Goal: Task Accomplishment & Management: Manage account settings

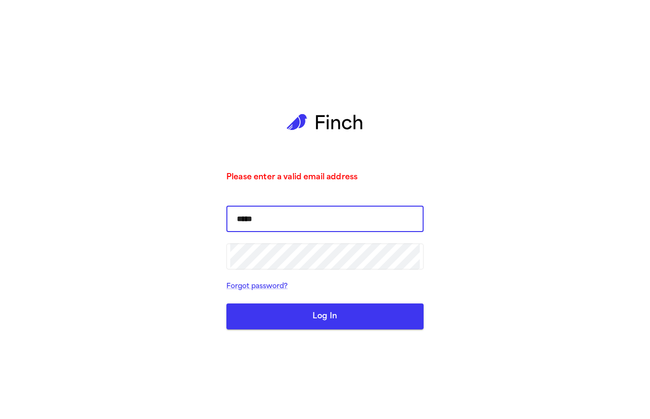
click at [324, 216] on input "*****" at bounding box center [325, 218] width 190 height 27
type input "**********"
click at [227, 303] on button "Log In" at bounding box center [325, 316] width 197 height 26
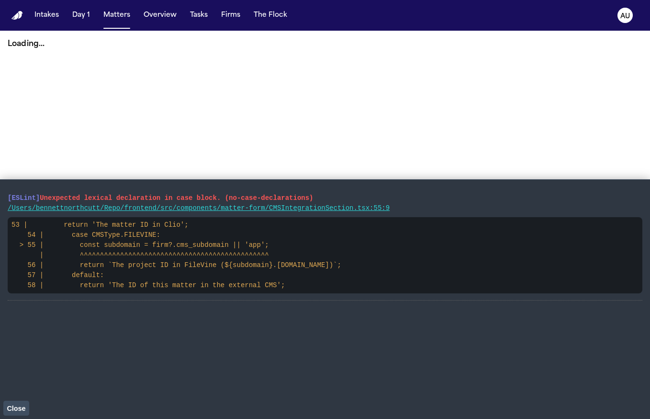
drag, startPoint x: 30, startPoint y: 215, endPoint x: 8, endPoint y: 198, distance: 27.0
click at [8, 198] on li "[ESLint] Unexpected lexical declaration in case block. (no-case-declarations) /…" at bounding box center [325, 243] width 635 height 113
click at [226, 16] on button "Firms" at bounding box center [230, 15] width 27 height 17
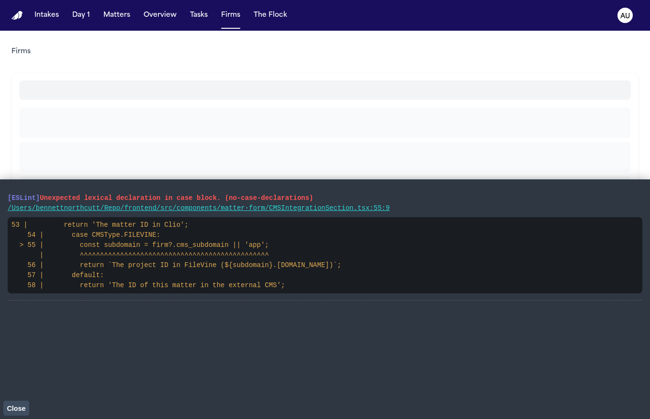
click at [7, 407] on span "Close" at bounding box center [16, 408] width 19 height 8
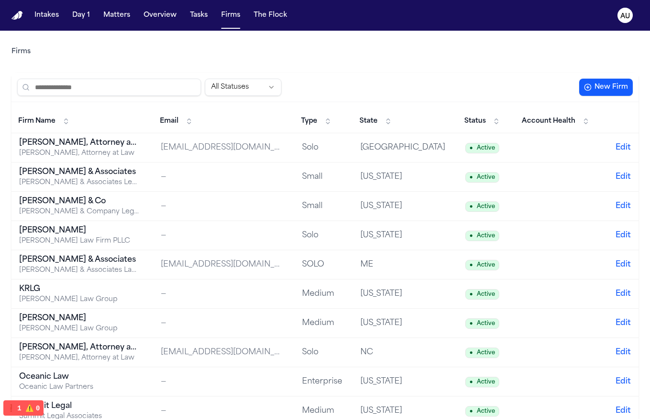
click at [103, 212] on div "[PERSON_NAME] & Company Legal Services" at bounding box center [79, 212] width 120 height 10
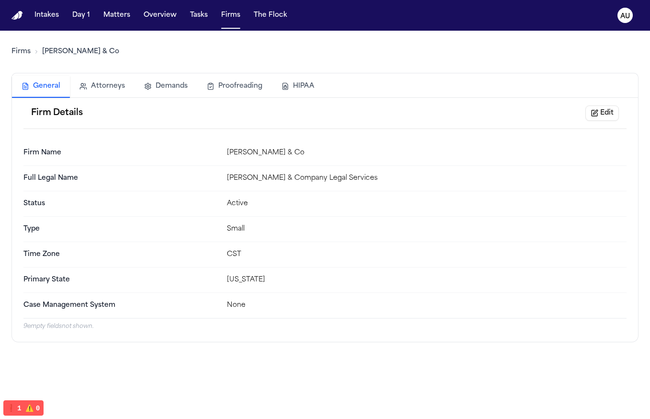
click at [593, 111] on button "Edit" at bounding box center [603, 112] width 34 height 15
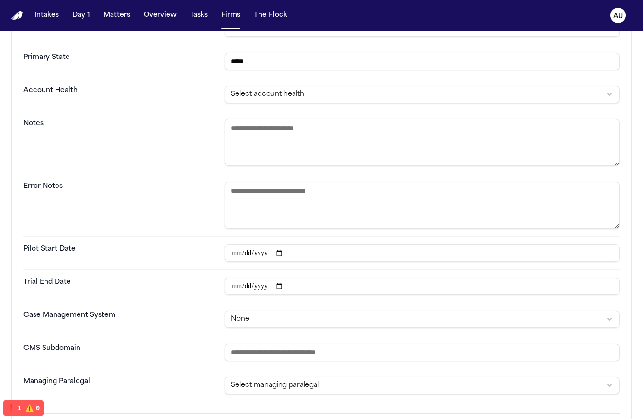
scroll to position [349, 0]
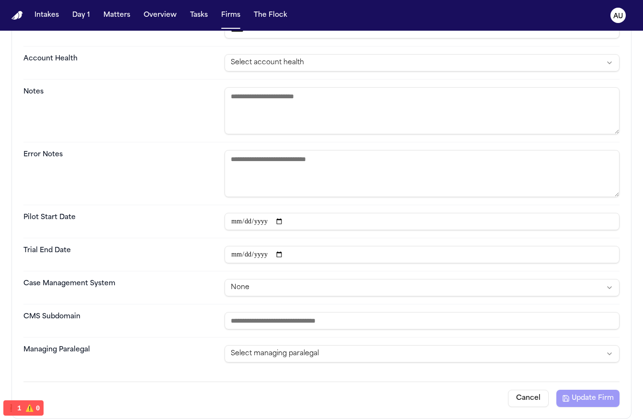
click at [272, 285] on html "**********" at bounding box center [321, 209] width 643 height 419
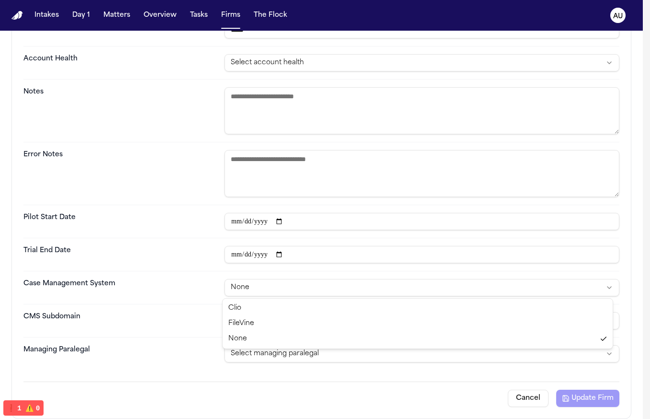
select select "********"
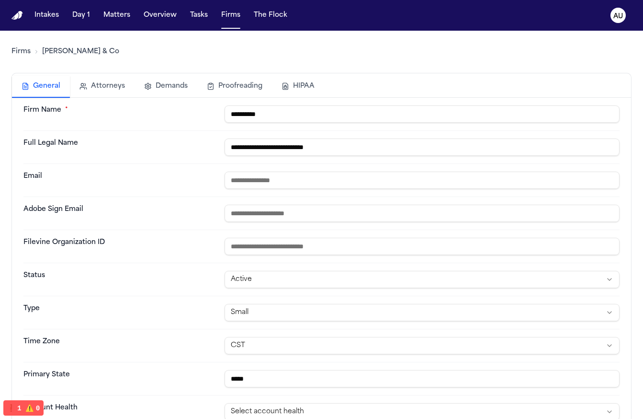
scroll to position [314, 0]
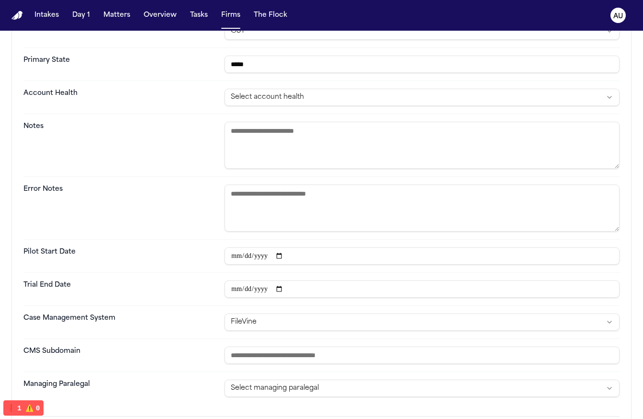
click at [259, 357] on input "text" at bounding box center [422, 354] width 395 height 17
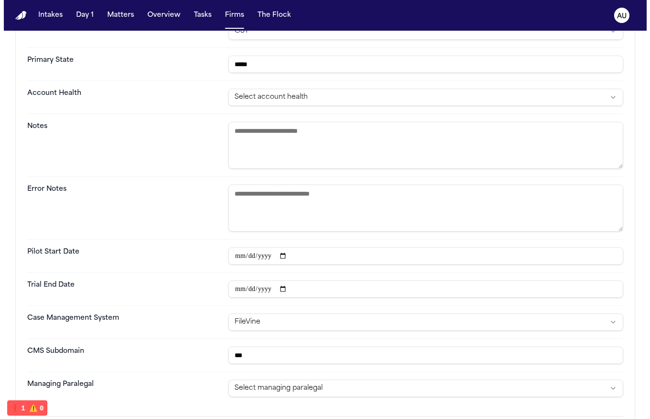
scroll to position [349, 0]
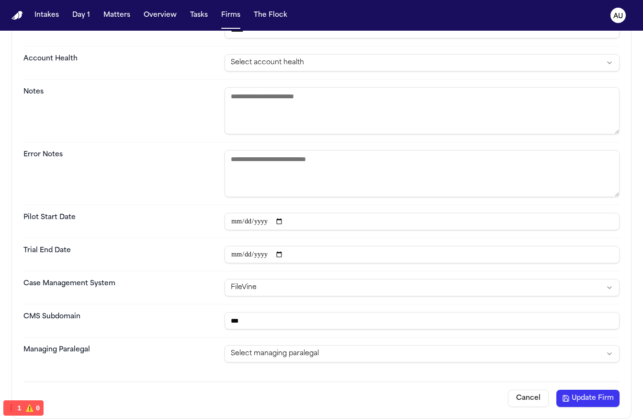
type input "***"
click at [577, 394] on button "Update Firm" at bounding box center [588, 397] width 63 height 17
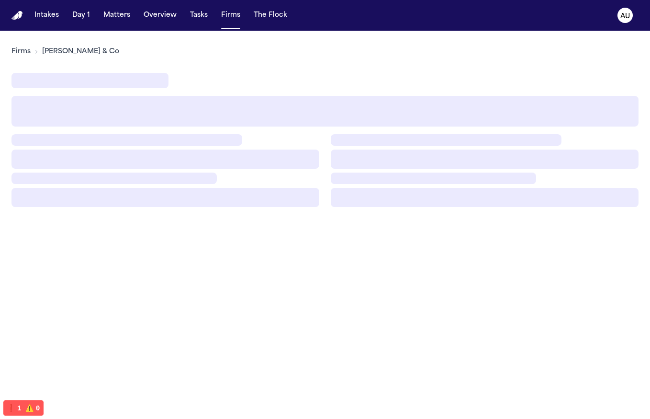
scroll to position [0, 0]
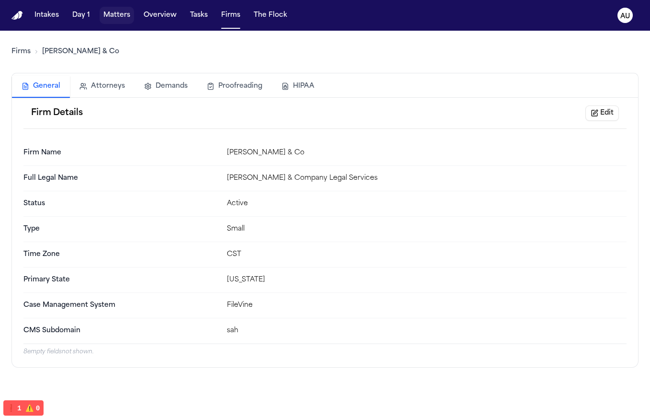
click at [116, 12] on button "Matters" at bounding box center [117, 15] width 34 height 17
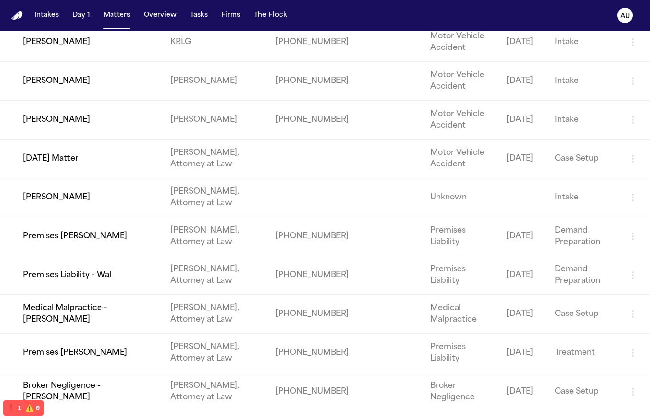
scroll to position [2991, 0]
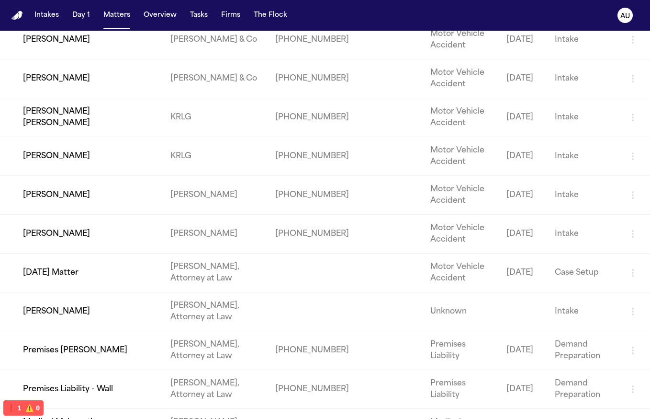
click at [134, 59] on td "Lourdes Estella Garza" at bounding box center [81, 40] width 163 height 39
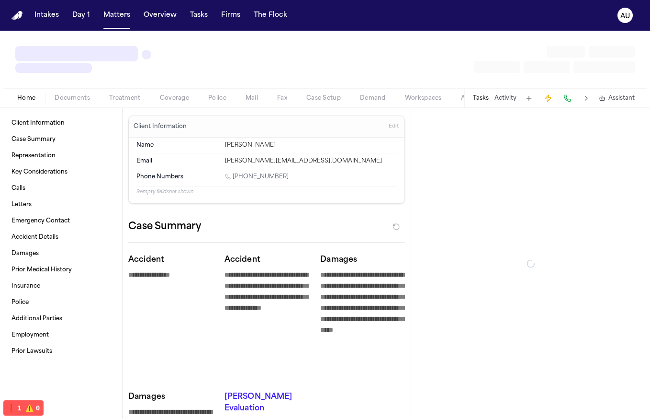
type textarea "*"
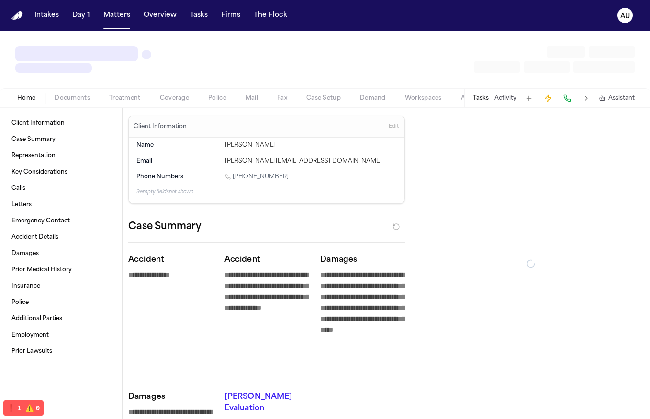
type textarea "*"
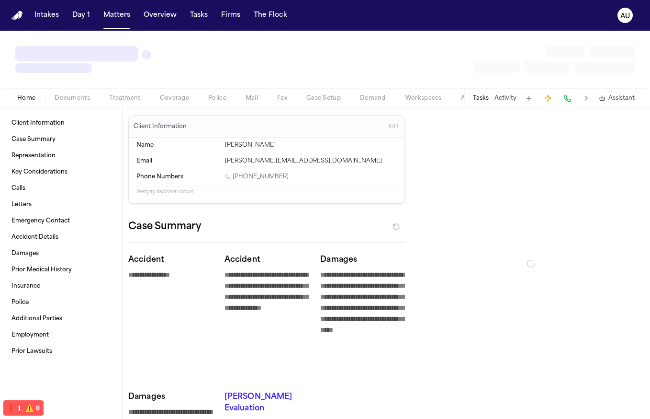
type textarea "*"
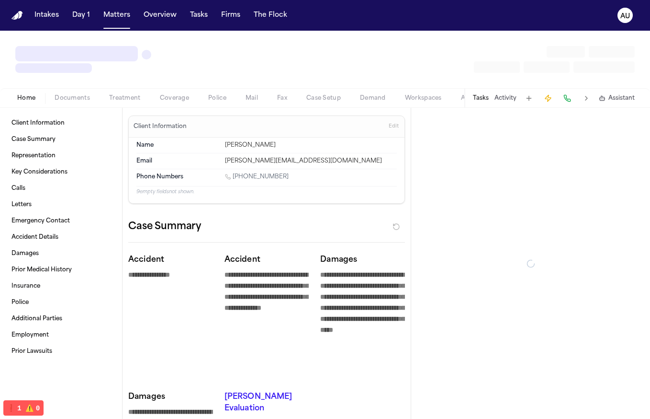
type textarea "*"
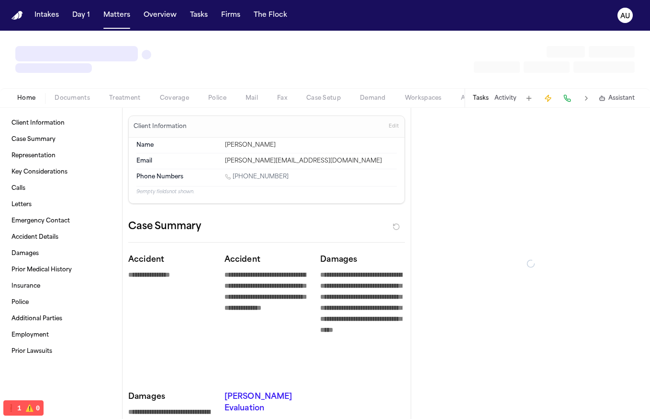
type textarea "*"
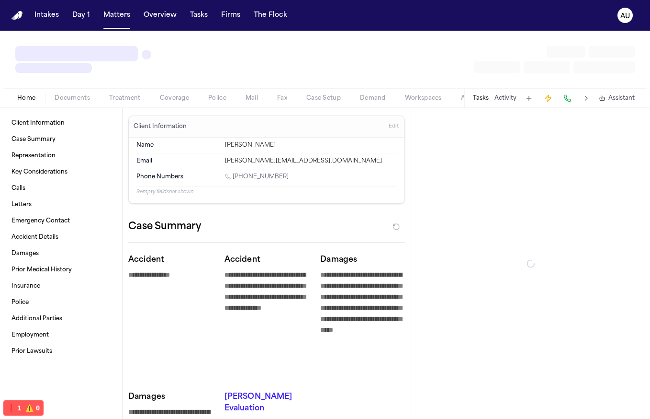
type textarea "*"
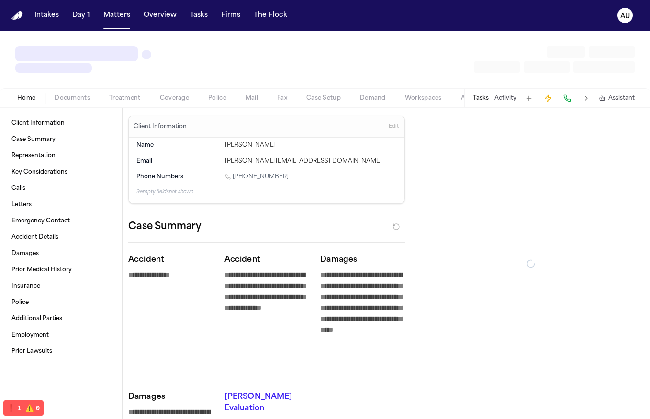
type textarea "*"
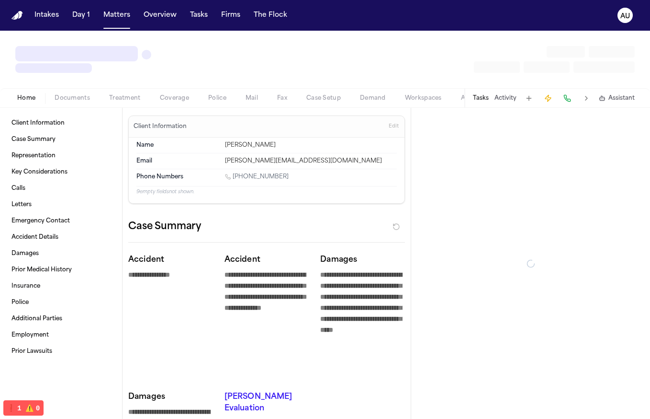
type textarea "*"
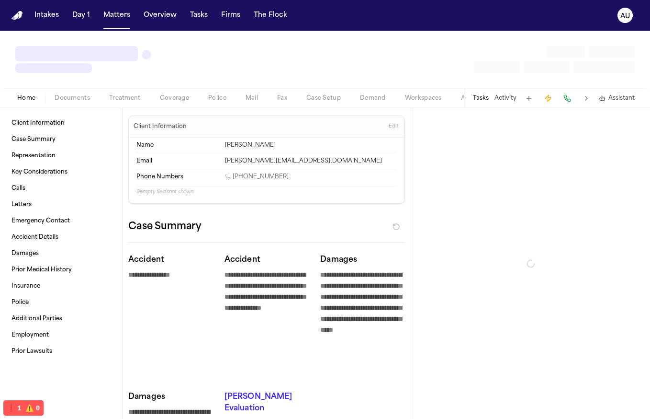
type textarea "*"
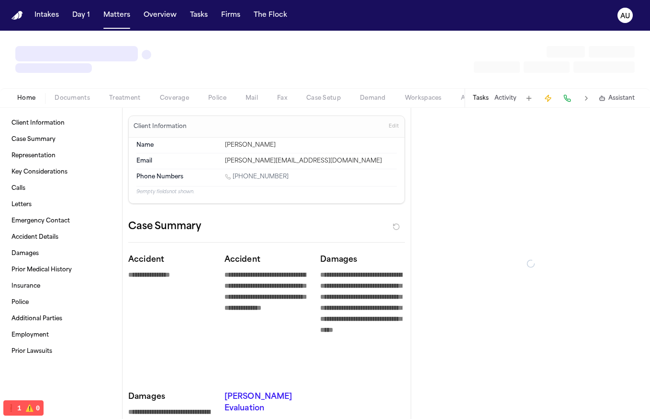
type textarea "*"
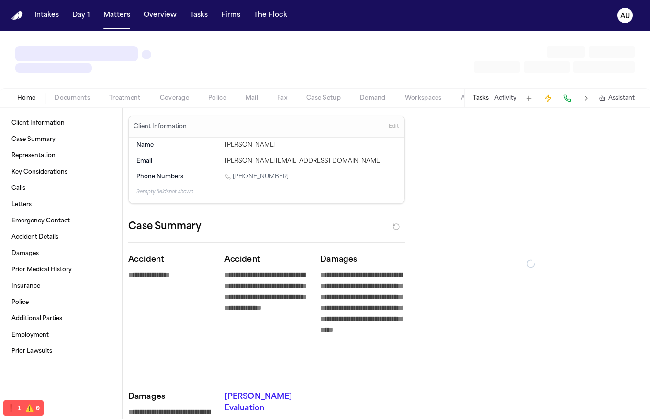
type textarea "*"
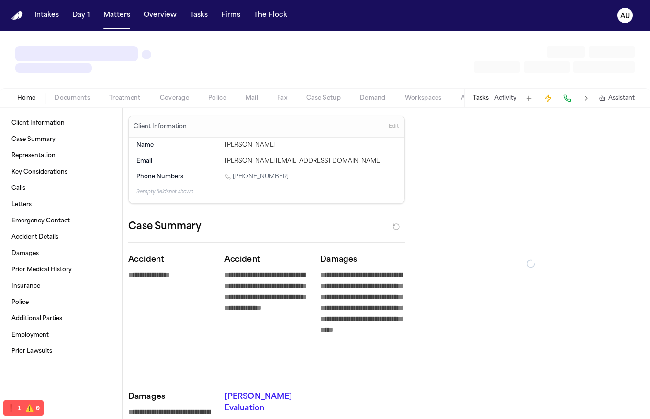
type textarea "*"
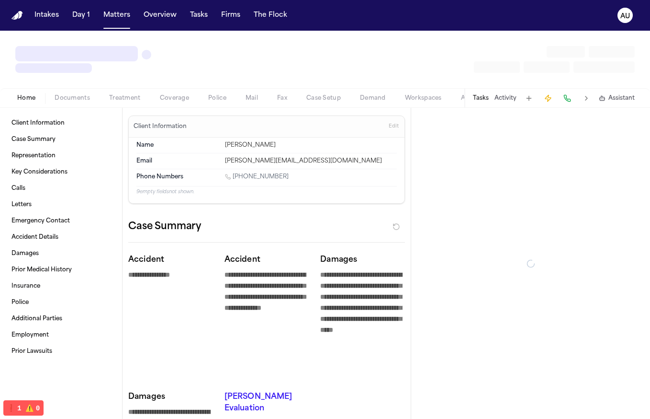
type textarea "*"
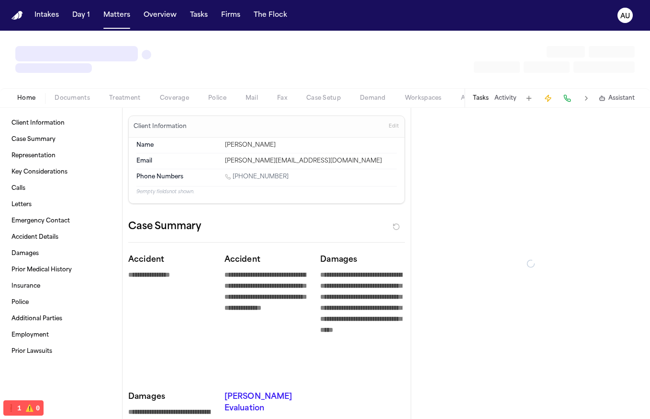
type textarea "*"
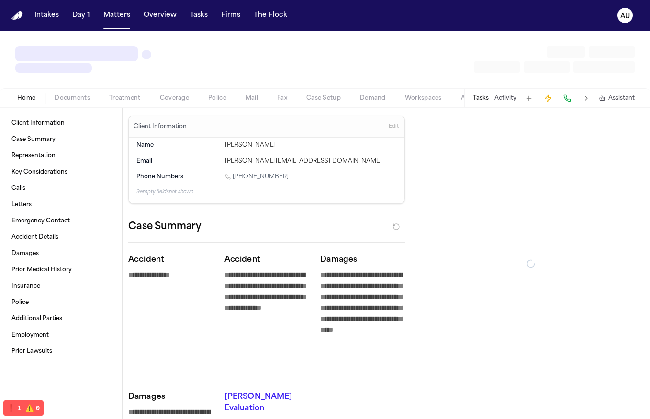
type textarea "*"
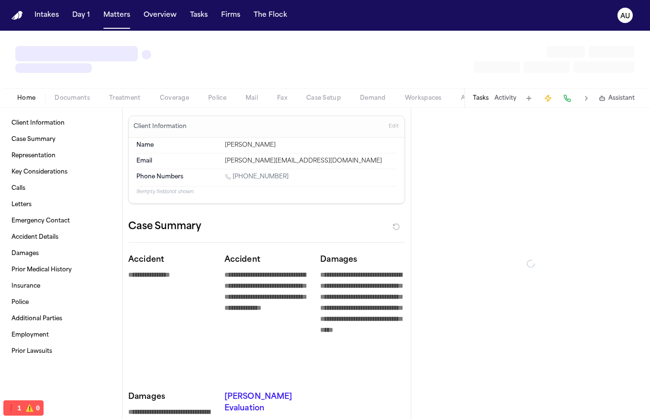
type textarea "*"
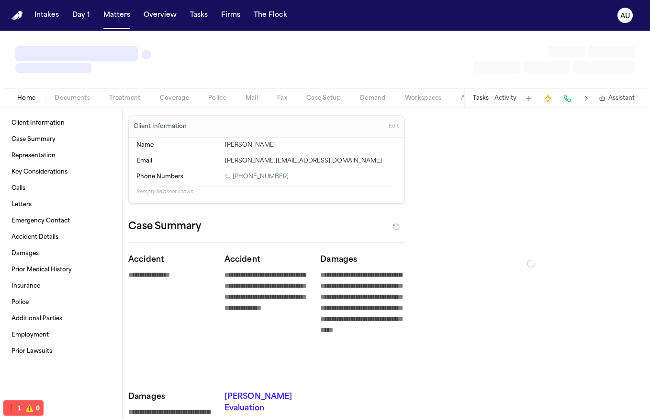
type textarea "*"
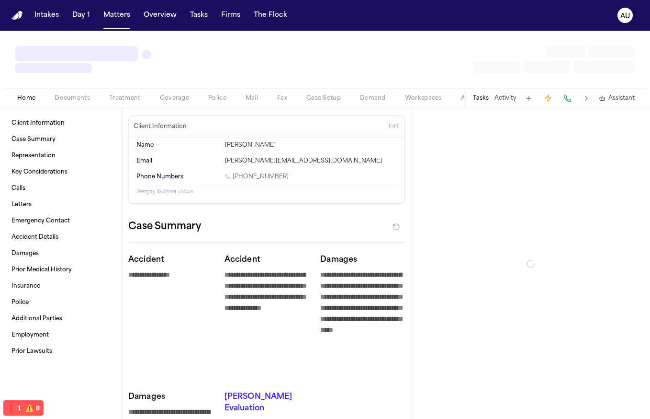
type textarea "*"
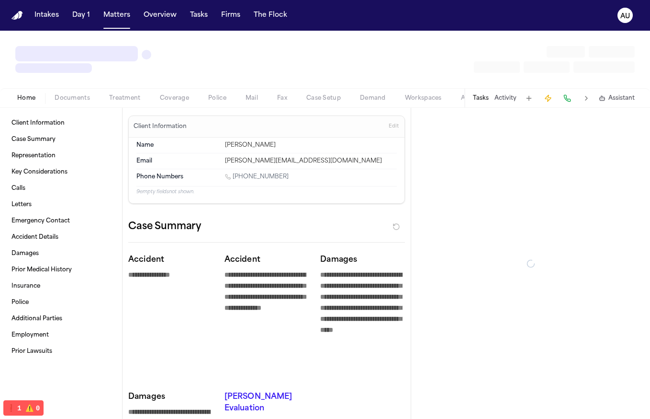
type textarea "*"
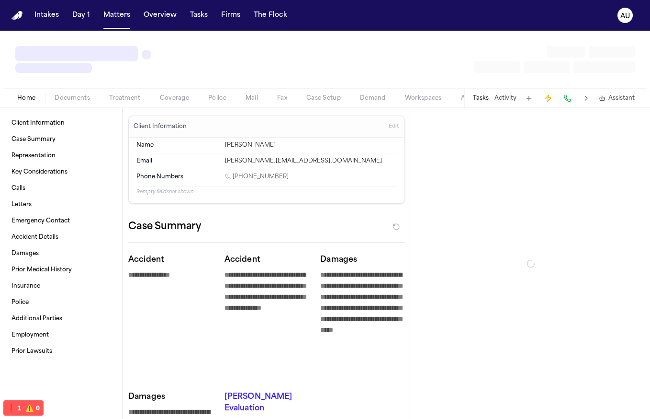
type textarea "*"
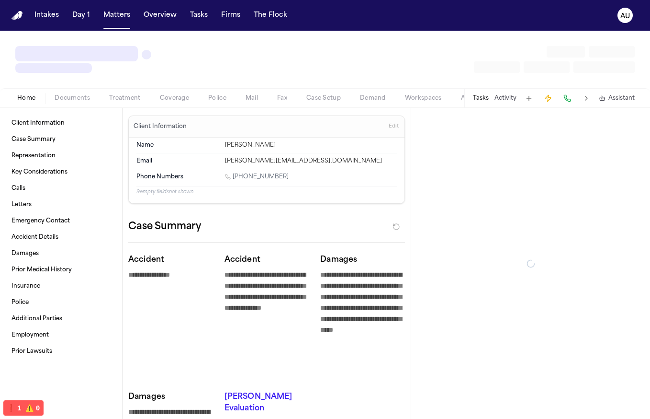
type textarea "*"
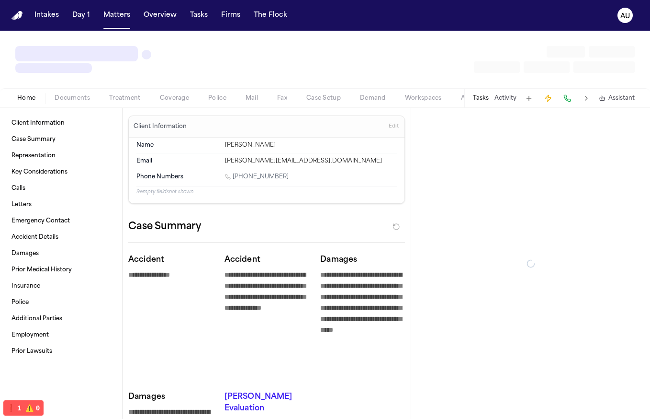
type textarea "*"
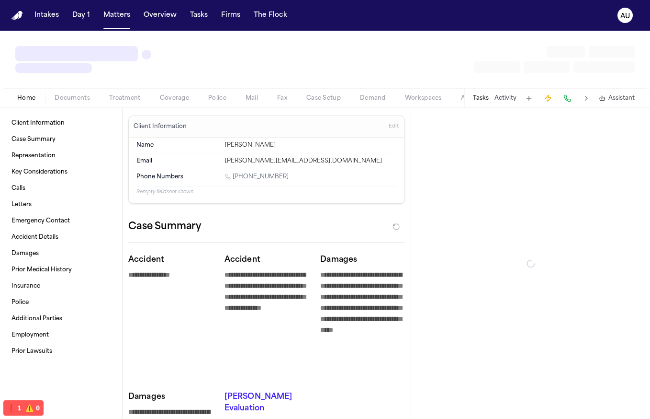
type textarea "*"
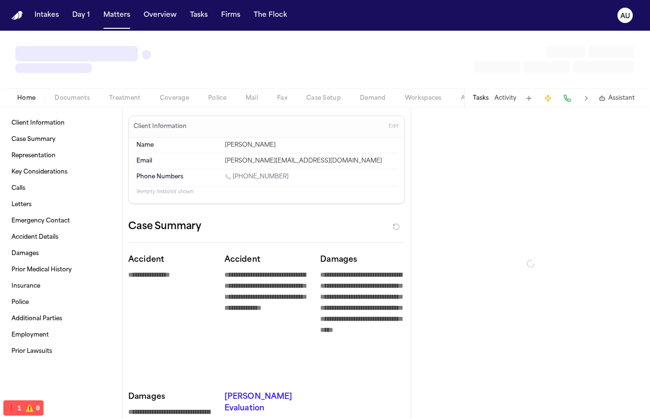
type textarea "*"
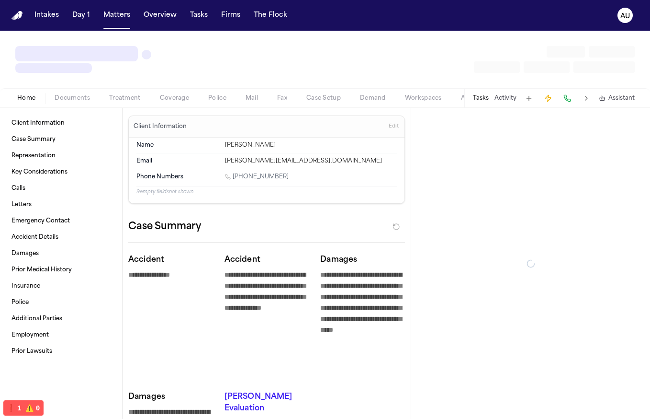
type textarea "*"
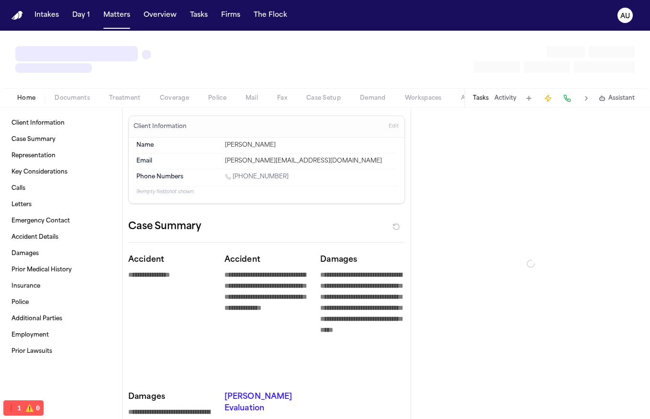
type textarea "*"
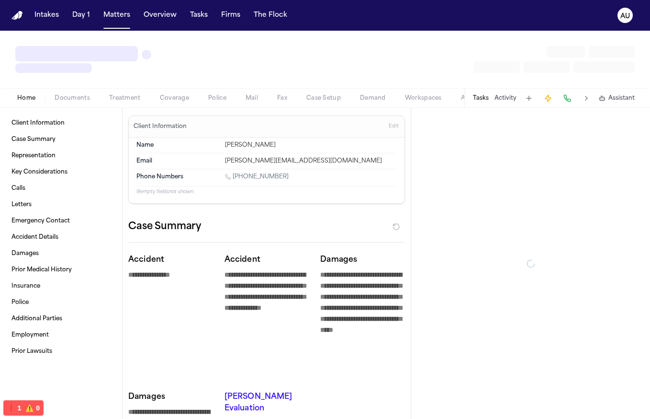
type textarea "*"
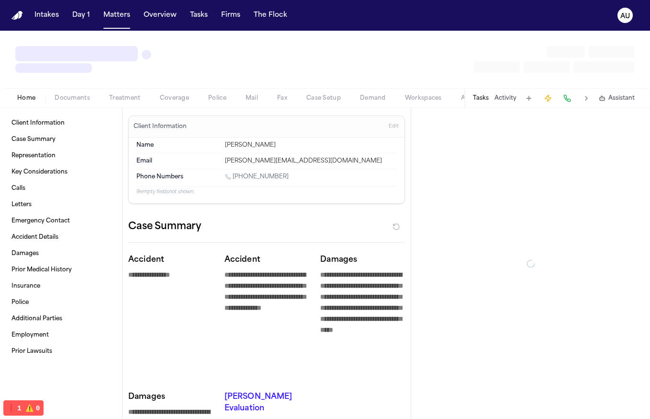
type textarea "*"
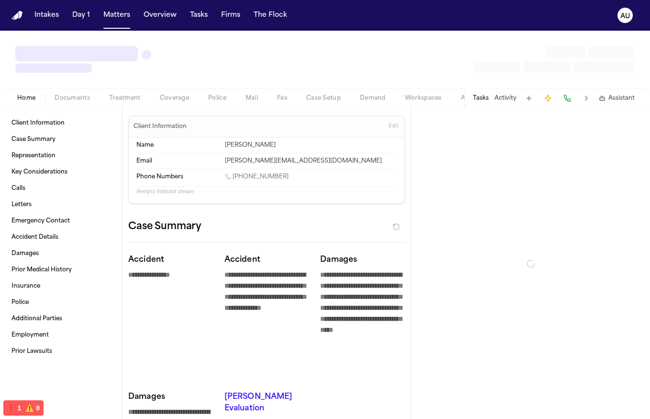
type textarea "*"
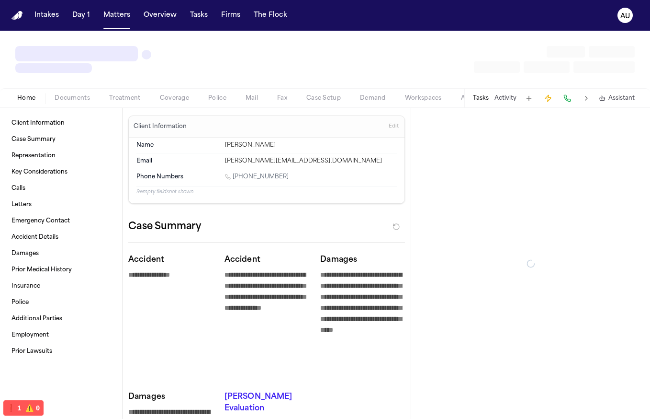
type textarea "*"
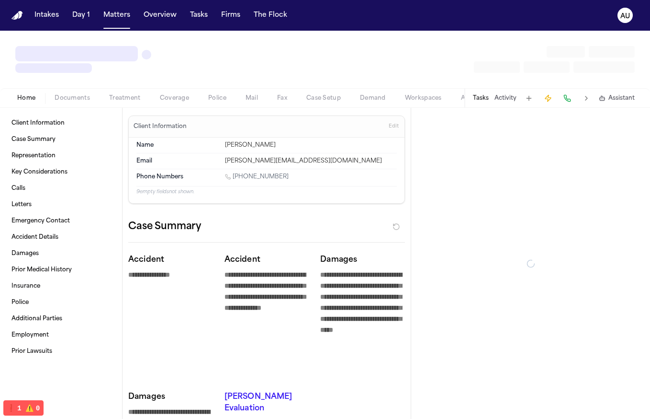
type textarea "*"
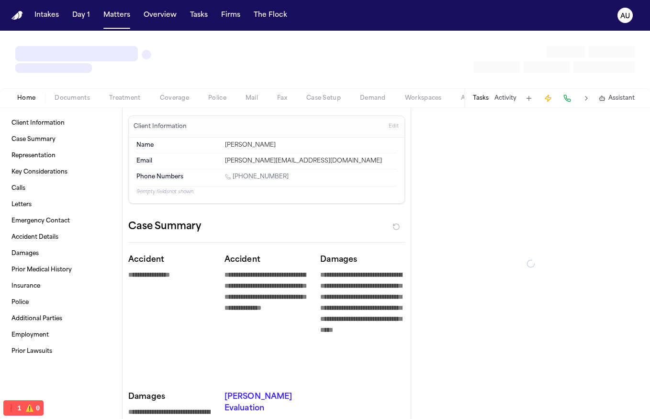
type textarea "*"
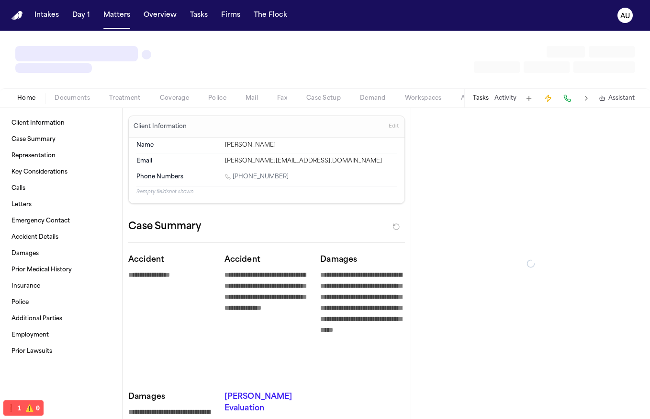
type textarea "*"
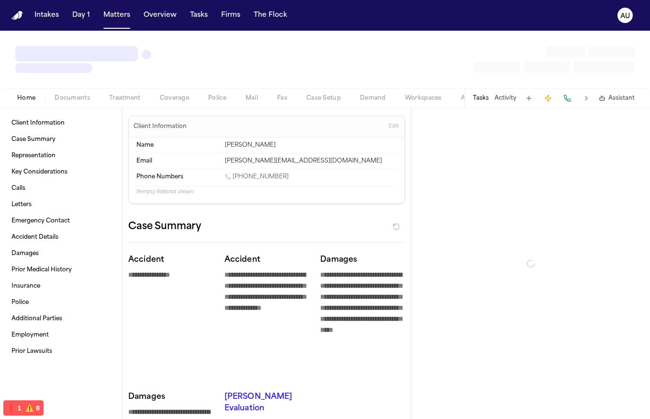
type textarea "*"
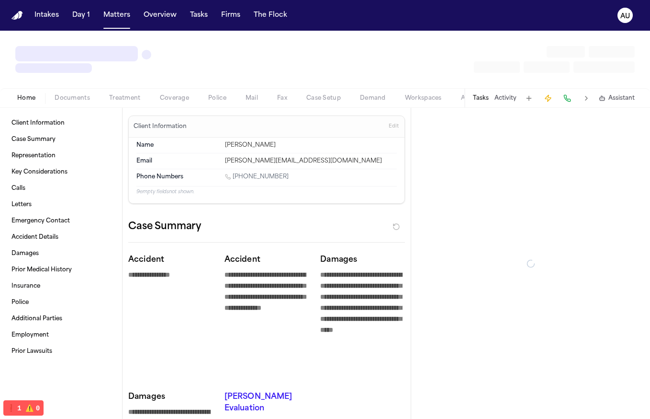
type textarea "*"
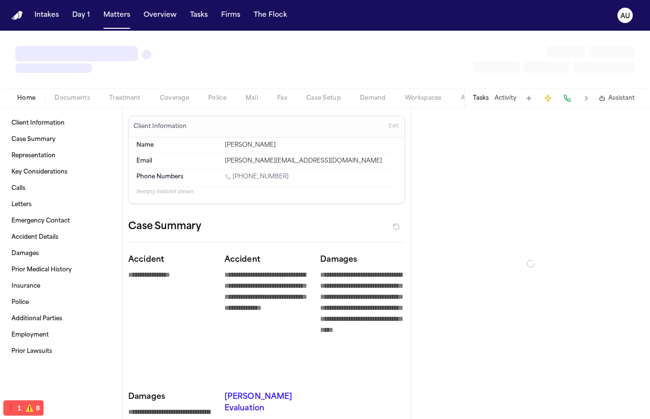
type textarea "*"
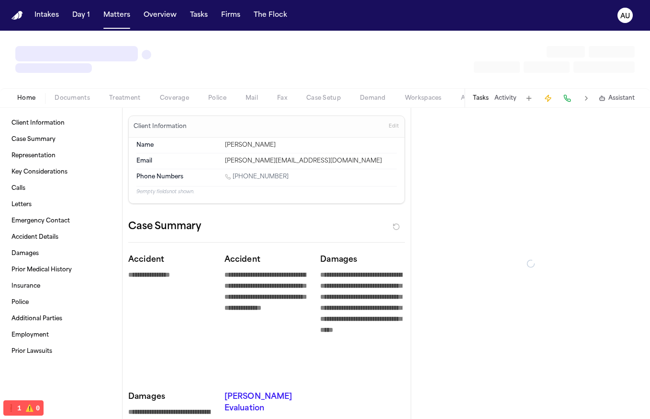
type textarea "*"
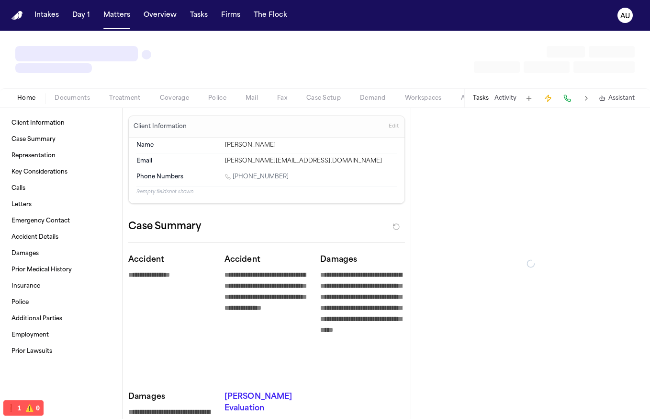
type textarea "*"
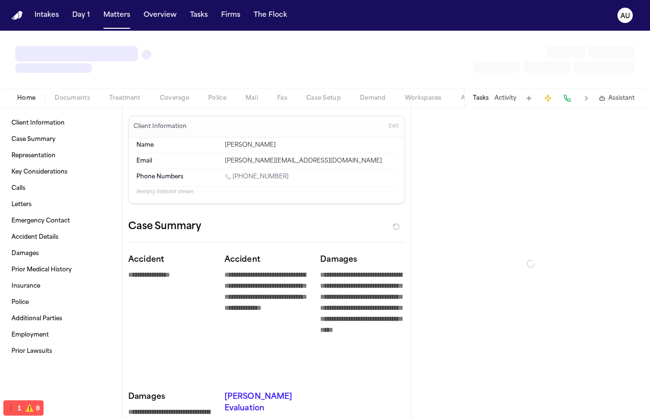
type textarea "*"
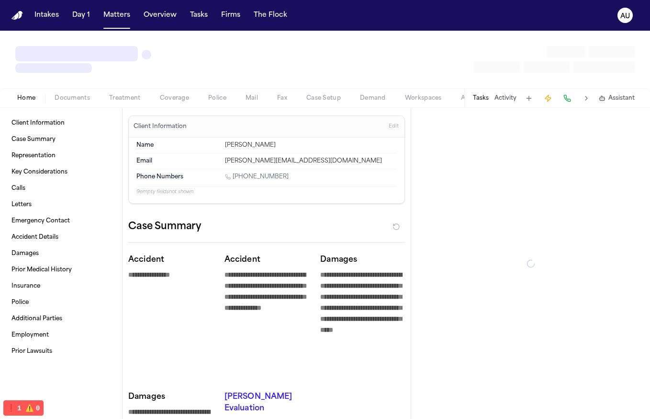
type textarea "*"
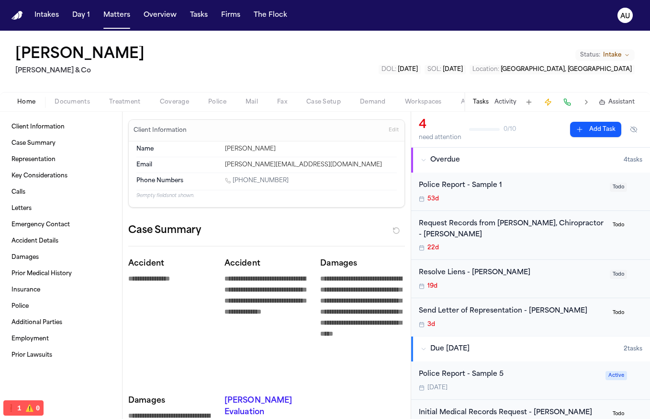
click at [143, 54] on h1 "Lourdes Estella Garza" at bounding box center [79, 54] width 129 height 17
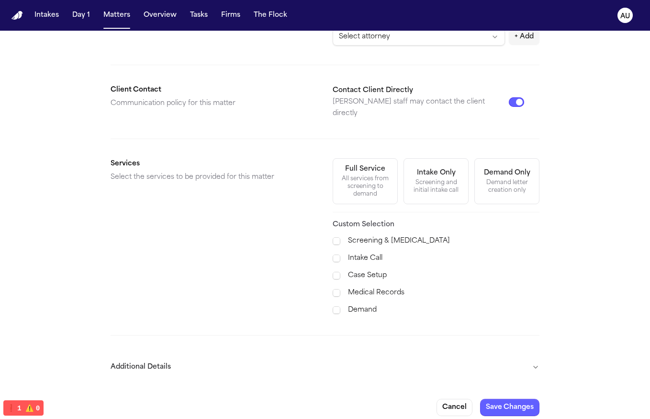
drag, startPoint x: 428, startPoint y: 358, endPoint x: 355, endPoint y: 326, distance: 80.2
click at [428, 358] on button "Additional Details" at bounding box center [325, 366] width 429 height 25
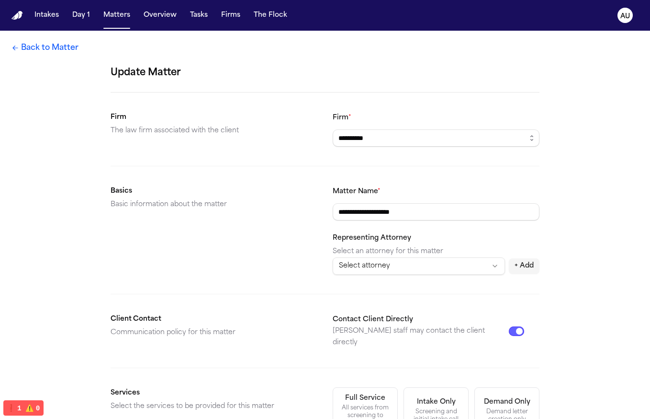
click at [57, 51] on link "Back to Matter" at bounding box center [44, 47] width 67 height 11
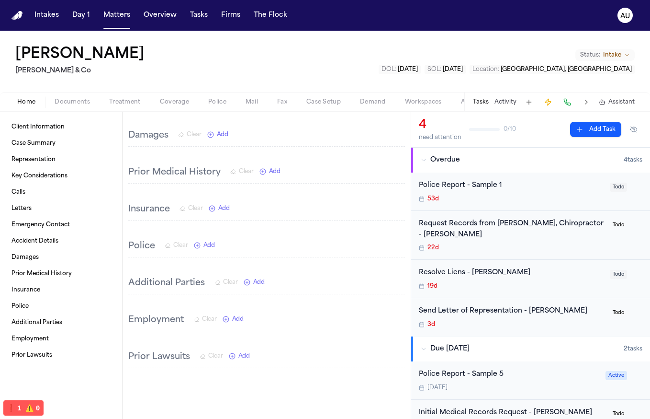
scroll to position [1926, 0]
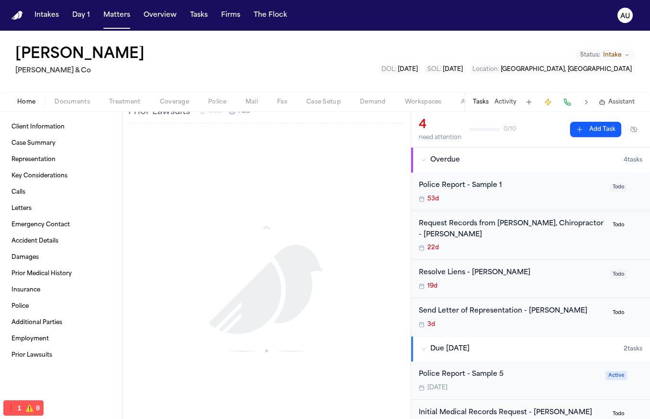
click at [263, 219] on icon at bounding box center [266, 224] width 11 height 11
click at [262, 219] on icon at bounding box center [266, 224] width 11 height 11
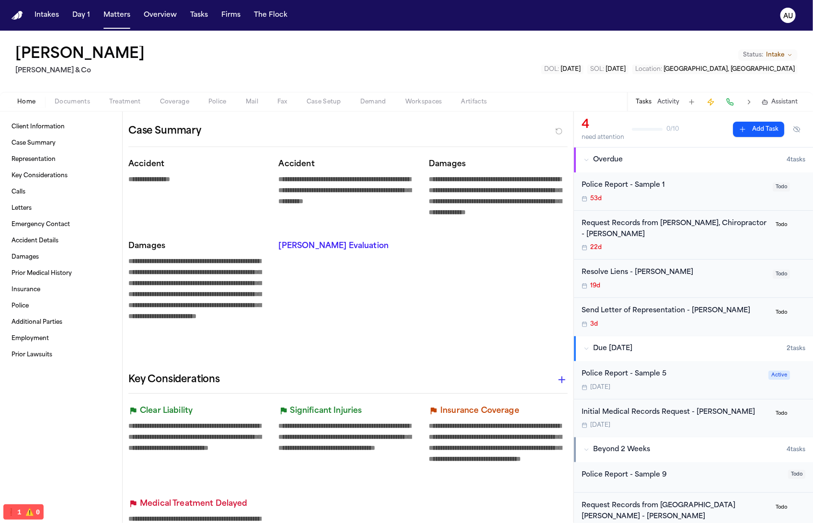
scroll to position [0, 0]
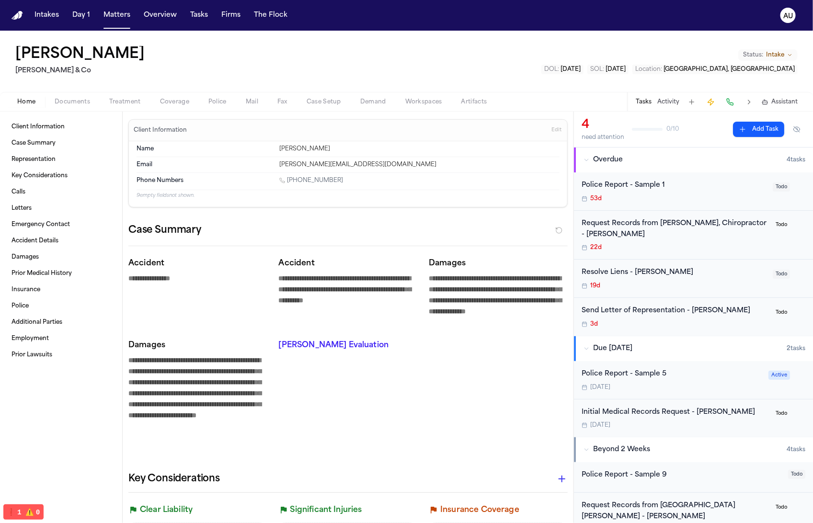
click at [105, 57] on h1 "Lourdes Estella Garza" at bounding box center [79, 54] width 129 height 17
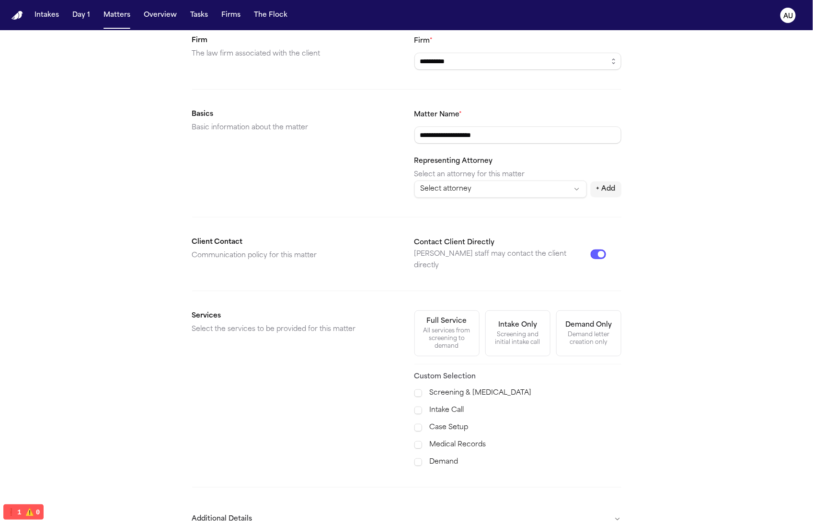
scroll to position [125, 0]
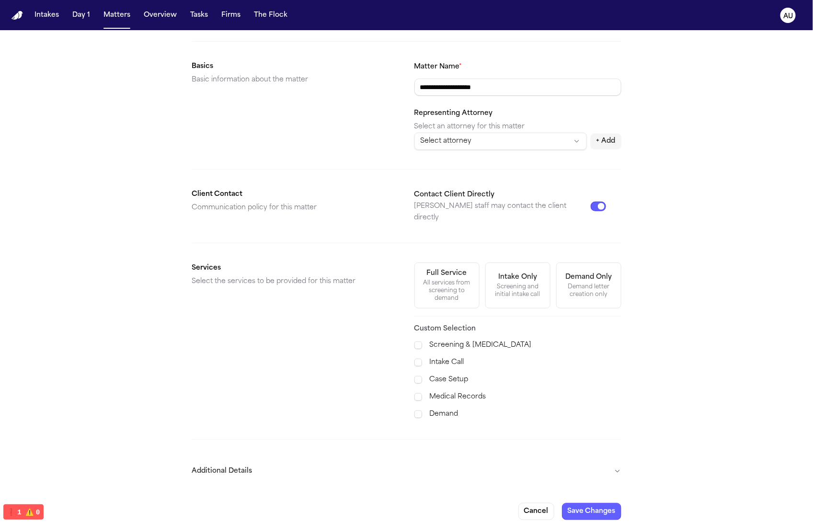
click at [270, 418] on button "Additional Details" at bounding box center [406, 471] width 429 height 25
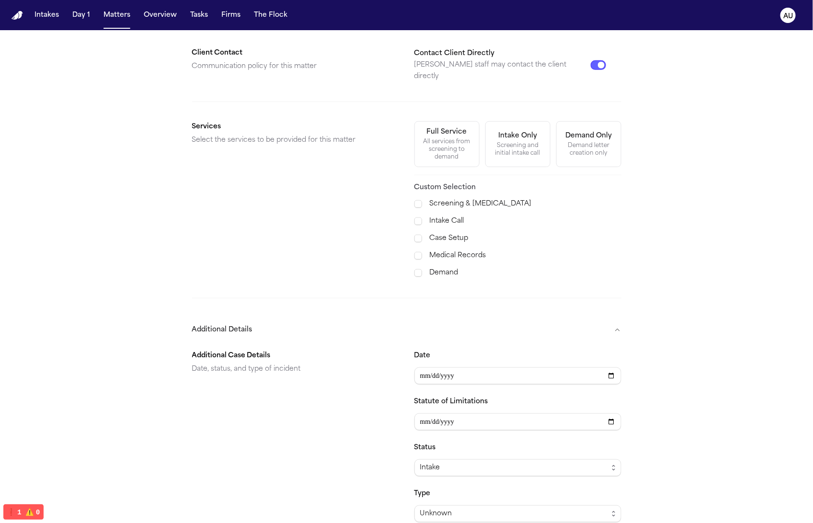
scroll to position [387, 0]
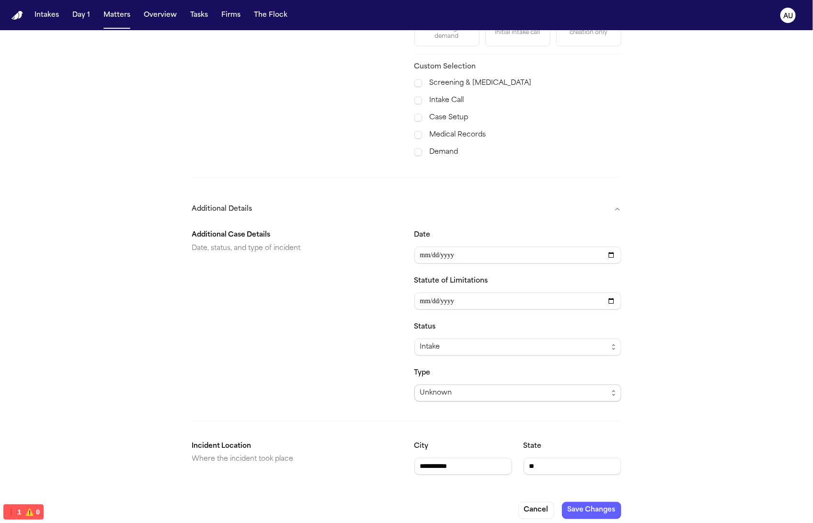
click at [479, 388] on div "Unknown" at bounding box center [514, 393] width 188 height 11
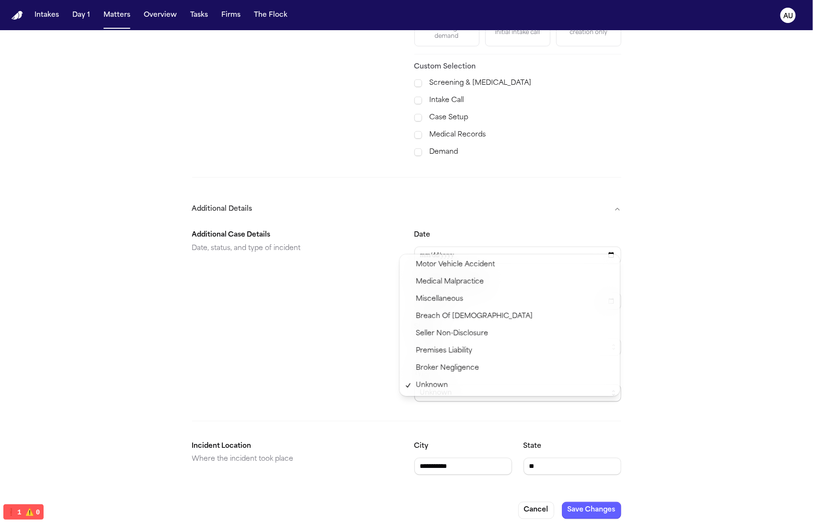
click at [329, 390] on section "**********" at bounding box center [406, 312] width 429 height 180
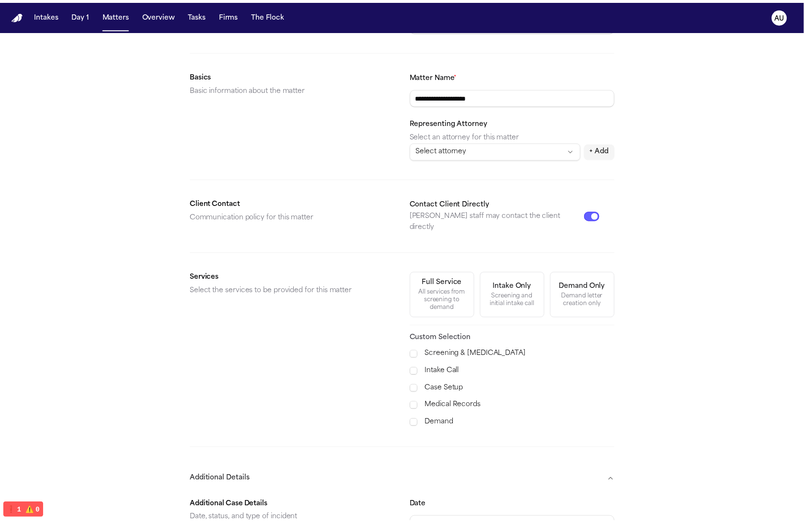
scroll to position [0, 0]
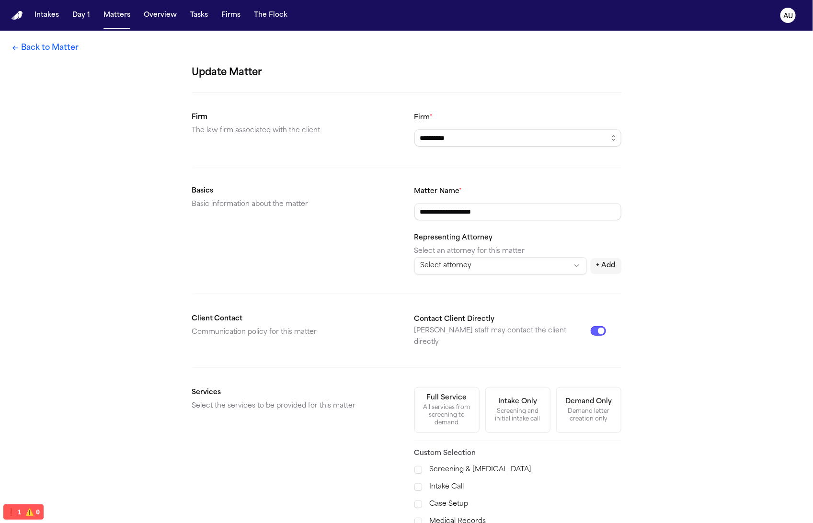
click at [65, 48] on link "Back to Matter" at bounding box center [44, 47] width 67 height 11
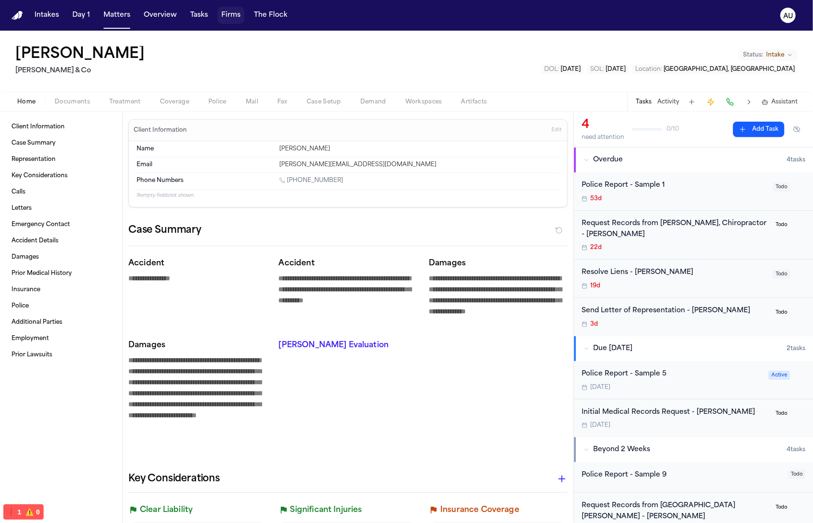
click at [233, 16] on button "Firms" at bounding box center [230, 15] width 27 height 17
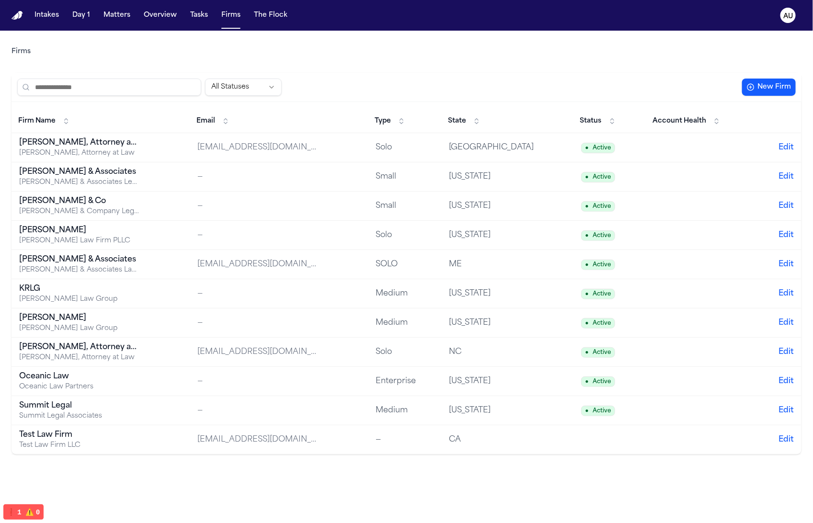
click at [128, 418] on div "Test Law Firm" at bounding box center [79, 434] width 120 height 11
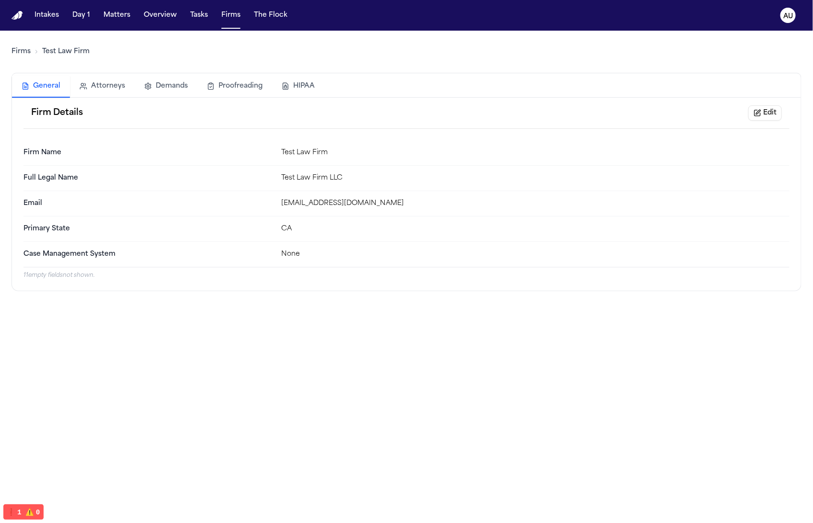
click at [593, 115] on button "Edit" at bounding box center [765, 112] width 34 height 15
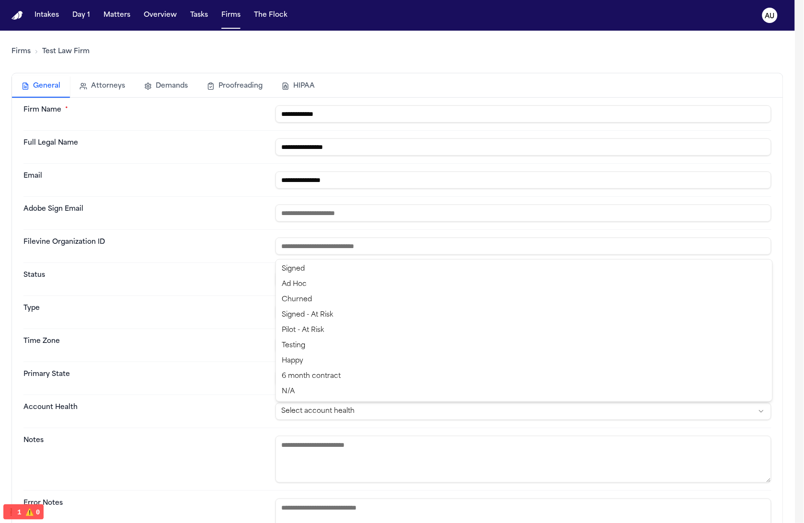
click at [376, 411] on html "**********" at bounding box center [402, 261] width 804 height 523
click at [238, 410] on html "**********" at bounding box center [402, 261] width 804 height 523
click at [367, 317] on html "**********" at bounding box center [406, 261] width 813 height 523
click at [363, 280] on html "**********" at bounding box center [402, 261] width 804 height 523
click at [362, 280] on html "**********" at bounding box center [406, 261] width 813 height 523
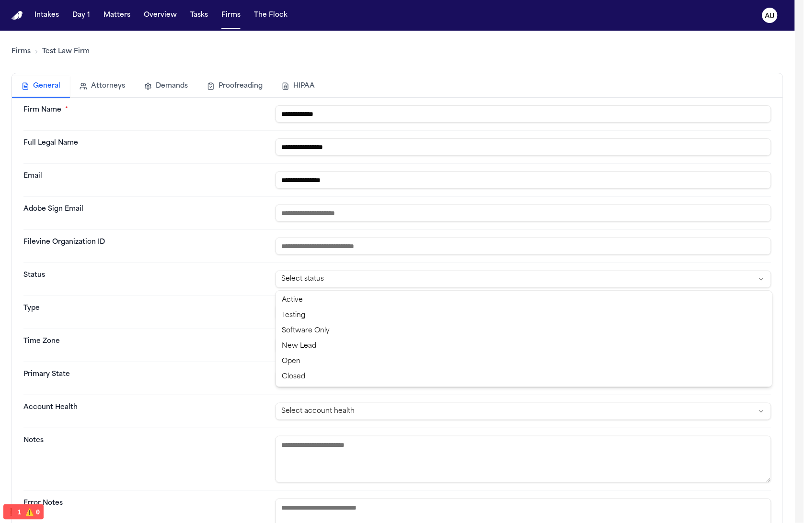
drag, startPoint x: 179, startPoint y: 375, endPoint x: 270, endPoint y: 351, distance: 93.6
click at [179, 375] on html "**********" at bounding box center [402, 261] width 804 height 523
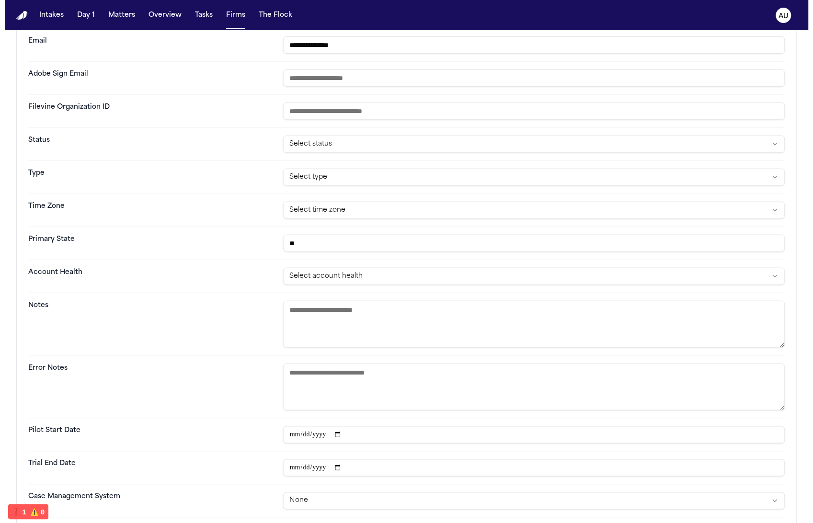
scroll to position [246, 0]
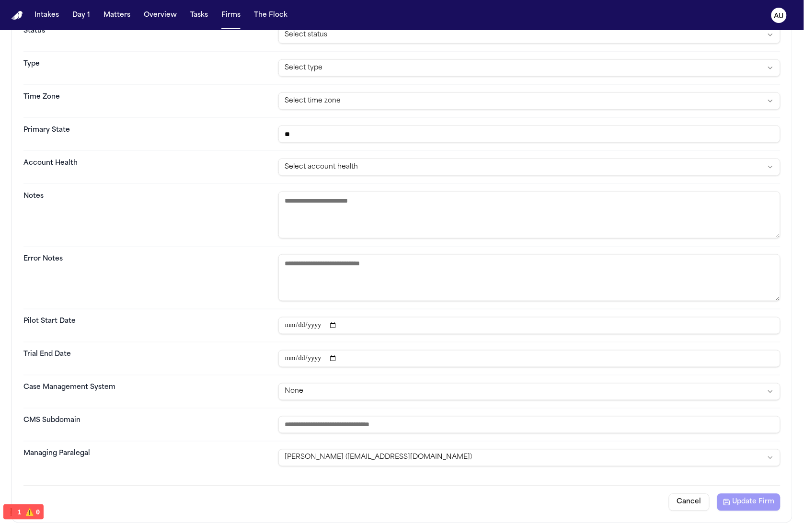
click at [380, 418] on input "text" at bounding box center [529, 424] width 502 height 17
click at [350, 396] on html "**********" at bounding box center [402, 261] width 804 height 523
click at [593, 418] on button "Update Firm" at bounding box center [748, 502] width 63 height 17
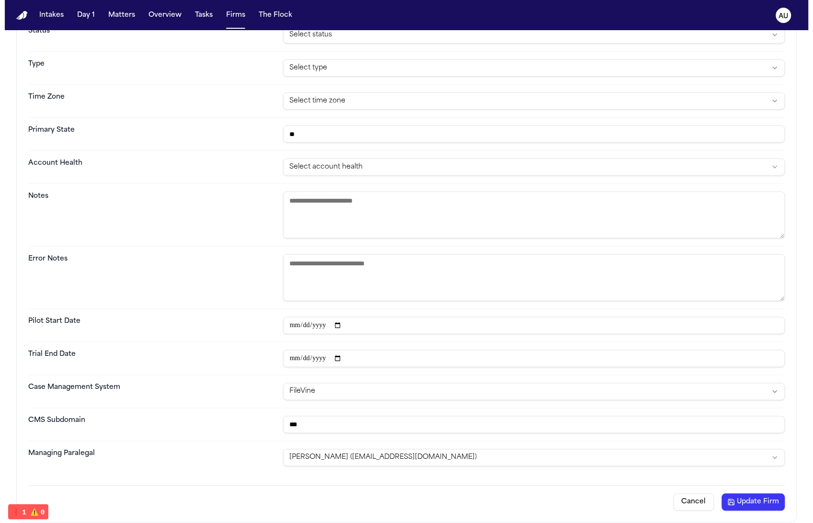
scroll to position [0, 0]
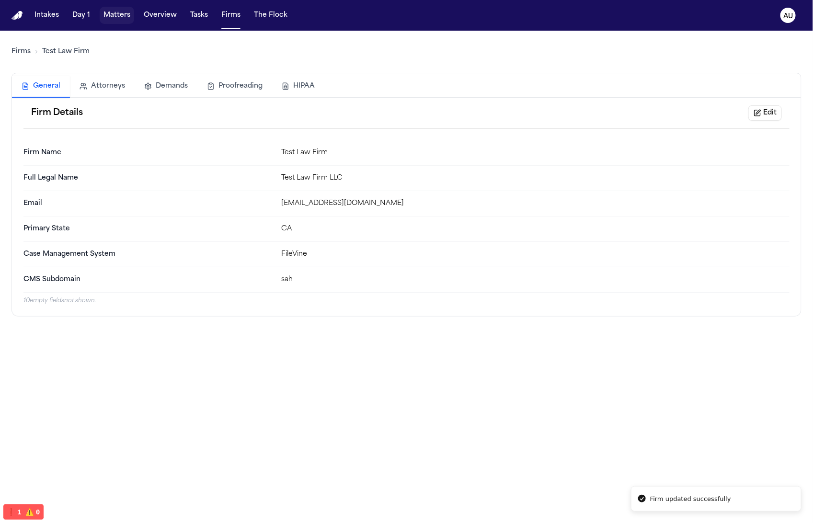
click at [123, 17] on button "Matters" at bounding box center [117, 15] width 34 height 17
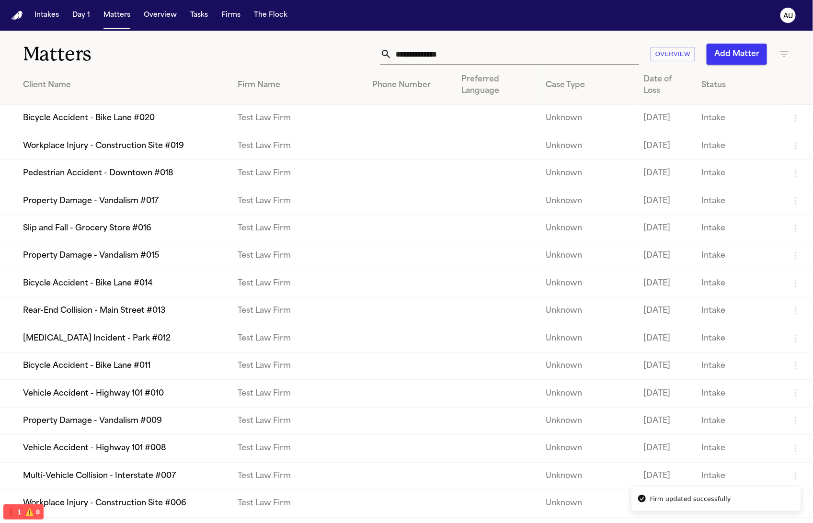
click at [169, 120] on td "Bicycle Accident - Bike Lane #020" at bounding box center [115, 118] width 230 height 27
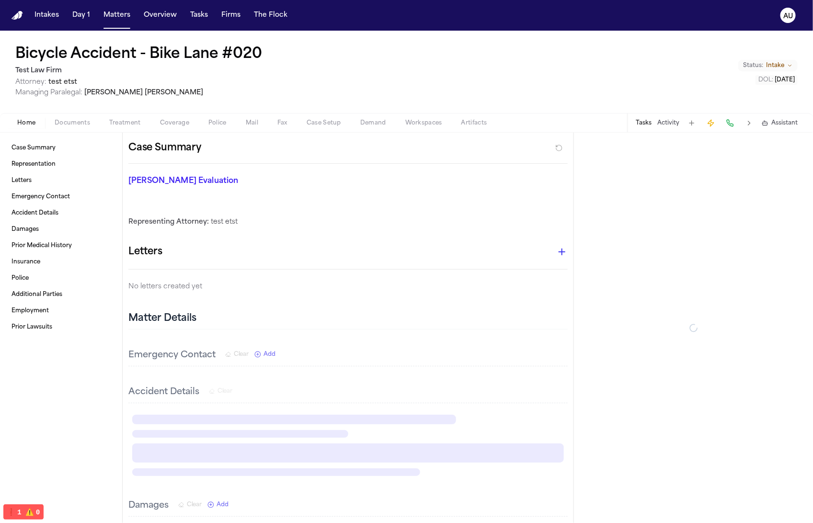
click at [179, 55] on h1 "Bicycle Accident - Bike Lane #020" at bounding box center [138, 54] width 247 height 17
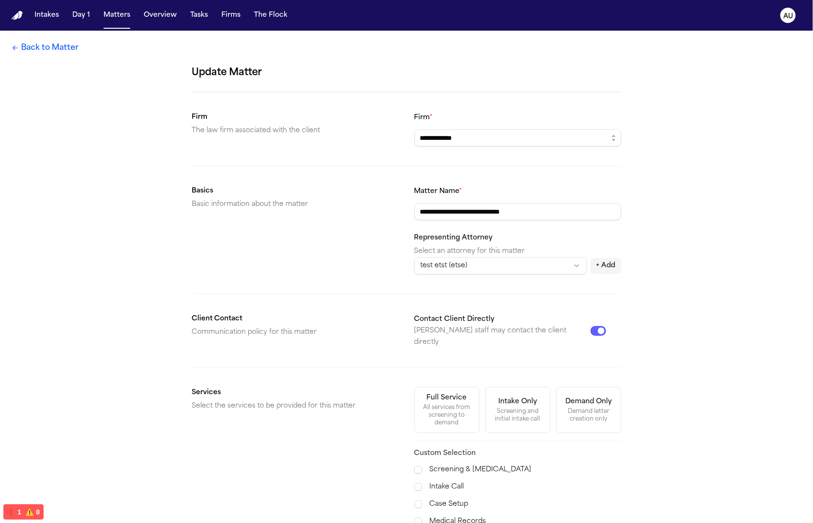
scroll to position [125, 0]
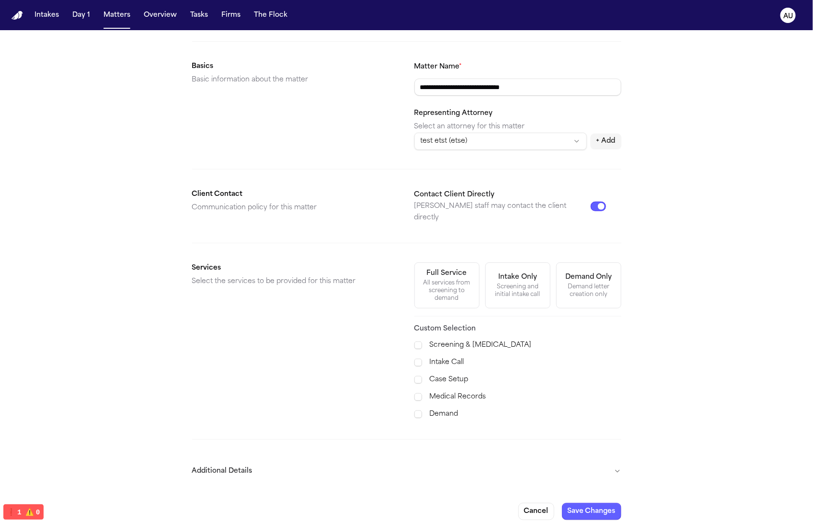
click at [536, 418] on button "Additional Details" at bounding box center [406, 471] width 429 height 25
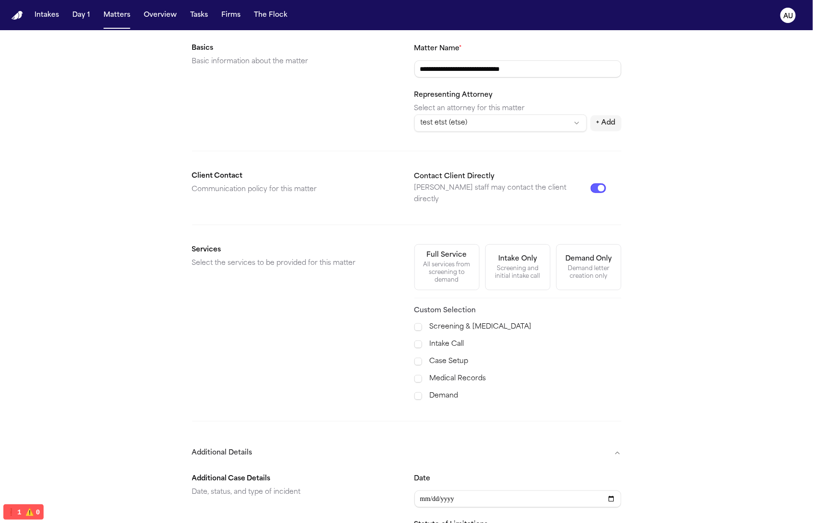
scroll to position [387, 0]
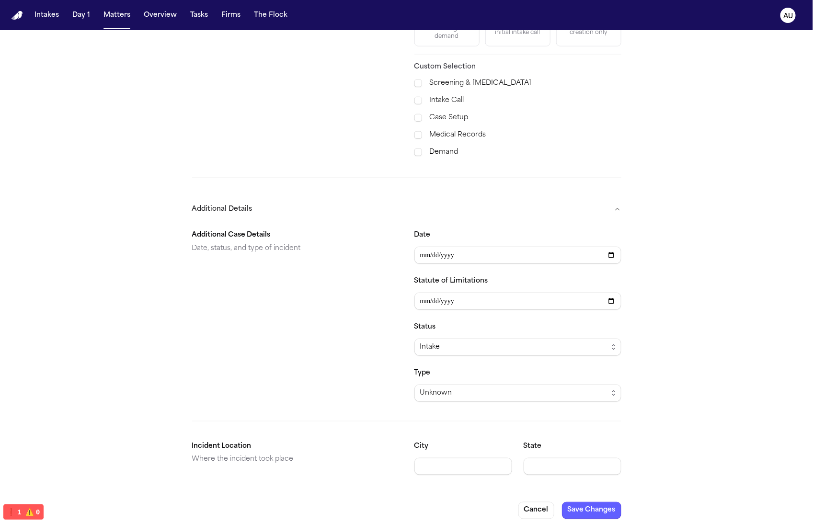
click at [25, 418] on span "❗️ 1" at bounding box center [32, 513] width 14 height 8
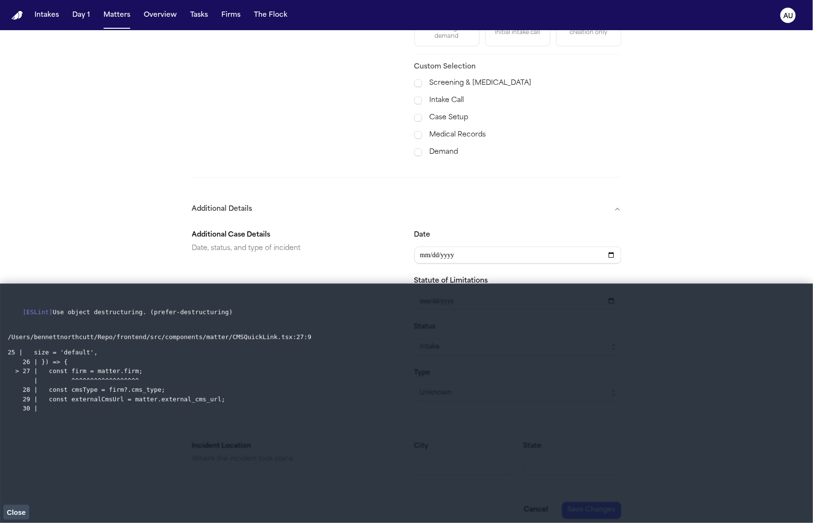
drag, startPoint x: 265, startPoint y: 411, endPoint x: -5, endPoint y: 303, distance: 291.2
click at [0, 303] on html "**********" at bounding box center [406, 261] width 813 height 523
click at [24, 418] on span "Close" at bounding box center [16, 513] width 19 height 8
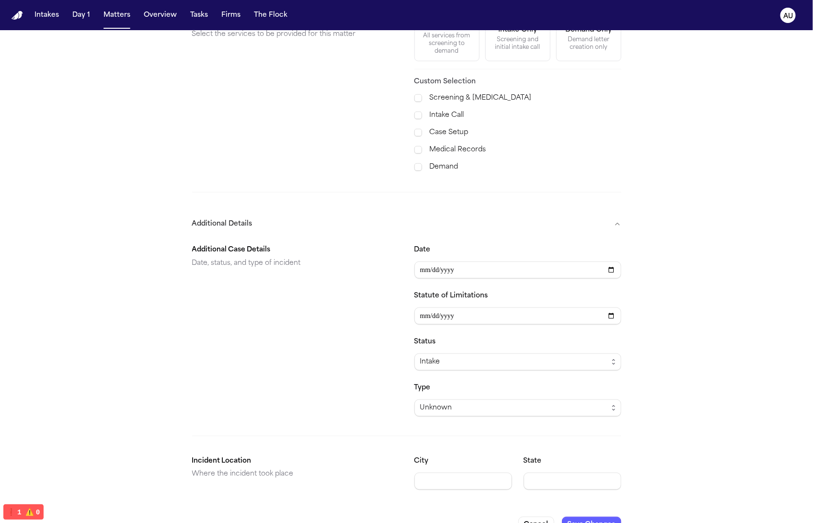
click at [162, 410] on div "**********" at bounding box center [406, 102] width 813 height 887
click at [181, 368] on div "**********" at bounding box center [406, 102] width 813 height 887
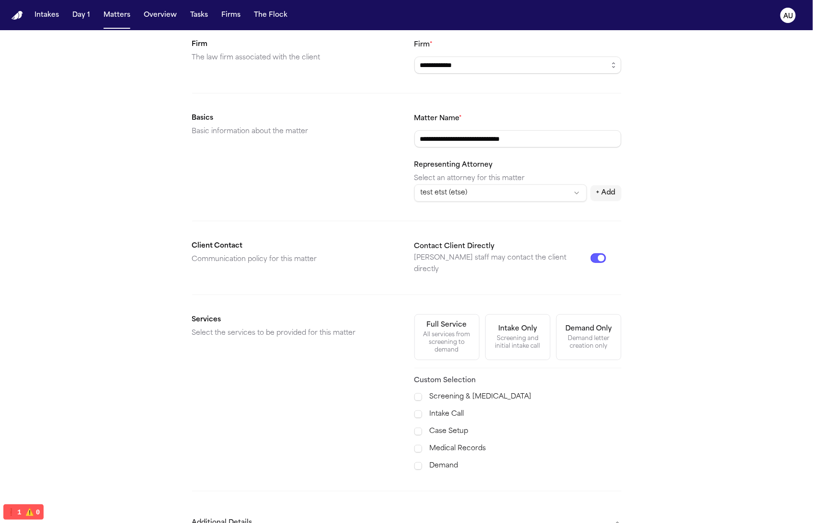
scroll to position [0, 0]
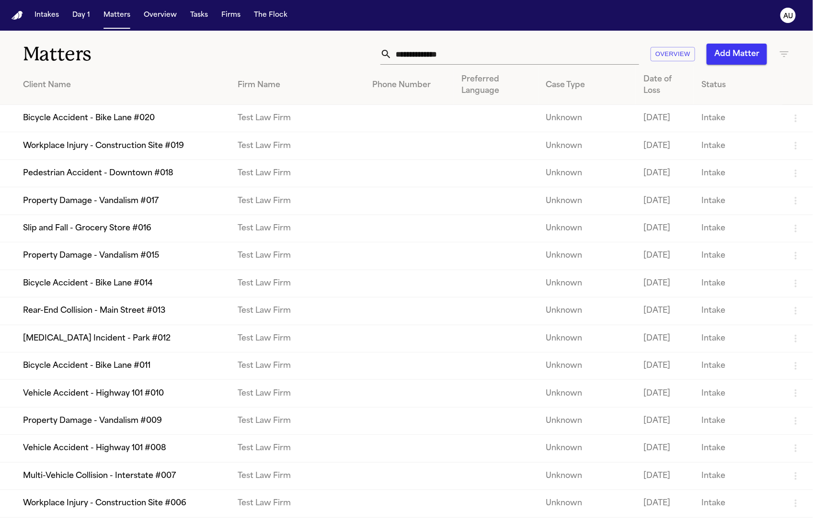
click at [196, 34] on div "Matters Overview Add Matter" at bounding box center [406, 48] width 813 height 35
click at [194, 32] on div "Matters Overview Add Matter" at bounding box center [406, 48] width 813 height 35
click at [175, 118] on td "Bicycle Accident - Bike Lane #020" at bounding box center [115, 118] width 230 height 27
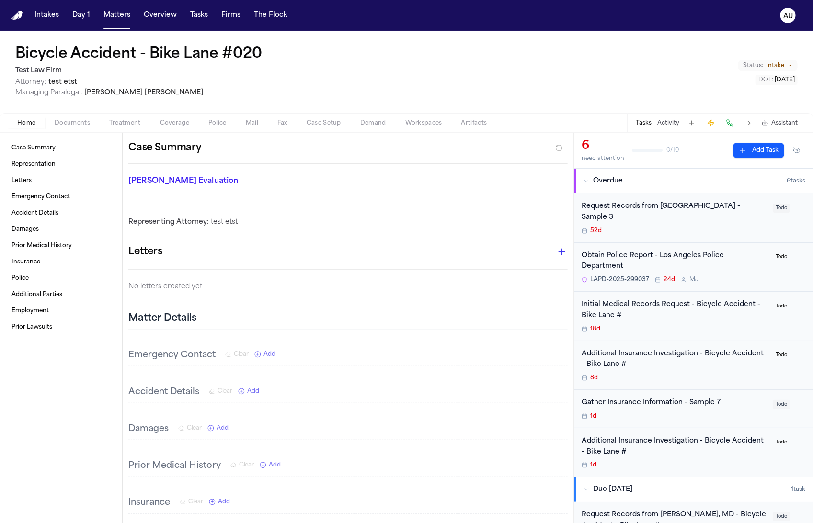
scroll to position [261, 0]
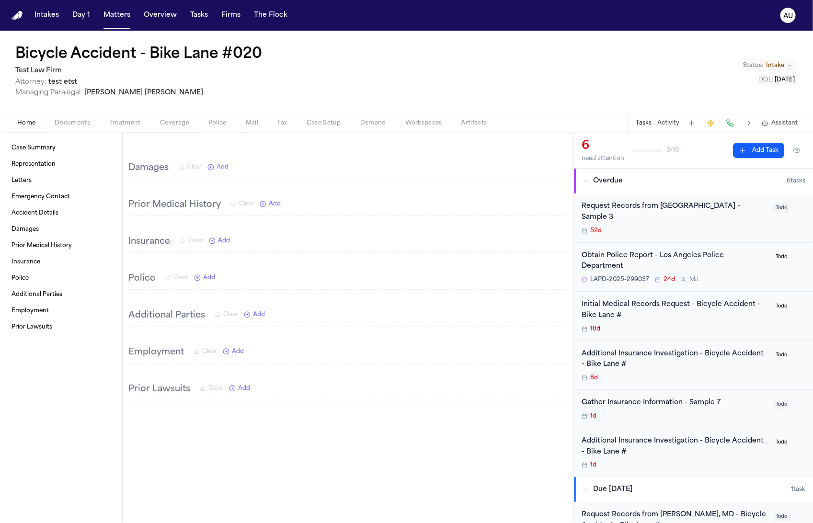
click at [162, 51] on h1 "Bicycle Accident - Bike Lane #020" at bounding box center [138, 54] width 247 height 17
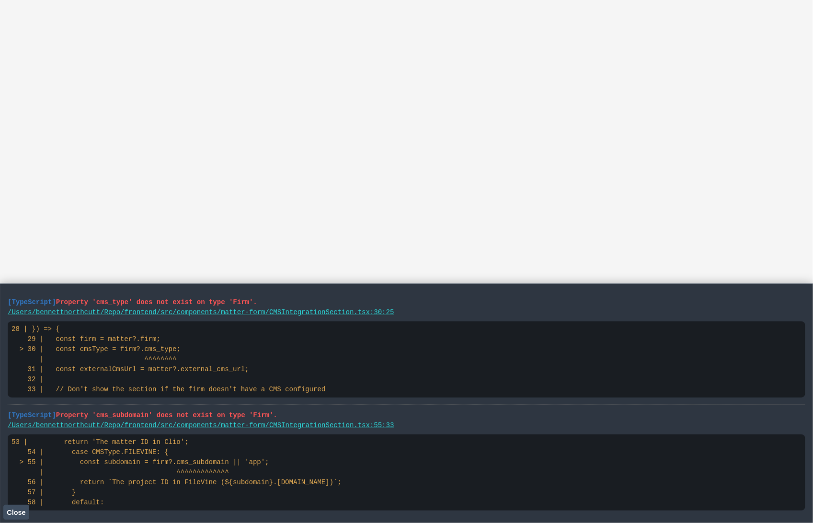
scroll to position [369, 0]
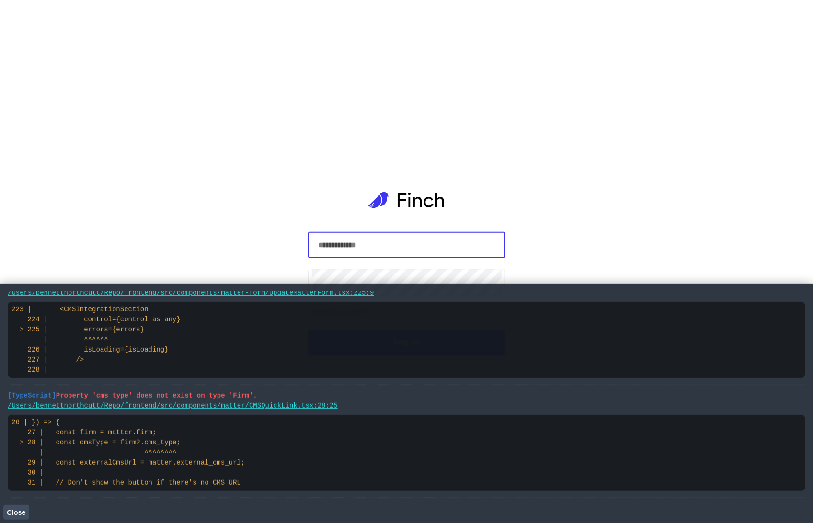
drag, startPoint x: 240, startPoint y: 484, endPoint x: 115, endPoint y: 432, distance: 135.2
click at [115, 432] on pre "26 | }) => { 27 | const firm = matter.firm; > 28 | const cmsType = firm?.cms_ty…" at bounding box center [407, 453] width 798 height 76
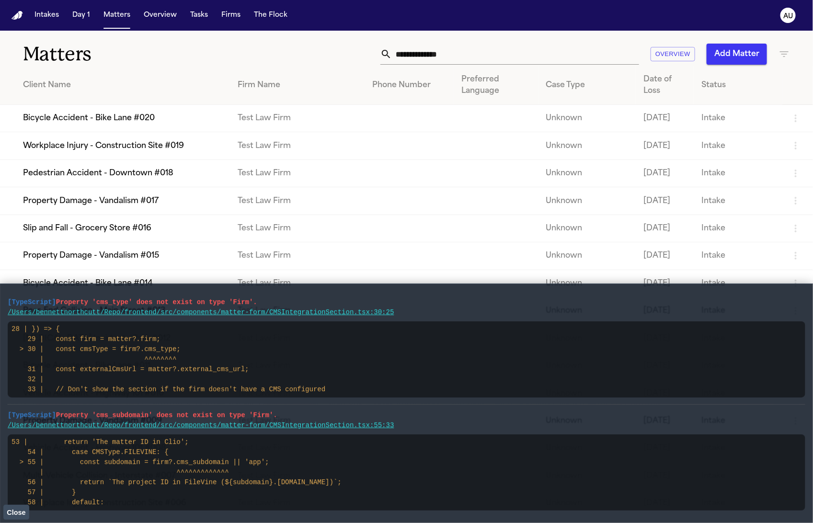
drag, startPoint x: 253, startPoint y: 488, endPoint x: 8, endPoint y: 290, distance: 314.8
click at [8, 290] on main "[TypeScript] Property 'cms_type' does not exist on type 'Firm'. /Users/bennettn…" at bounding box center [406, 403] width 813 height 239
drag, startPoint x: 305, startPoint y: 41, endPoint x: 289, endPoint y: 34, distance: 17.4
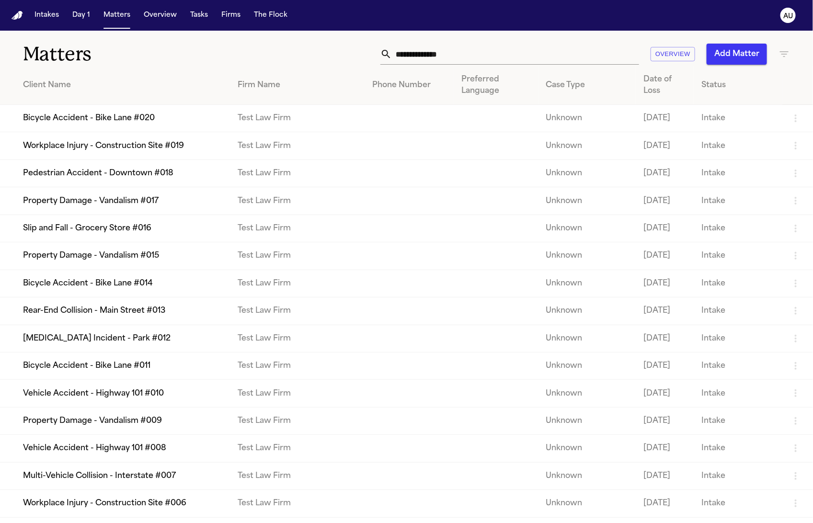
click at [174, 128] on td "Bicycle Accident - Bike Lane #020" at bounding box center [115, 118] width 230 height 27
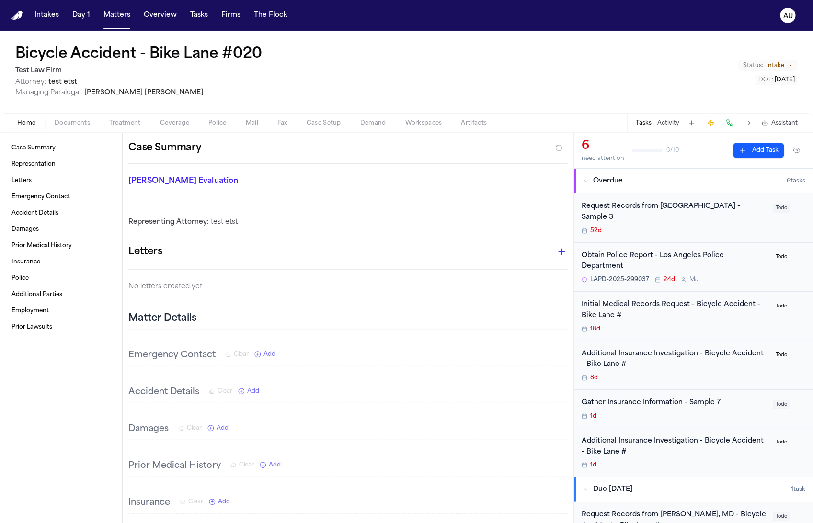
click at [181, 91] on span "Managing Paralegal: Melissa Jones" at bounding box center [140, 93] width 251 height 10
click at [167, 51] on h1 "Bicycle Accident - Bike Lane #020" at bounding box center [138, 54] width 247 height 17
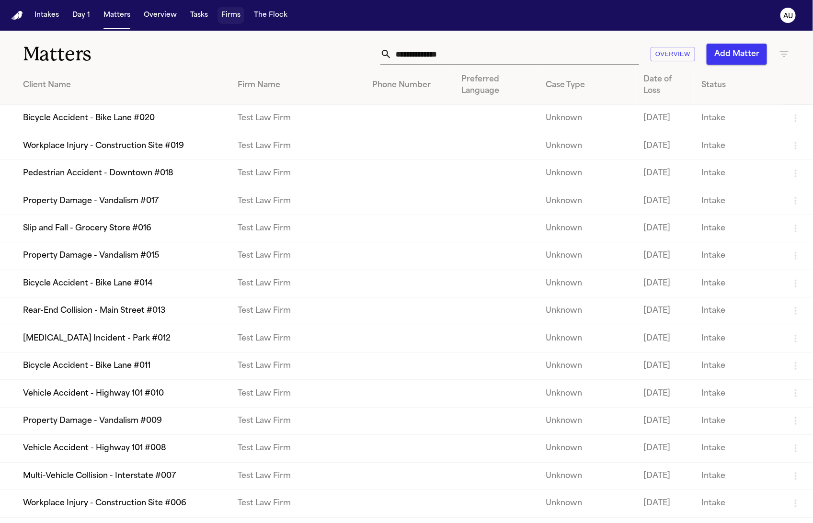
click at [227, 20] on button "Firms" at bounding box center [230, 15] width 27 height 17
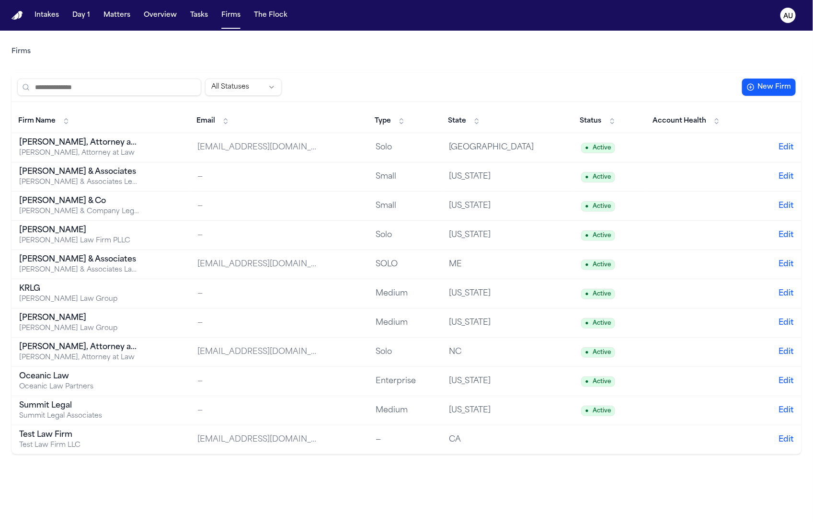
click at [169, 141] on td "Allison Hill, Attorney at Law Allison Hill, Attorney at Law" at bounding box center [100, 147] width 178 height 29
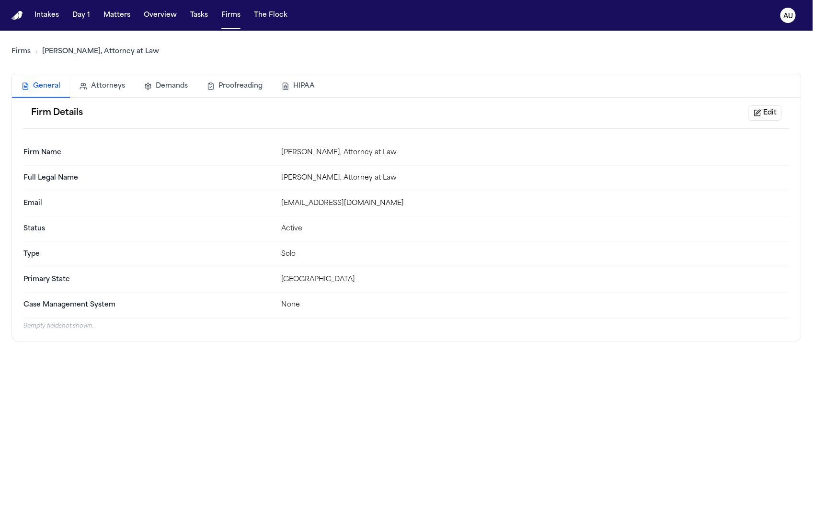
click at [10, 43] on main "Firms Allison Hill, Attorney at Law General Attorneys Demands Proofreading HIPA…" at bounding box center [406, 277] width 813 height 492
click at [14, 50] on link "Firms" at bounding box center [20, 52] width 19 height 10
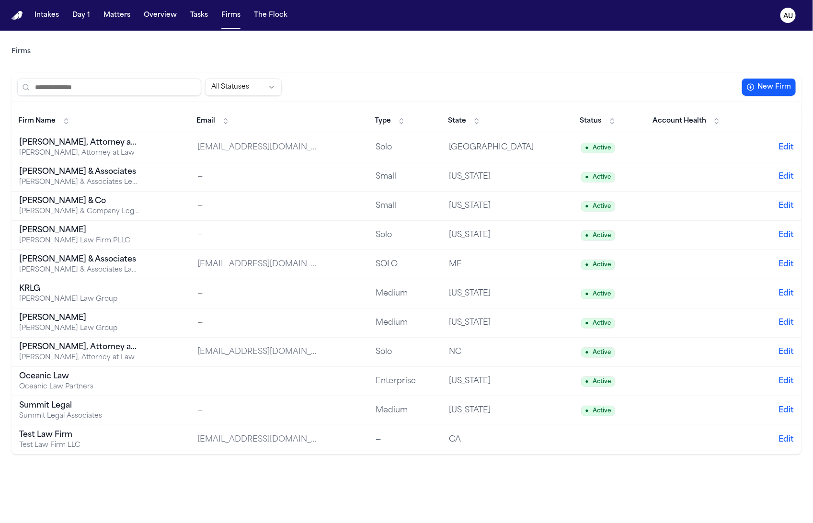
click at [145, 436] on td "Test Law Firm Test Law Firm LLC" at bounding box center [100, 439] width 178 height 29
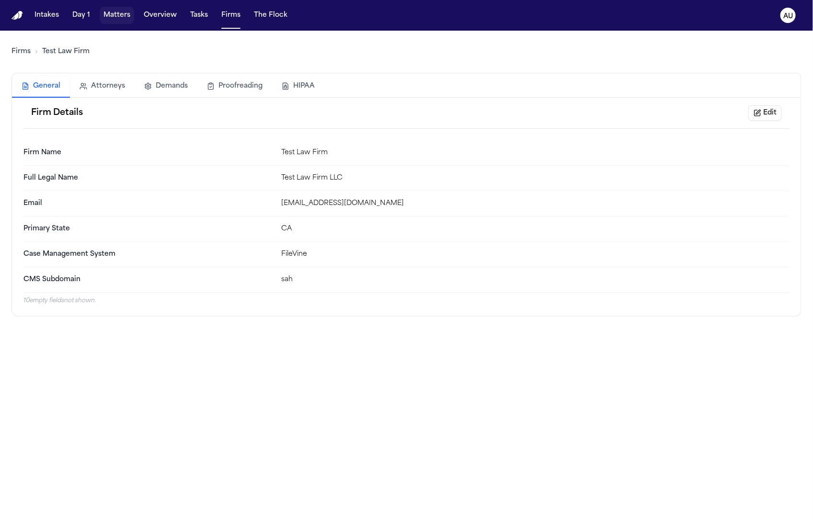
click at [105, 20] on button "Matters" at bounding box center [117, 15] width 34 height 17
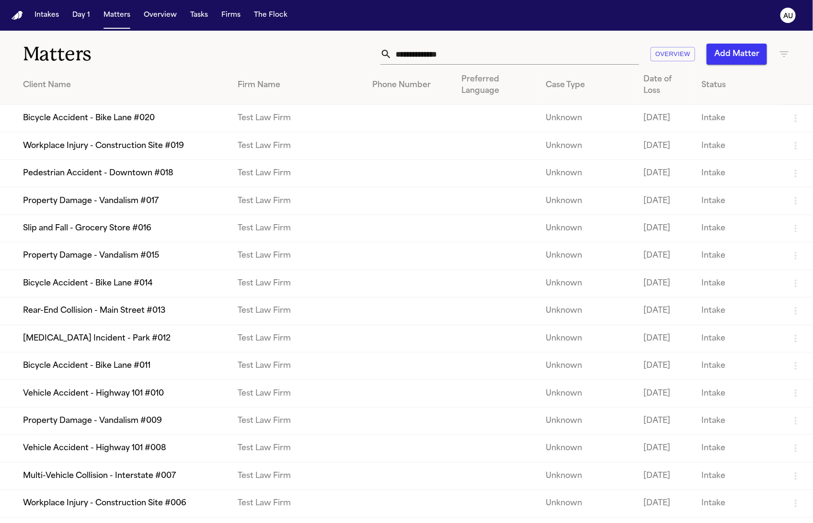
click at [147, 160] on td "Workplace Injury - Construction Site #019" at bounding box center [115, 145] width 230 height 27
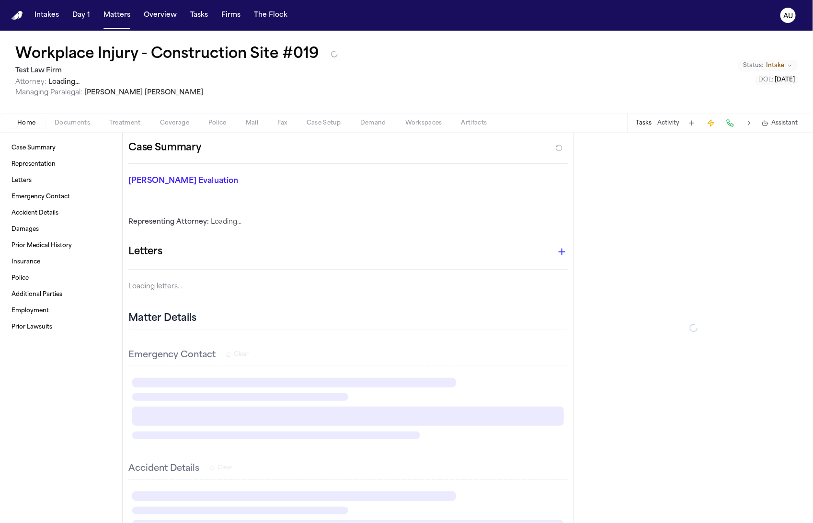
click at [101, 57] on h1 "Workplace Injury - Construction Site #019" at bounding box center [167, 54] width 304 height 17
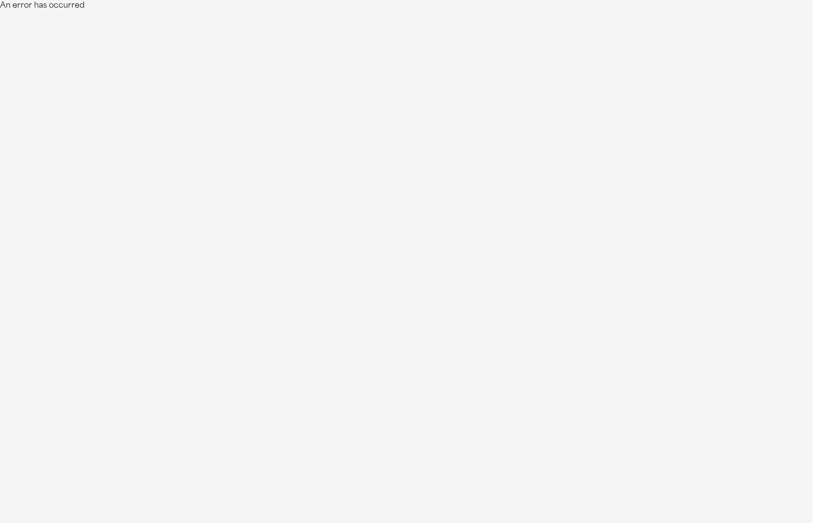
click at [64, 11] on html "An error has occurred" at bounding box center [406, 5] width 813 height 11
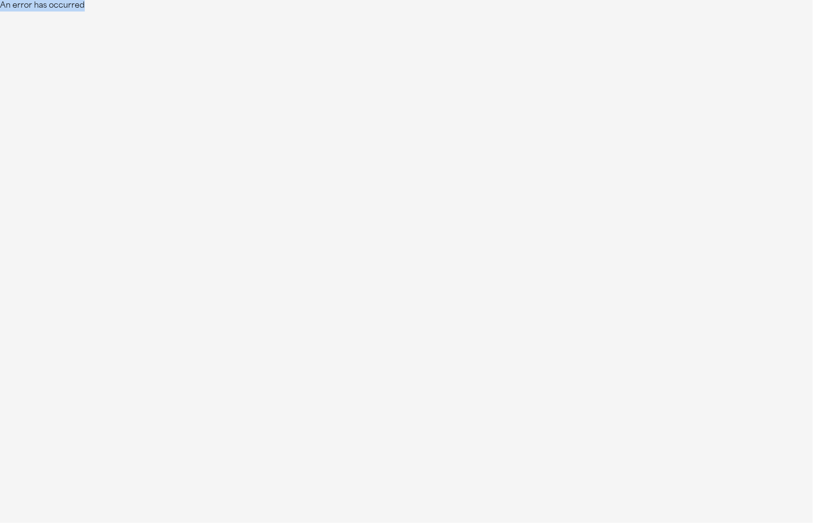
click at [64, 11] on html "An error has occurred" at bounding box center [406, 5] width 813 height 11
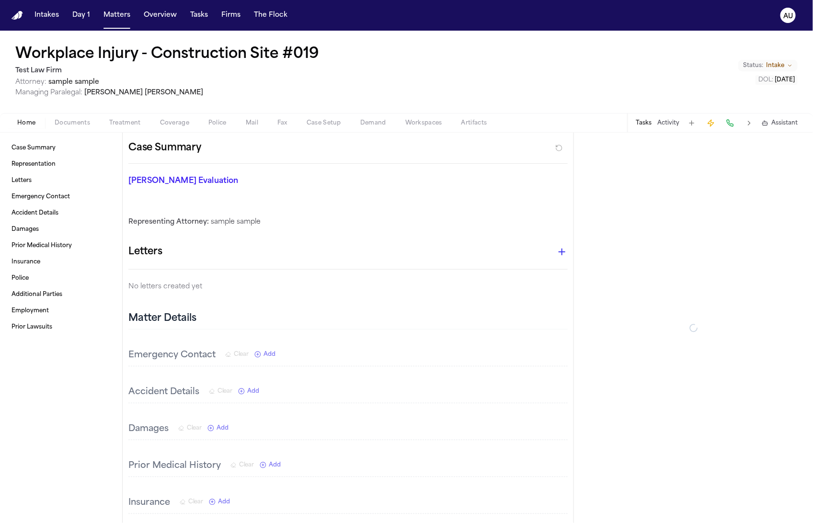
click at [245, 61] on h1 "Workplace Injury - Construction Site #019" at bounding box center [167, 54] width 304 height 17
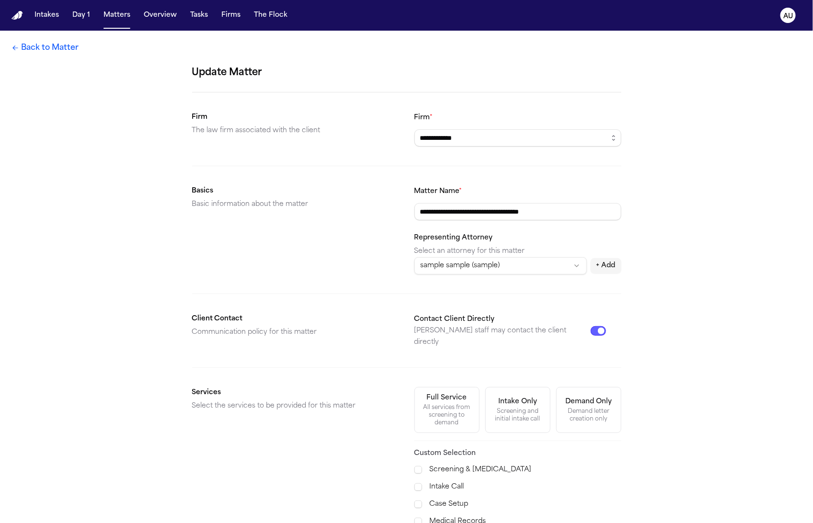
scroll to position [206, 0]
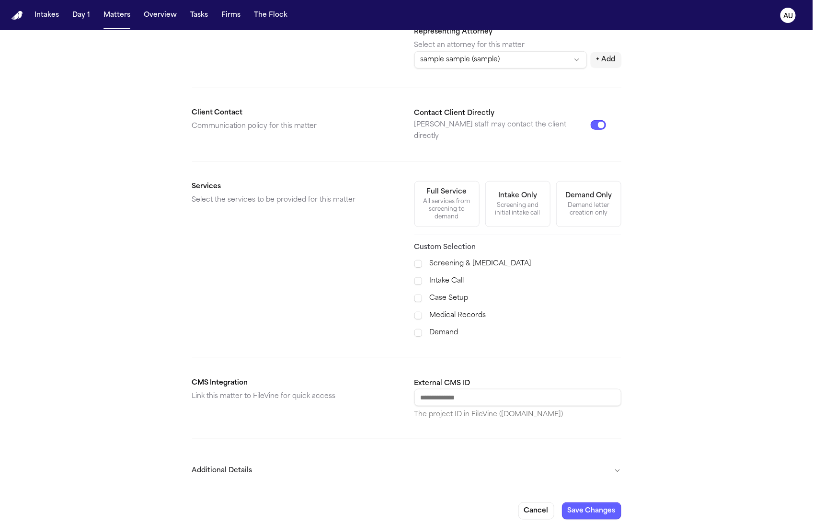
click at [460, 389] on input "External CMS ID" at bounding box center [517, 397] width 207 height 17
click at [461, 389] on input "External CMS ID" at bounding box center [517, 397] width 207 height 17
paste input "**********"
type input "**********"
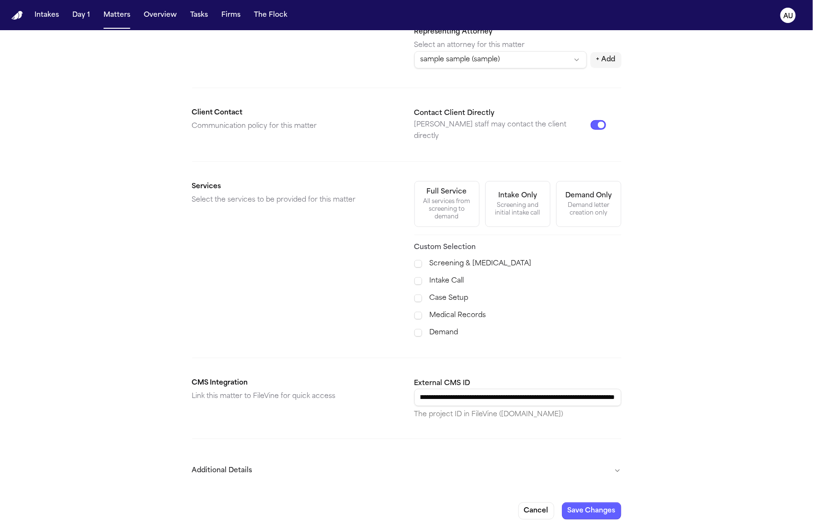
click at [539, 389] on input "External CMS ID" at bounding box center [517, 397] width 207 height 17
paste input "********"
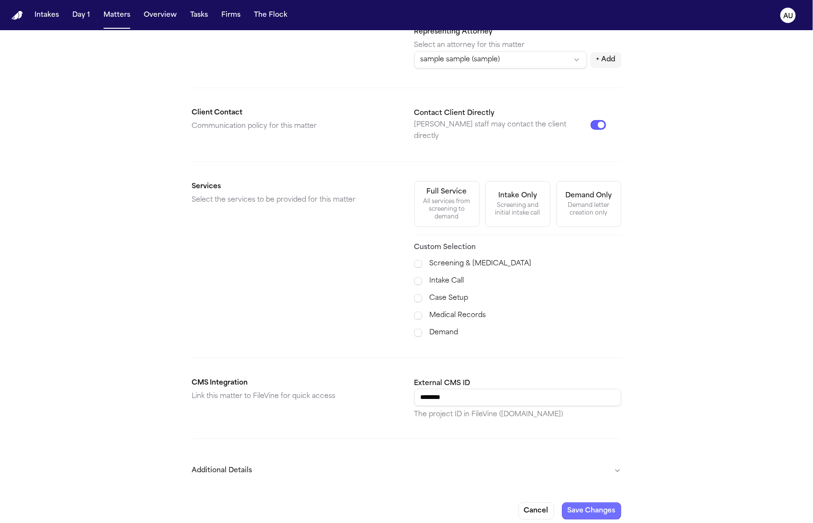
type input "********"
click at [574, 502] on button "Save Changes" at bounding box center [591, 510] width 59 height 17
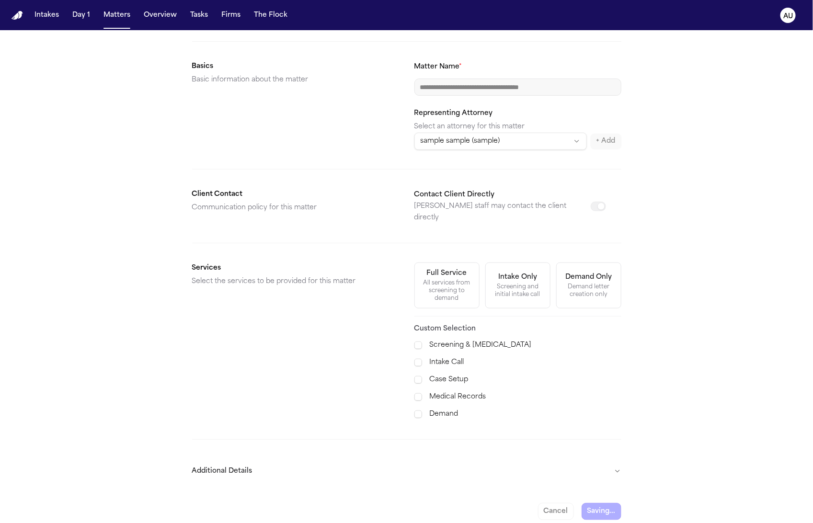
click at [439, 459] on button "Additional Details" at bounding box center [406, 471] width 429 height 25
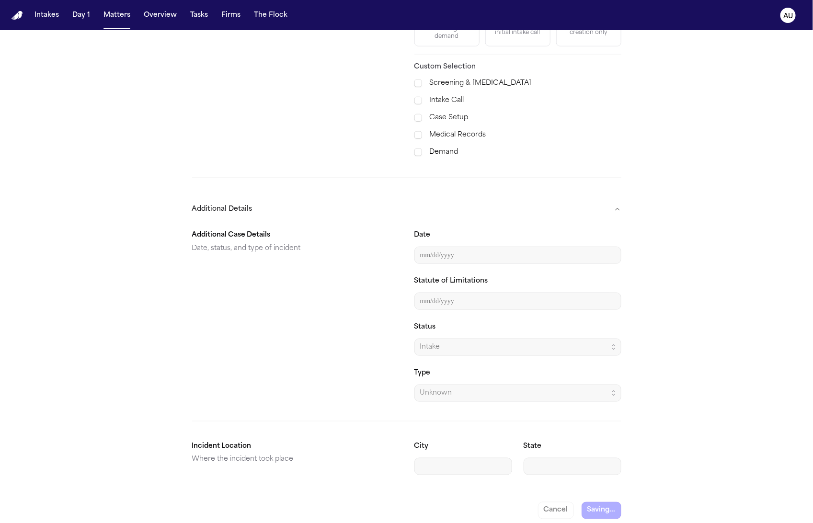
scroll to position [0, 0]
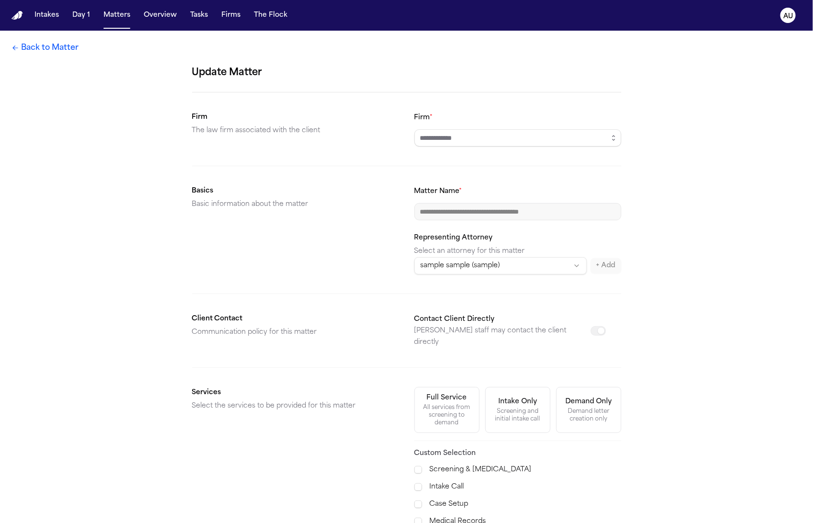
click at [76, 47] on link "Back to Matter" at bounding box center [44, 47] width 67 height 11
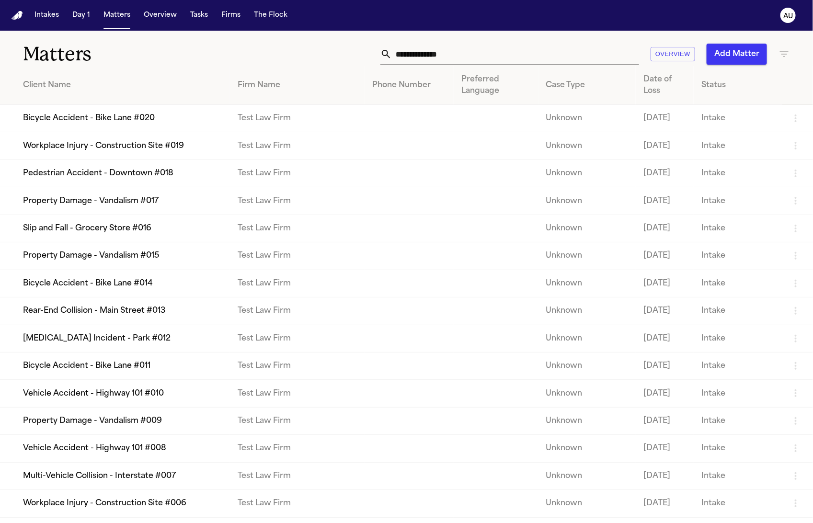
click at [137, 125] on td "Bicycle Accident - Bike Lane #020" at bounding box center [115, 118] width 230 height 27
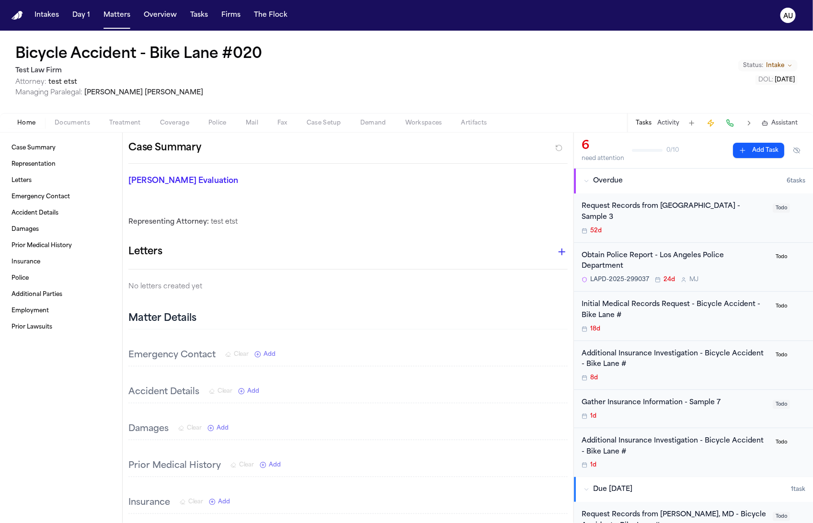
click at [204, 45] on div "Bicycle Accident - Bike Lane #020 Test Law Firm Attorney: test etst Managing Pa…" at bounding box center [406, 72] width 813 height 82
click at [204, 51] on h1 "Bicycle Accident - Bike Lane #020" at bounding box center [138, 54] width 247 height 17
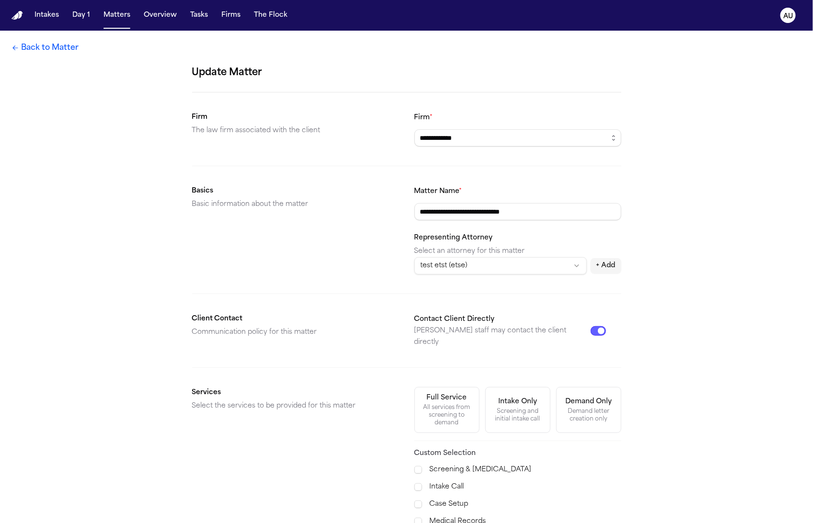
scroll to position [206, 0]
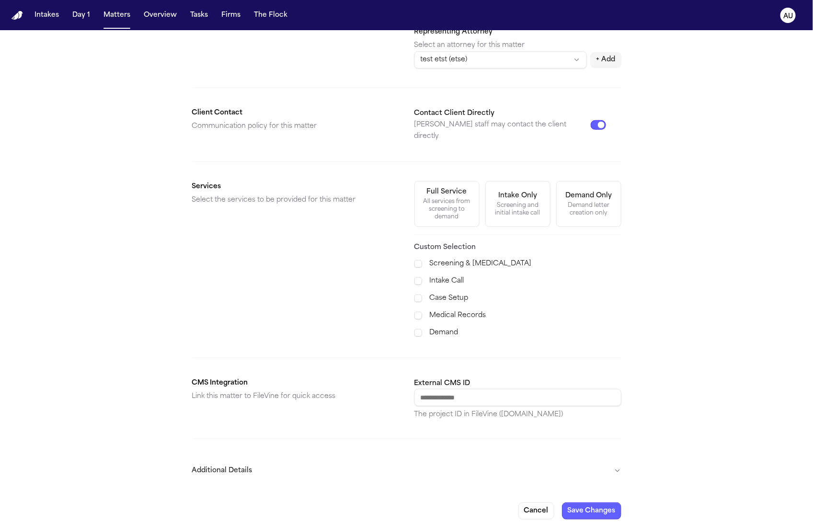
click at [489, 389] on input "External CMS ID" at bounding box center [517, 397] width 207 height 17
paste input "********"
type input "********"
click at [591, 502] on button "Save Changes" at bounding box center [591, 510] width 59 height 17
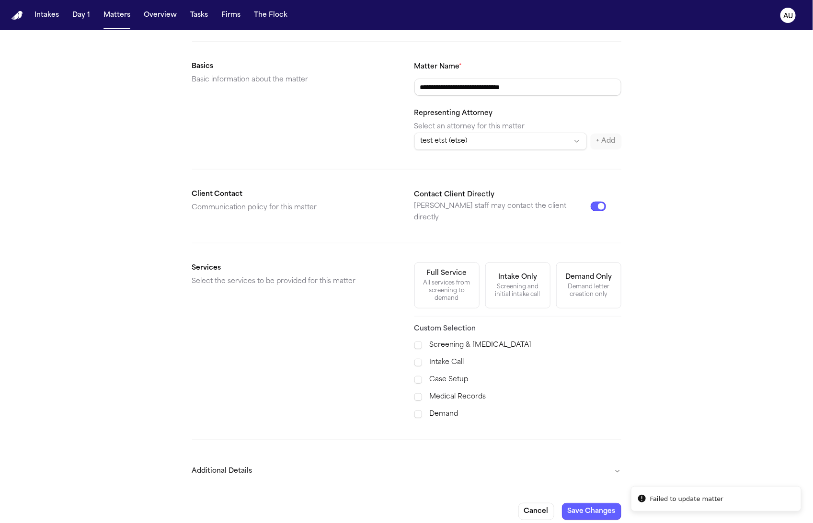
type input "**********"
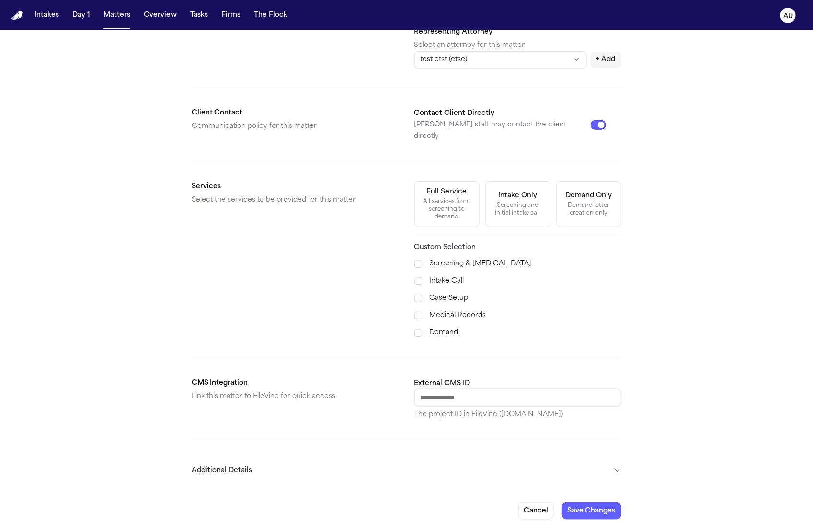
click at [450, 392] on input "External CMS ID" at bounding box center [517, 397] width 207 height 17
paste input "********"
type input "********"
click at [583, 502] on button "Save Changes" at bounding box center [591, 510] width 59 height 17
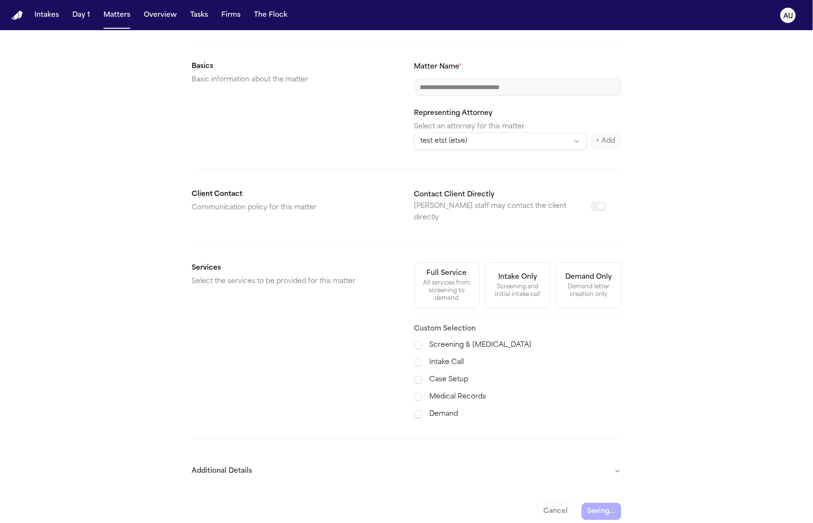
scroll to position [0, 0]
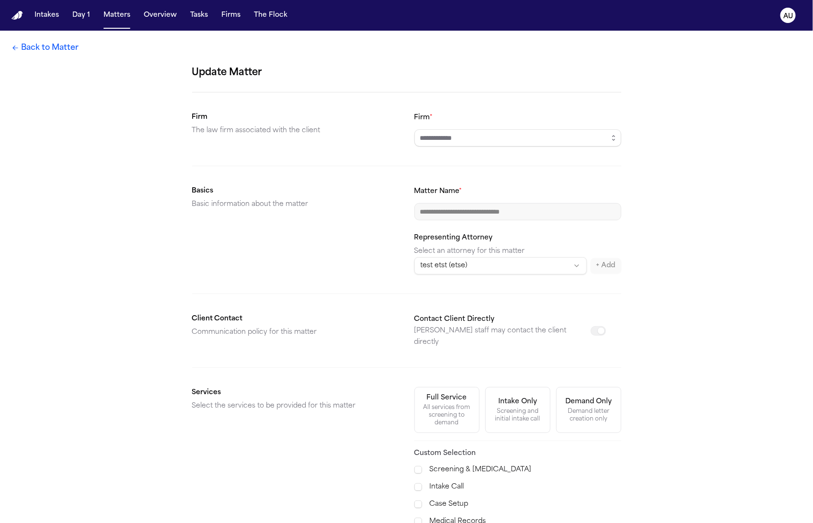
click at [65, 45] on link "Back to Matter" at bounding box center [44, 47] width 67 height 11
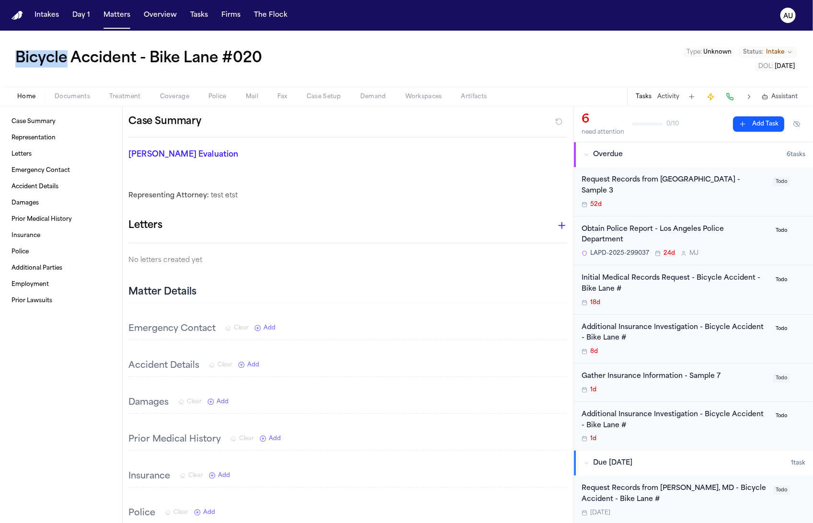
drag, startPoint x: 274, startPoint y: 36, endPoint x: 166, endPoint y: 34, distance: 107.8
click at [273, 35] on div "Bicycle Accident - Bike Lane #020 Type : Unknown Status: Intake DOL : 2025-03-28" at bounding box center [406, 59] width 813 height 56
click at [223, 12] on button "Firms" at bounding box center [230, 15] width 27 height 17
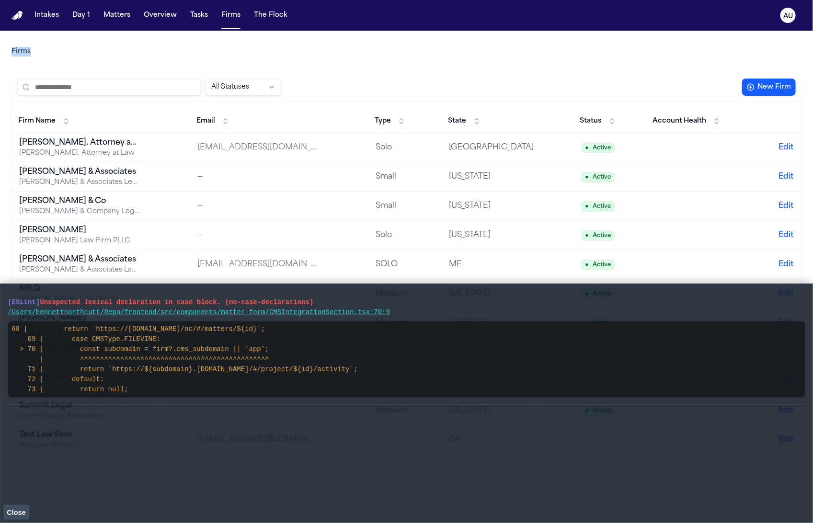
click at [111, 32] on div "Firms All Statuses New Firm Firm Name Email Type State Status Account Health Al…" at bounding box center [406, 243] width 790 height 424
drag, startPoint x: 219, startPoint y: 400, endPoint x: 10, endPoint y: 303, distance: 231.4
click at [10, 303] on li "[ESLint] Unexpected lexical declaration in case block. (no-case-declarations) /…" at bounding box center [407, 348] width 798 height 113
click at [8, 300] on span "[ESLint]" at bounding box center [24, 302] width 32 height 8
drag, startPoint x: 7, startPoint y: 300, endPoint x: 129, endPoint y: 399, distance: 157.3
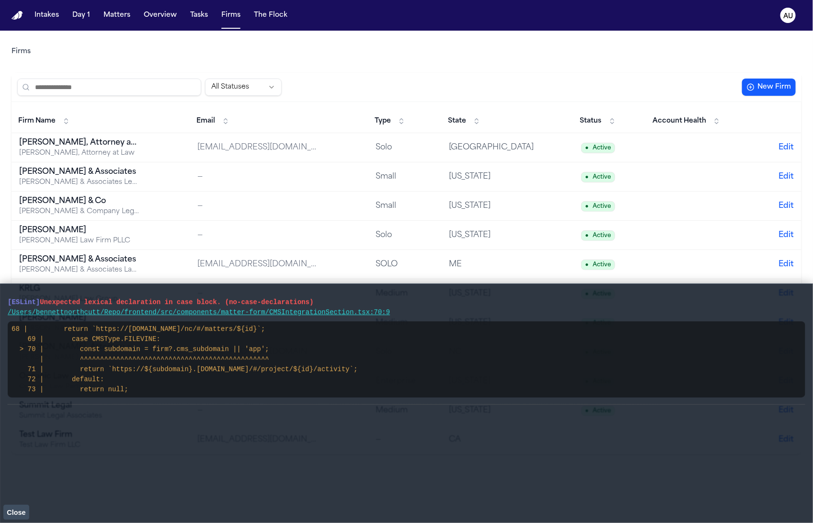
click at [129, 399] on li "[ESLint] Unexpected lexical declaration in case block. (no-case-declarations) /…" at bounding box center [407, 348] width 798 height 113
click at [153, 144] on td "Allison Hill, Attorney at Law Allison Hill, Attorney at Law" at bounding box center [100, 147] width 178 height 29
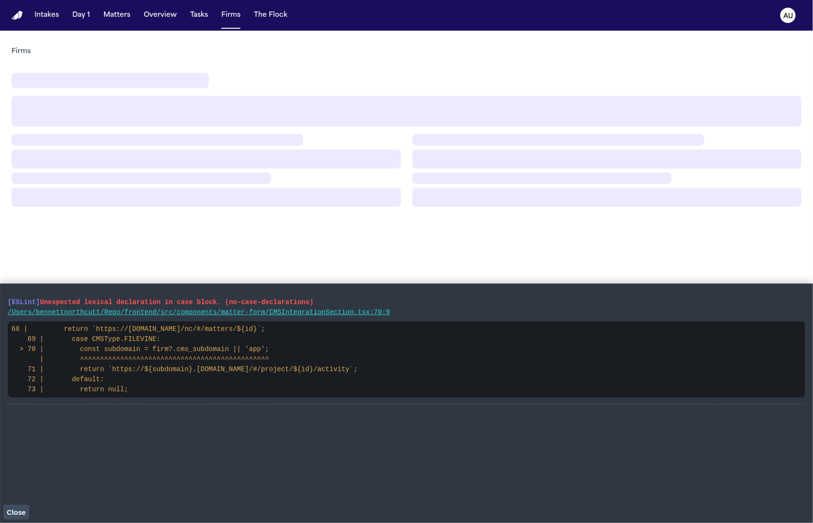
click at [23, 512] on span "Close" at bounding box center [16, 513] width 19 height 8
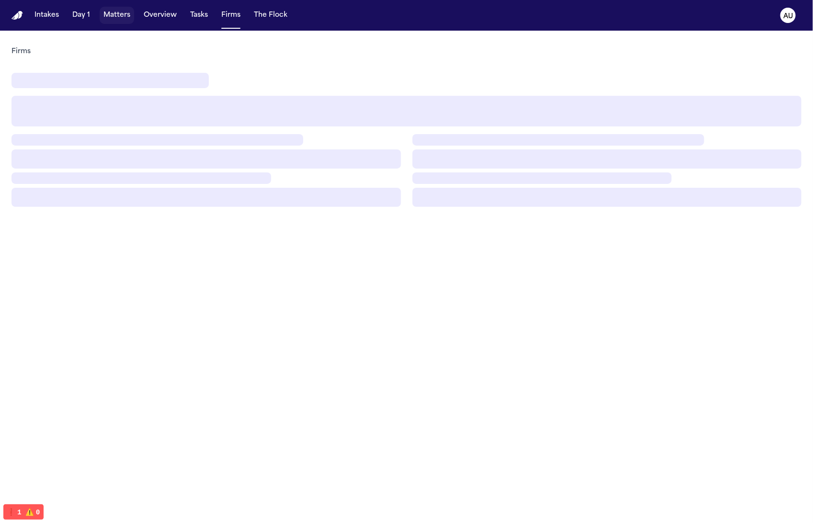
click at [116, 23] on button "Matters" at bounding box center [117, 15] width 34 height 17
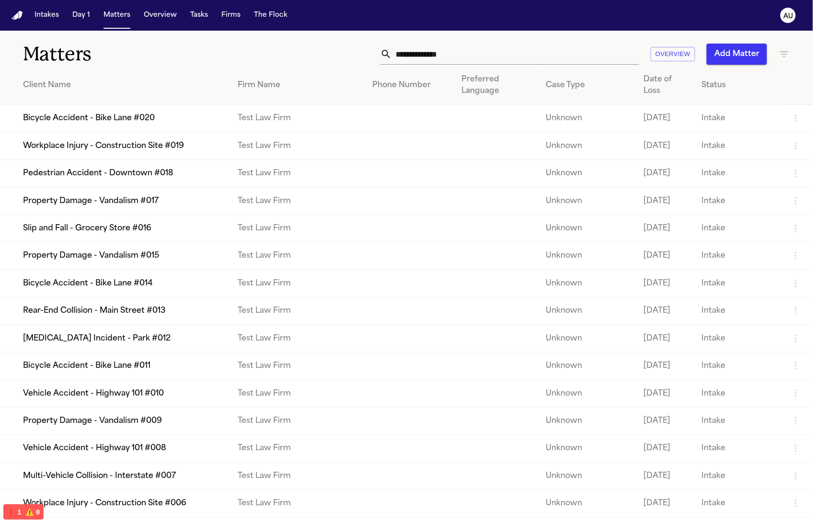
click at [177, 124] on td "Bicycle Accident - Bike Lane #020" at bounding box center [115, 118] width 230 height 27
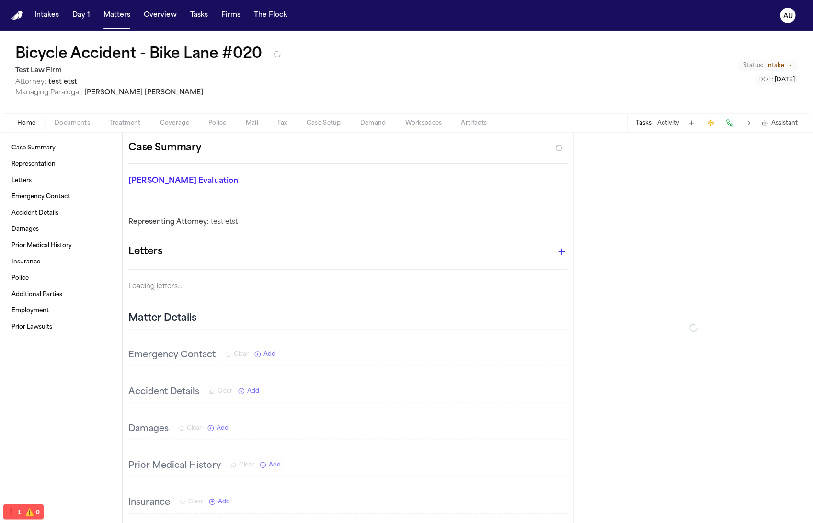
click at [108, 56] on h1 "Bicycle Accident - Bike Lane #020" at bounding box center [138, 54] width 247 height 17
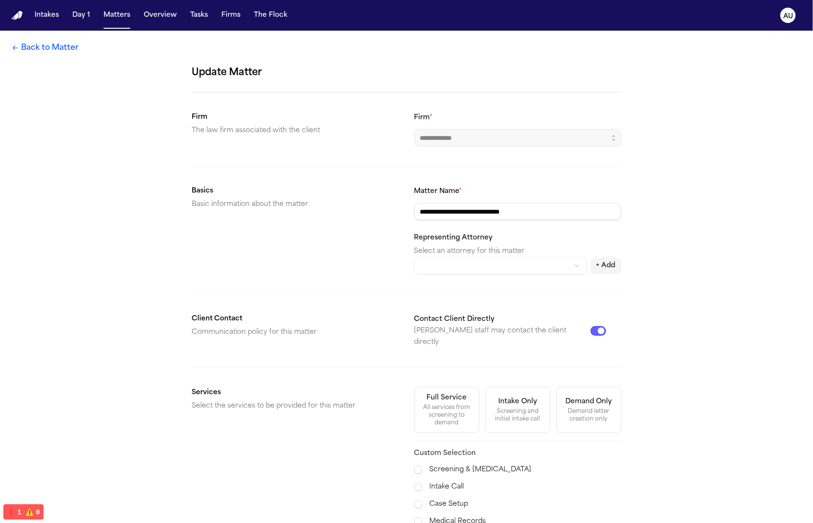
scroll to position [206, 0]
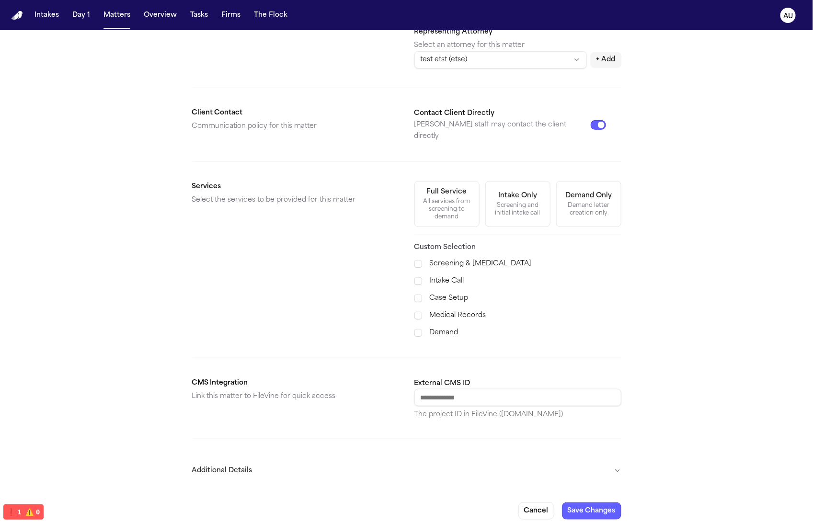
click at [514, 389] on input "External CMS ID" at bounding box center [517, 397] width 207 height 17
click at [447, 389] on input "External CMS ID" at bounding box center [517, 397] width 207 height 17
paste input "********"
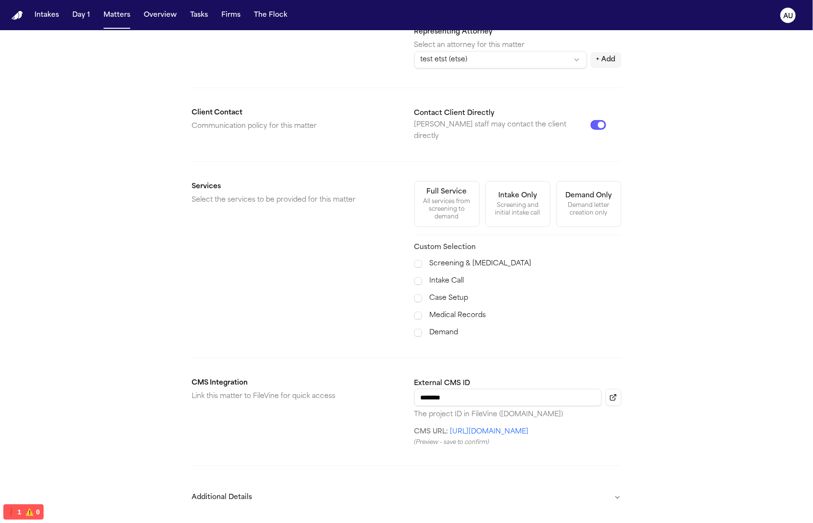
type input "********"
click at [519, 435] on link "https://sah.filevineapp.com/#/project/12800399/activity" at bounding box center [489, 431] width 79 height 7
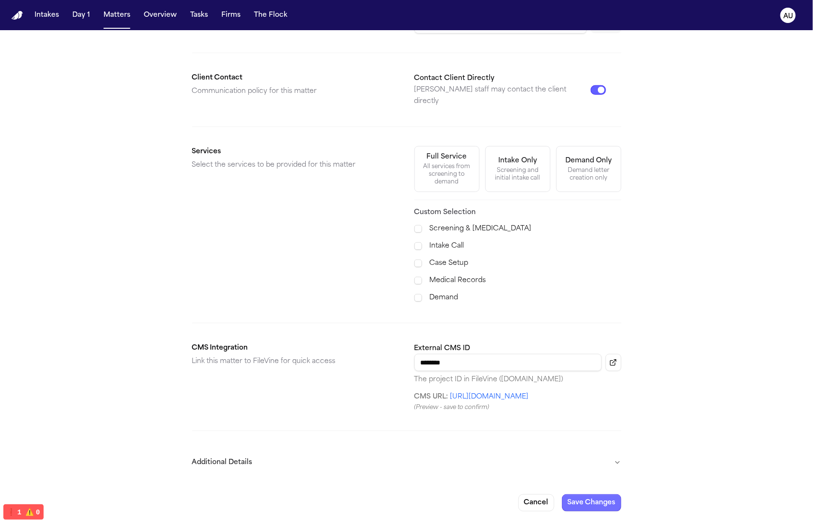
click at [604, 504] on button "Save Changes" at bounding box center [591, 502] width 59 height 17
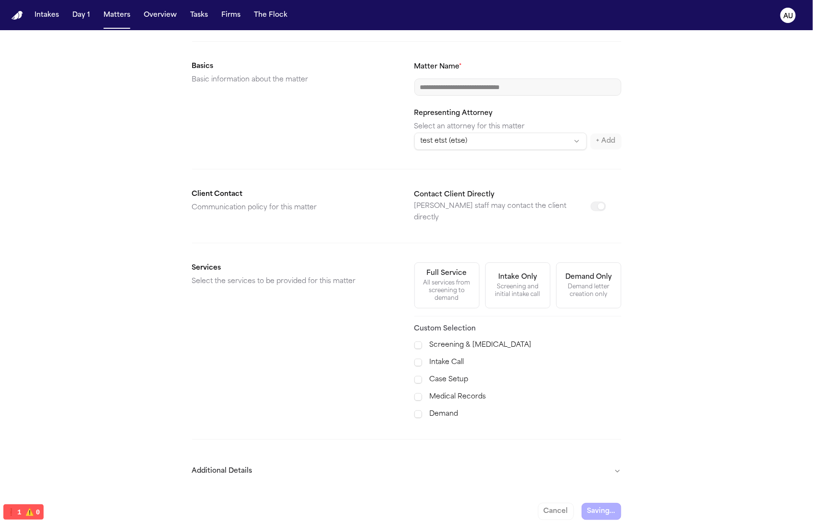
scroll to position [0, 0]
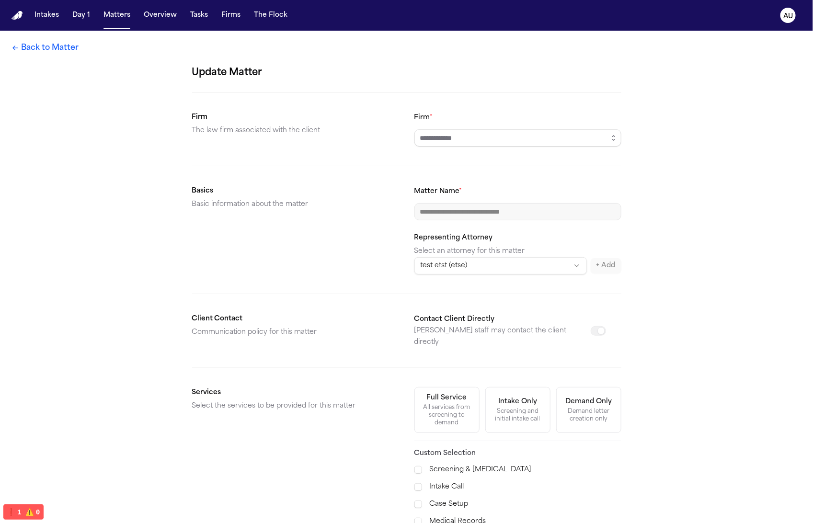
click at [52, 46] on link "Back to Matter" at bounding box center [44, 47] width 67 height 11
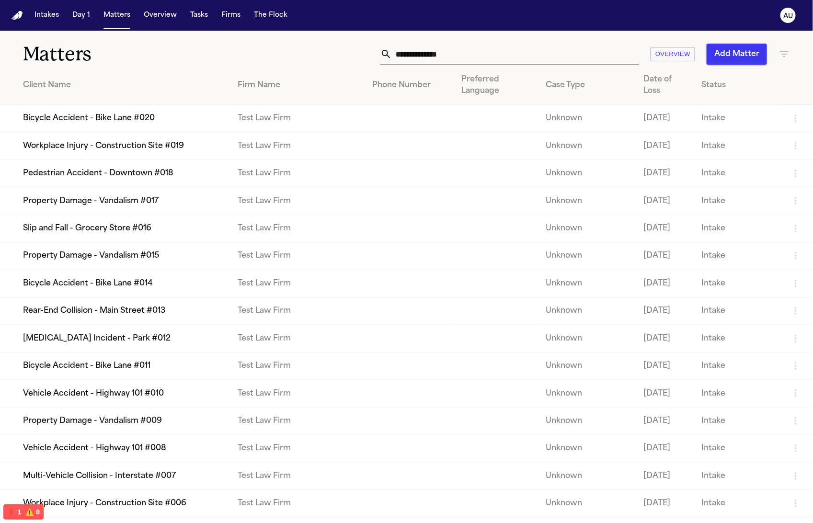
click at [150, 127] on td "Bicycle Accident - Bike Lane #020" at bounding box center [115, 118] width 230 height 27
click at [149, 154] on td "Workplace Injury - Construction Site #019" at bounding box center [115, 145] width 230 height 27
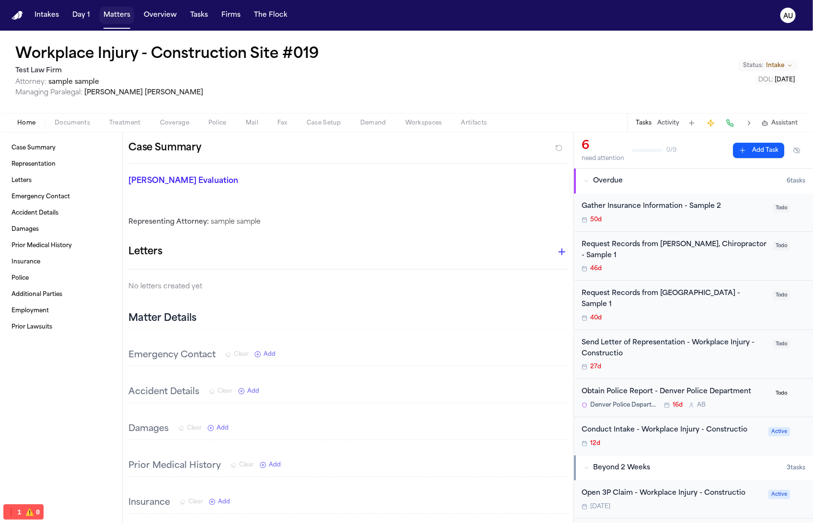
click at [112, 17] on button "Matters" at bounding box center [117, 15] width 34 height 17
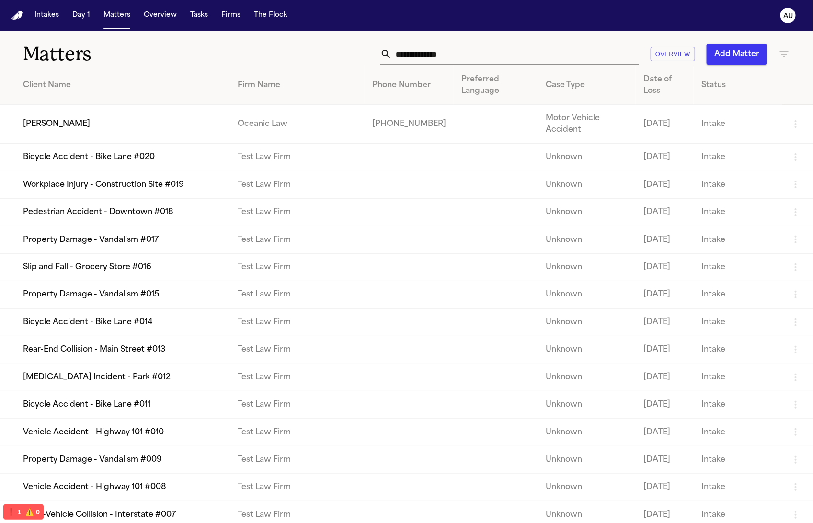
drag, startPoint x: 145, startPoint y: 124, endPoint x: 167, endPoint y: 107, distance: 28.1
click at [167, 107] on td "[PERSON_NAME]" at bounding box center [115, 124] width 230 height 39
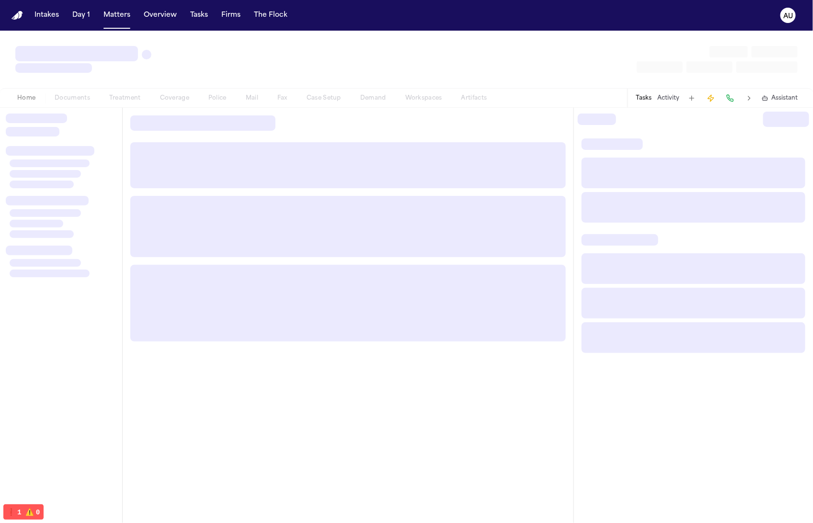
click at [176, 61] on div at bounding box center [406, 59] width 813 height 57
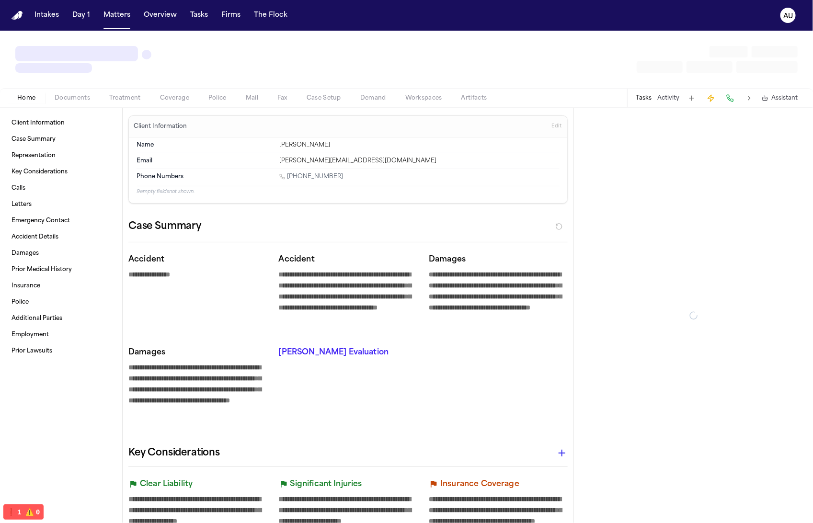
type textarea "*"
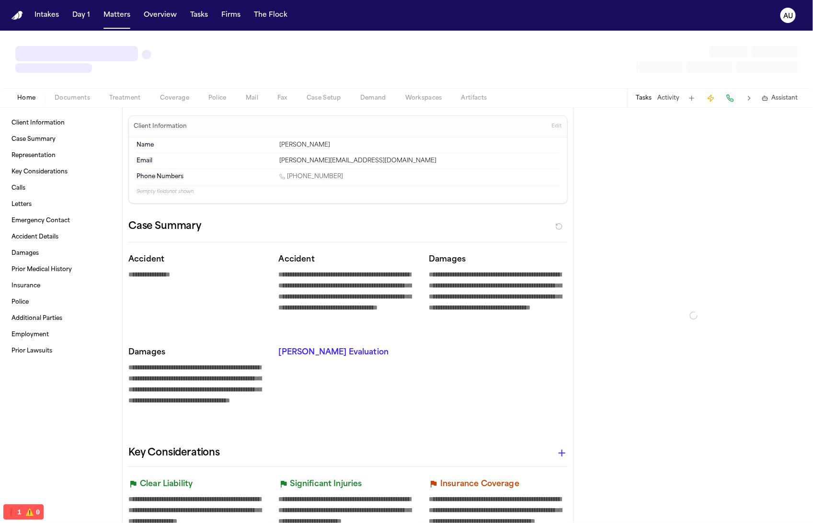
type textarea "*"
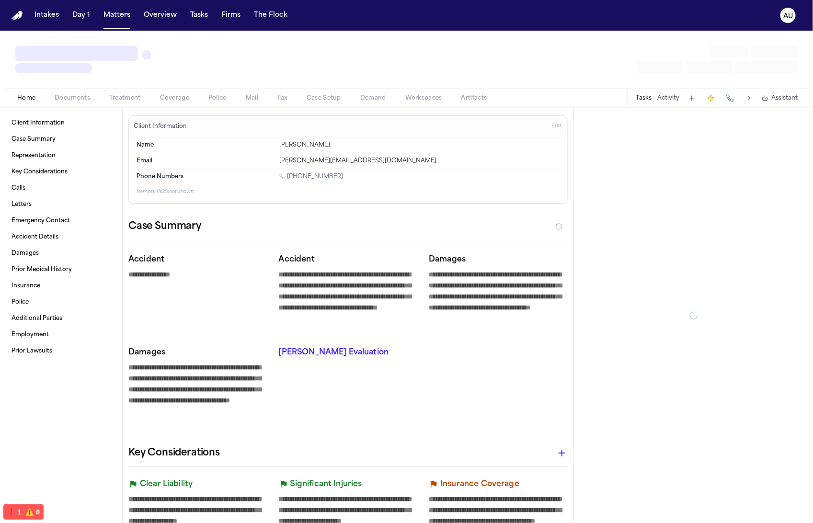
type textarea "*"
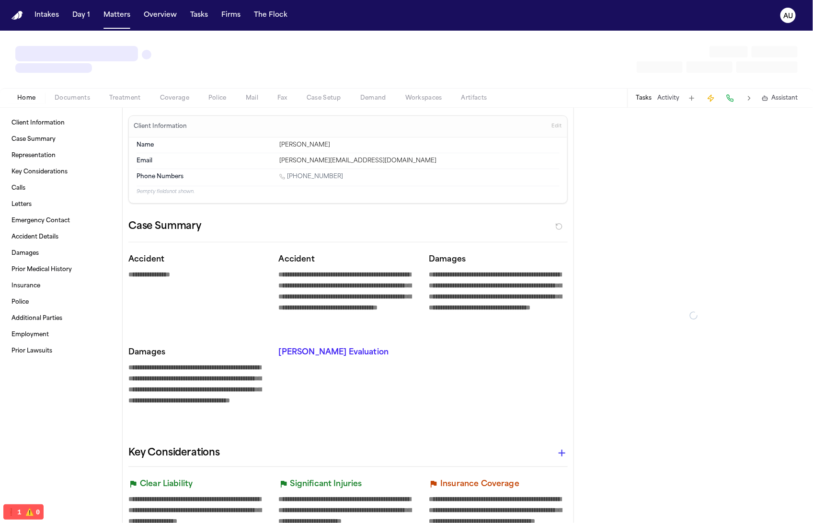
type textarea "*"
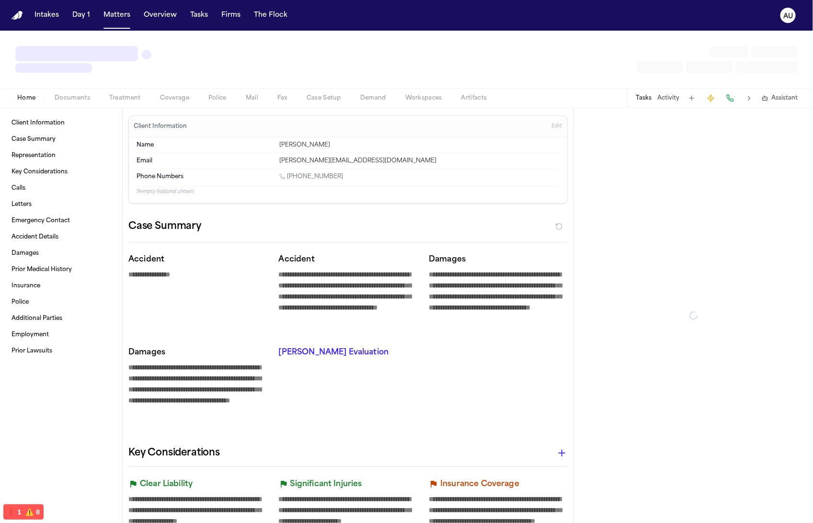
type textarea "*"
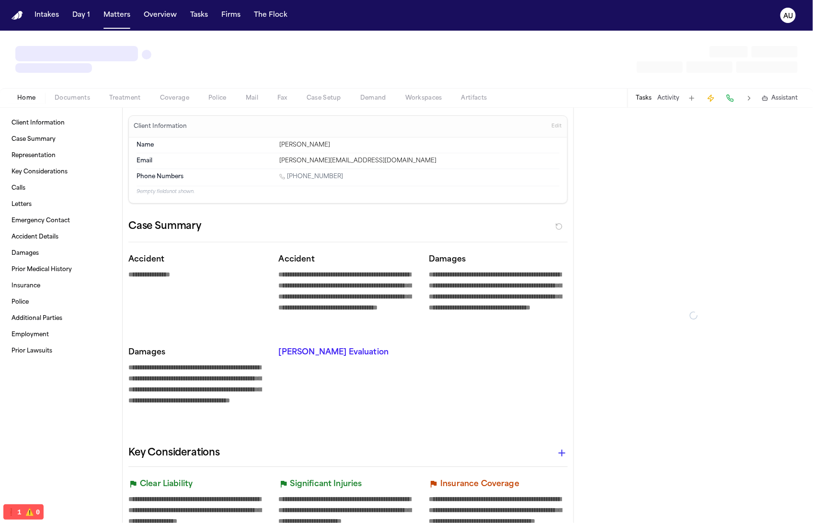
type textarea "*"
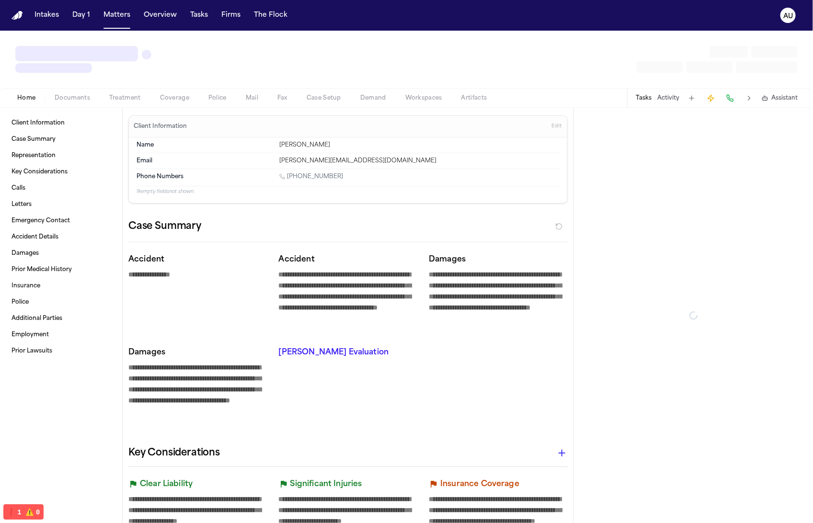
type textarea "*"
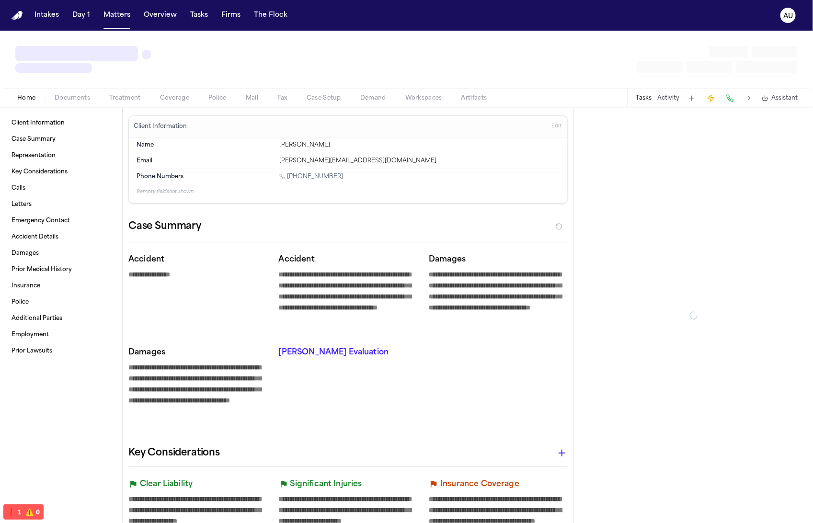
type textarea "*"
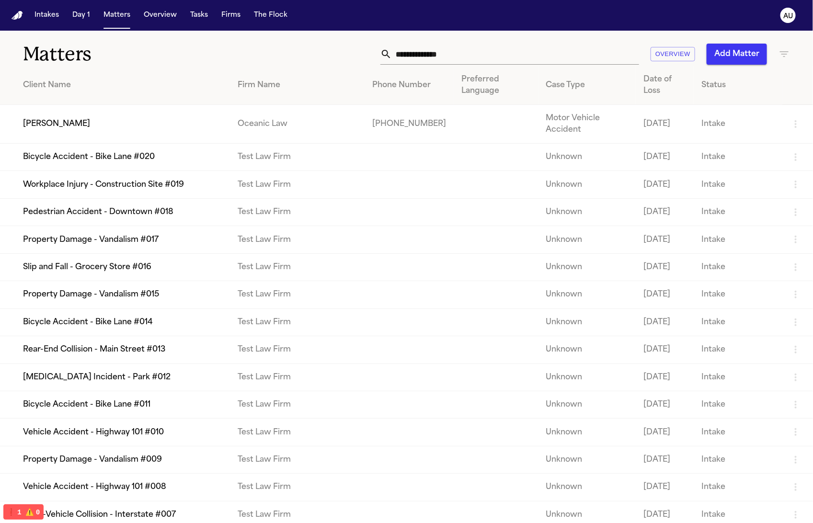
click at [155, 187] on td "Workplace Injury - Construction Site #019" at bounding box center [115, 184] width 230 height 27
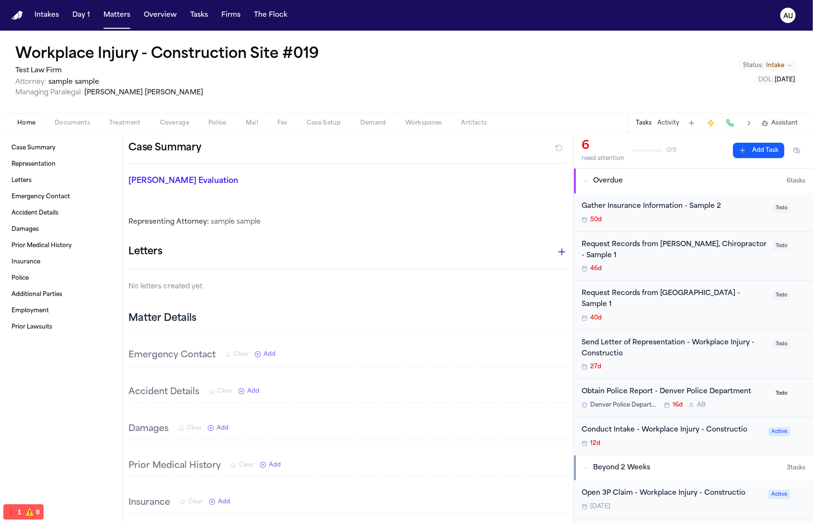
click at [109, 58] on h1 "Workplace Injury - Construction Site #019" at bounding box center [167, 54] width 304 height 17
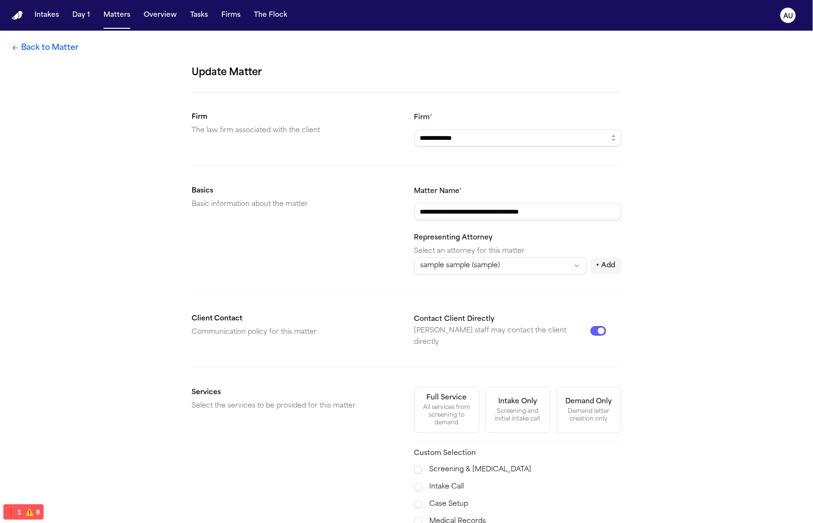
scroll to position [206, 0]
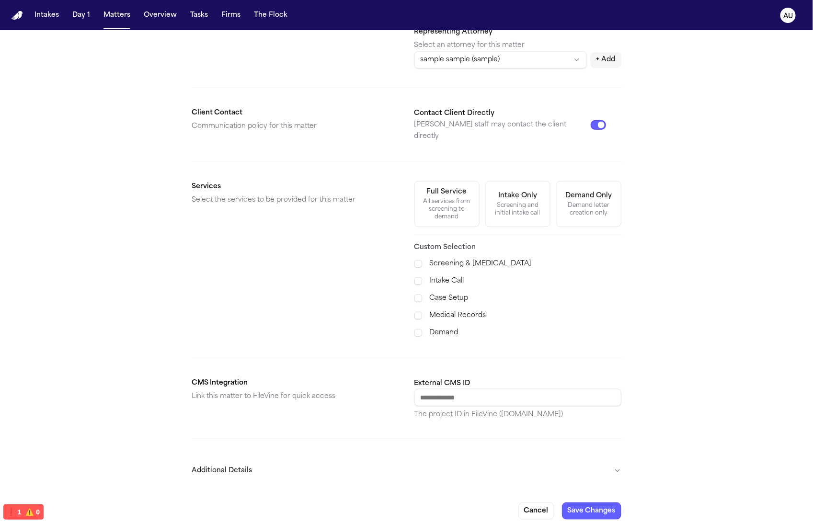
click at [494, 398] on div "External CMS ID The project ID in FileVine (sah.filevineapp.com)" at bounding box center [517, 398] width 207 height 42
click at [495, 393] on input "External CMS ID" at bounding box center [517, 397] width 207 height 17
paste input "********"
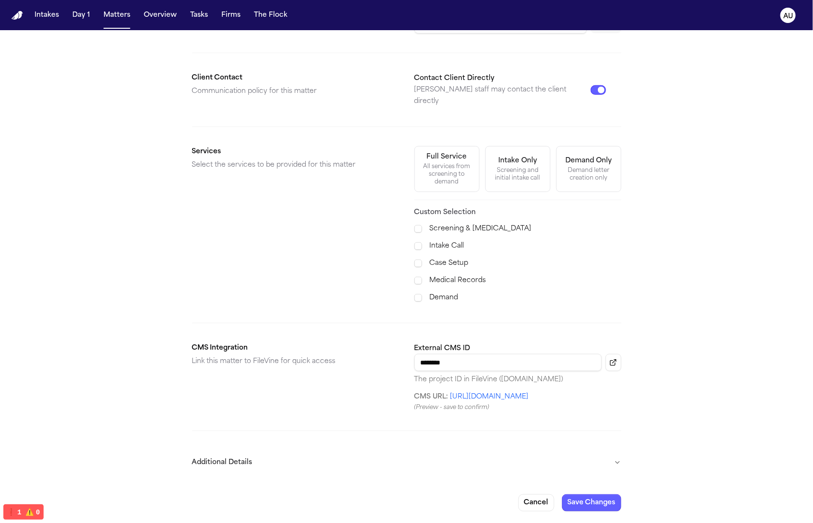
type input "********"
click at [594, 498] on button "Save Changes" at bounding box center [591, 502] width 59 height 17
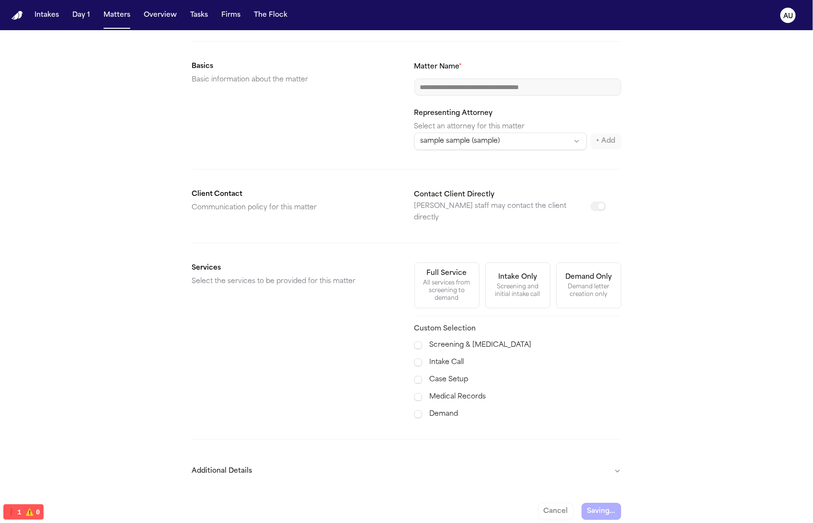
click at [37, 506] on button "❗️ 1 ⚠️ 0" at bounding box center [23, 511] width 40 height 15
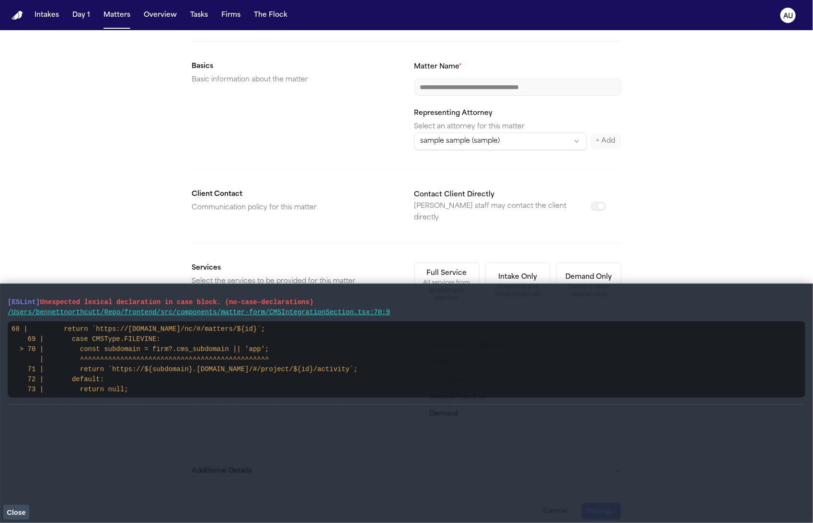
drag, startPoint x: 261, startPoint y: 404, endPoint x: 7, endPoint y: 308, distance: 271.5
click at [7, 308] on main "[ESLint] Unexpected lexical declaration in case block. (no-case-declarations) /…" at bounding box center [406, 403] width 813 height 239
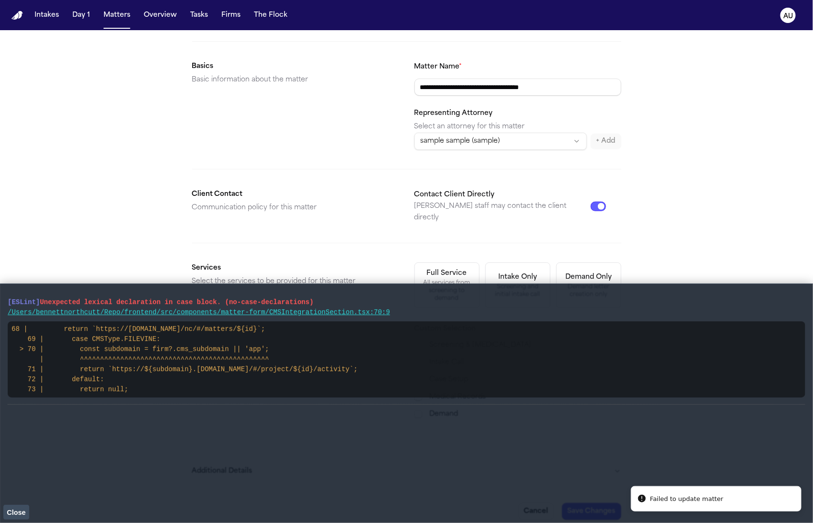
type input "**********"
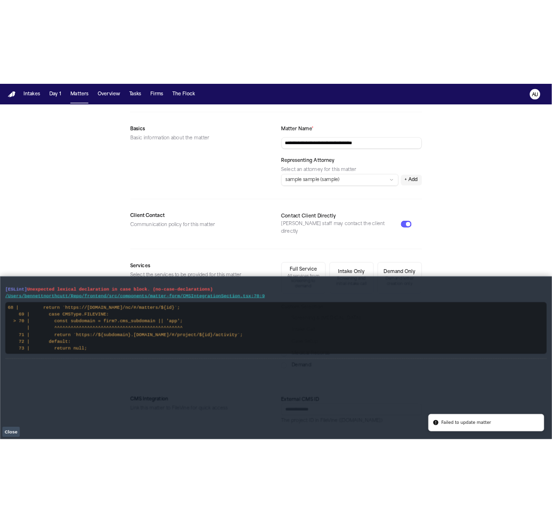
scroll to position [206, 0]
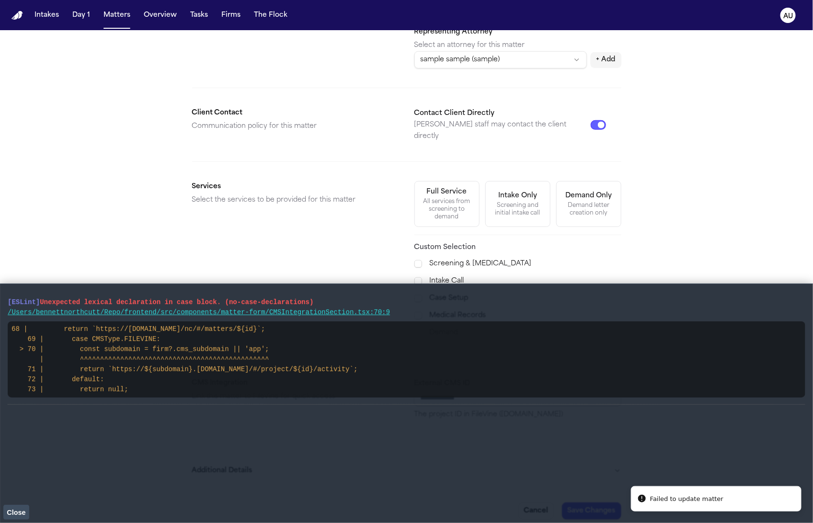
click at [20, 513] on span "Close" at bounding box center [16, 513] width 19 height 8
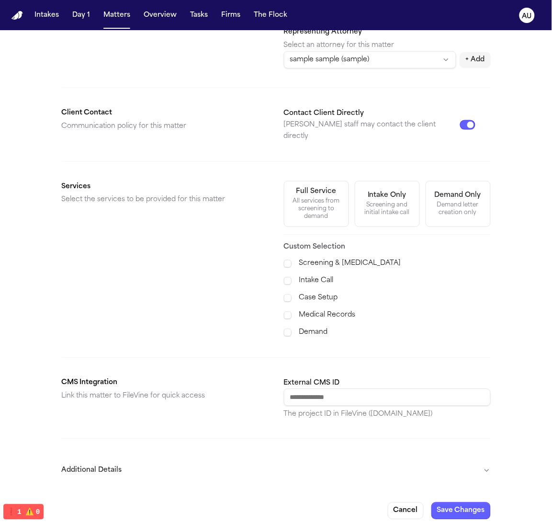
click at [427, 390] on input "External CMS ID" at bounding box center [387, 397] width 207 height 17
click at [422, 395] on input "External CMS ID" at bounding box center [387, 397] width 207 height 17
paste input "**********"
type input "**********"
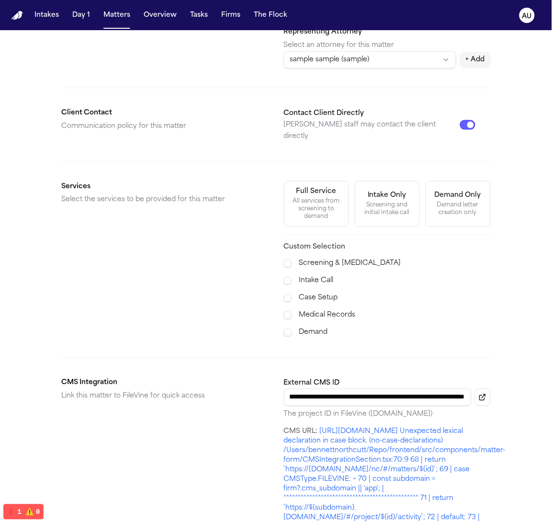
click at [423, 395] on input "**********" at bounding box center [377, 397] width 187 height 17
click at [424, 394] on input "**********" at bounding box center [377, 397] width 187 height 17
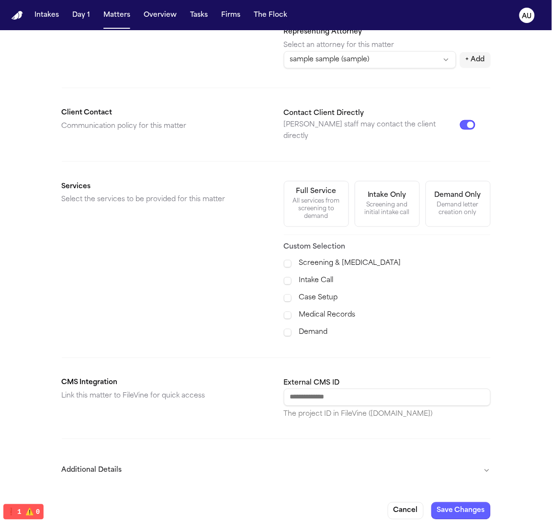
click at [362, 389] on input "External CMS ID" at bounding box center [387, 397] width 207 height 17
paste input "********"
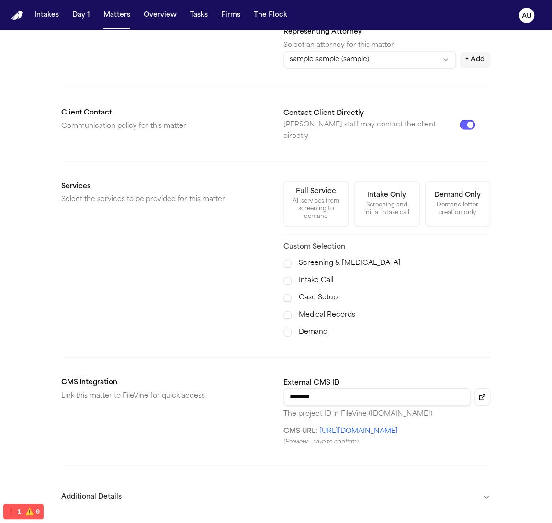
scroll to position [242, 0]
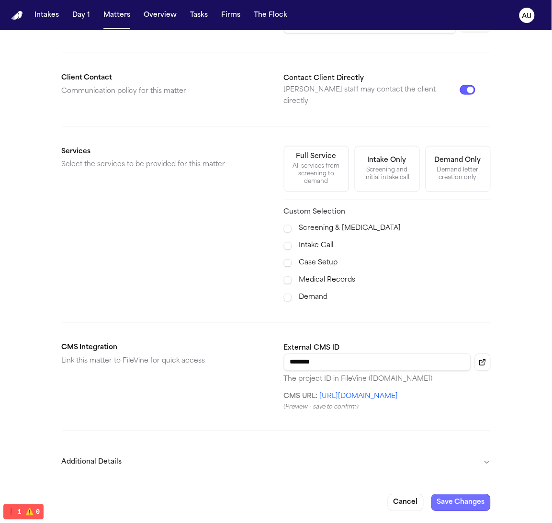
type input "********"
click at [477, 500] on button "Save Changes" at bounding box center [461, 502] width 59 height 17
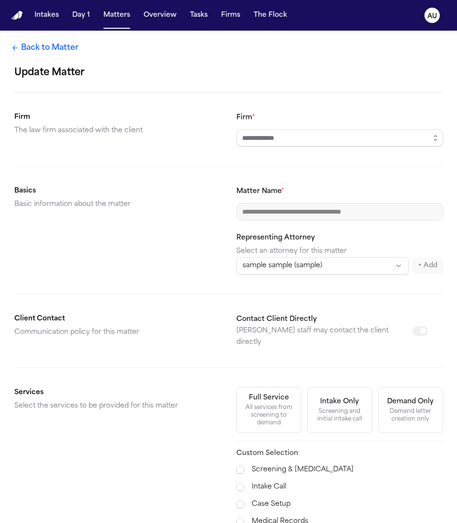
scroll to position [125, 0]
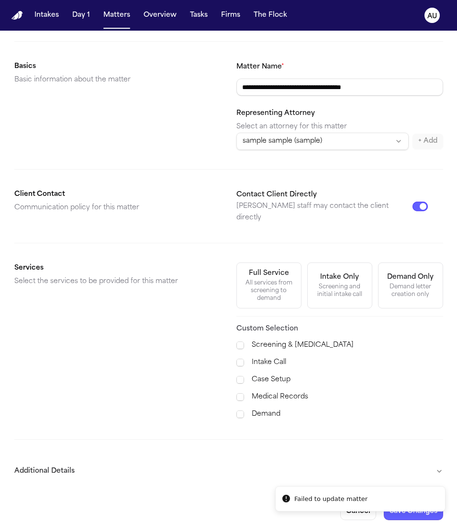
type input "**********"
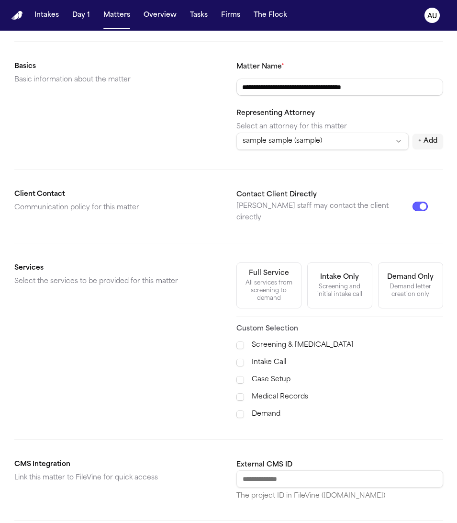
scroll to position [206, 0]
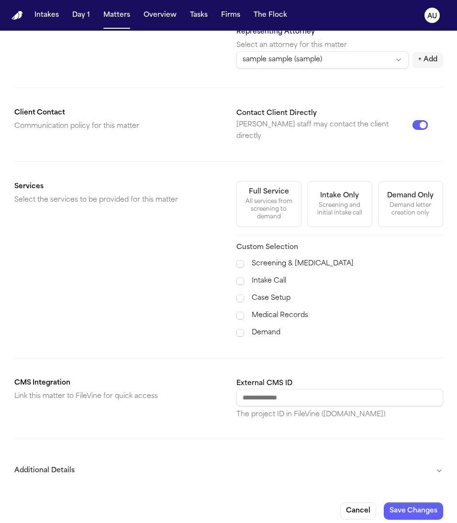
click at [332, 399] on div "External CMS ID The project ID in FileVine (sah.filevineapp.com)" at bounding box center [340, 398] width 207 height 42
click at [333, 396] on input "External CMS ID" at bounding box center [340, 397] width 207 height 17
paste input "**********"
type input "**********"
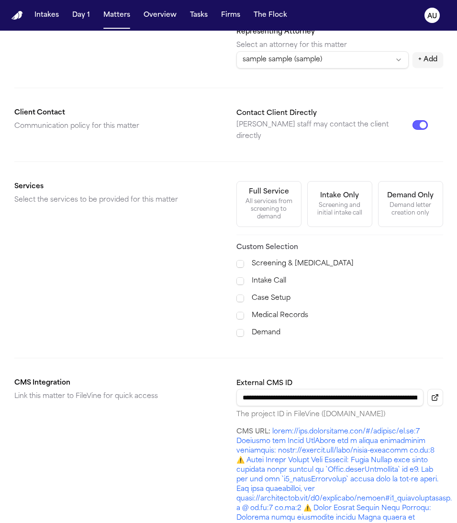
scroll to position [0, 23078]
click at [345, 391] on input "External CMS ID" at bounding box center [330, 397] width 186 height 17
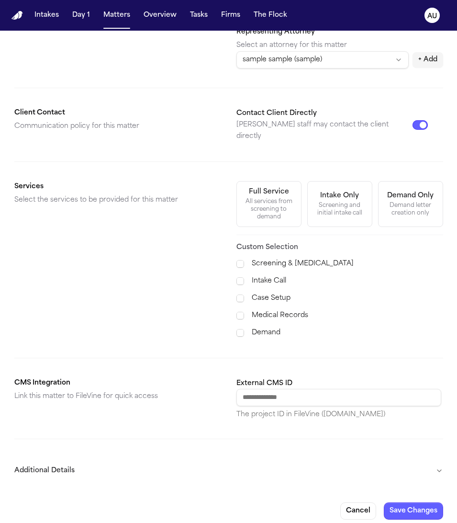
click at [314, 389] on input "External CMS ID" at bounding box center [339, 397] width 205 height 17
paste input "********"
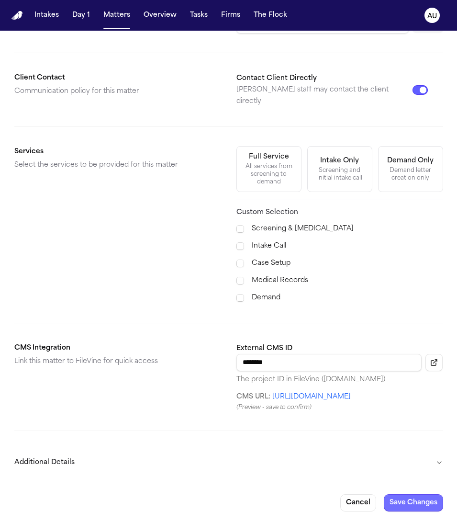
type input "********"
click at [400, 501] on button "Save Changes" at bounding box center [413, 502] width 59 height 17
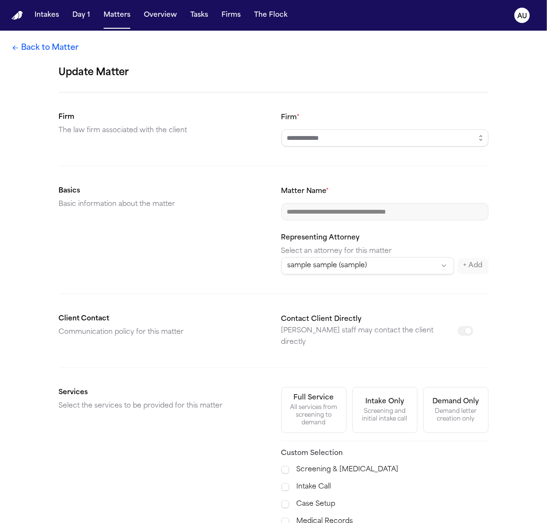
click at [51, 47] on link "Back to Matter" at bounding box center [44, 47] width 67 height 11
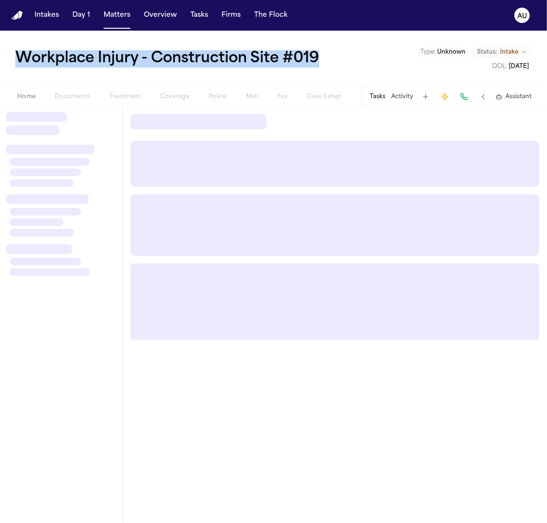
click at [278, 33] on div "Workplace Injury - Construction Site #019 Type : Unknown Status: Intake DOL : 2…" at bounding box center [273, 59] width 547 height 56
click at [278, 35] on div "Workplace Injury - Construction Site #019 Type : Unknown Status: Intake DOL : 2…" at bounding box center [273, 59] width 547 height 56
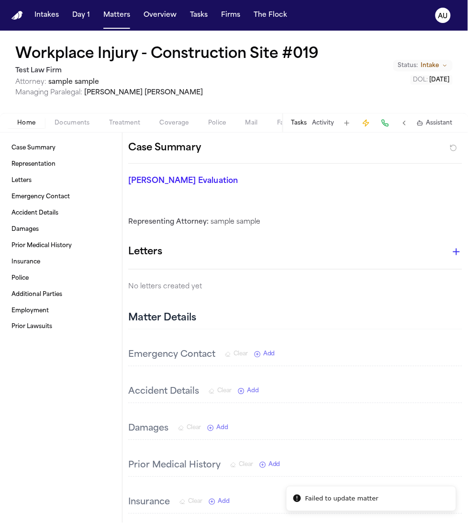
click at [241, 56] on h1 "Workplace Injury - Construction Site #019" at bounding box center [167, 54] width 304 height 17
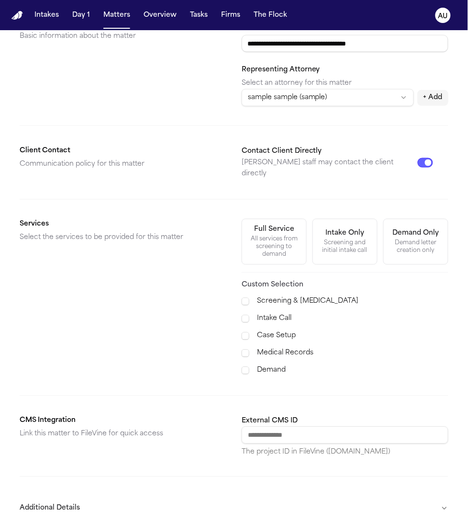
scroll to position [206, 0]
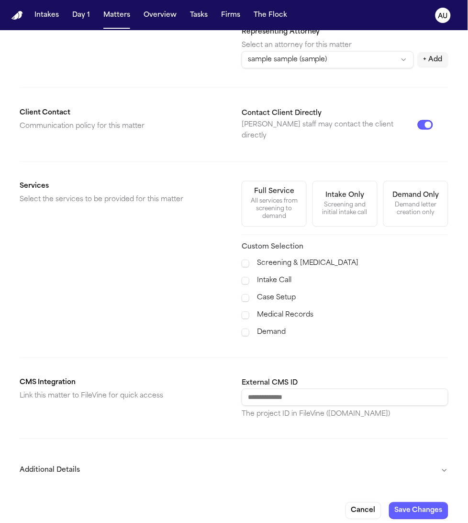
click at [301, 390] on input "External CMS ID" at bounding box center [345, 397] width 207 height 17
paste input "********"
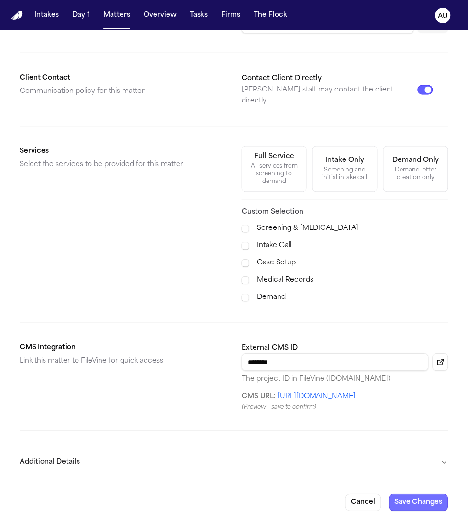
type input "********"
click at [421, 503] on button "Save Changes" at bounding box center [418, 502] width 59 height 17
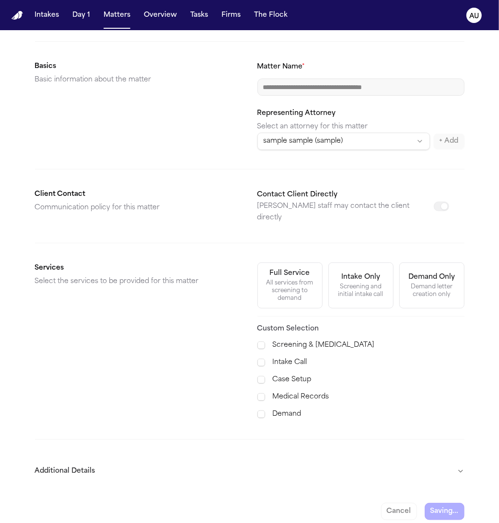
scroll to position [0, 0]
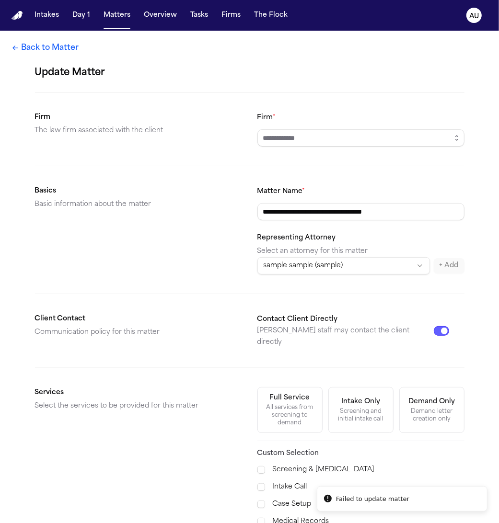
click at [33, 49] on link "Back to Matter" at bounding box center [44, 47] width 67 height 11
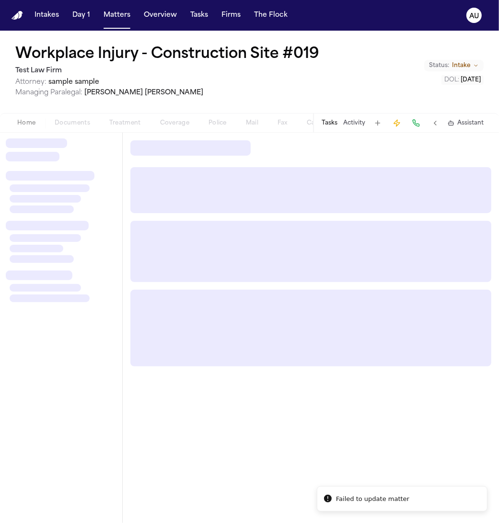
click at [214, 53] on h1 "Workplace Injury - Construction Site #019" at bounding box center [167, 54] width 304 height 17
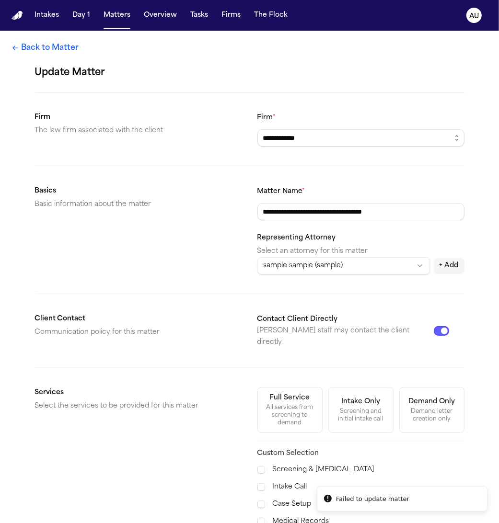
scroll to position [206, 0]
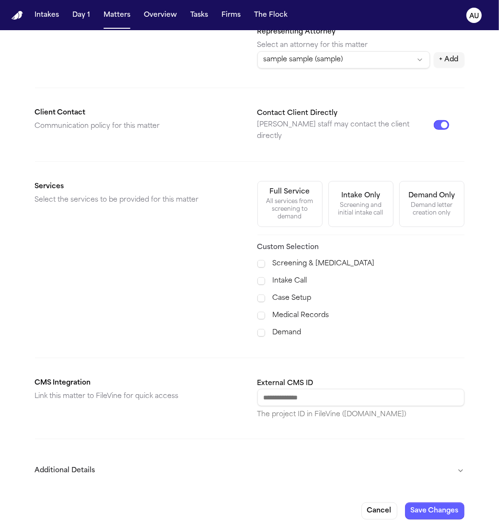
click at [311, 393] on input "External CMS ID" at bounding box center [360, 397] width 207 height 17
paste input "********"
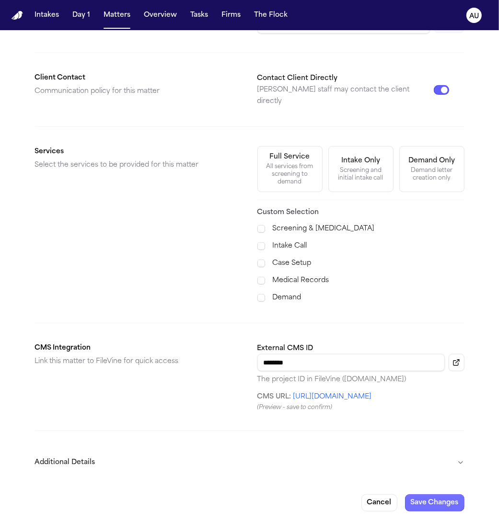
type input "********"
click at [427, 496] on button "Save Changes" at bounding box center [434, 502] width 59 height 17
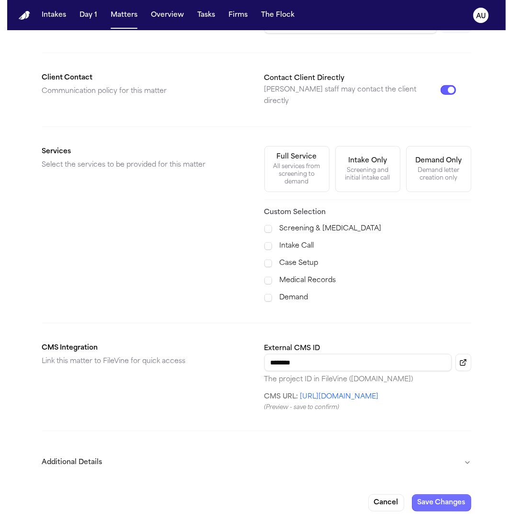
scroll to position [125, 0]
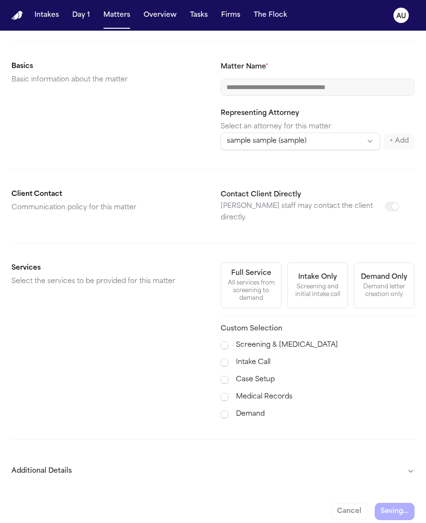
drag, startPoint x: 173, startPoint y: 201, endPoint x: 398, endPoint y: 165, distance: 227.4
click at [175, 200] on h2 "Client Contact" at bounding box center [108, 194] width 194 height 11
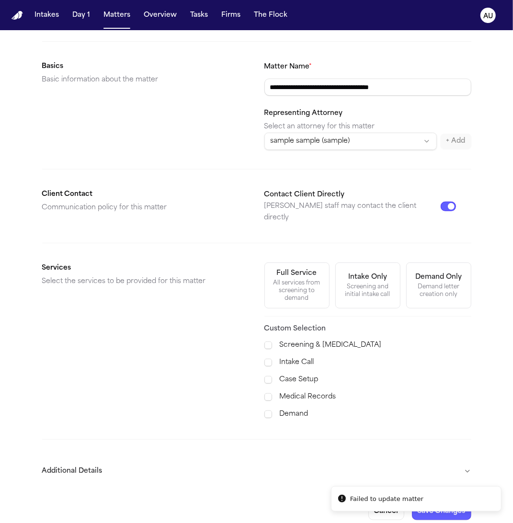
type input "**********"
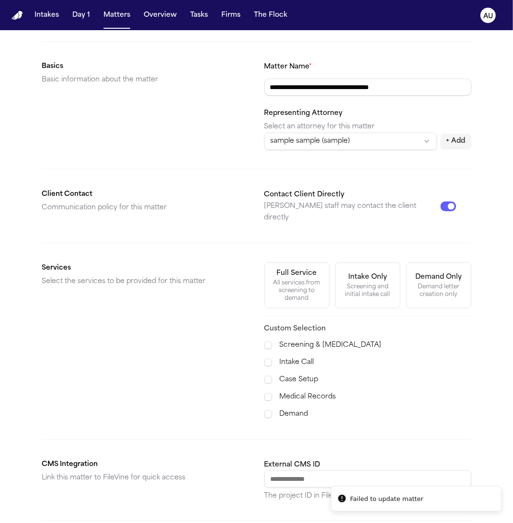
scroll to position [206, 0]
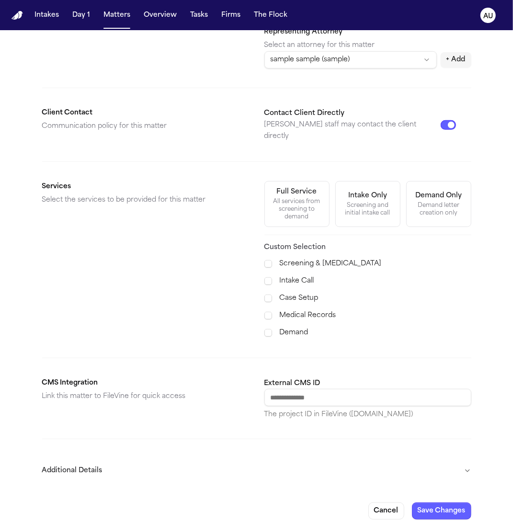
click at [355, 389] on input "External CMS ID" at bounding box center [367, 397] width 207 height 17
paste input "********"
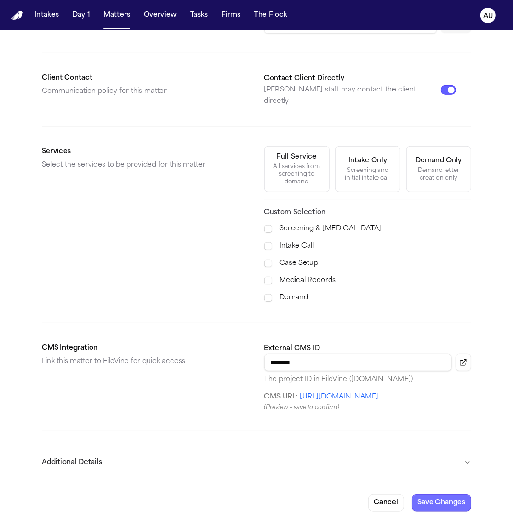
type input "********"
click at [440, 498] on button "Save Changes" at bounding box center [441, 502] width 59 height 17
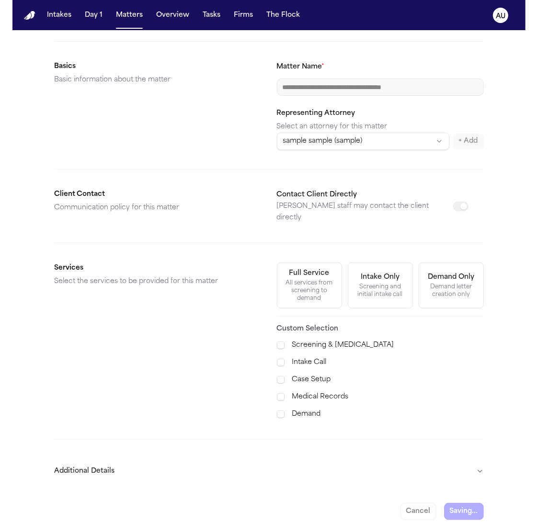
scroll to position [0, 0]
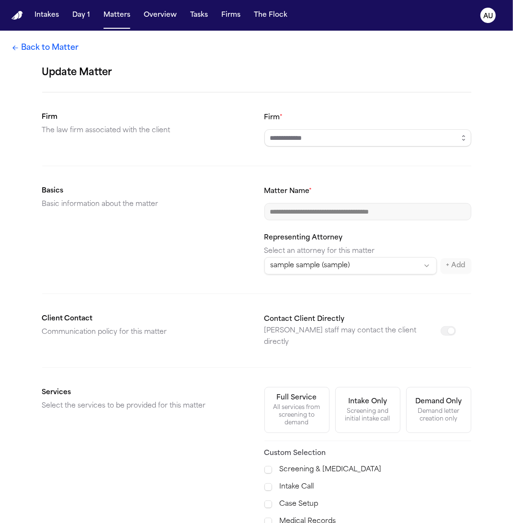
click at [46, 50] on link "Back to Matter" at bounding box center [44, 47] width 67 height 11
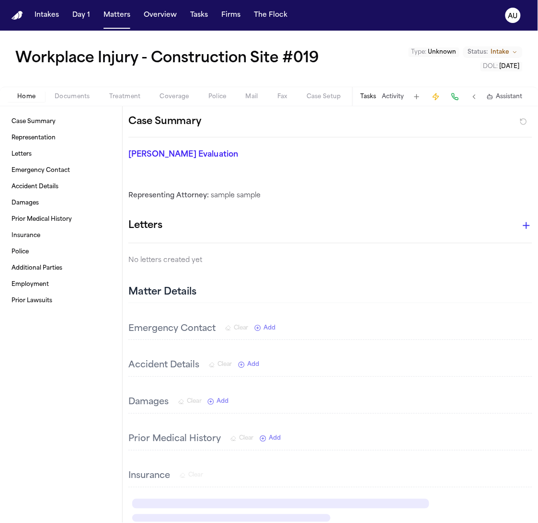
click at [350, 33] on div "Workplace Injury - Construction Site #019 Type : Unknown Status: Intake DOL : 2…" at bounding box center [269, 59] width 538 height 56
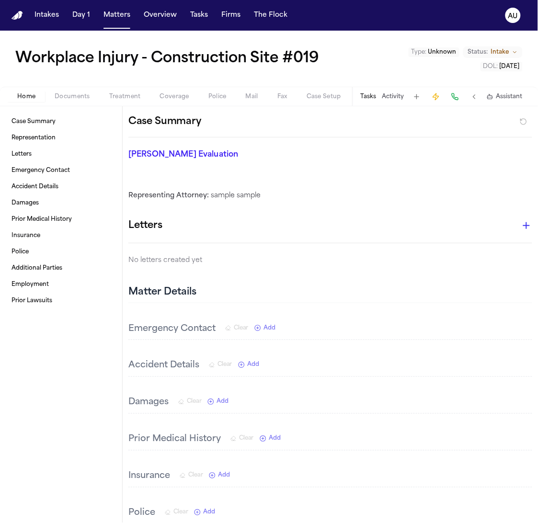
drag, startPoint x: 350, startPoint y: 33, endPoint x: 339, endPoint y: 31, distance: 11.1
click at [339, 31] on div "Workplace Injury - Construction Site #019 Type : Unknown Status: Intake DOL : 2…" at bounding box center [269, 59] width 538 height 56
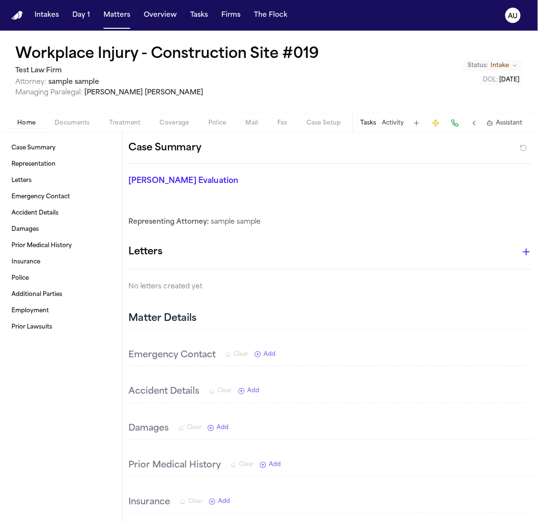
click at [216, 50] on h1 "Workplace Injury - Construction Site #019" at bounding box center [167, 54] width 304 height 17
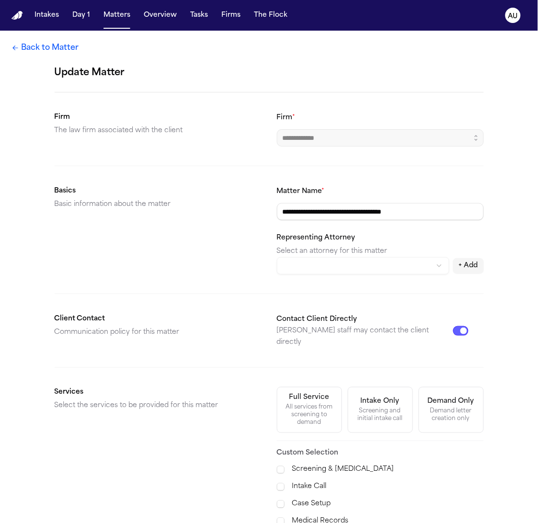
scroll to position [232, 0]
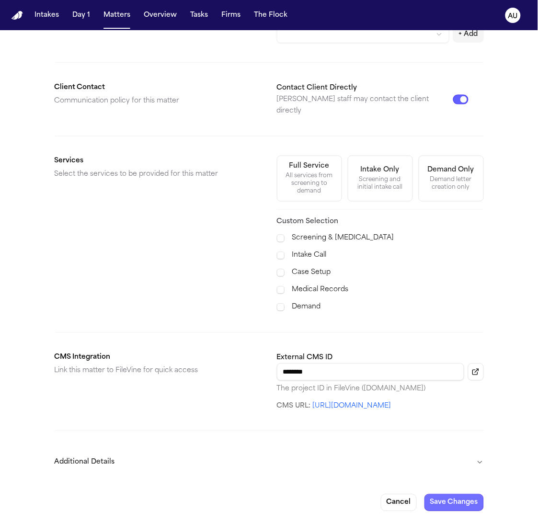
click at [464, 500] on button "Save Changes" at bounding box center [453, 502] width 59 height 17
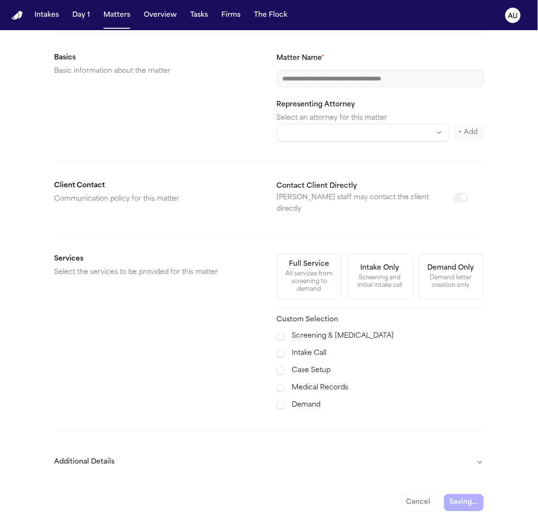
scroll to position [125, 0]
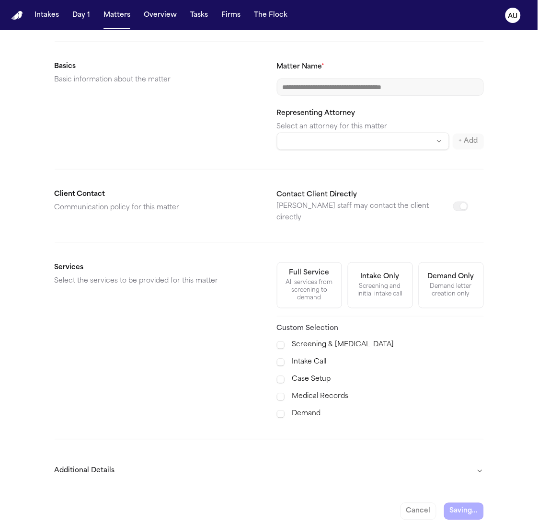
click at [261, 464] on button "Additional Details" at bounding box center [269, 471] width 429 height 25
click at [260, 463] on button "Additional Details" at bounding box center [269, 471] width 429 height 25
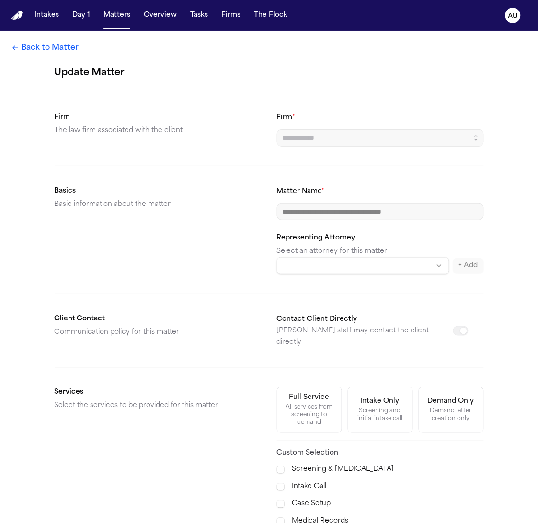
click at [47, 49] on link "Back to Matter" at bounding box center [44, 47] width 67 height 11
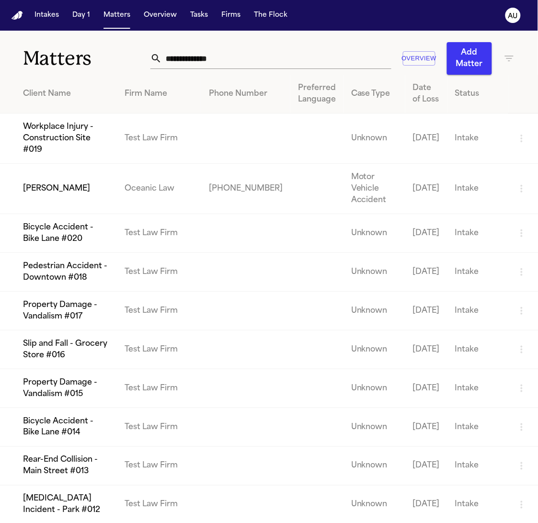
click at [80, 148] on td "Workplace Injury - Construction Site #019" at bounding box center [58, 139] width 117 height 50
click at [78, 252] on td "Bicycle Accident - Bike Lane #020" at bounding box center [58, 233] width 117 height 39
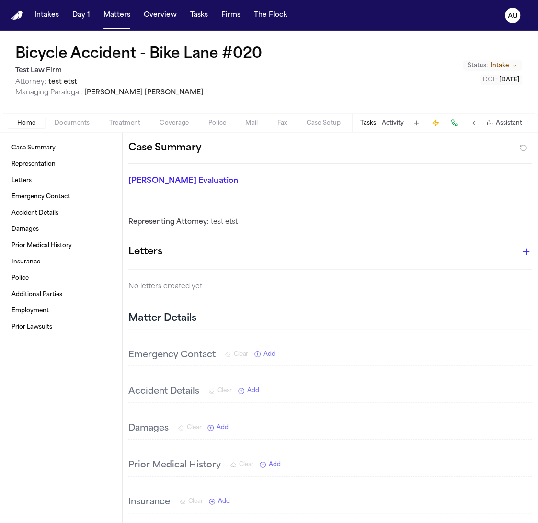
click at [209, 50] on h1 "Bicycle Accident - Bike Lane #020" at bounding box center [138, 54] width 247 height 17
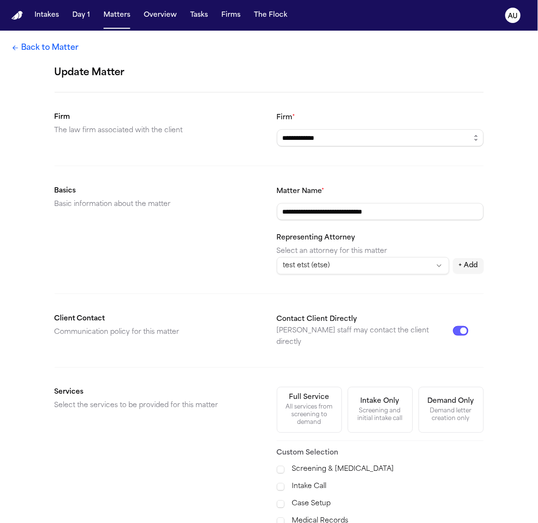
scroll to position [200, 0]
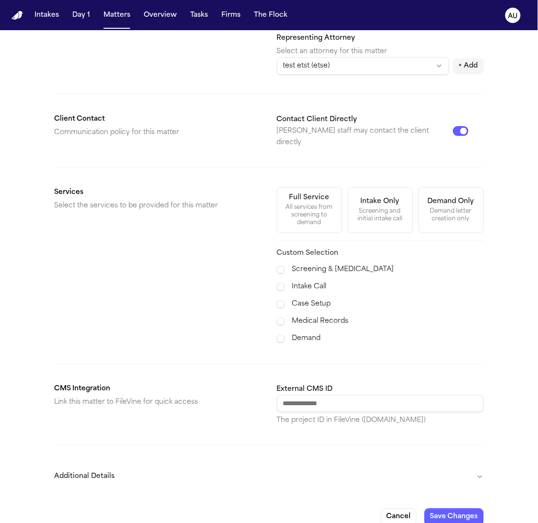
click at [371, 395] on input "External CMS ID" at bounding box center [380, 403] width 207 height 17
paste input "********"
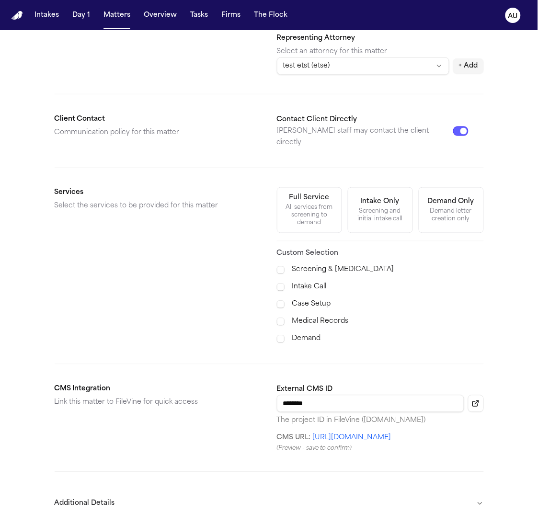
scroll to position [242, 0]
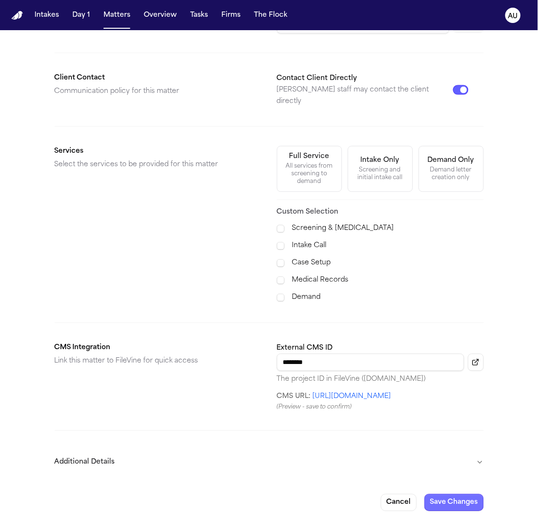
type input "********"
click at [449, 497] on button "Save Changes" at bounding box center [453, 502] width 59 height 17
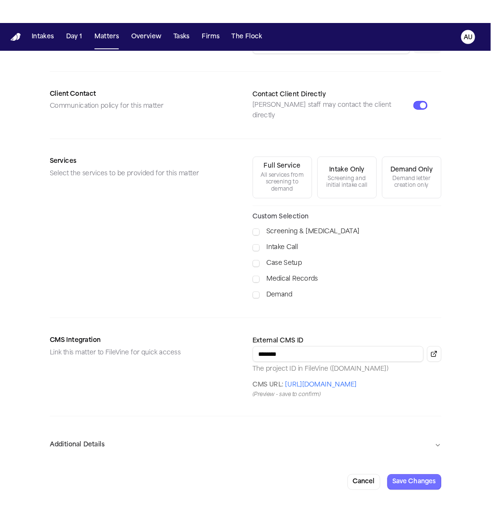
scroll to position [125, 0]
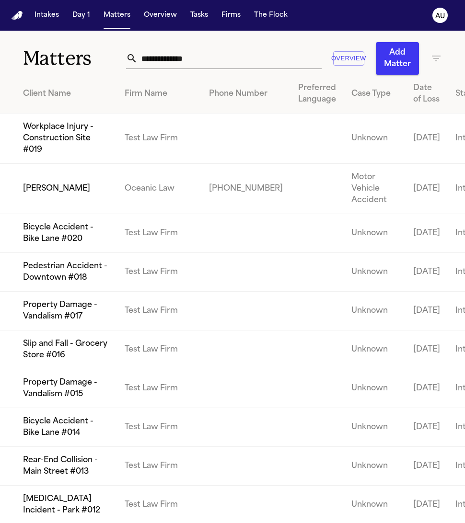
click at [52, 164] on td "Workplace Injury - Construction Site #019" at bounding box center [58, 139] width 117 height 50
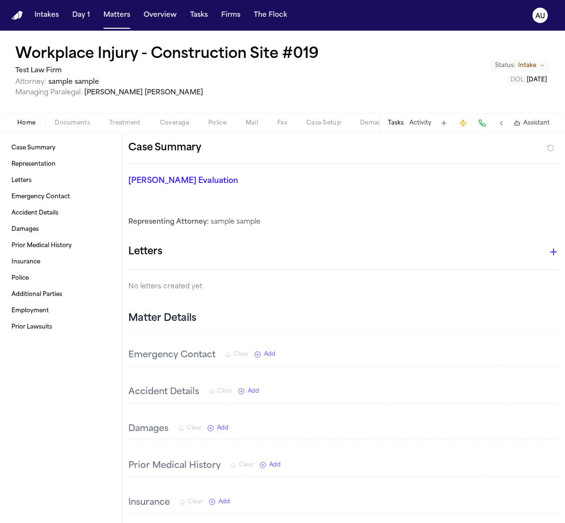
click at [179, 61] on h1 "Workplace Injury - Construction Site #019" at bounding box center [167, 54] width 304 height 17
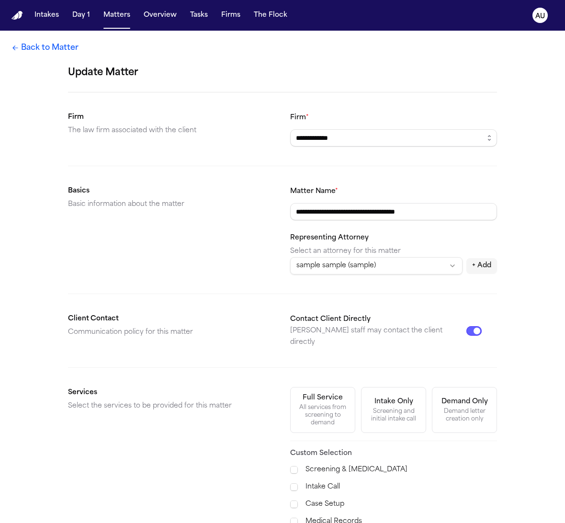
click at [46, 49] on link "Back to Matter" at bounding box center [44, 47] width 67 height 11
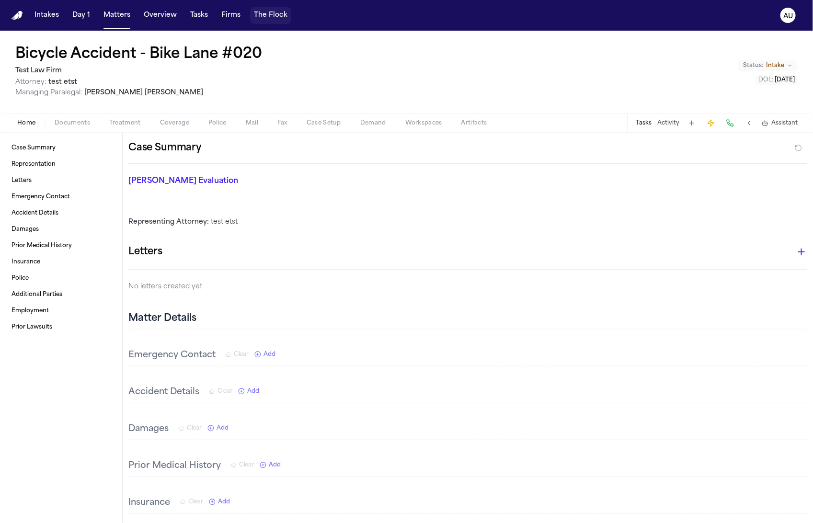
drag, startPoint x: 343, startPoint y: 28, endPoint x: 262, endPoint y: 17, distance: 82.2
click at [0, 0] on nav "Intakes Day 1 Matters Overview Tasks Firms The Flock AU" at bounding box center [406, 15] width 813 height 31
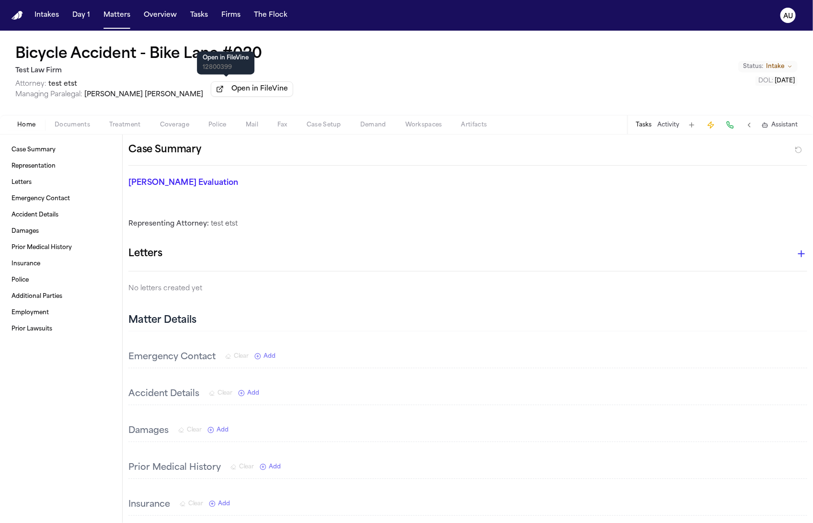
click at [245, 90] on button "Open in FileVine" at bounding box center [252, 88] width 82 height 15
click at [212, 86] on button "Open in FileVine" at bounding box center [252, 88] width 82 height 15
click at [123, 18] on button "Matters" at bounding box center [117, 15] width 34 height 17
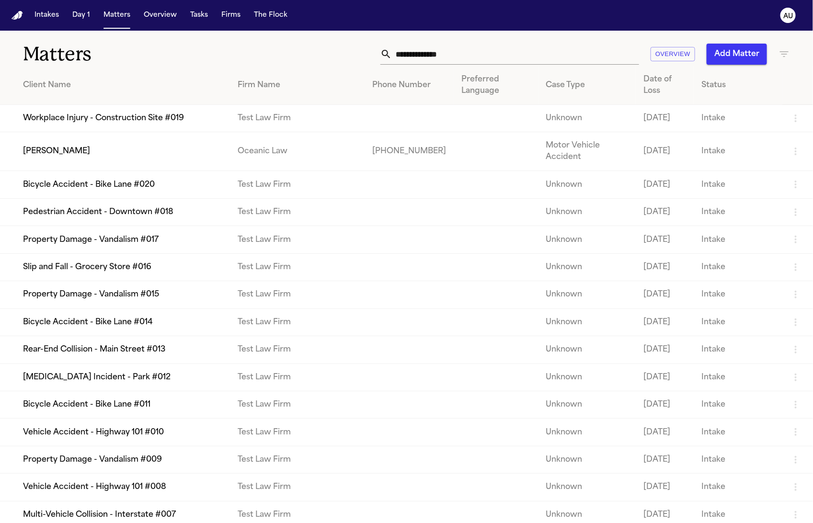
click at [147, 188] on td "Bicycle Accident - Bike Lane #020" at bounding box center [115, 184] width 230 height 27
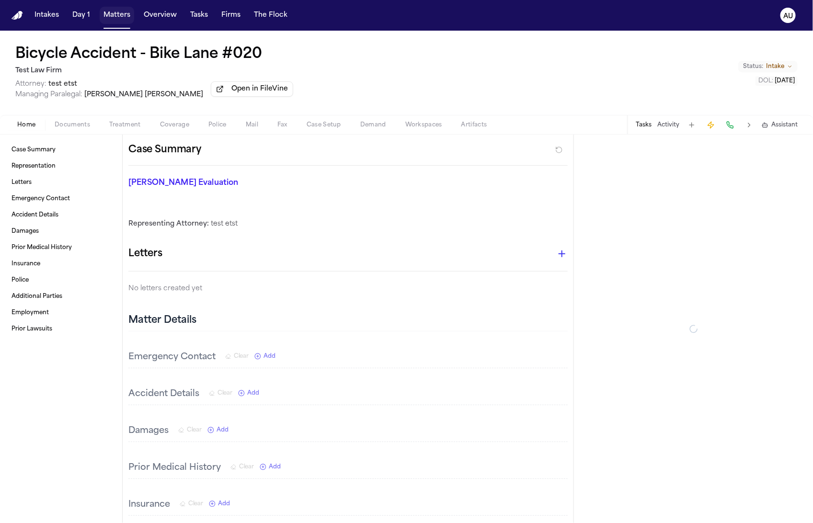
click at [104, 20] on button "Matters" at bounding box center [117, 15] width 34 height 17
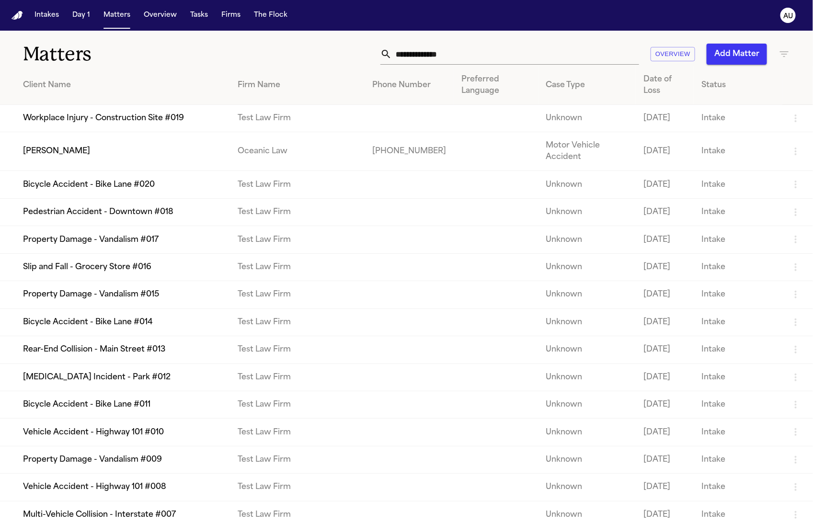
click at [131, 226] on td "Pedestrian Accident - Downtown #018" at bounding box center [115, 211] width 230 height 27
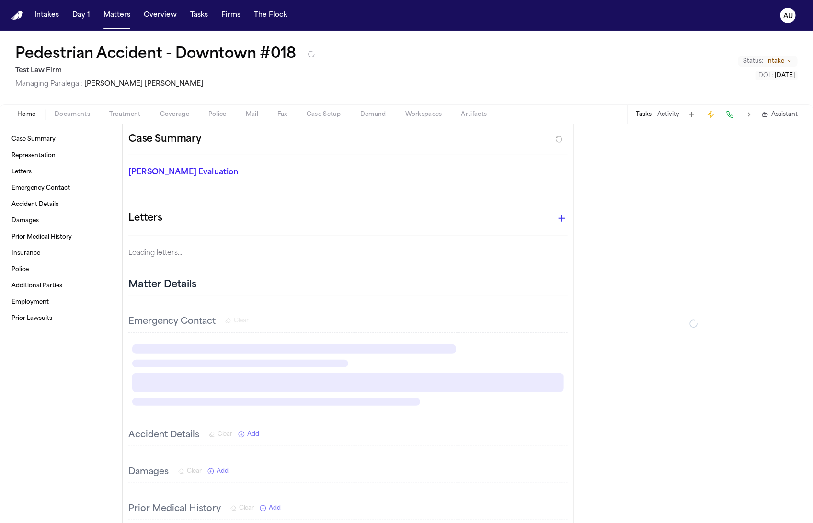
click at [179, 89] on div "Pedestrian Accident - Downtown #018 Test Law Firm Managing Paralegal: Melissa J…" at bounding box center [406, 68] width 813 height 74
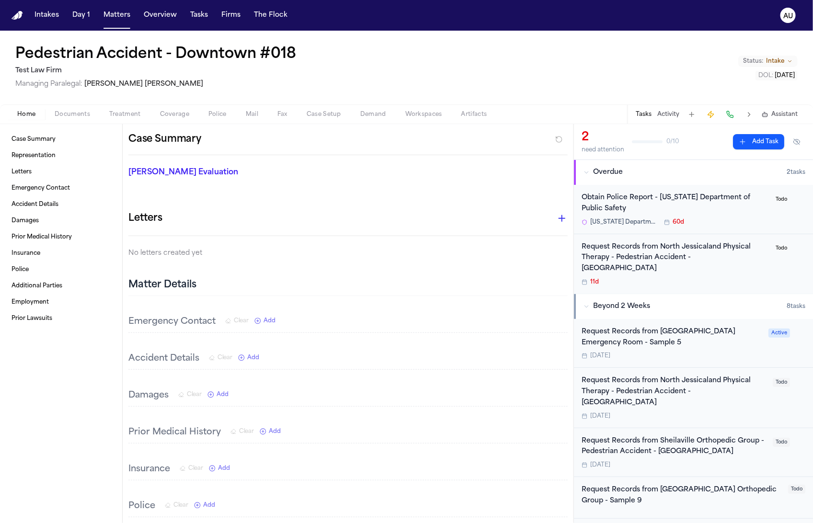
click at [150, 93] on div "Pedestrian Accident - Downtown #018 Test Law Firm Managing Paralegal: Melissa J…" at bounding box center [406, 68] width 813 height 74
click at [111, 19] on button "Matters" at bounding box center [117, 15] width 34 height 17
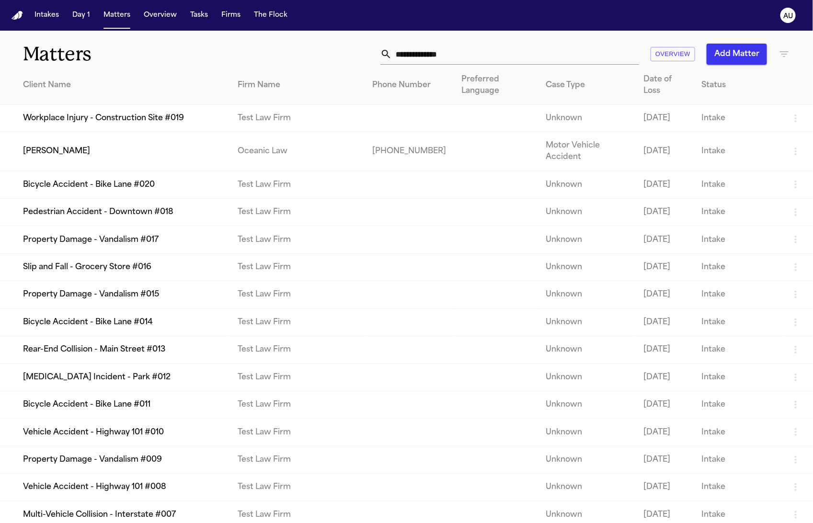
click at [136, 192] on td "Bicycle Accident - Bike Lane #020" at bounding box center [115, 184] width 230 height 27
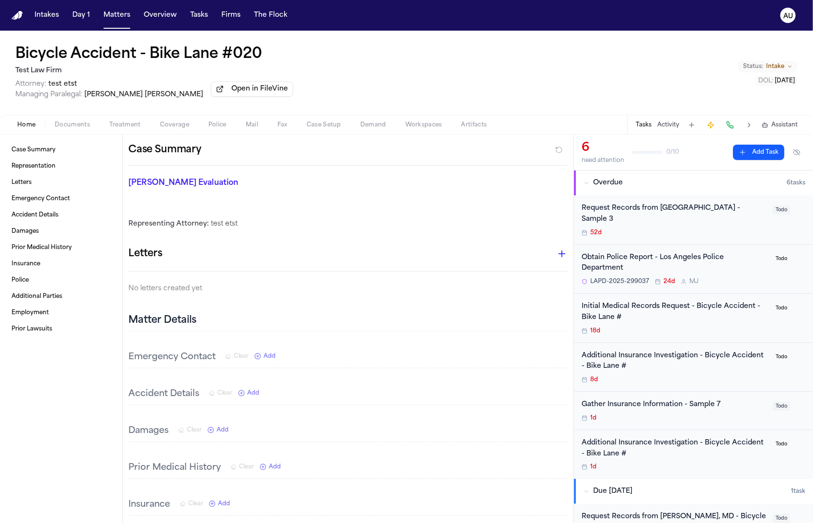
click at [252, 95] on button "Open in FileVine" at bounding box center [252, 88] width 82 height 15
click at [32, 104] on div "Bicycle Accident - Bike Lane #020 Test Law Firm Attorney: test etst Managing Pa…" at bounding box center [406, 73] width 813 height 84
drag, startPoint x: 772, startPoint y: 100, endPoint x: 481, endPoint y: 125, distance: 292.3
click at [772, 100] on div "Bicycle Accident - Bike Lane #020 Test Law Firm Attorney: test etst Managing Pa…" at bounding box center [406, 73] width 813 height 84
click at [2, 109] on div "Bicycle Accident - Bike Lane #020 Test Law Firm Attorney: test etst Managing Pa…" at bounding box center [406, 73] width 813 height 84
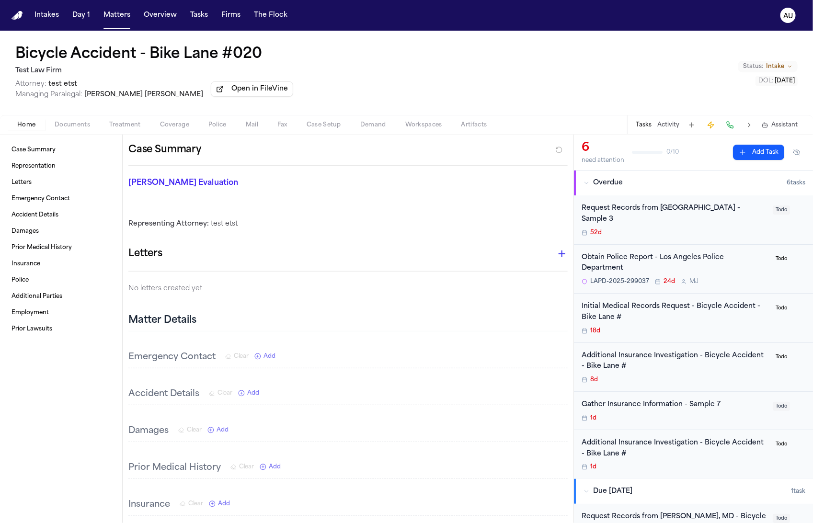
click at [20, 108] on div "Bicycle Accident - Bike Lane #020 Test Law Firm Attorney: test etst Managing Pa…" at bounding box center [406, 73] width 813 height 84
click at [19, 108] on div "Bicycle Accident - Bike Lane #020 Test Law Firm Attorney: test etst Managing Pa…" at bounding box center [406, 73] width 813 height 84
click at [773, 104] on div "Bicycle Accident - Bike Lane #020 Test Law Firm Attorney: test etst Managing Pa…" at bounding box center [406, 73] width 813 height 84
click at [774, 103] on div "Bicycle Accident - Bike Lane #020 Test Law Firm Attorney: test etst Managing Pa…" at bounding box center [406, 73] width 813 height 84
click at [278, 56] on div "Bicycle Accident - Bike Lane #020 Test Law Firm Attorney: test etst Managing Pa…" at bounding box center [406, 73] width 813 height 84
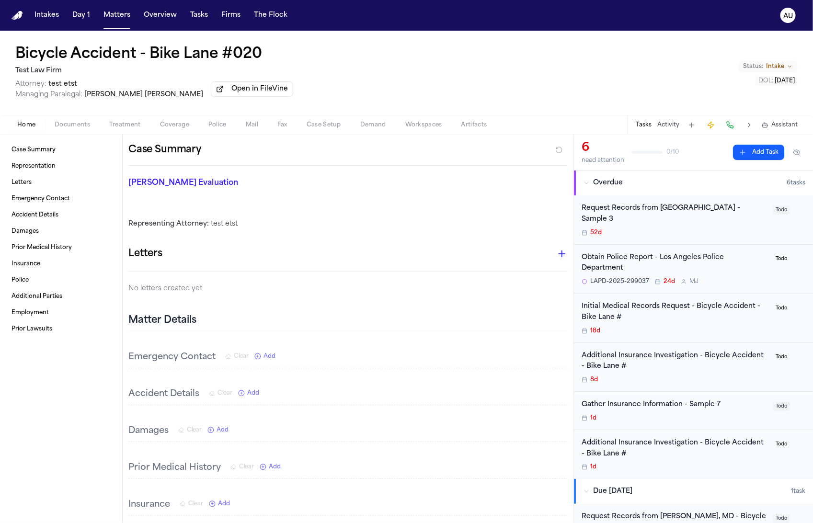
click at [270, 55] on div "Bicycle Accident - Bike Lane #020 Test Law Firm Attorney: test etst Managing Pa…" at bounding box center [406, 73] width 813 height 84
click at [286, 58] on div "Bicycle Accident - Bike Lane #020 Test Law Firm Attorney: test etst Managing Pa…" at bounding box center [406, 73] width 813 height 84
click at [120, 21] on button "Matters" at bounding box center [117, 15] width 34 height 17
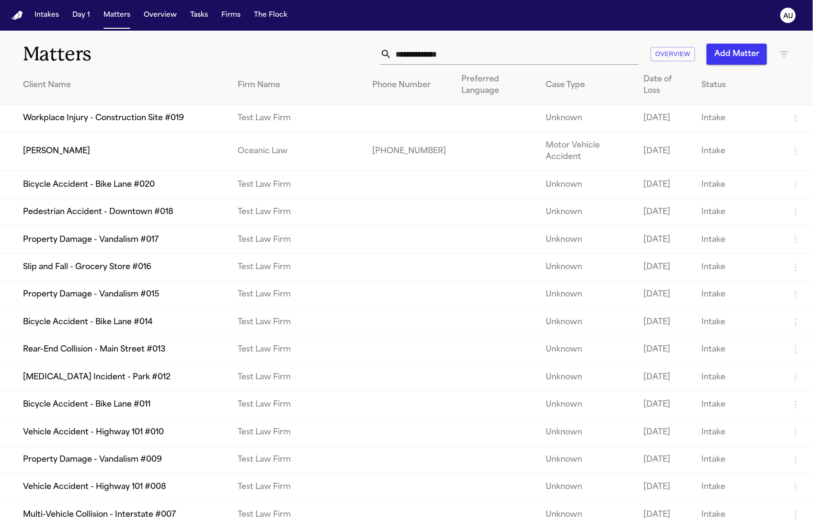
click at [165, 126] on td "Workplace Injury - Construction Site #019" at bounding box center [115, 118] width 230 height 27
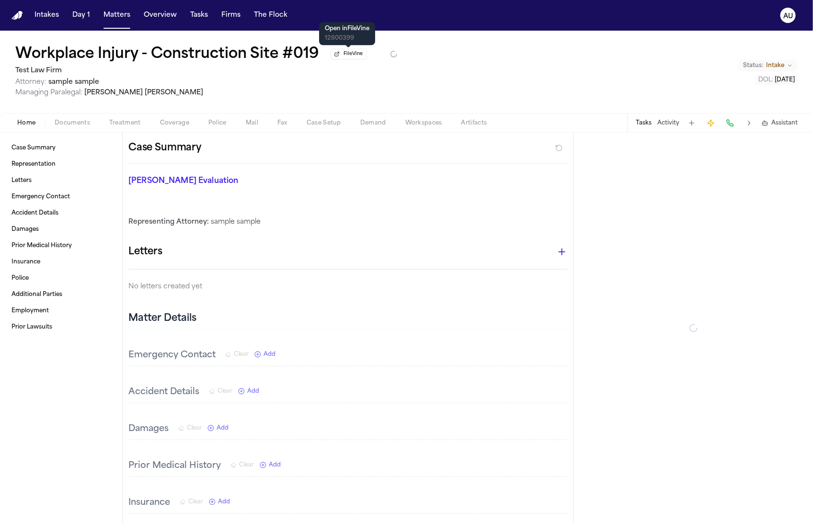
click at [341, 59] on button "FileVine" at bounding box center [349, 54] width 36 height 11
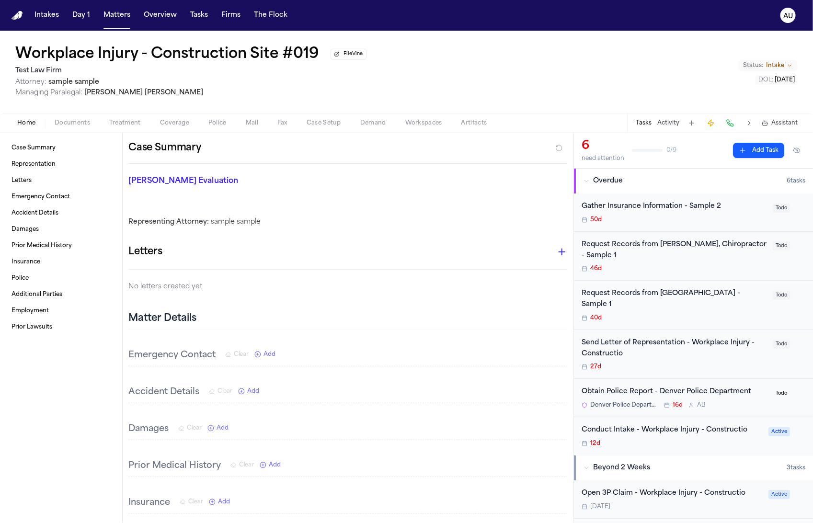
click at [441, 63] on div "Workplace Injury - Construction Site #019 FileVine Test Law Firm Attorney: samp…" at bounding box center [406, 72] width 813 height 82
click at [397, 34] on div "Workplace Injury - Construction Site #019 FileVine Test Law Firm Attorney: samp…" at bounding box center [406, 72] width 813 height 82
click at [106, 20] on button "Matters" at bounding box center [117, 15] width 34 height 17
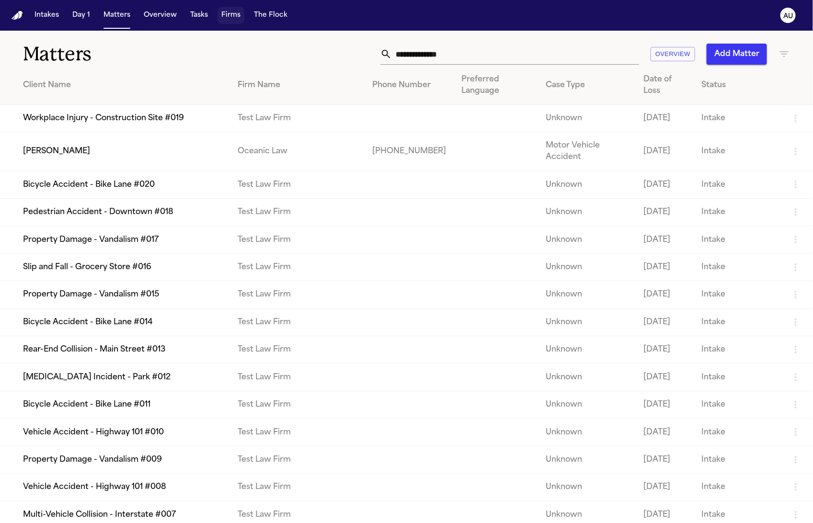
click at [233, 18] on button "Firms" at bounding box center [230, 15] width 27 height 17
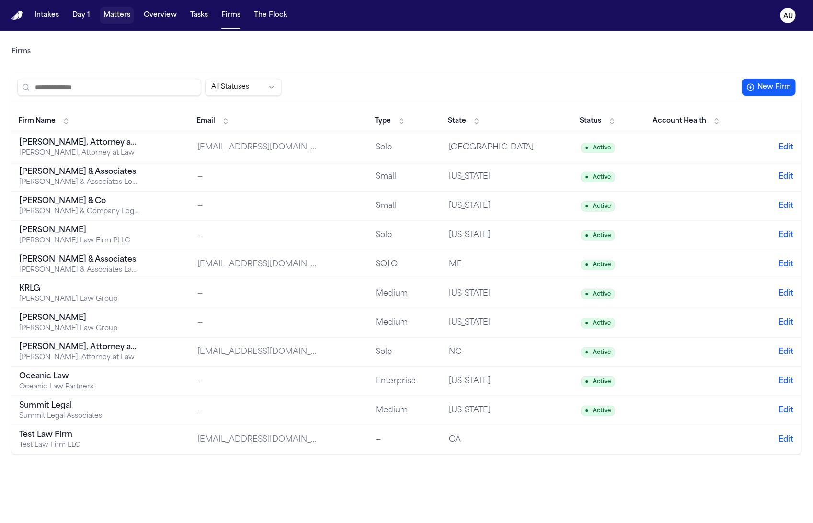
click at [121, 14] on button "Matters" at bounding box center [117, 15] width 34 height 17
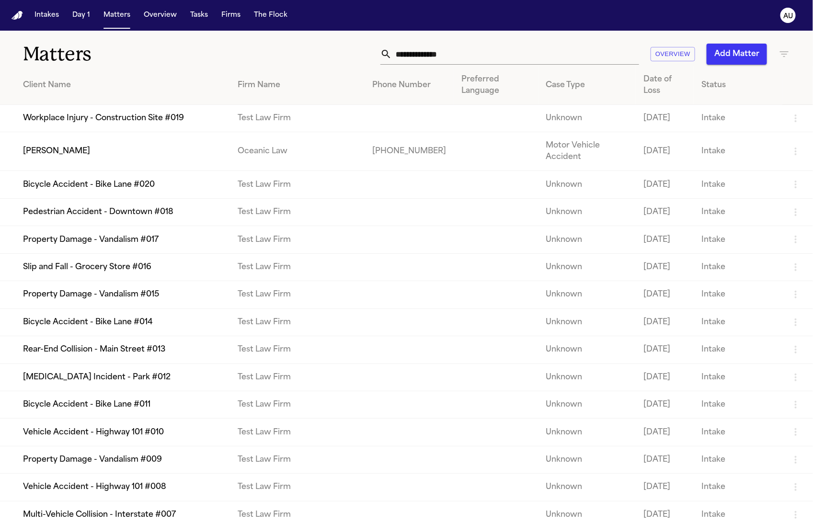
click at [142, 163] on td "Monica Yvette Rios" at bounding box center [115, 151] width 230 height 39
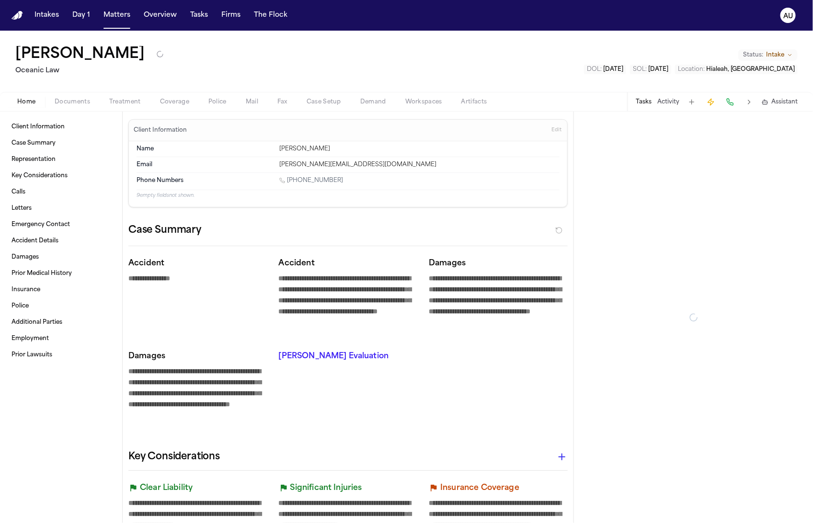
type textarea "*"
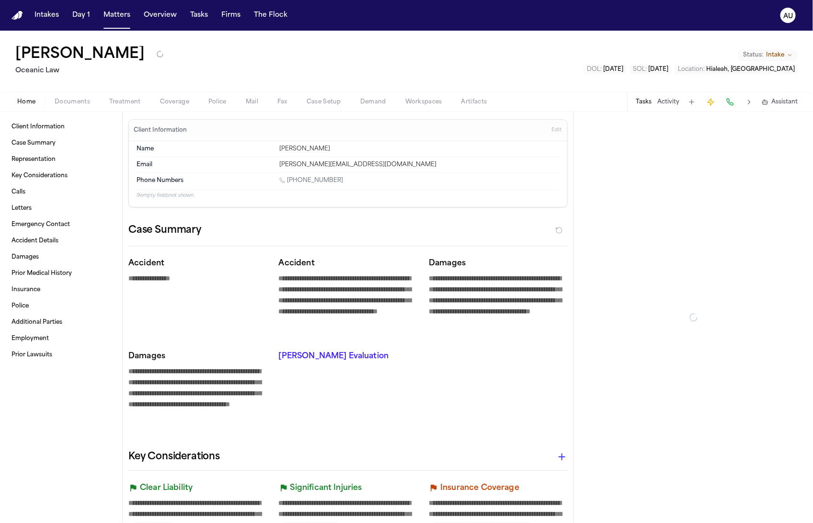
type textarea "*"
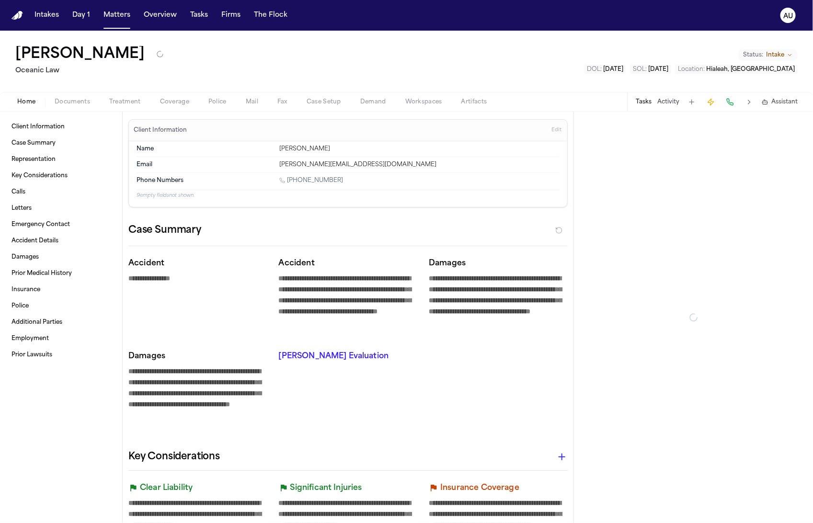
type textarea "*"
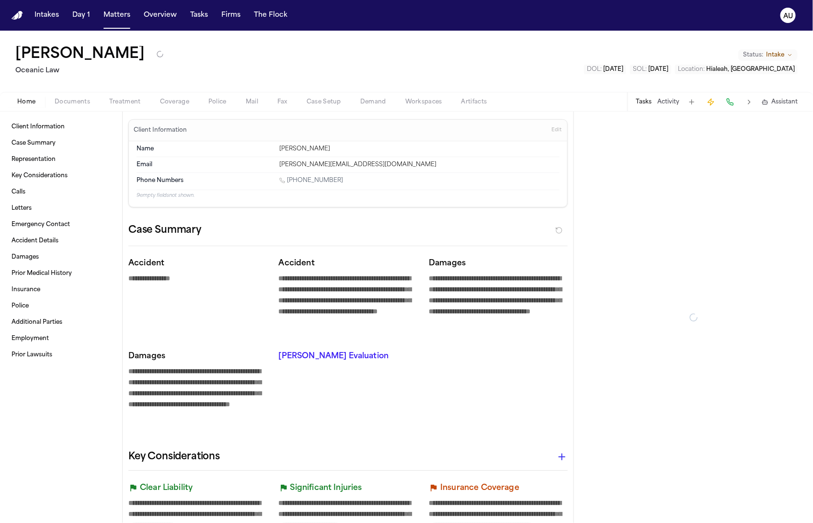
type textarea "*"
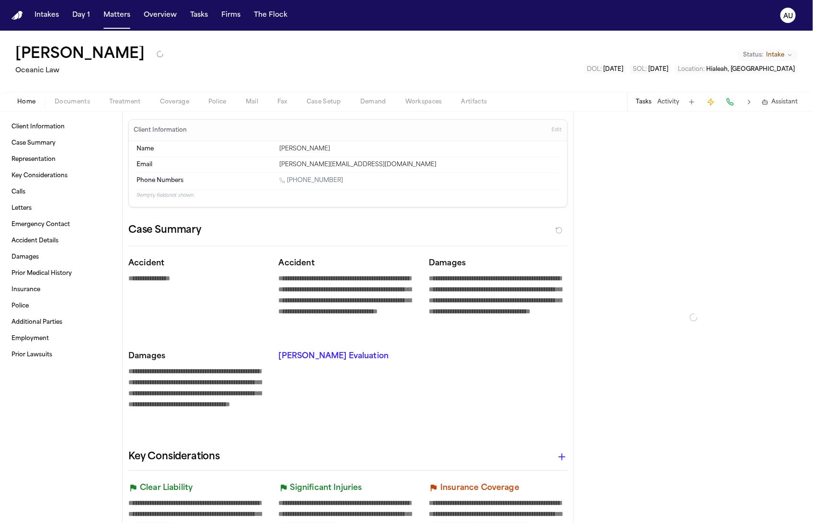
type textarea "*"
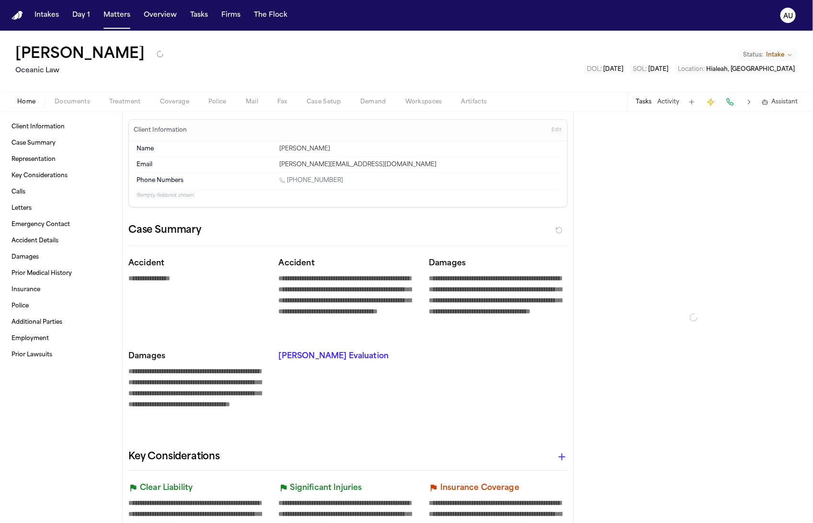
type textarea "*"
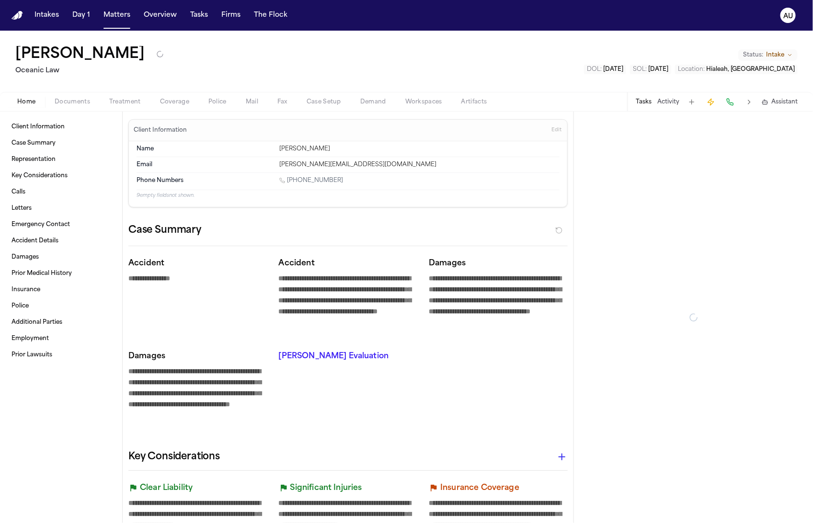
type textarea "*"
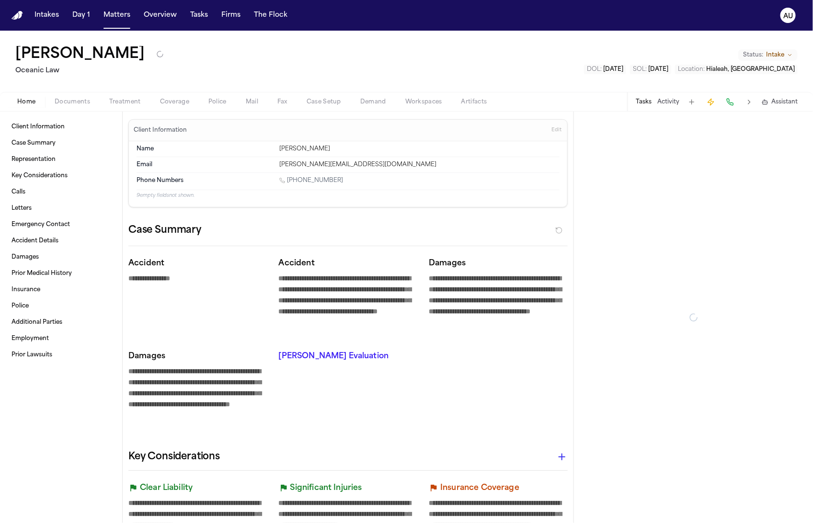
type textarea "*"
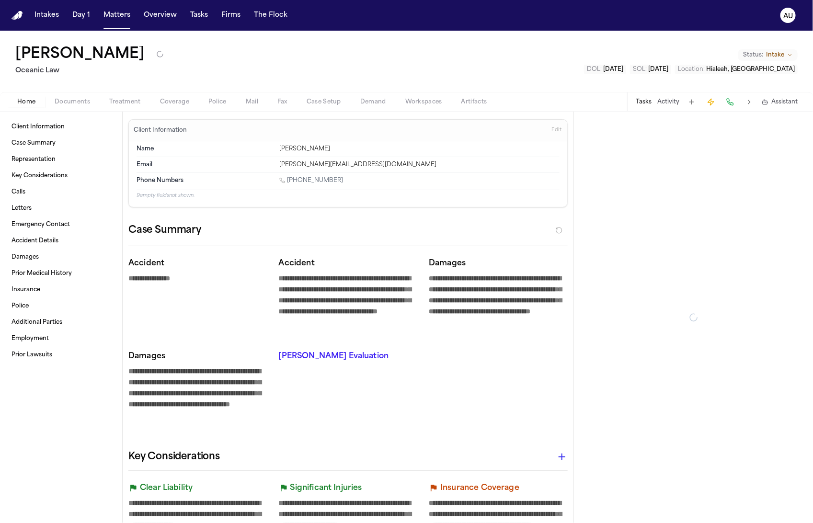
type textarea "*"
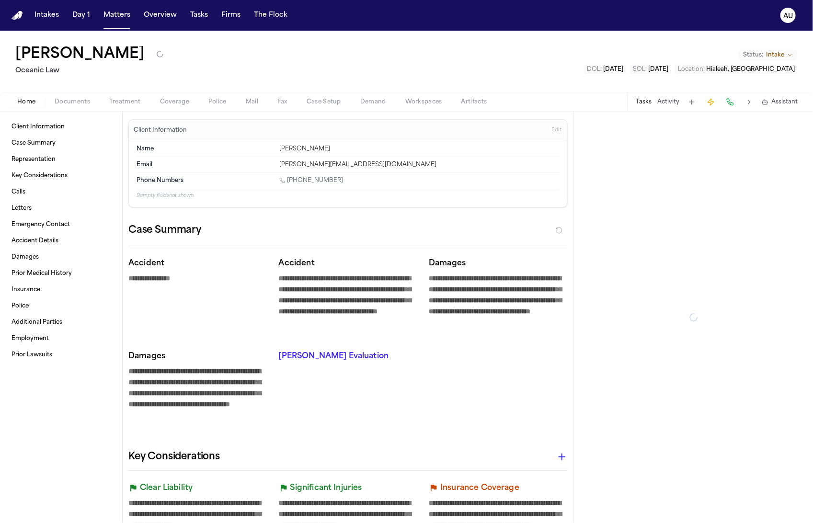
type textarea "*"
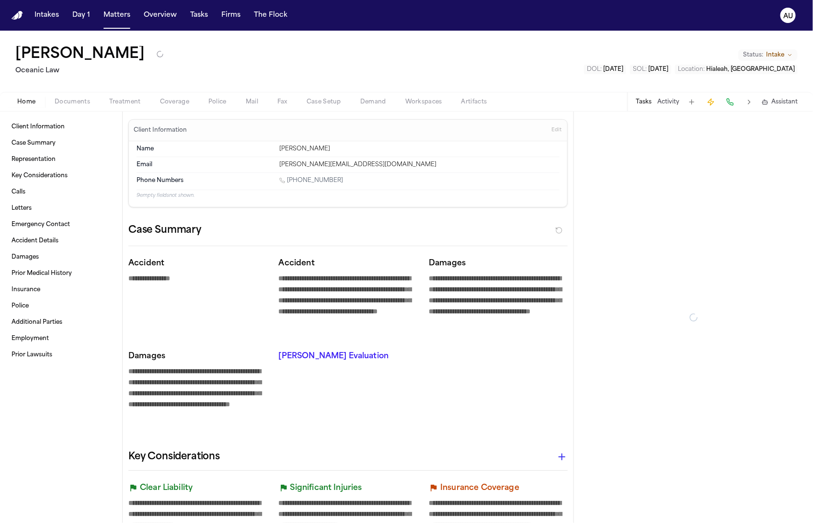
type textarea "*"
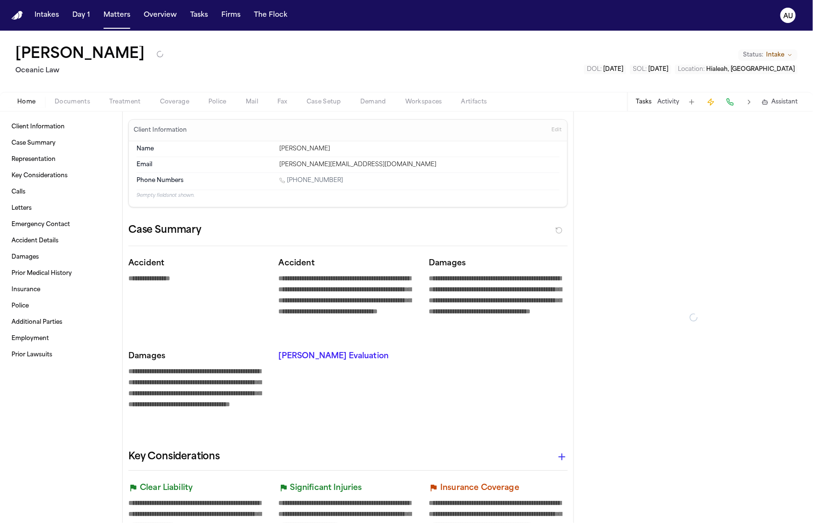
type textarea "*"
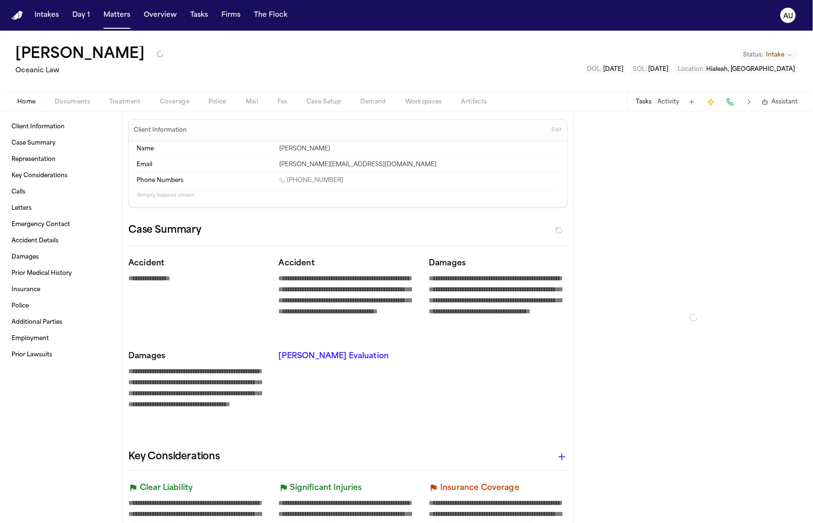
type textarea "*"
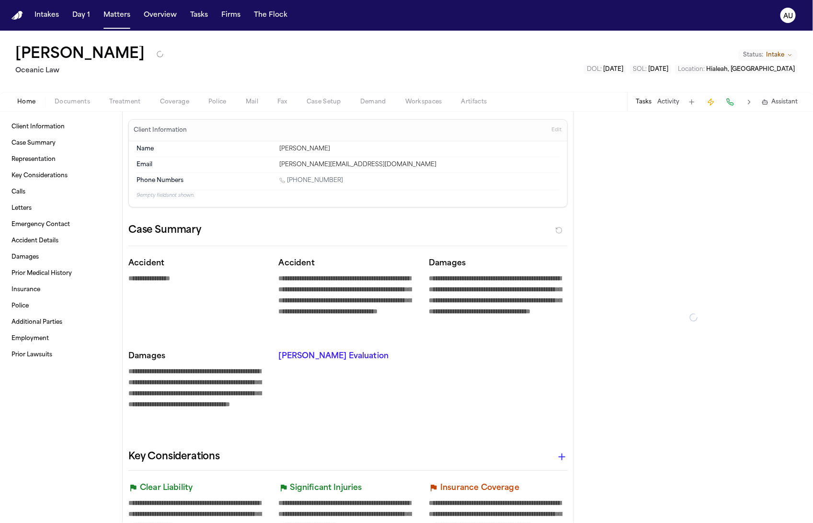
type textarea "*"
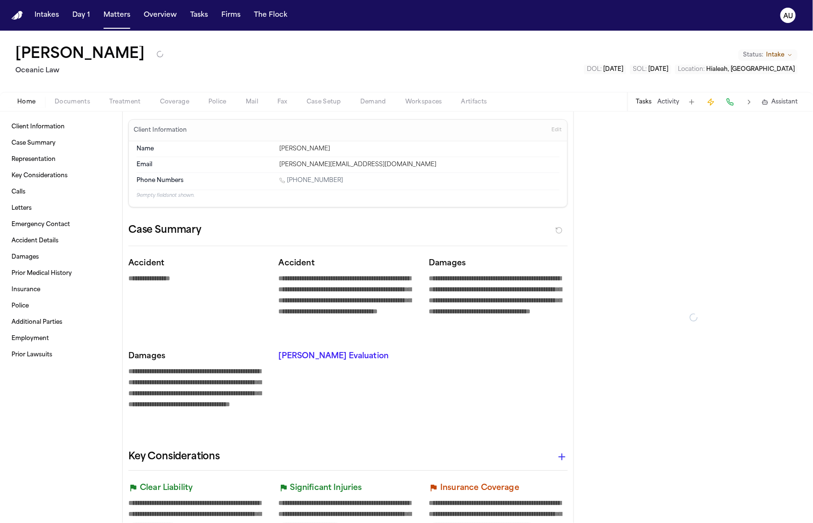
type textarea "*"
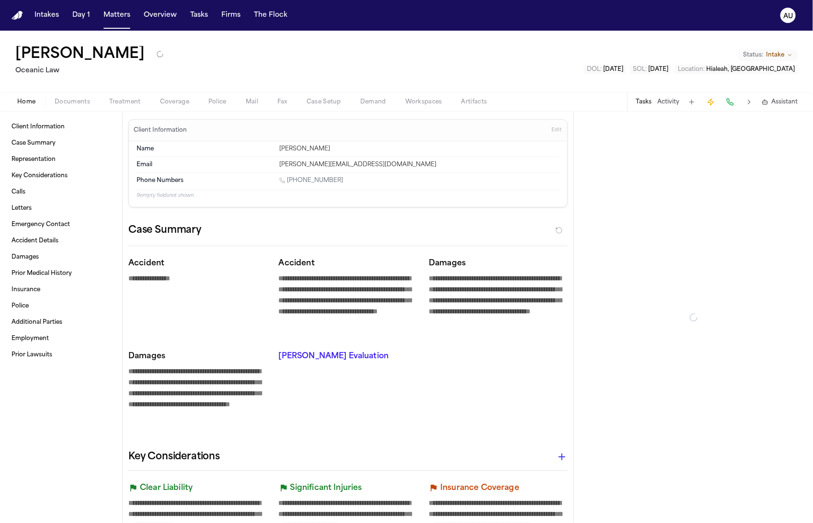
type textarea "*"
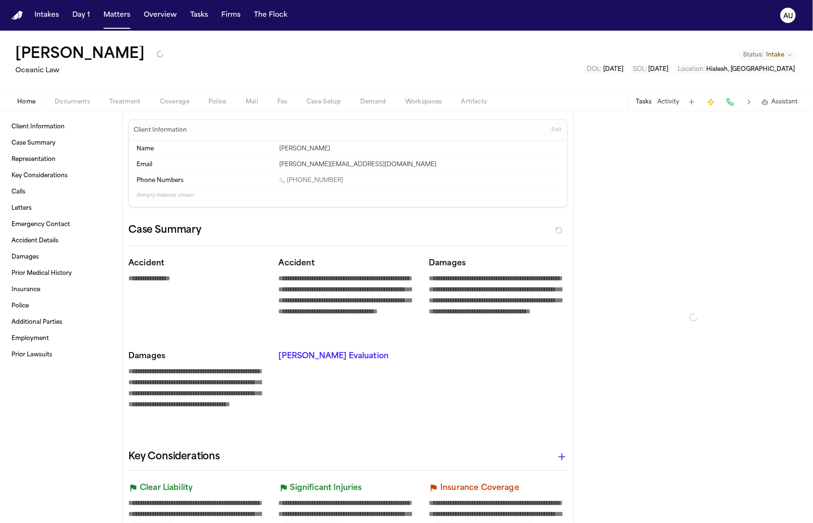
type textarea "*"
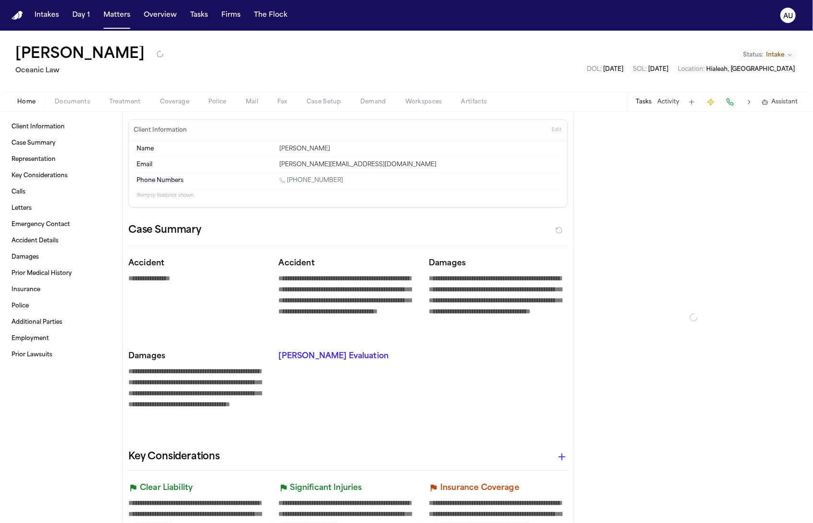
type textarea "*"
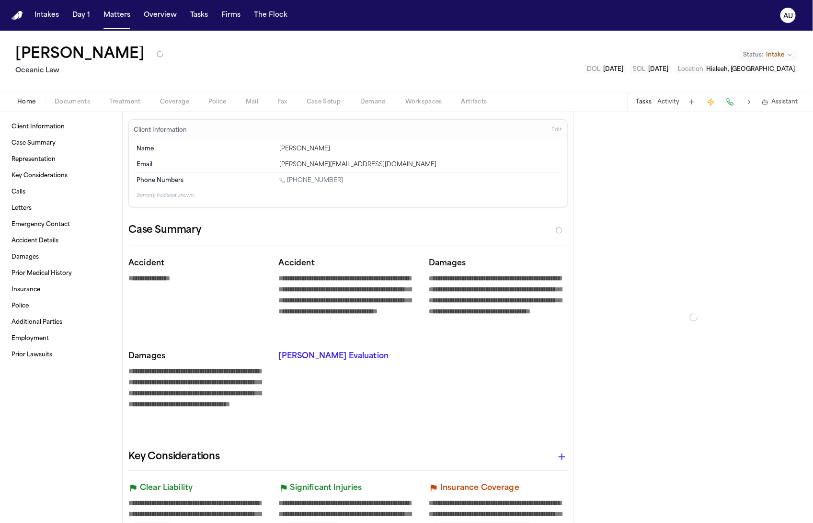
type textarea "*"
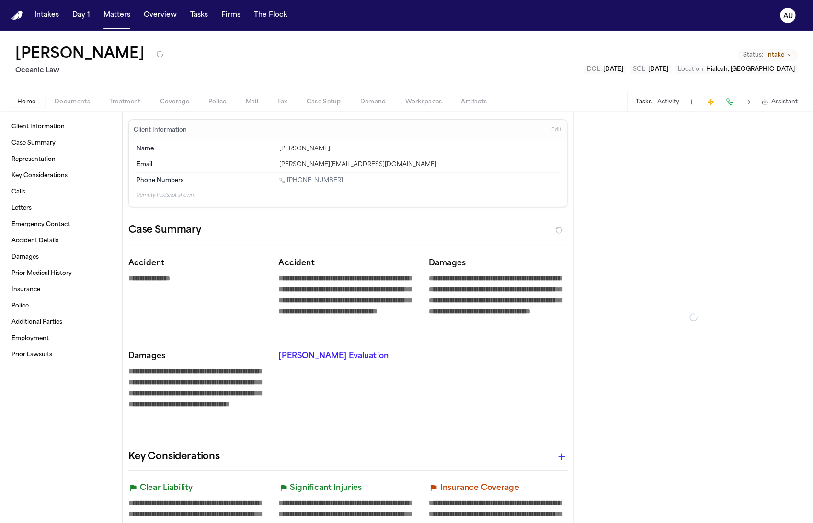
type textarea "*"
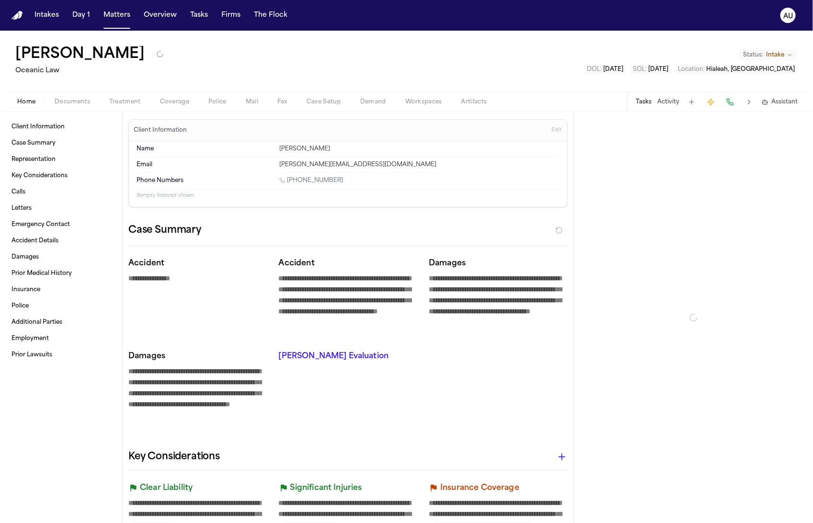
type textarea "*"
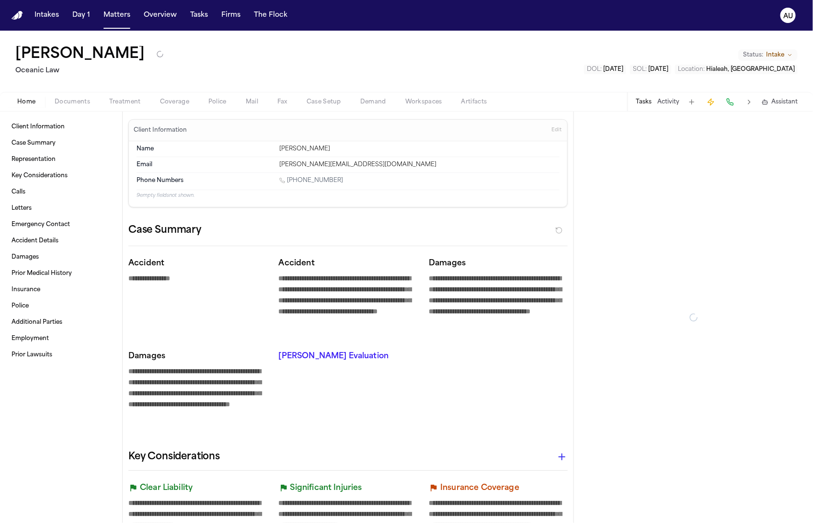
type textarea "*"
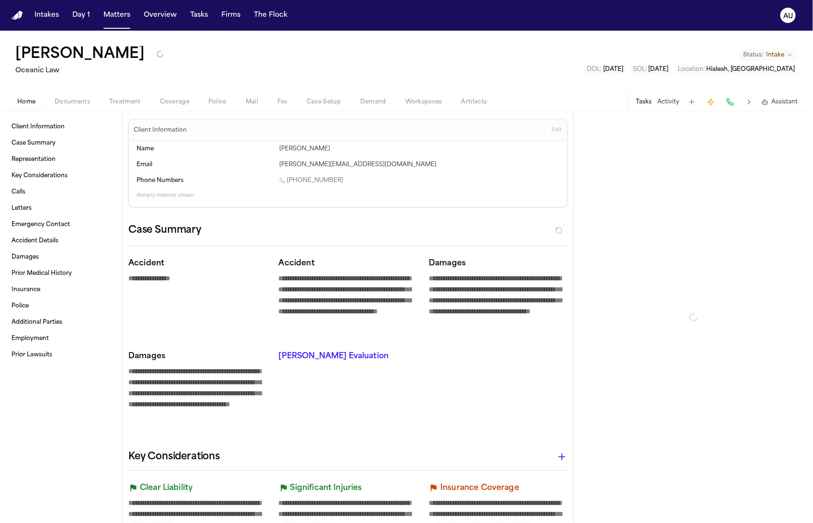
type textarea "*"
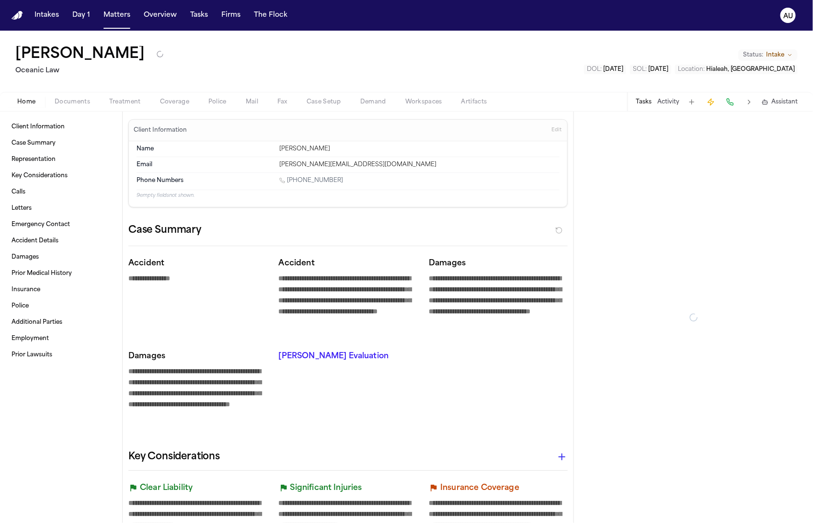
type textarea "*"
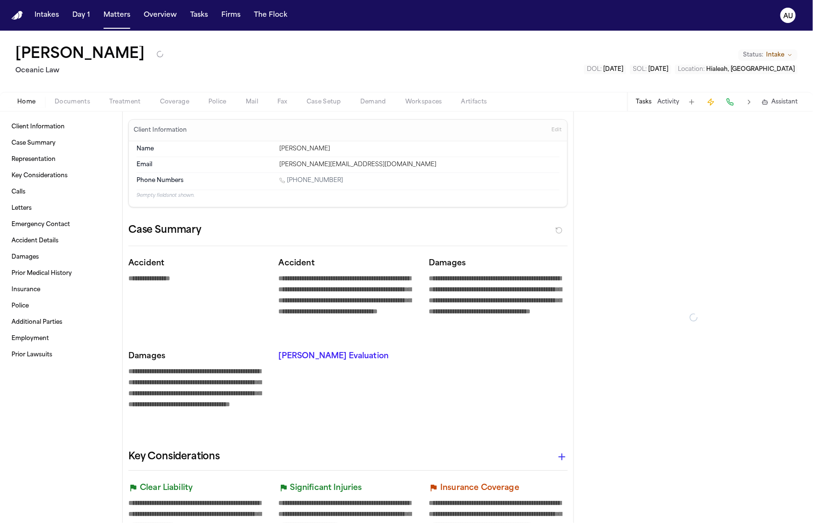
type textarea "*"
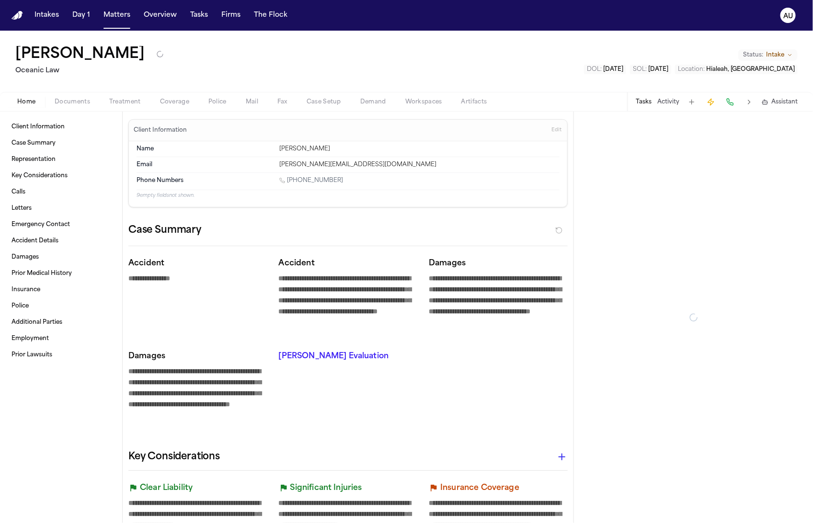
type textarea "*"
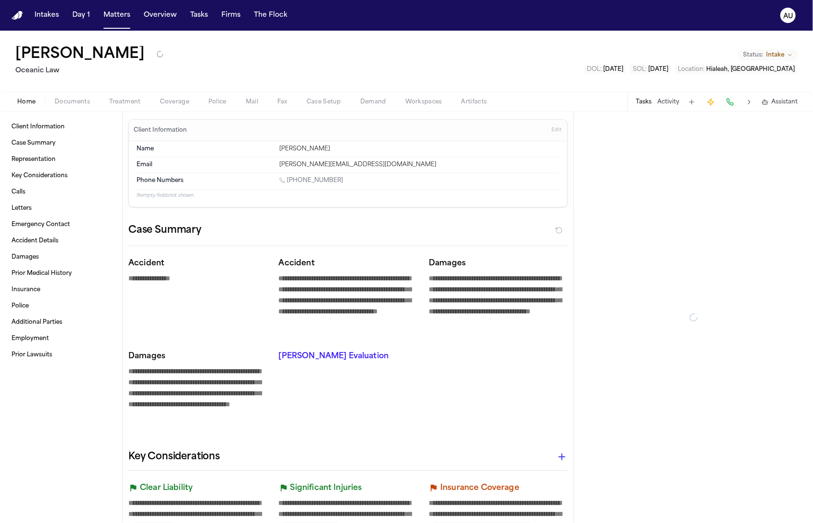
type textarea "*"
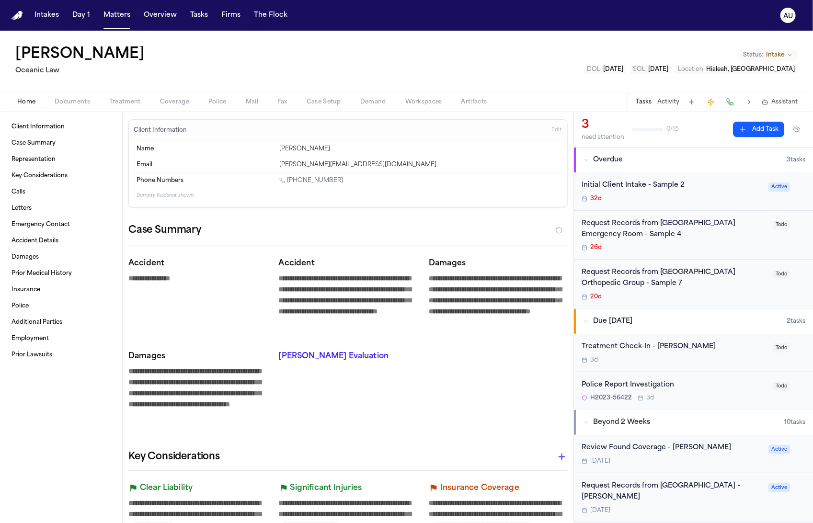
click at [85, 102] on span "Documents" at bounding box center [72, 102] width 35 height 8
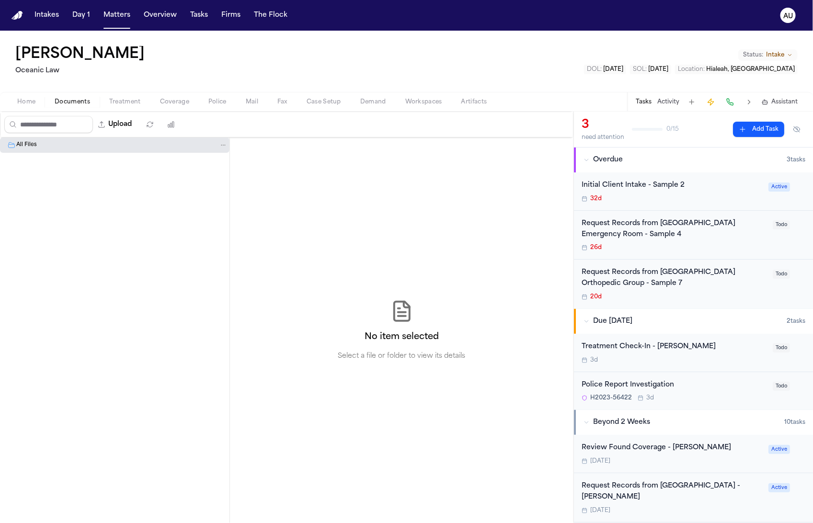
click at [24, 103] on span "Home" at bounding box center [26, 102] width 18 height 8
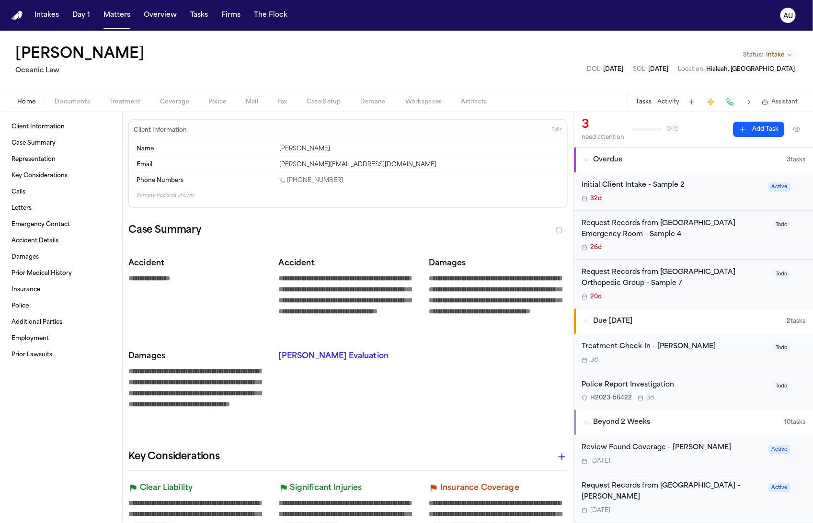
scroll to position [449, 0]
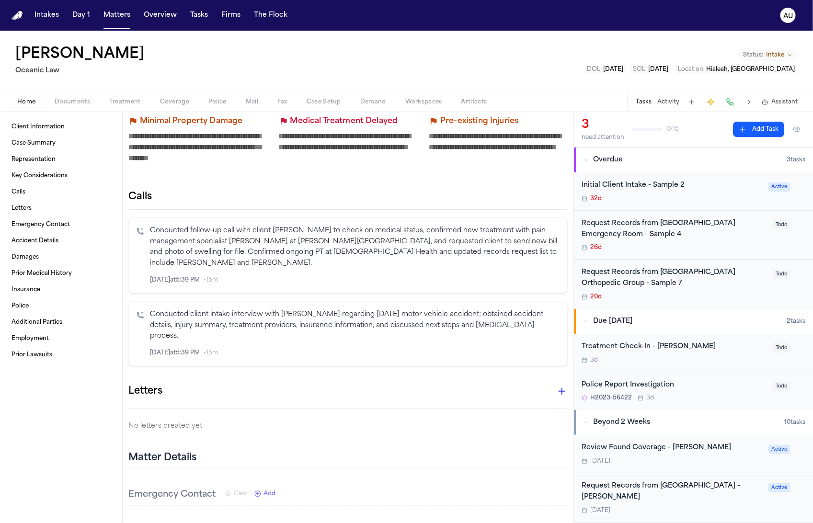
click at [528, 356] on icon "button" at bounding box center [531, 353] width 7 height 7
click at [528, 354] on icon "button" at bounding box center [531, 353] width 7 height 7
drag, startPoint x: 504, startPoint y: 353, endPoint x: 509, endPoint y: 353, distance: 5.3
click at [504, 353] on div "Jun 20 at 5:39 PM • 15m" at bounding box center [355, 353] width 410 height 11
click at [516, 353] on icon "Inspect" at bounding box center [519, 353] width 7 height 7
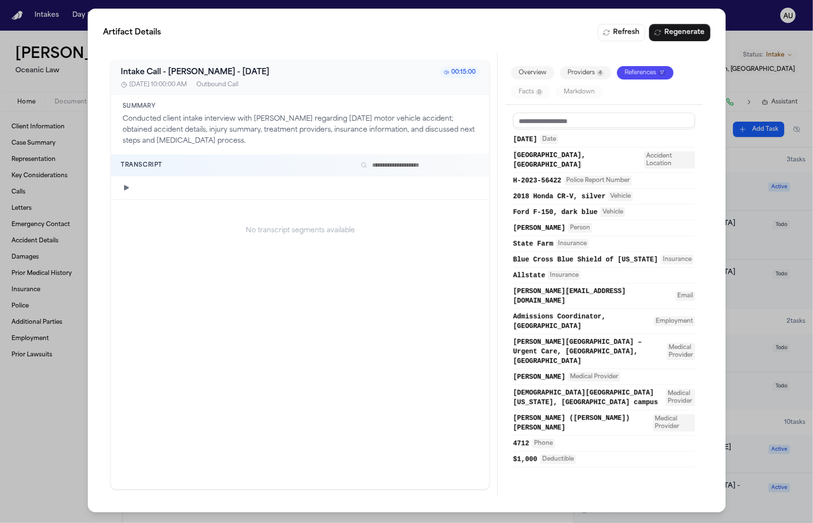
click at [123, 185] on icon "button" at bounding box center [127, 188] width 8 height 8
click at [127, 187] on icon "button" at bounding box center [126, 187] width 3 height 5
click at [75, 86] on div "Artifact Details Refresh Regenerate Intake Call - Monica Yvette Rios - 2023-10-…" at bounding box center [406, 261] width 813 height 523
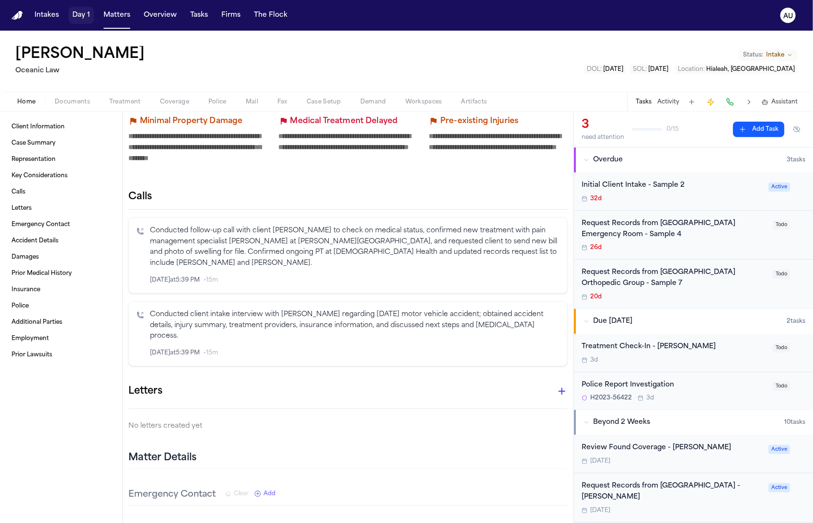
click at [103, 16] on button "Matters" at bounding box center [117, 15] width 34 height 17
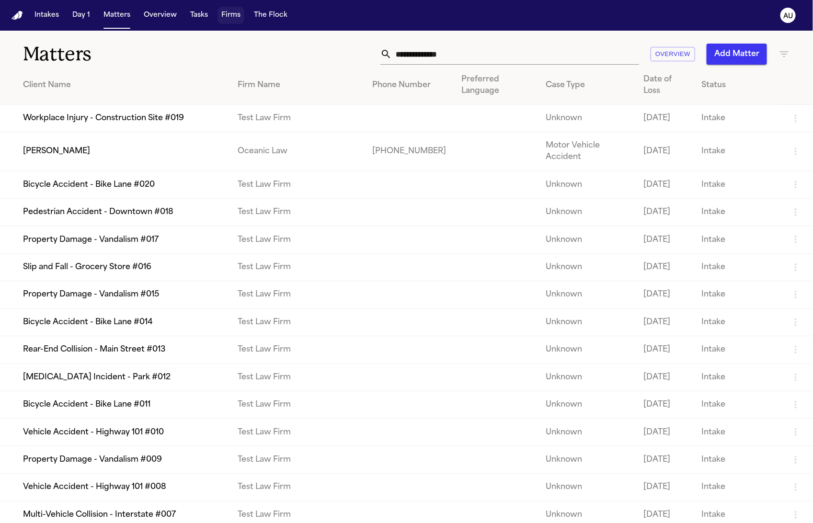
click at [228, 15] on button "Firms" at bounding box center [230, 15] width 27 height 17
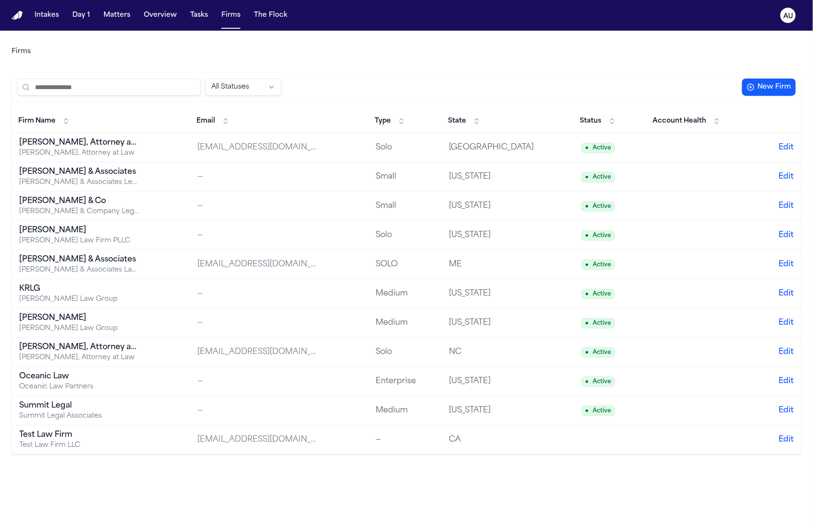
click at [165, 380] on td "Oceanic Law Oceanic Law Partners" at bounding box center [100, 381] width 178 height 29
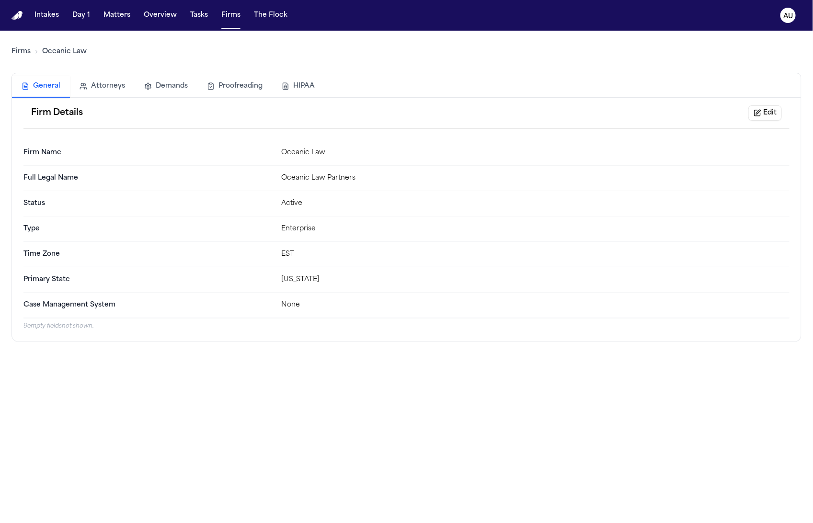
click at [756, 114] on button "Edit" at bounding box center [765, 112] width 34 height 15
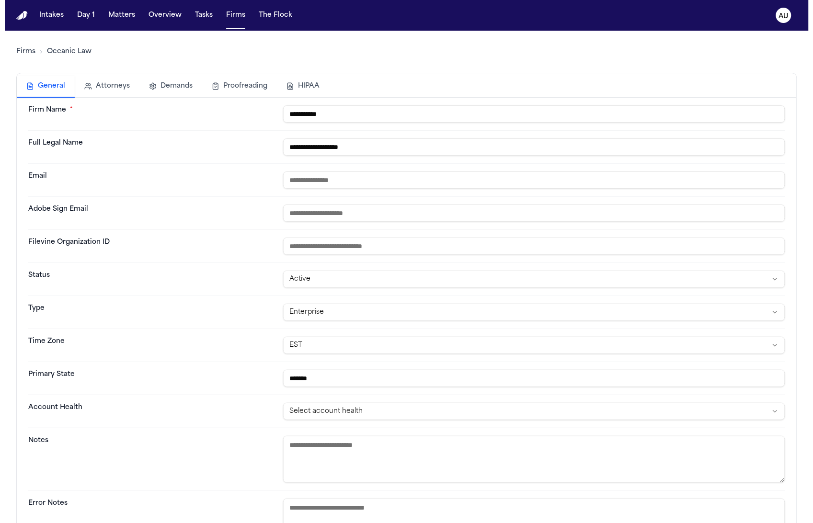
scroll to position [246, 0]
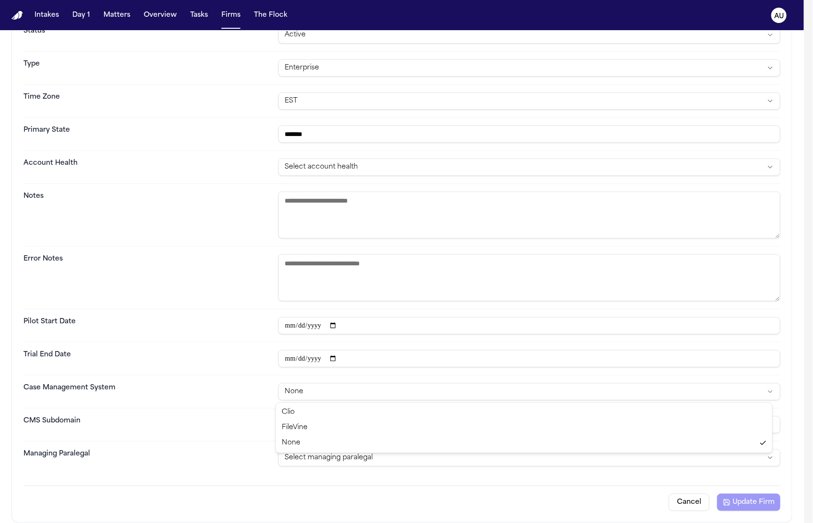
click at [373, 392] on html "**********" at bounding box center [406, 261] width 813 height 523
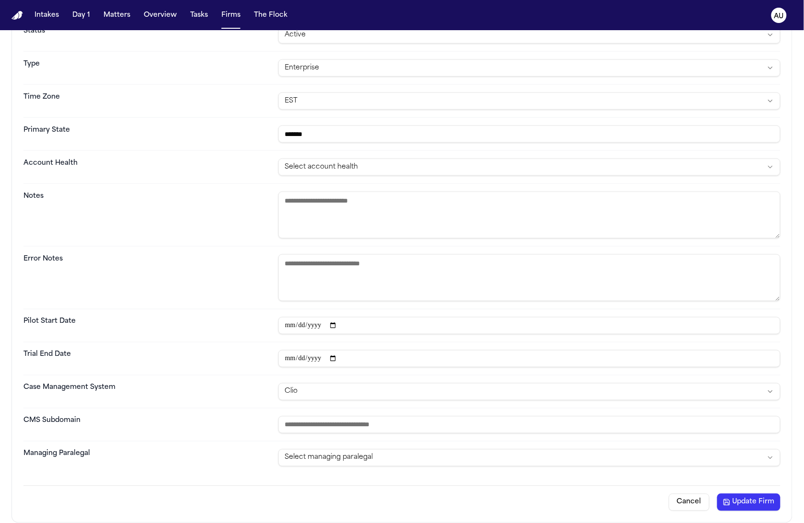
click at [742, 504] on button "Update Firm" at bounding box center [748, 502] width 63 height 17
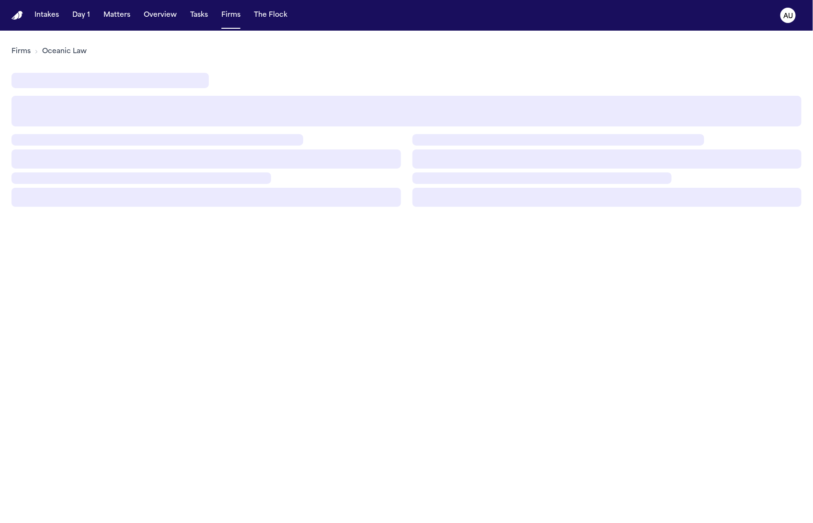
scroll to position [0, 0]
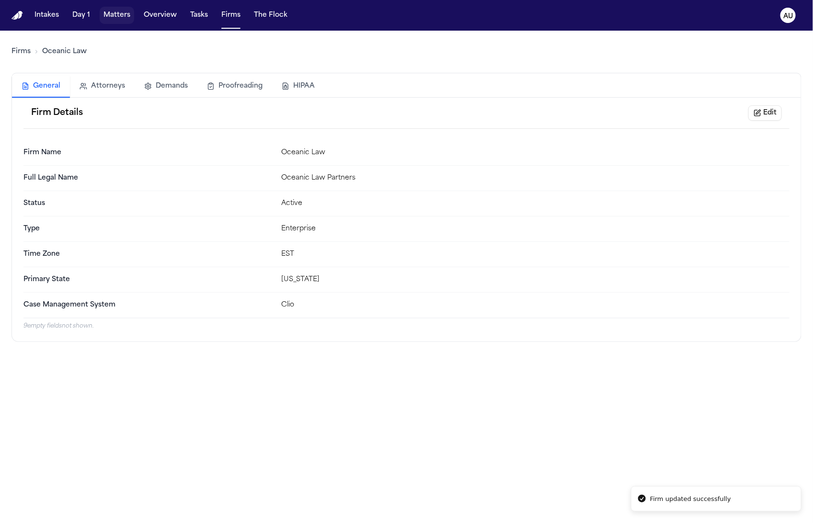
click at [108, 20] on button "Matters" at bounding box center [117, 15] width 34 height 17
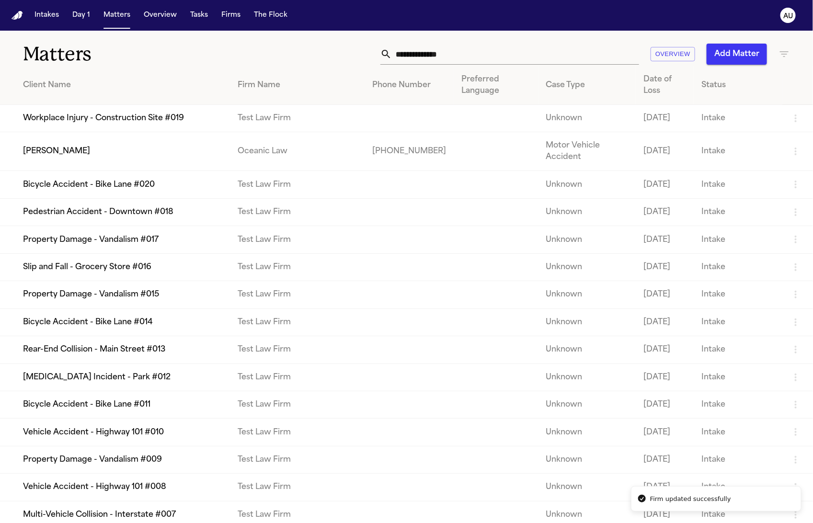
click at [153, 150] on td "Monica Yvette Rios" at bounding box center [115, 151] width 230 height 39
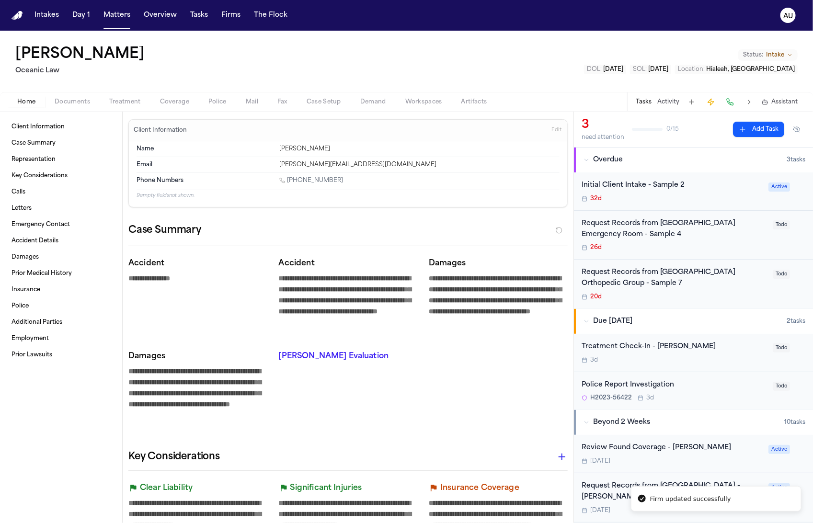
click at [69, 59] on h1 "Monica Yvette Rios" at bounding box center [79, 54] width 129 height 17
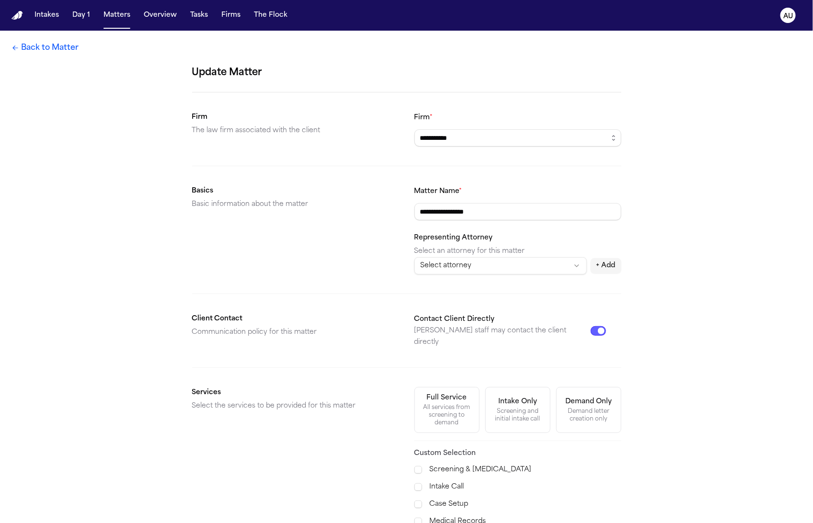
click at [387, 306] on form "**********" at bounding box center [406, 355] width 429 height 580
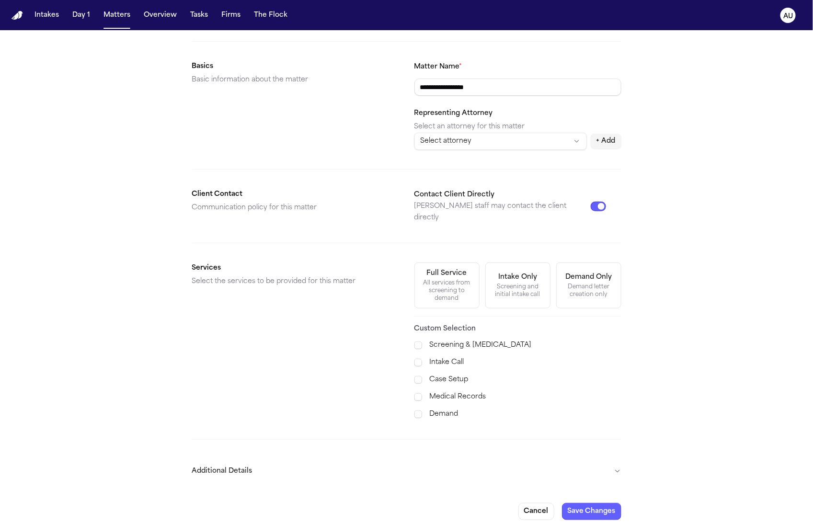
click at [426, 459] on button "Additional Details" at bounding box center [406, 471] width 429 height 25
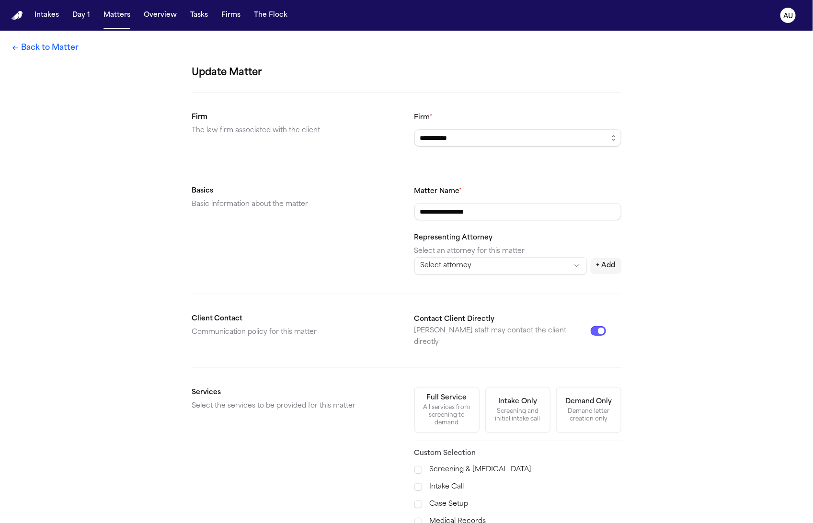
click at [74, 43] on link "Back to Matter" at bounding box center [44, 47] width 67 height 11
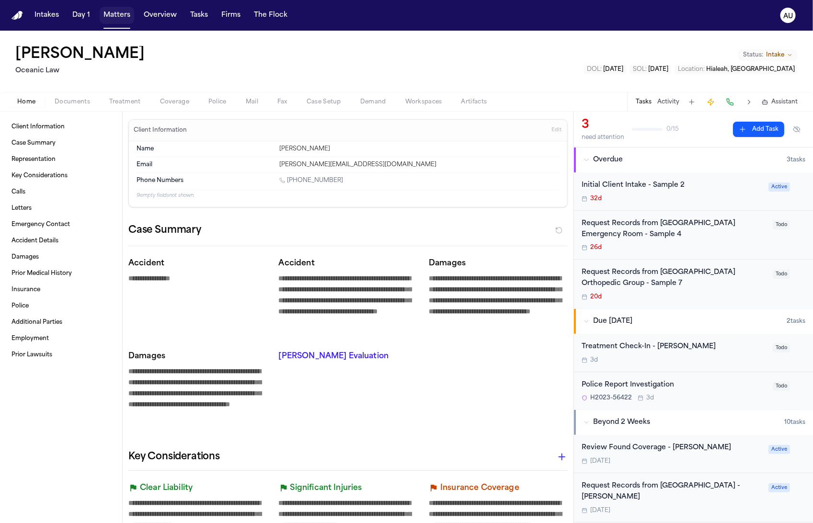
click at [113, 19] on button "Matters" at bounding box center [117, 15] width 34 height 17
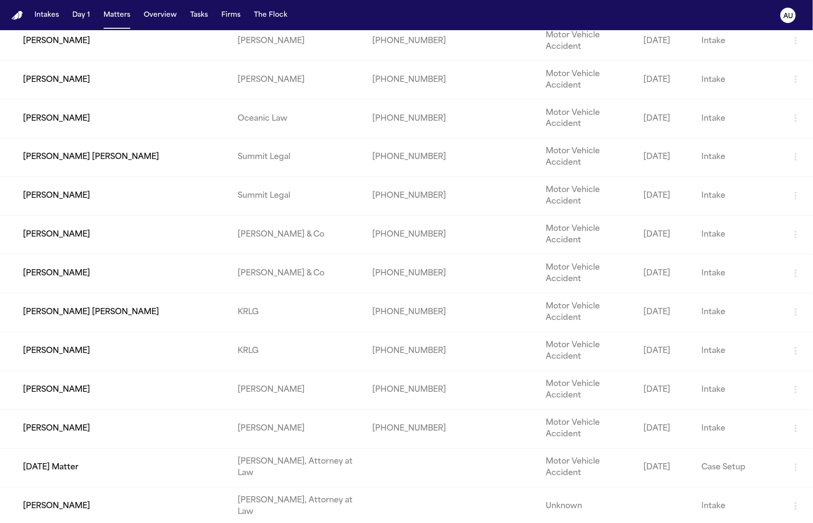
scroll to position [1704, 0]
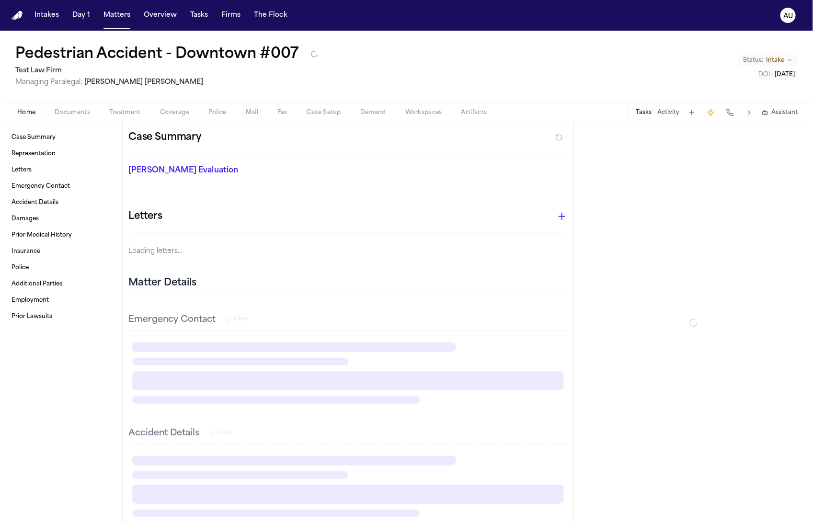
click at [102, 54] on h1 "Pedestrian Accident - Downtown #007" at bounding box center [157, 54] width 284 height 17
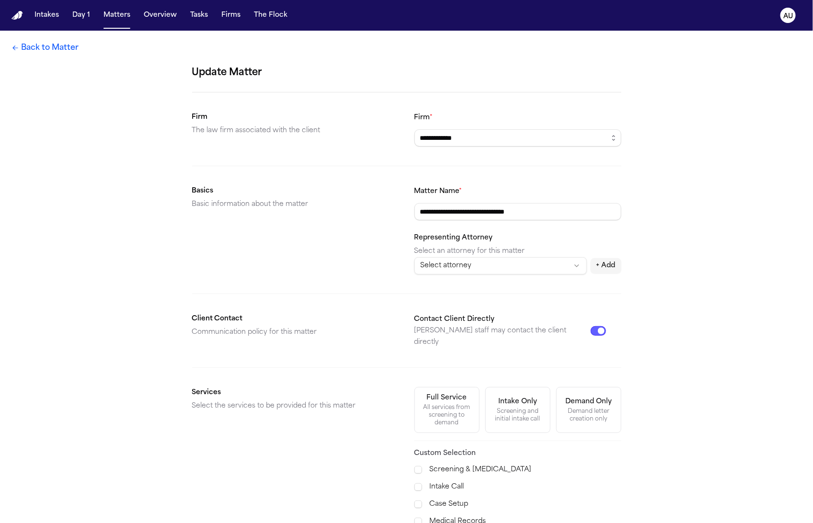
click at [46, 59] on div "**********" at bounding box center [406, 384] width 813 height 707
click at [45, 48] on link "Back to Matter" at bounding box center [44, 47] width 67 height 11
click at [45, 45] on link "Back to Matter" at bounding box center [44, 47] width 67 height 11
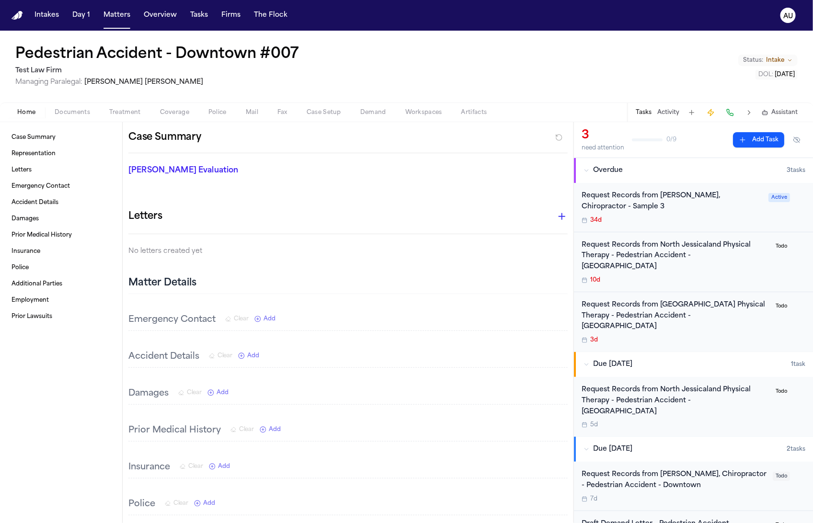
click at [136, 19] on div "Intakes Day 1 Matters Overview Tasks Firms The Flock" at bounding box center [161, 15] width 261 height 17
click at [111, 16] on button "Matters" at bounding box center [117, 15] width 34 height 17
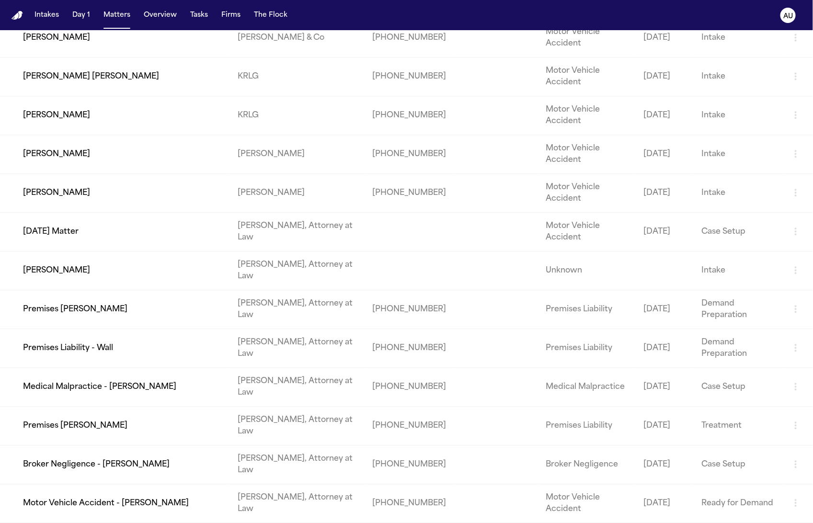
scroll to position [2885, 0]
click at [250, 212] on td "Hecht" at bounding box center [297, 192] width 135 height 39
click at [171, 212] on td "Daniel J. Corcoran" at bounding box center [115, 192] width 230 height 39
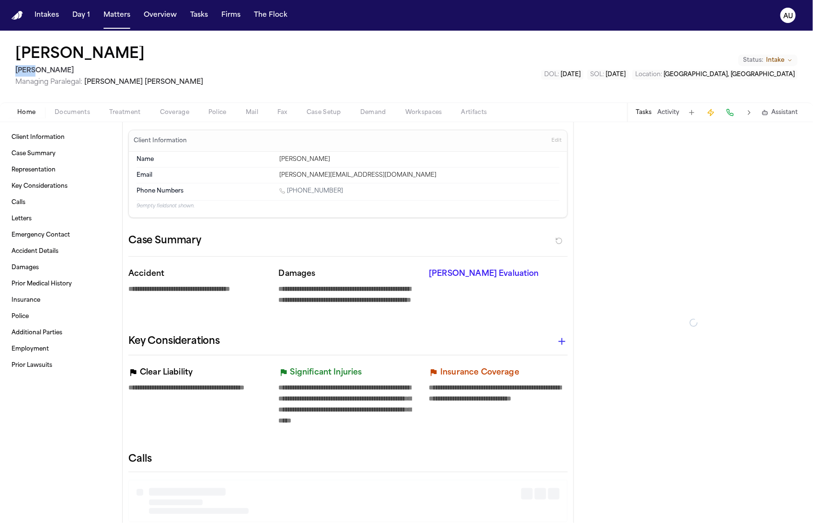
click at [85, 64] on div "Daniel J. Corcoran Hecht Managing Paralegal: Robert Johnson" at bounding box center [109, 66] width 188 height 41
click at [88, 56] on h1 "Daniel J. Corcoran" at bounding box center [79, 54] width 129 height 17
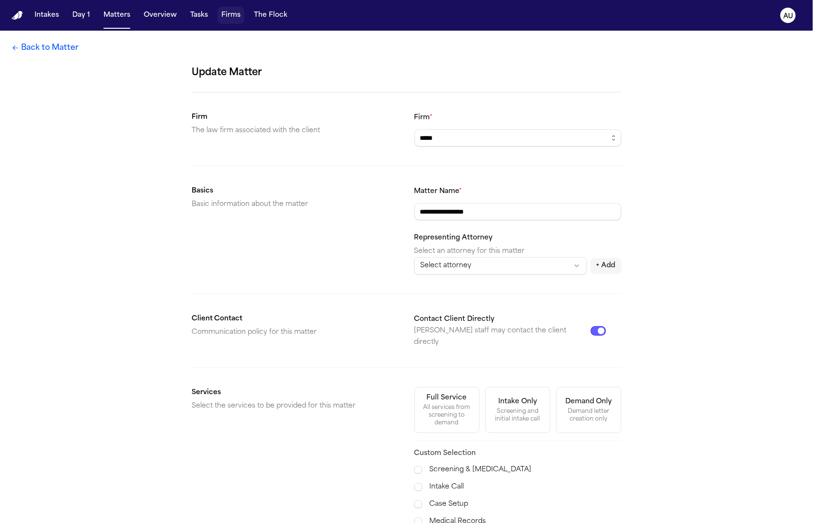
click at [224, 20] on button "Firms" at bounding box center [230, 15] width 27 height 17
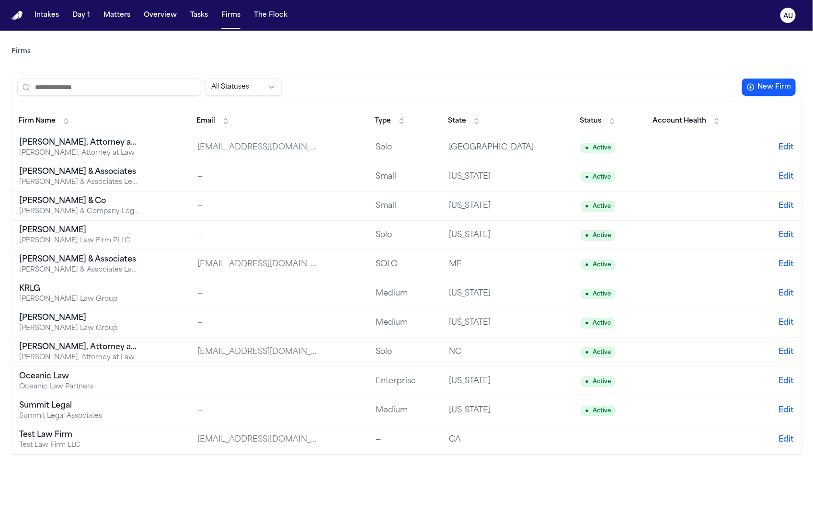
click at [91, 244] on div "Hecht Law Firm PLLC" at bounding box center [79, 241] width 120 height 10
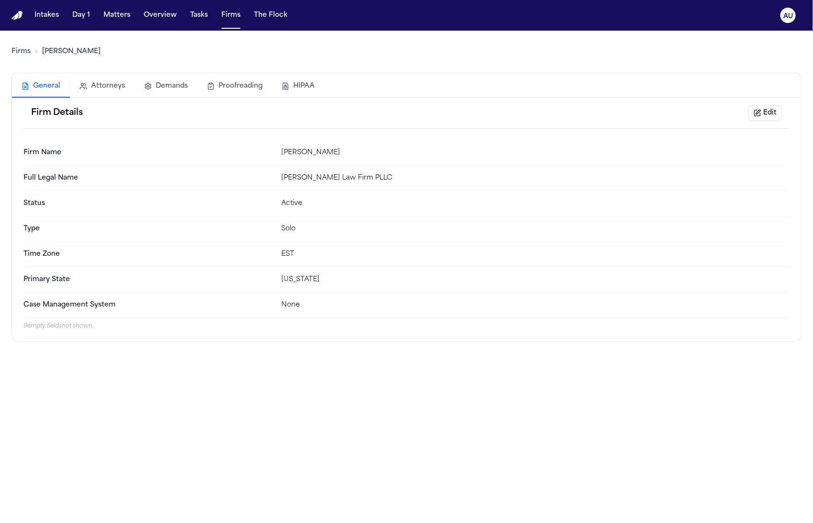
click at [775, 114] on button "Edit" at bounding box center [765, 112] width 34 height 15
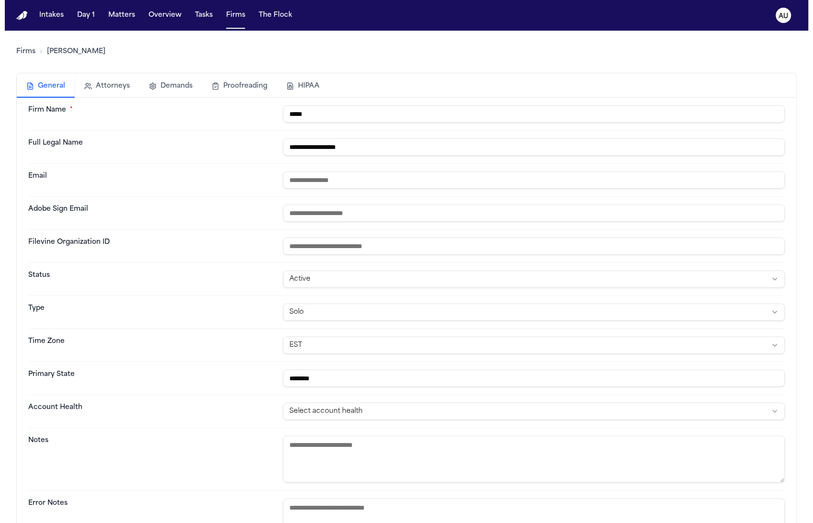
scroll to position [246, 0]
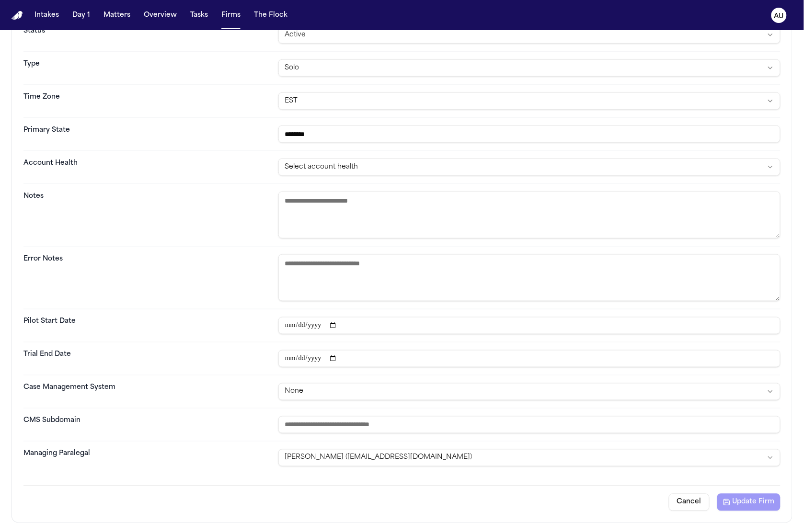
click at [393, 393] on html "**********" at bounding box center [402, 261] width 804 height 523
click at [735, 506] on button "Update Firm" at bounding box center [748, 502] width 63 height 17
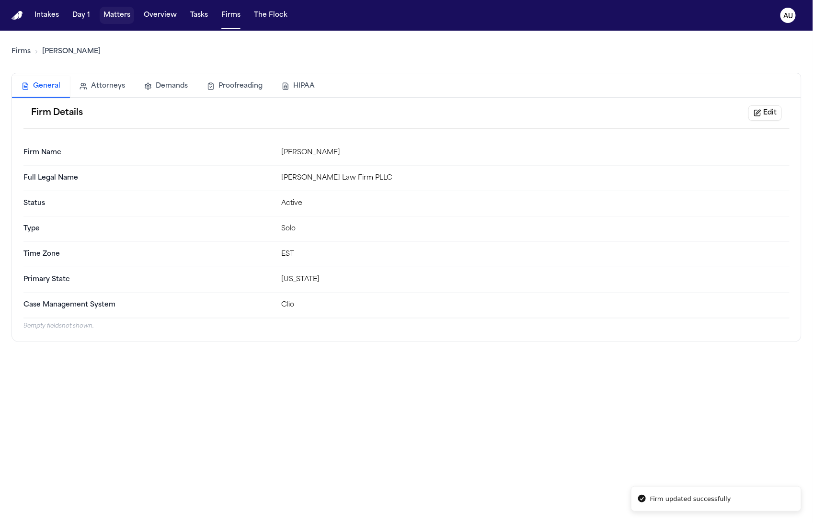
click at [114, 19] on button "Matters" at bounding box center [117, 15] width 34 height 17
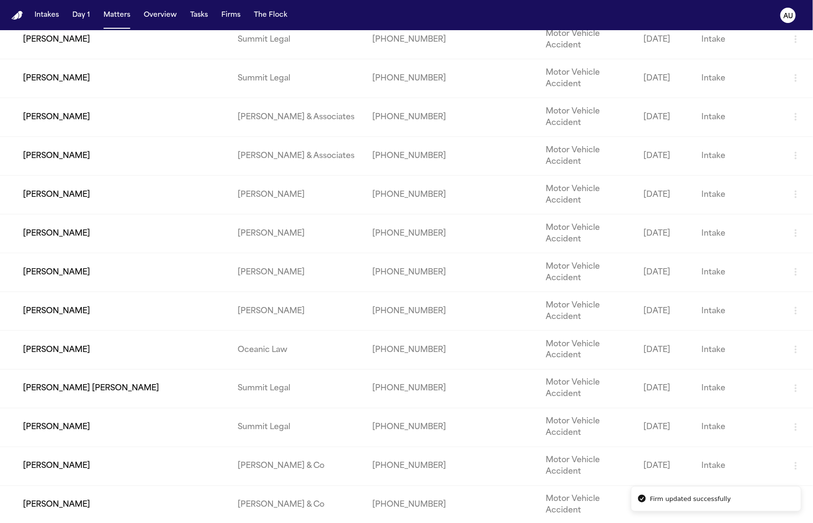
scroll to position [3062, 0]
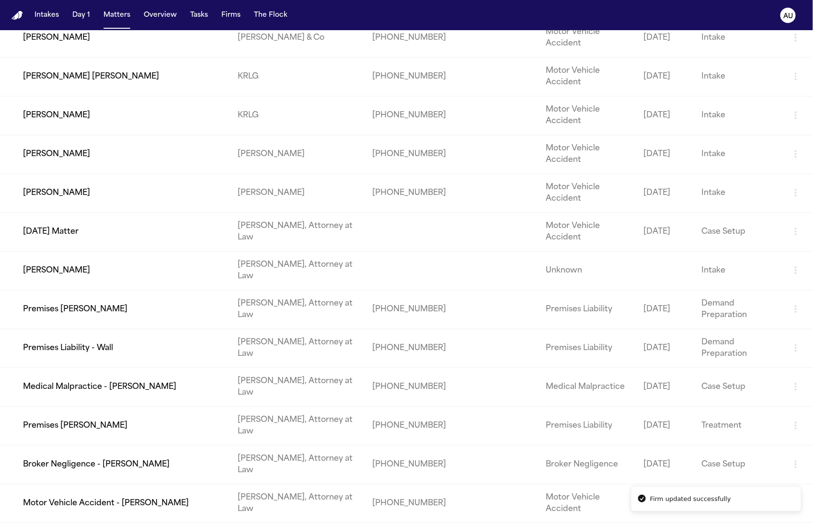
click at [168, 144] on td "Marisol Jiménez" at bounding box center [115, 154] width 230 height 39
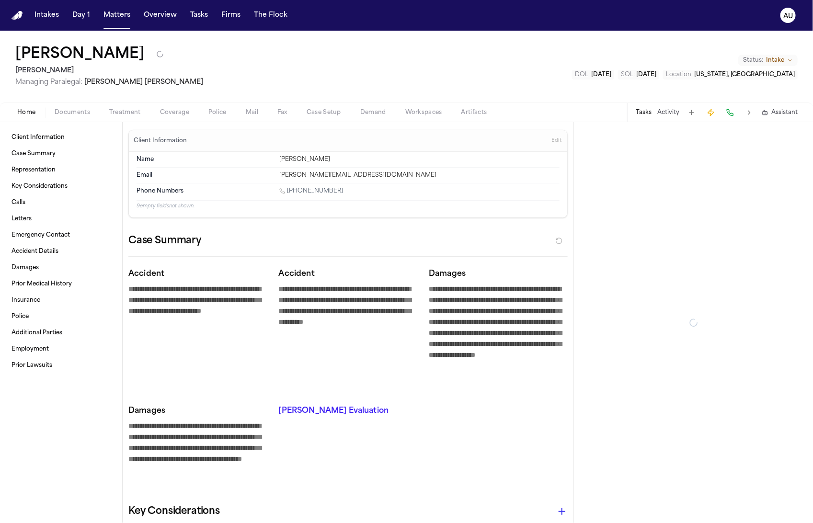
click at [100, 59] on h1 "Marisol Jiménez" at bounding box center [79, 54] width 129 height 17
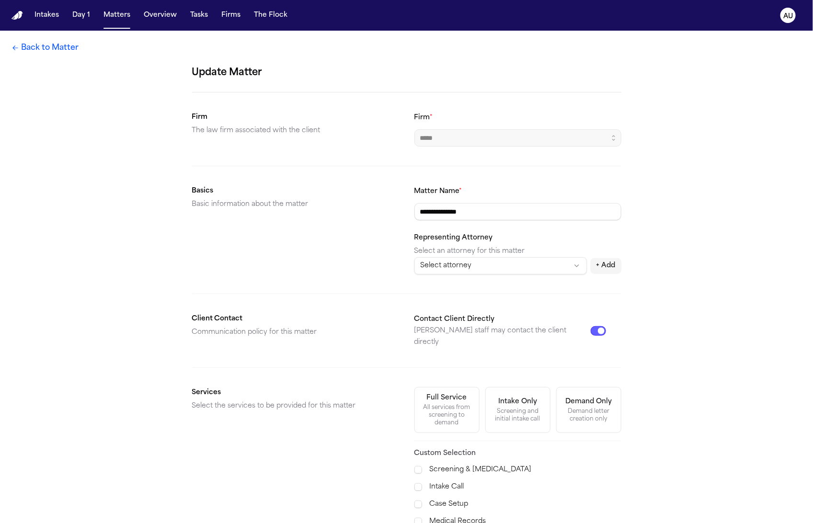
scroll to position [206, 0]
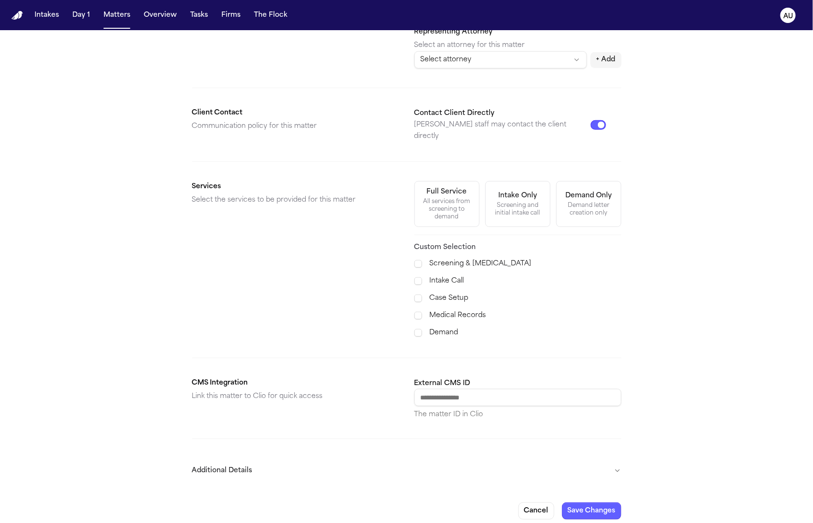
click at [491, 389] on input "External CMS ID" at bounding box center [517, 397] width 207 height 17
paste input "**********"
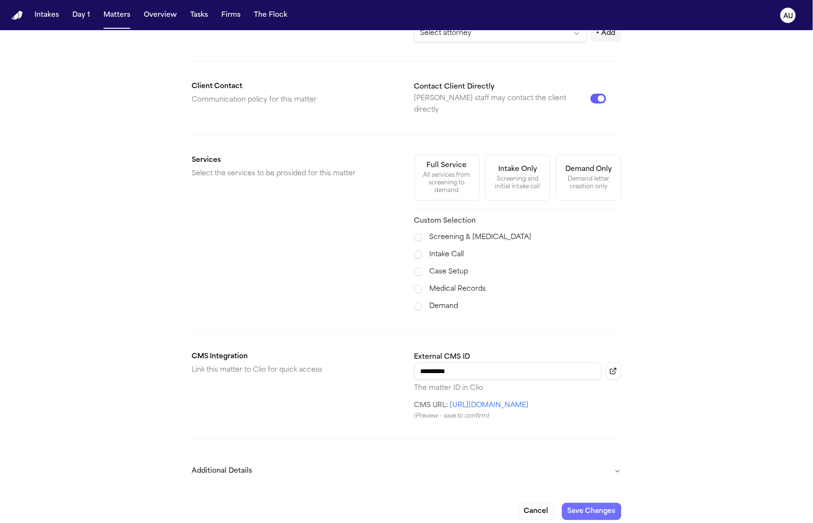
click at [592, 503] on button "Save Changes" at bounding box center [591, 511] width 59 height 17
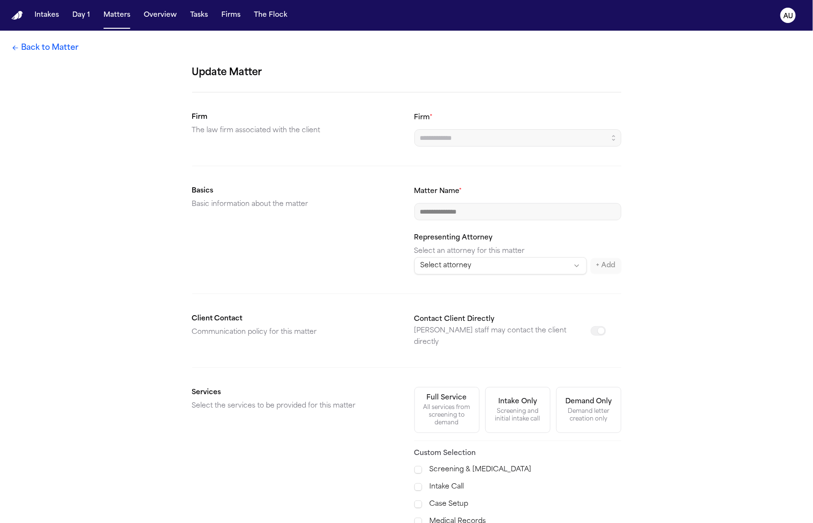
scroll to position [125, 0]
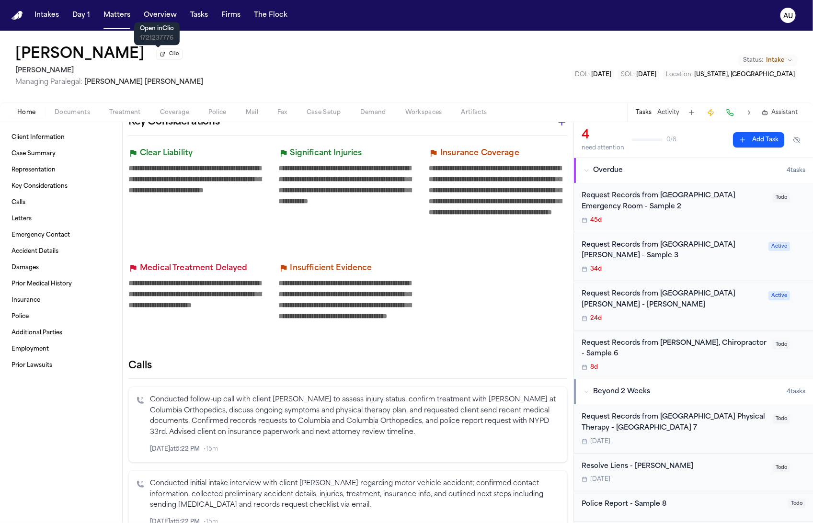
scroll to position [436, 0]
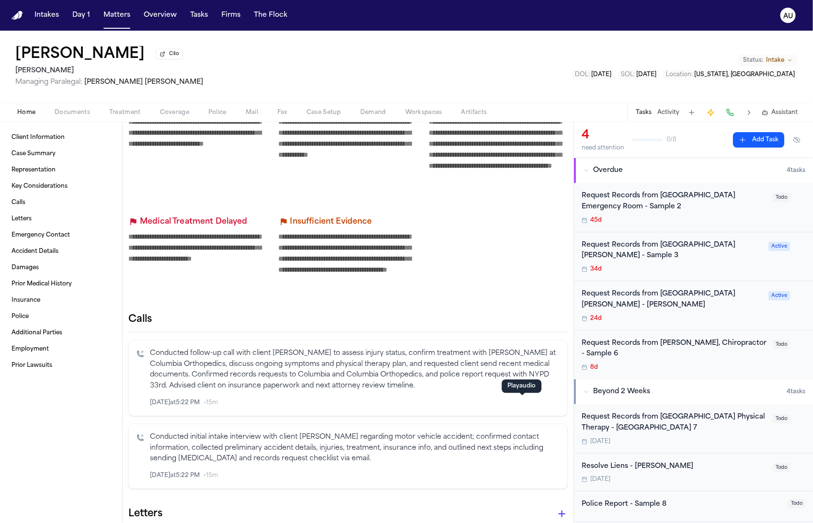
click at [528, 406] on icon "button" at bounding box center [531, 402] width 7 height 7
click at [516, 405] on icon "Inspect" at bounding box center [519, 402] width 7 height 7
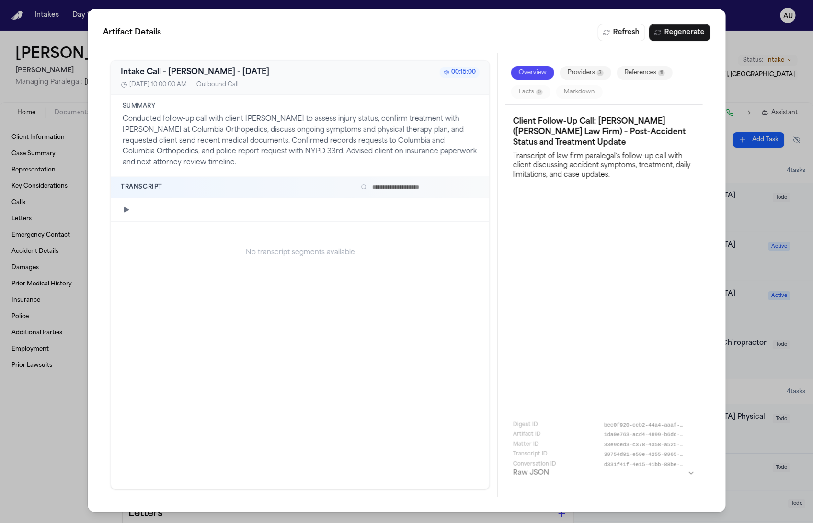
click at [590, 476] on button "Raw JSON" at bounding box center [604, 473] width 182 height 10
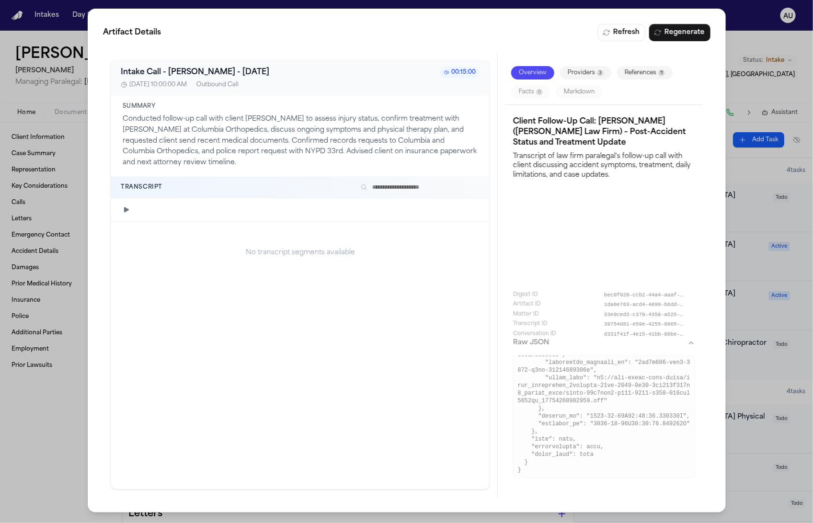
scroll to position [1692, 0]
click at [400, 442] on div "No transcript segments available" at bounding box center [300, 355] width 378 height 267
click at [50, 409] on div "Artifact Details Refresh Regenerate Intake Call - Marisol Jiménez - 2023-10-07 …" at bounding box center [406, 261] width 813 height 523
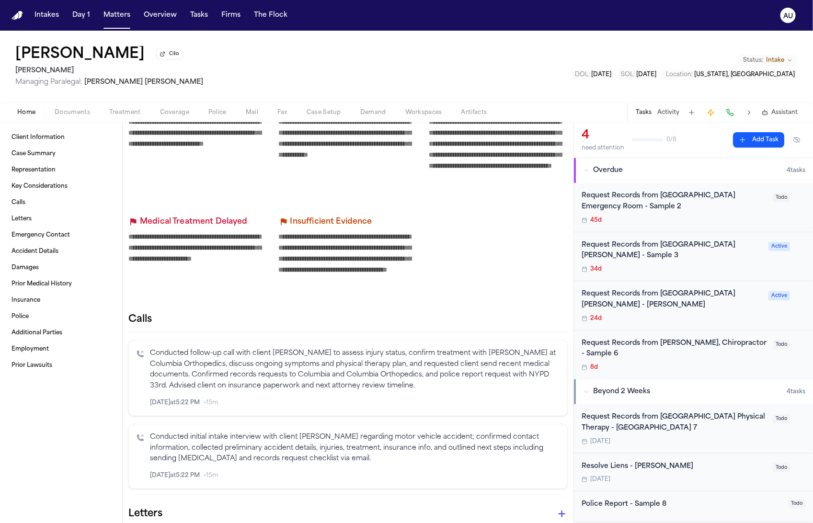
click at [154, 63] on div "Marisol Jiménez Clio" at bounding box center [109, 54] width 188 height 17
click at [156, 59] on button "Clio" at bounding box center [169, 54] width 26 height 11
drag, startPoint x: 262, startPoint y: 43, endPoint x: 253, endPoint y: 32, distance: 14.7
click at [112, 16] on button "Matters" at bounding box center [117, 15] width 34 height 17
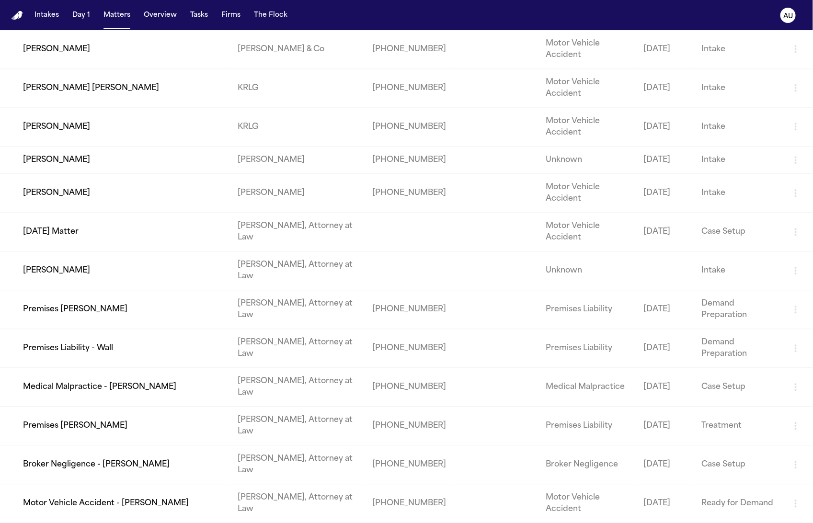
scroll to position [3047, 0]
click at [123, 208] on td "Daniel J. Corcoran" at bounding box center [115, 193] width 230 height 39
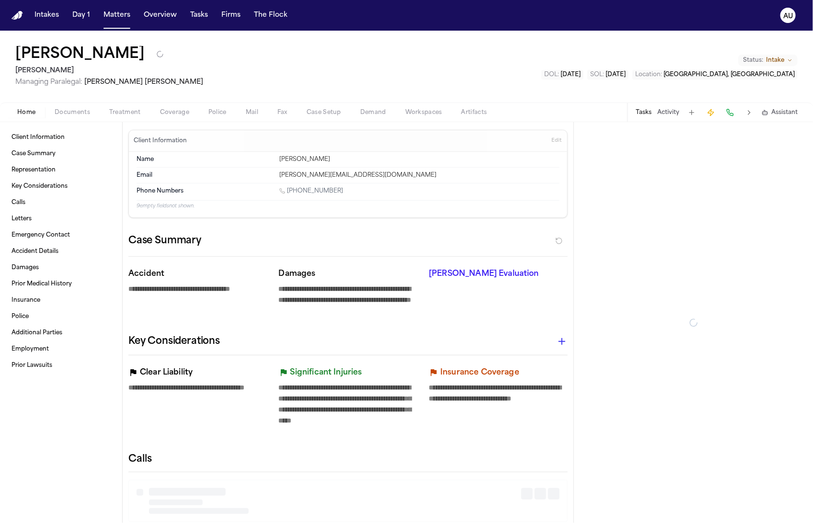
click at [83, 57] on h1 "Daniel J. Corcoran" at bounding box center [79, 54] width 129 height 17
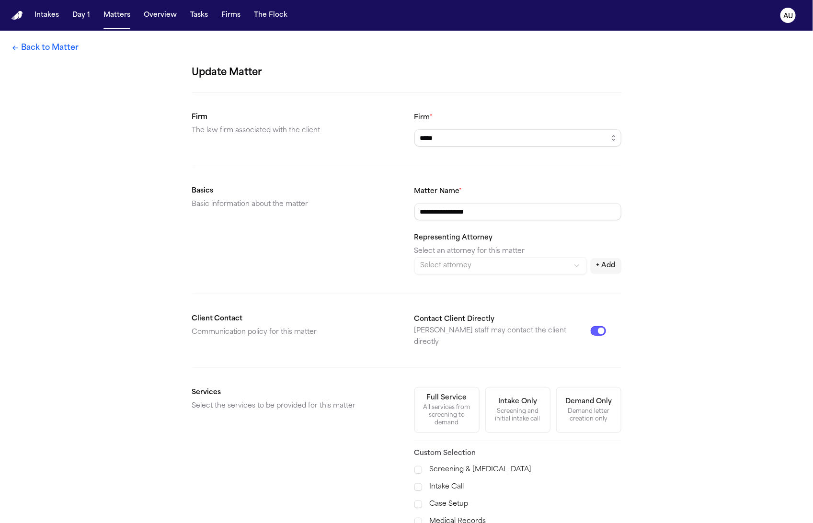
scroll to position [206, 0]
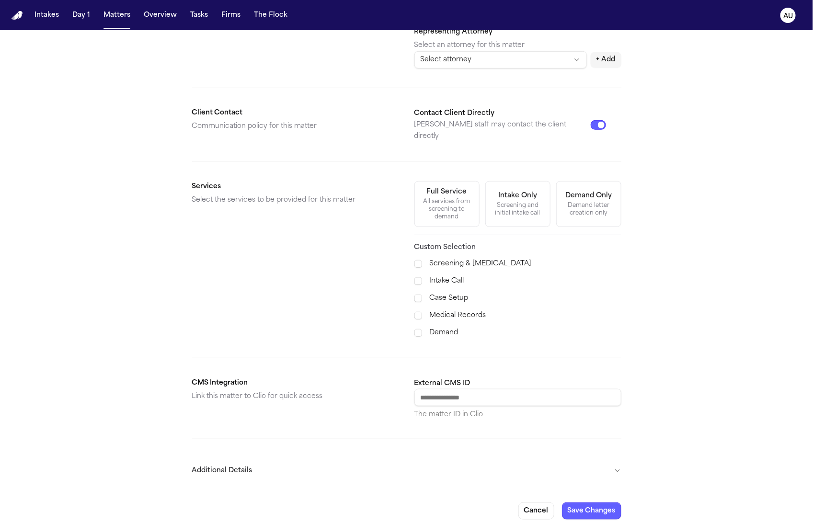
click at [457, 394] on input "External CMS ID" at bounding box center [517, 397] width 207 height 17
paste input "**********"
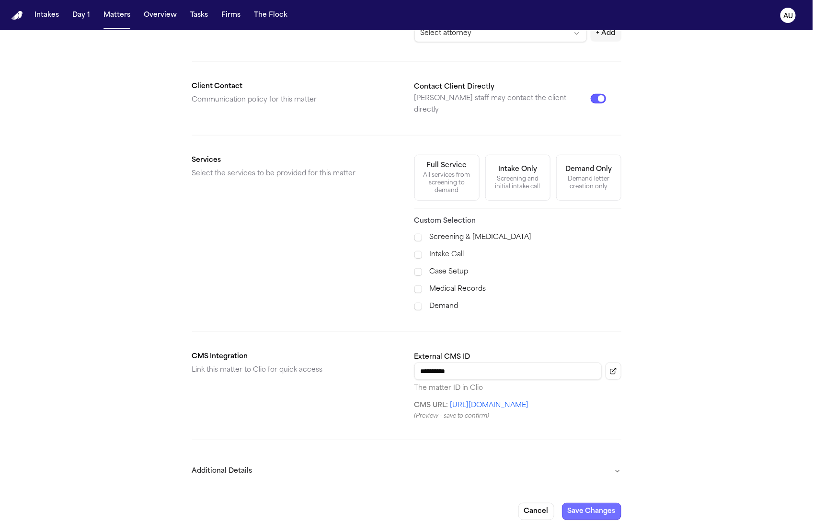
click at [602, 503] on button "Save Changes" at bounding box center [591, 511] width 59 height 17
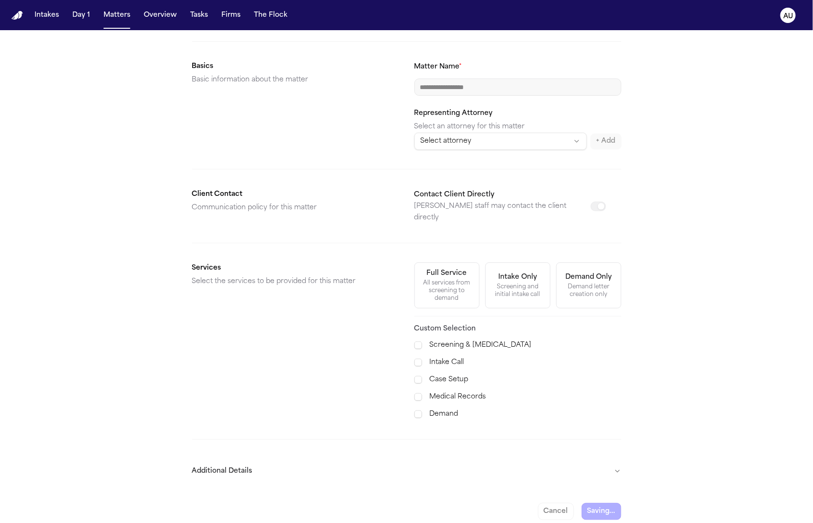
scroll to position [0, 0]
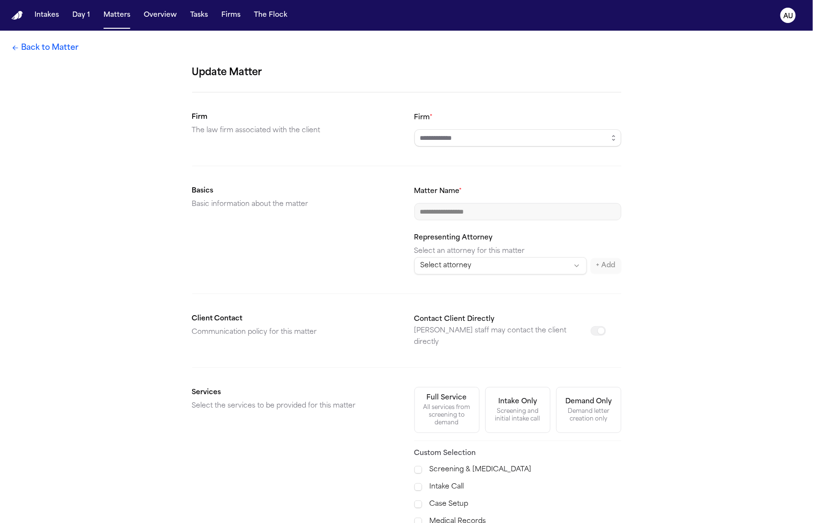
click at [463, 128] on div "Firm *" at bounding box center [517, 129] width 207 height 35
click at [461, 141] on input "Firm *" at bounding box center [517, 137] width 207 height 17
click at [342, 160] on form "**********" at bounding box center [406, 355] width 429 height 580
click at [46, 51] on link "Back to Matter" at bounding box center [44, 47] width 67 height 11
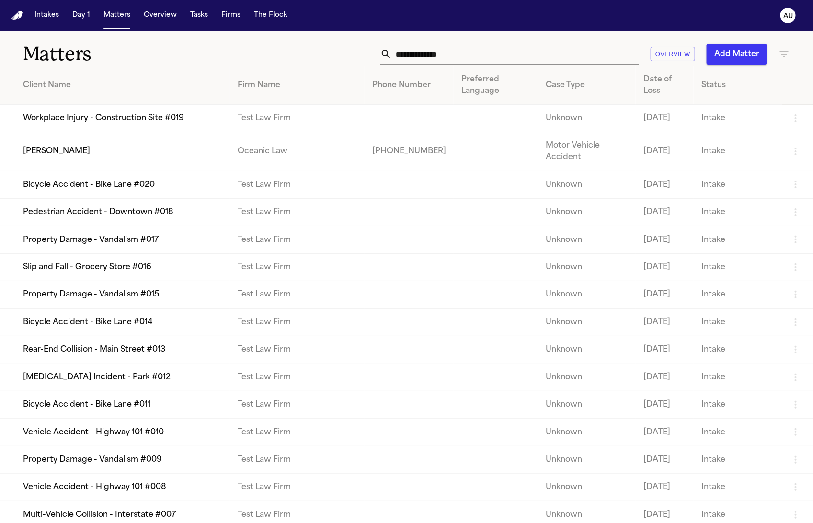
scroll to position [3062, 0]
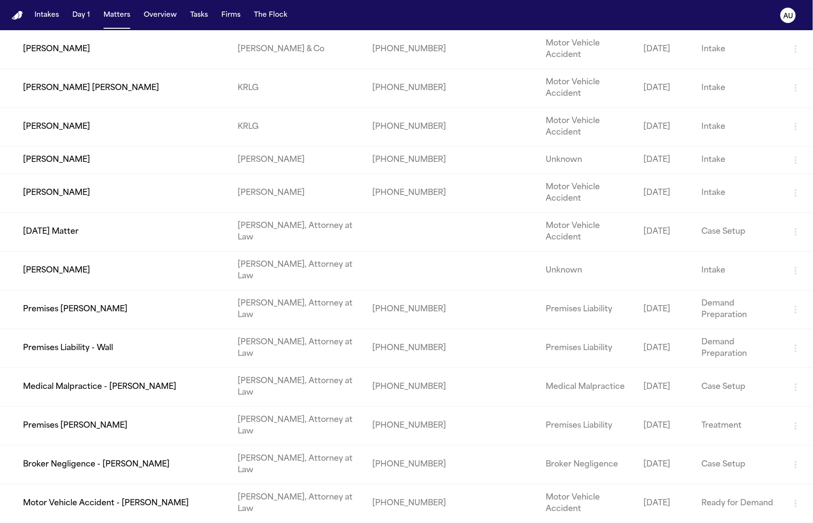
click at [152, 190] on td "Daniel J. Corcoran" at bounding box center [115, 193] width 230 height 39
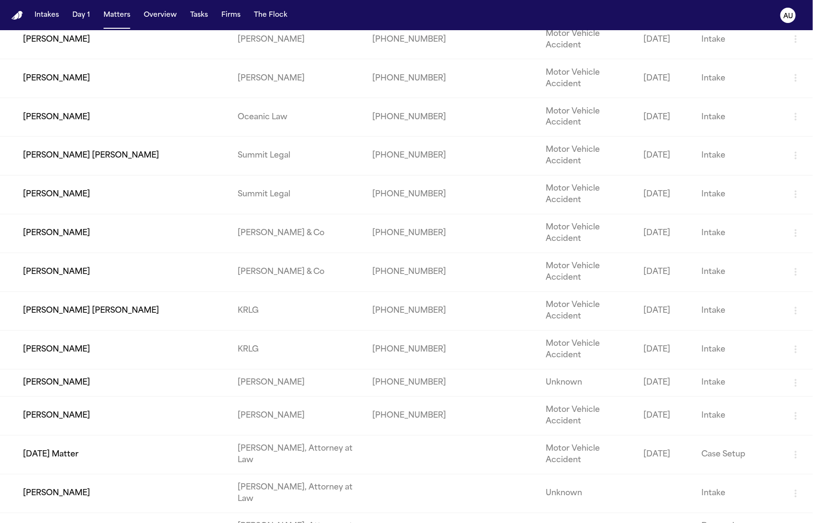
scroll to position [3062, 0]
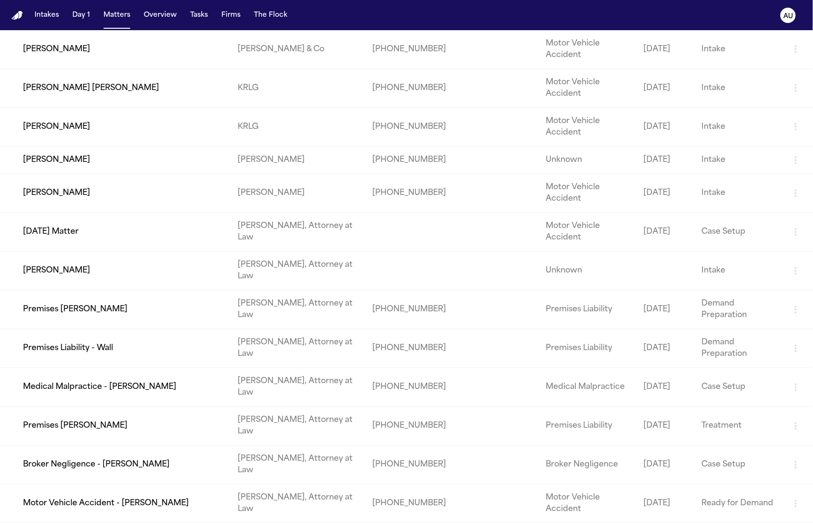
click at [129, 196] on td "Daniel J. Corcoran" at bounding box center [115, 193] width 230 height 39
click at [122, 170] on td "Marisol Jiménez" at bounding box center [115, 159] width 230 height 27
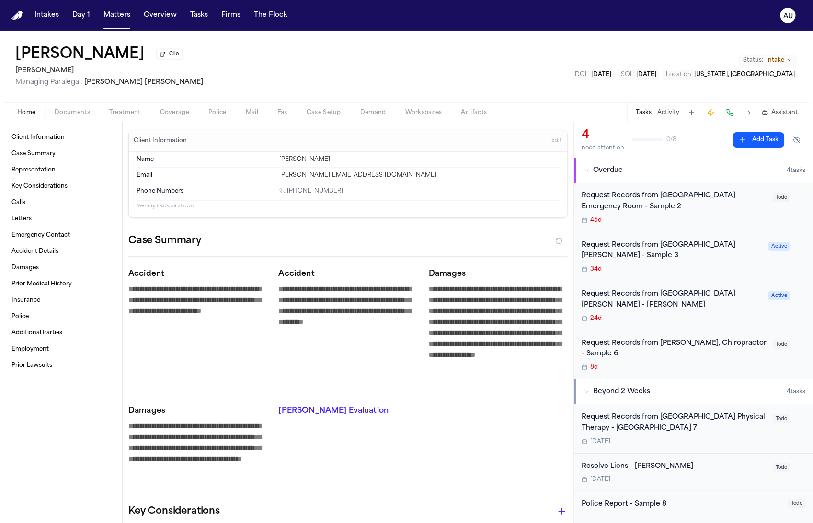
click at [109, 55] on h1 "Marisol Jiménez" at bounding box center [79, 54] width 129 height 17
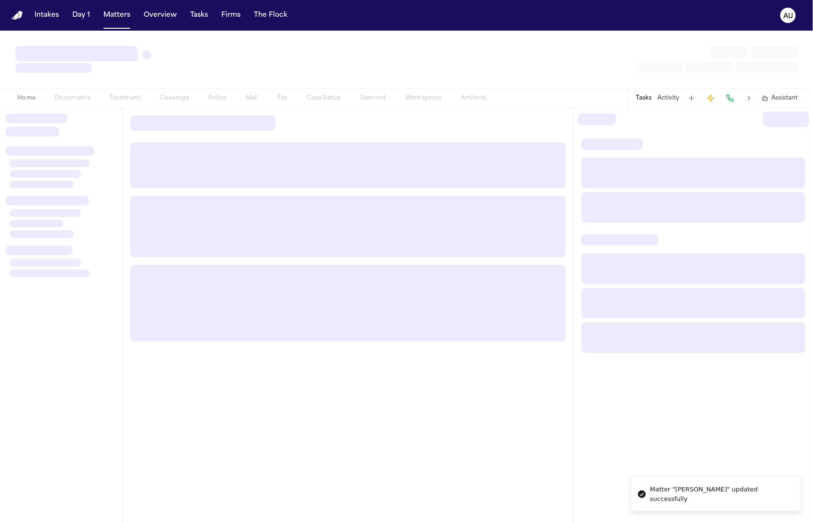
click at [46, 42] on div at bounding box center [406, 59] width 813 height 57
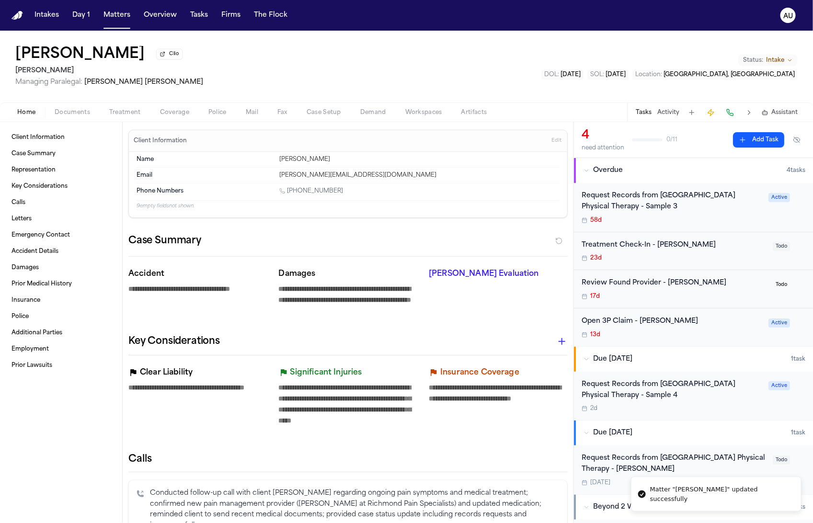
click at [118, 60] on h1 "Daniel J. Corcoran" at bounding box center [79, 54] width 129 height 17
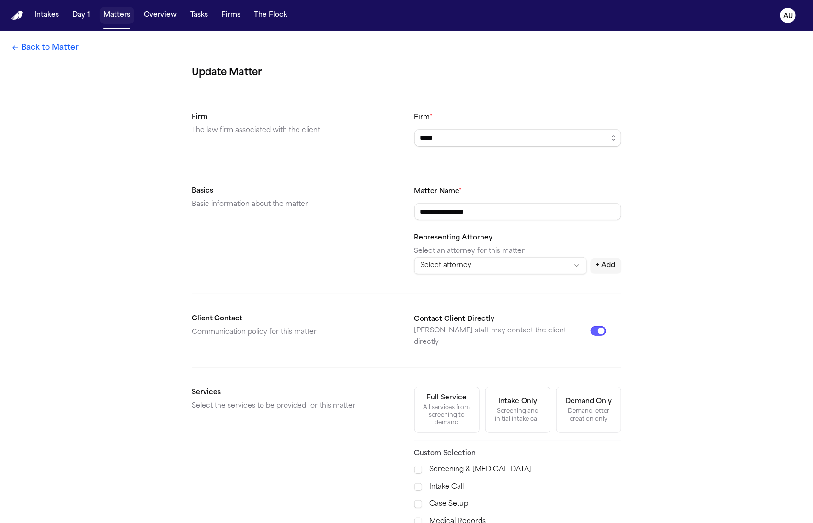
click at [114, 13] on button "Matters" at bounding box center [117, 15] width 34 height 17
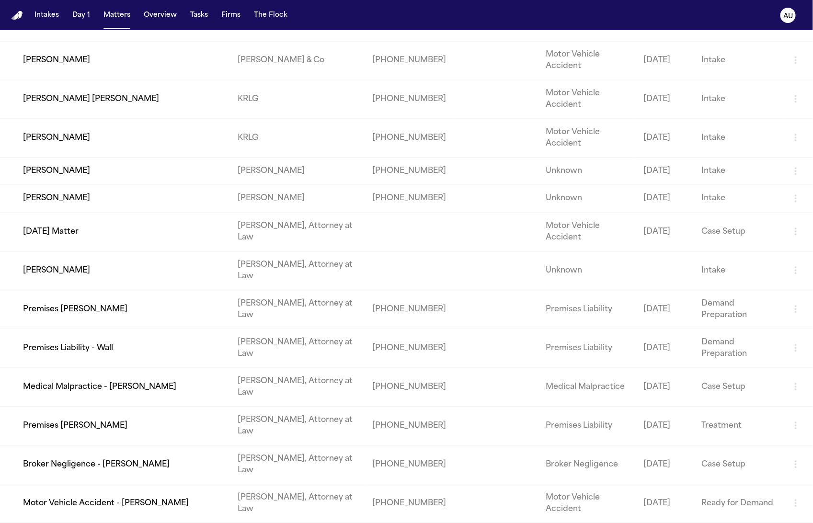
scroll to position [3046, 0]
click at [140, 207] on td "Daniel J. Corcoran" at bounding box center [115, 198] width 230 height 27
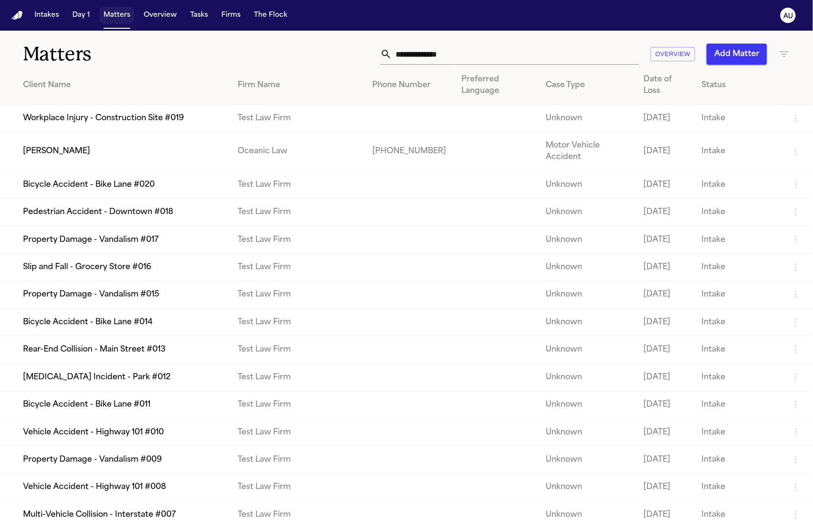
click at [108, 20] on button "Matters" at bounding box center [117, 15] width 34 height 17
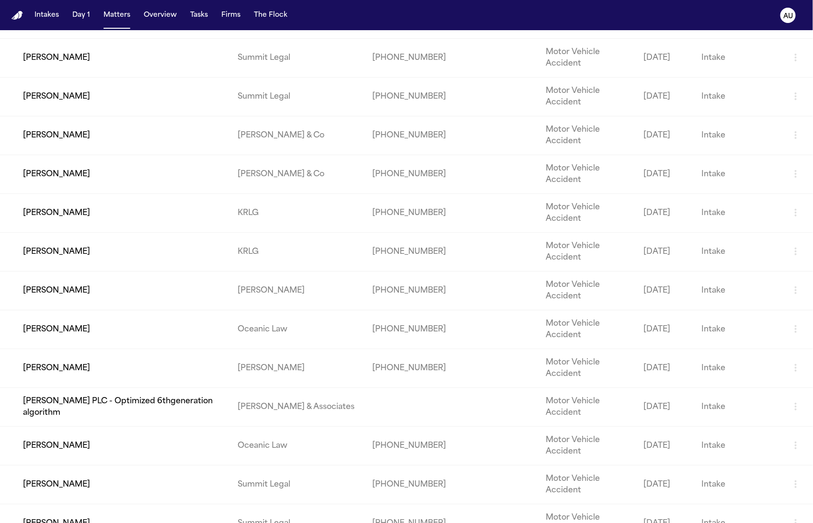
scroll to position [3052, 0]
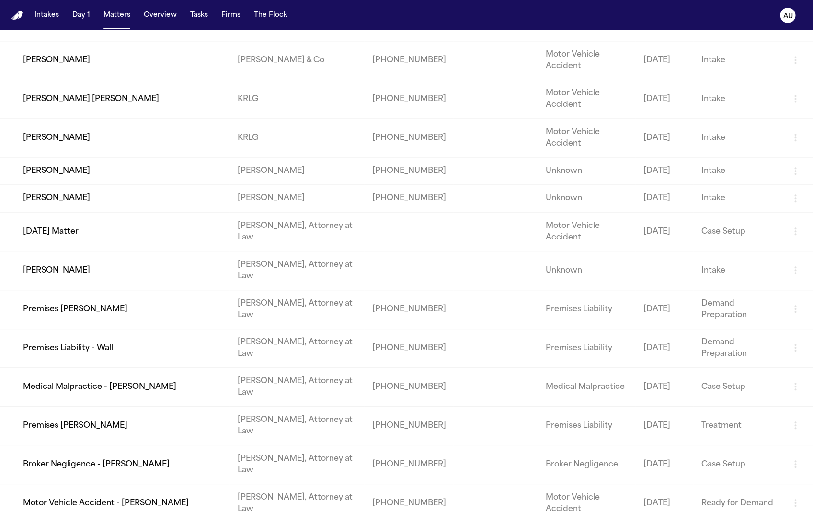
click at [145, 211] on td "Daniel J. Corcoran" at bounding box center [115, 198] width 230 height 27
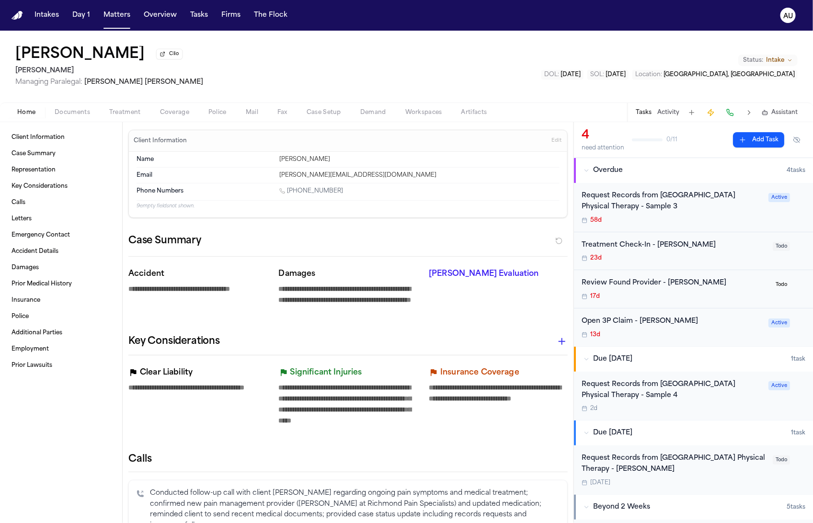
click at [175, 59] on button "Clio" at bounding box center [169, 54] width 26 height 11
click at [167, 54] on button "Clio" at bounding box center [169, 54] width 26 height 11
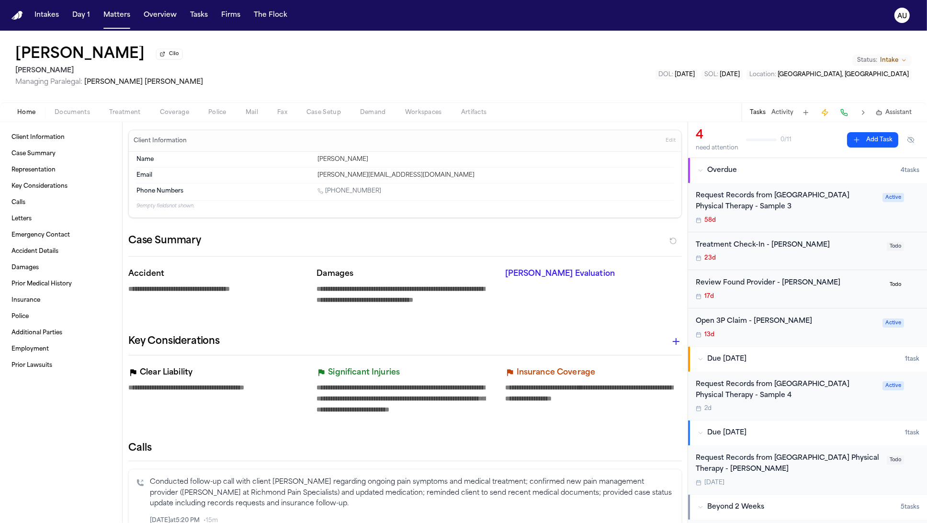
click at [115, 57] on h1 "Daniel J. Corcoran" at bounding box center [79, 54] width 129 height 17
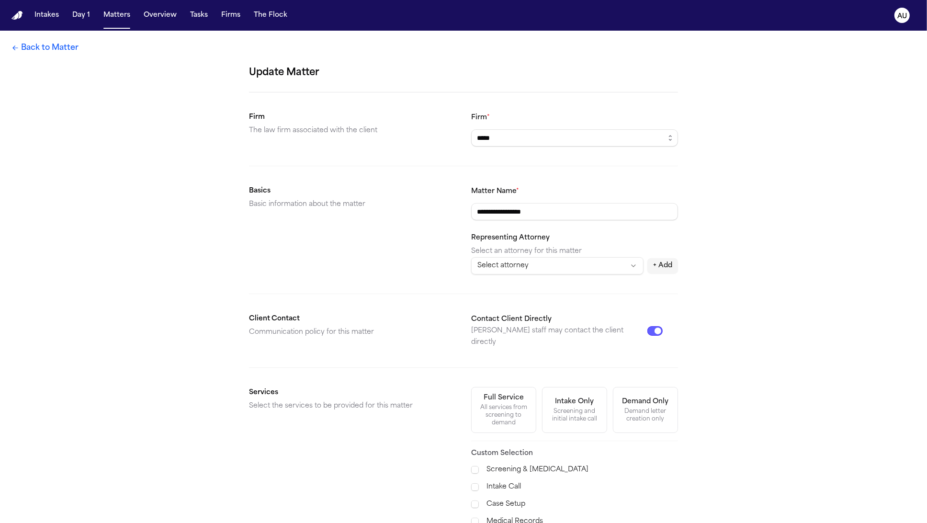
scroll to position [223, 0]
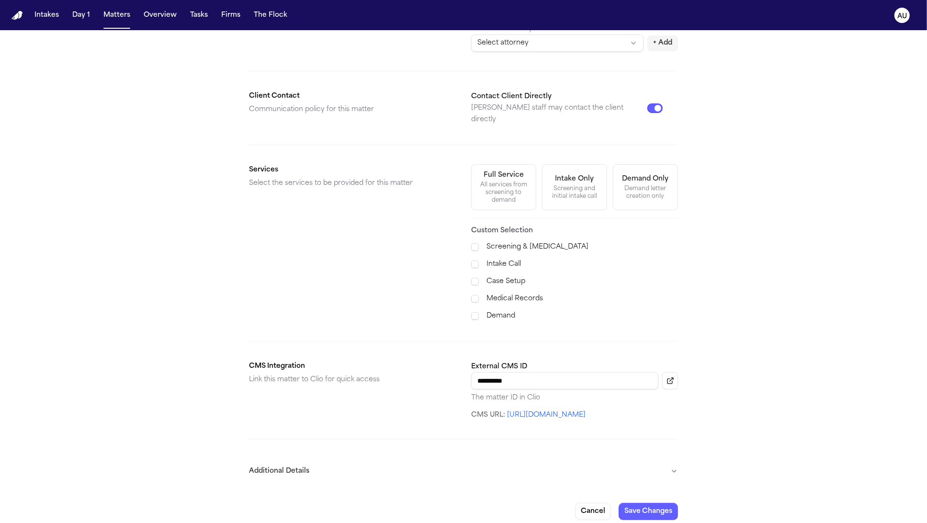
click at [547, 381] on div "**********" at bounding box center [574, 382] width 207 height 42
click at [545, 376] on input "**********" at bounding box center [564, 380] width 187 height 17
paste input
click at [651, 503] on button "Save Changes" at bounding box center [648, 511] width 59 height 17
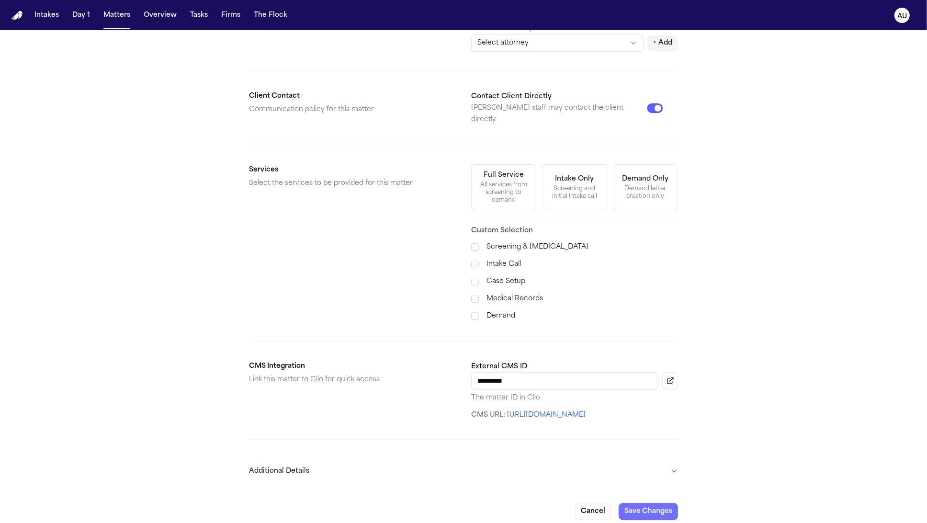
scroll to position [125, 0]
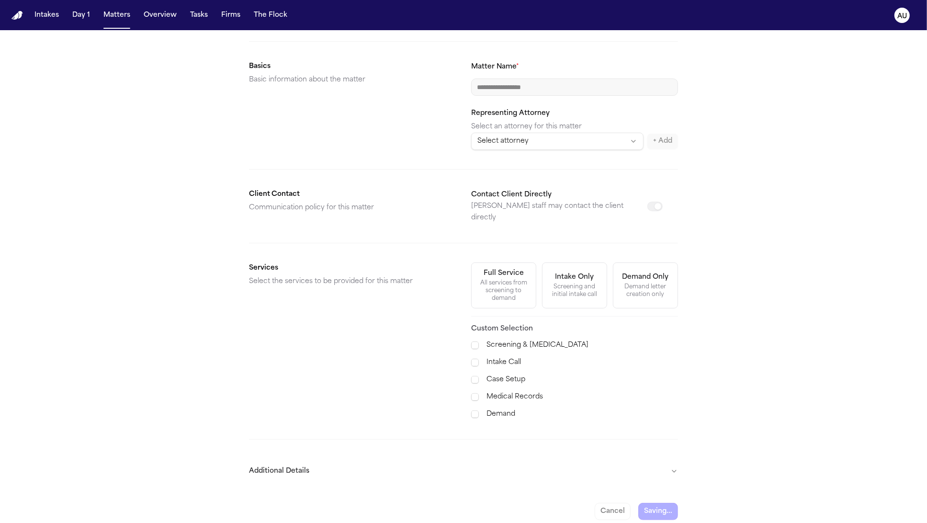
click at [467, 459] on button "Additional Details" at bounding box center [463, 471] width 429 height 25
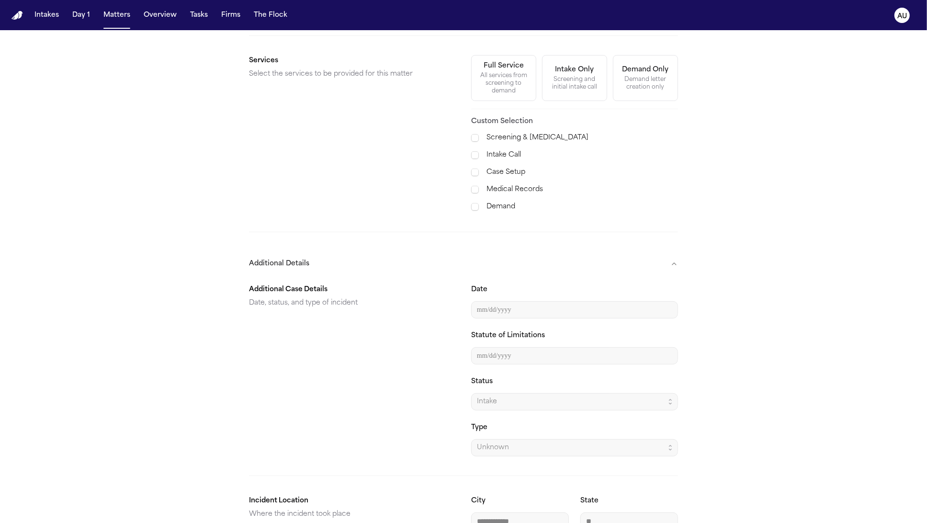
scroll to position [387, 0]
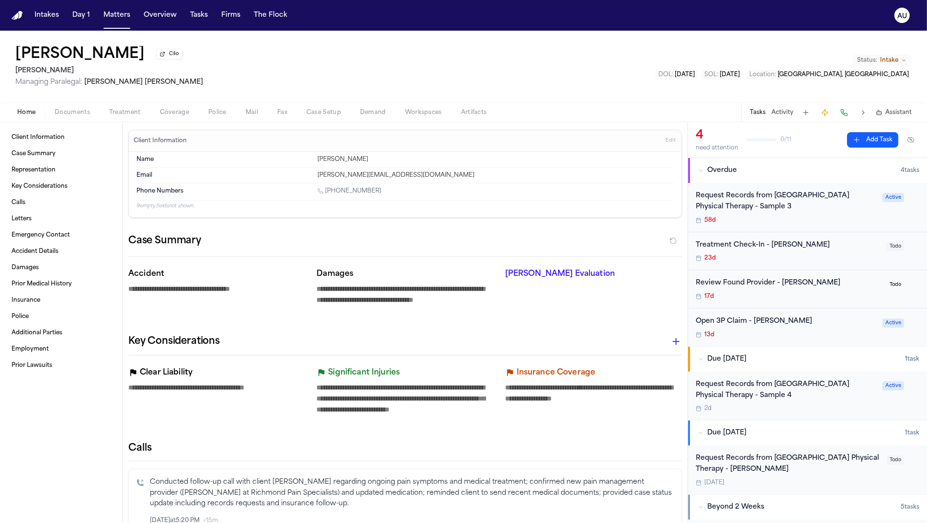
click at [180, 59] on button "Clio" at bounding box center [169, 54] width 26 height 11
click at [445, 34] on div "Daniel J. Corcoran Clio Hecht Managing Paralegal: Robert Johnson Status: Intake…" at bounding box center [463, 67] width 927 height 72
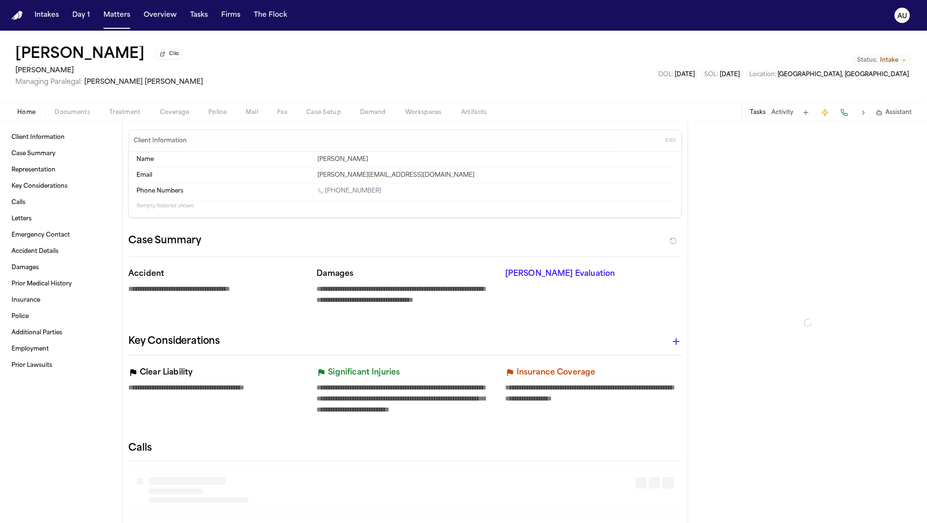
type textarea "*"
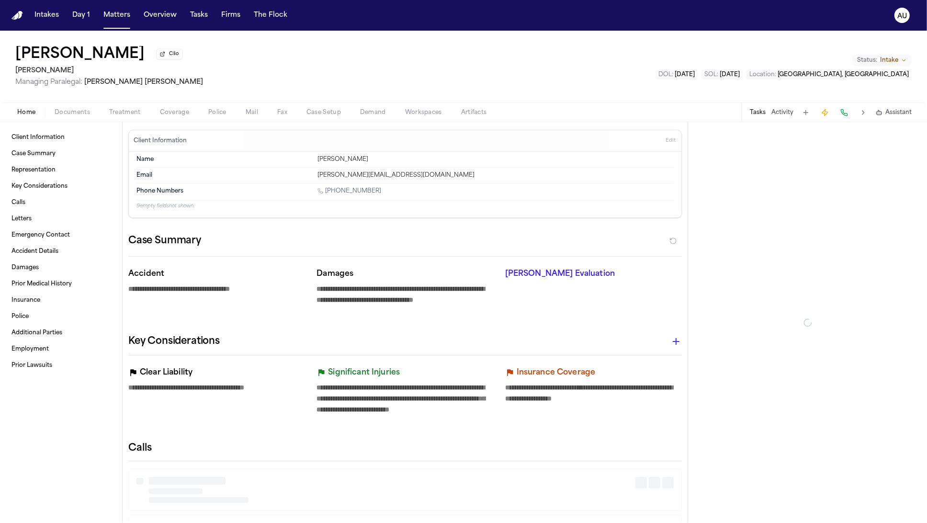
type textarea "*"
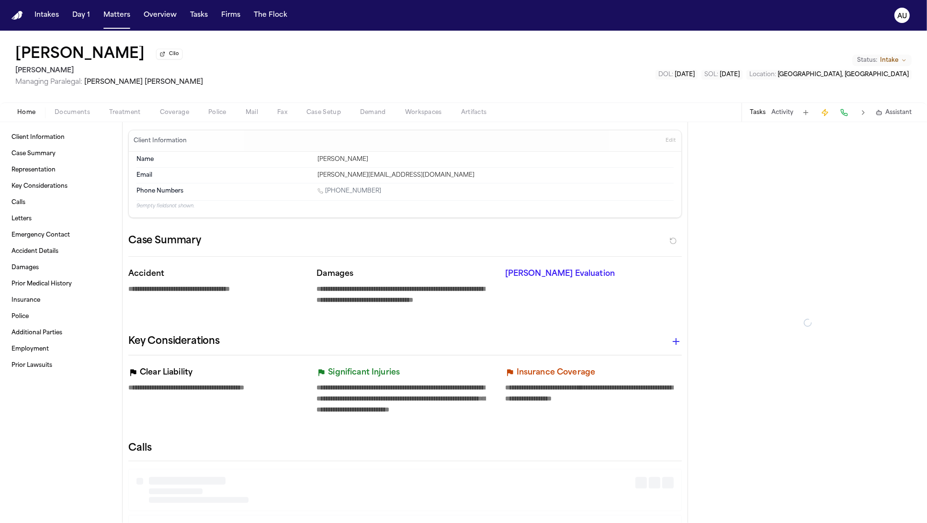
type textarea "*"
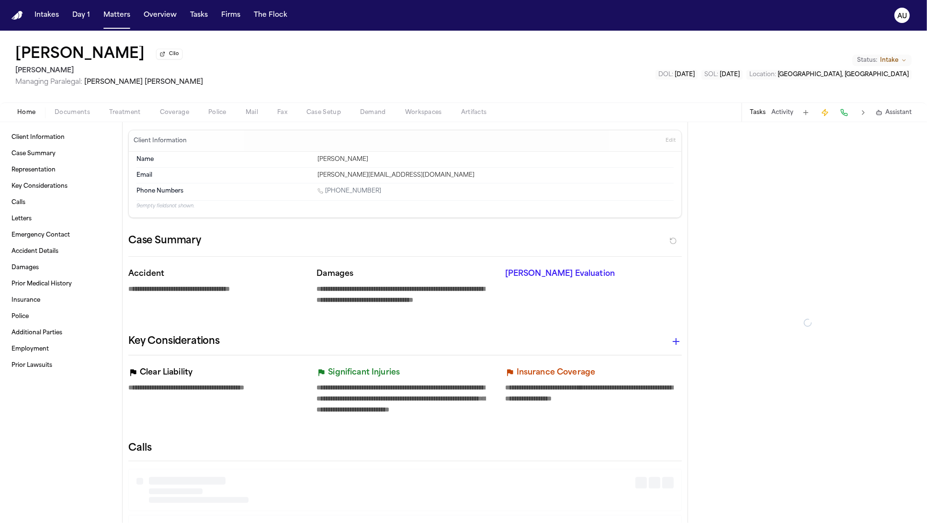
type textarea "*"
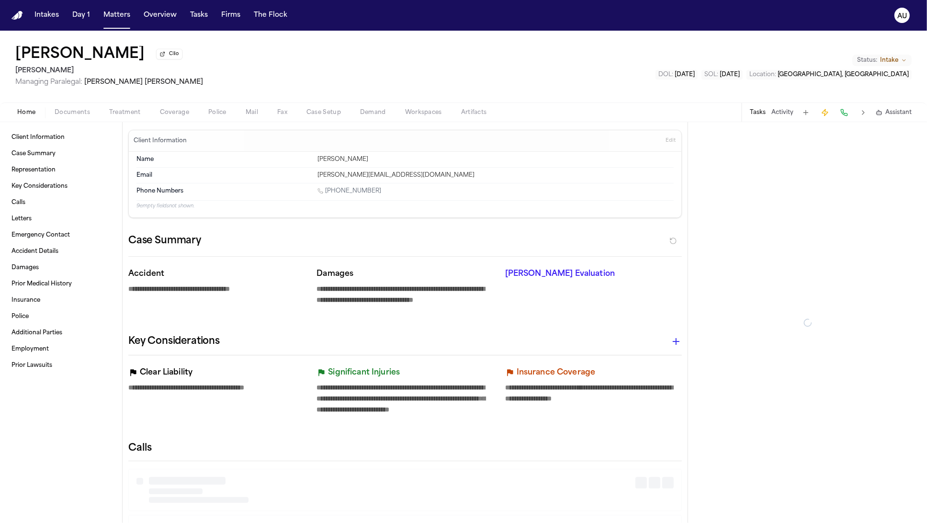
type textarea "*"
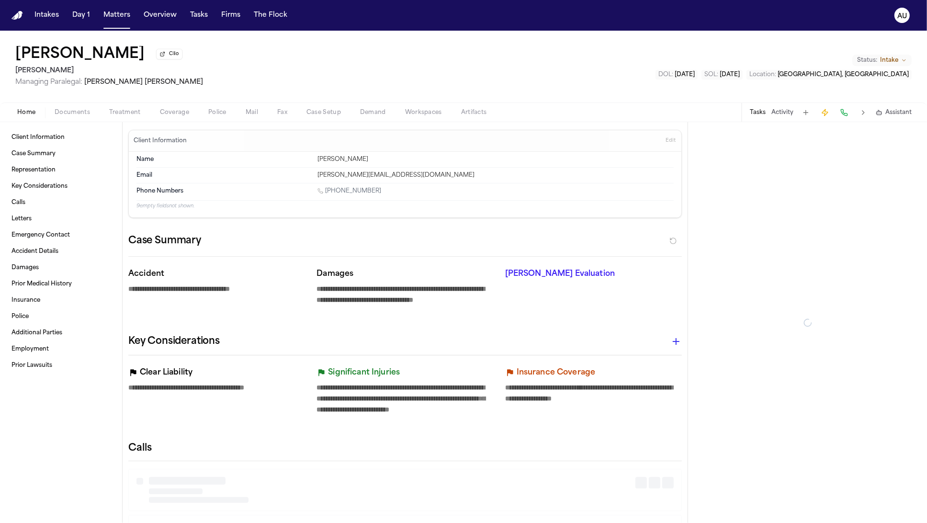
type textarea "*"
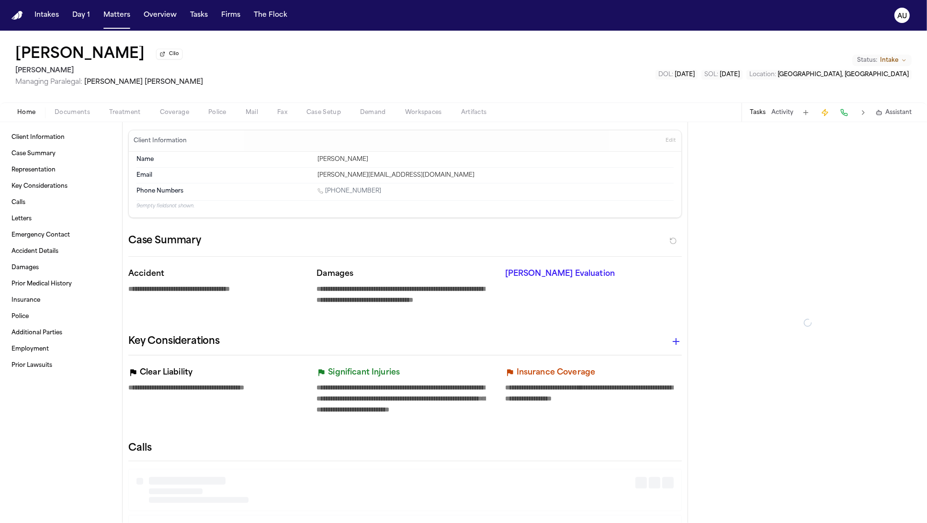
type textarea "*"
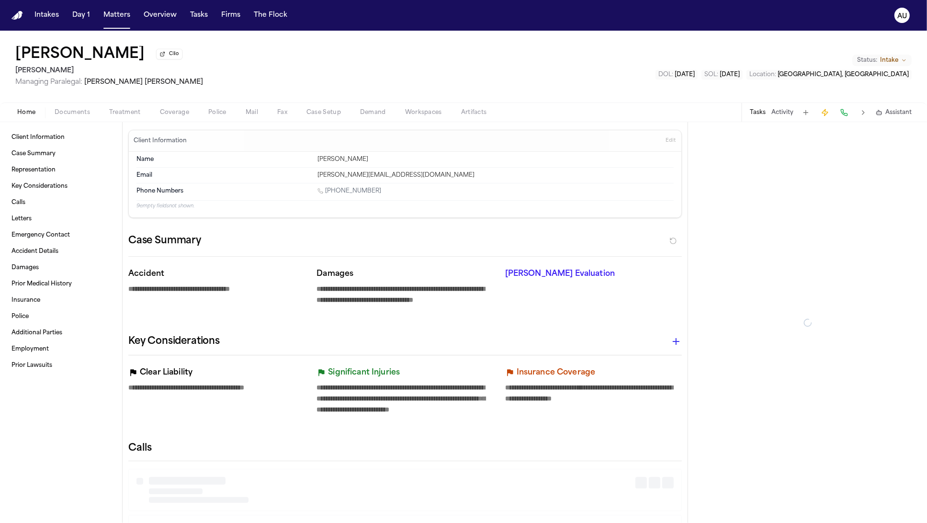
type textarea "*"
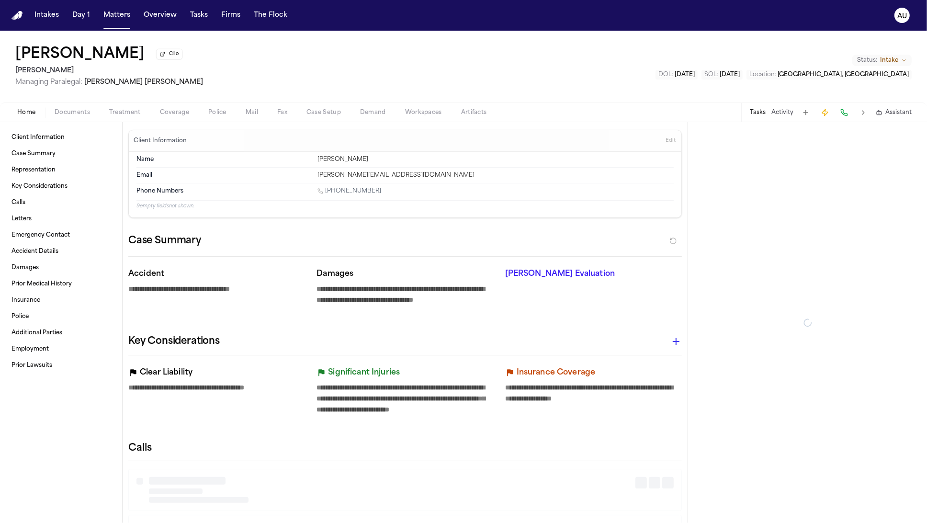
type textarea "*"
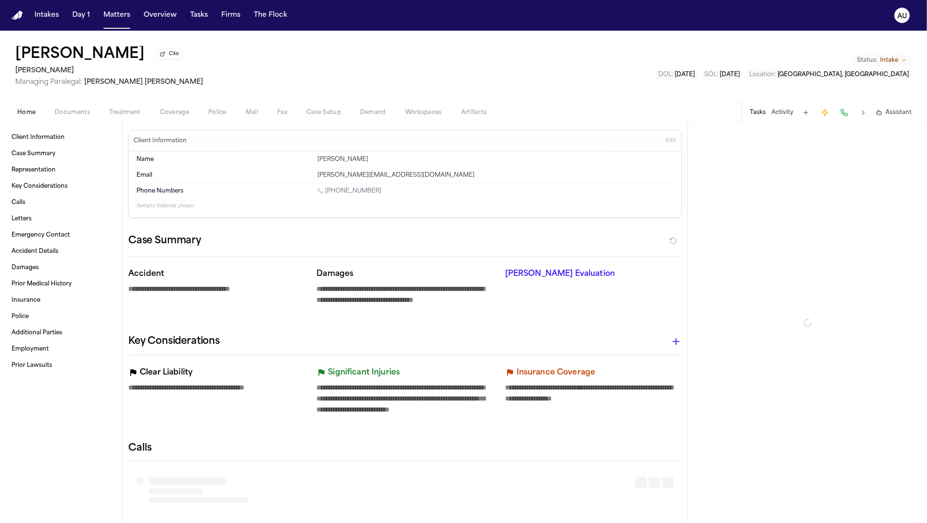
type textarea "*"
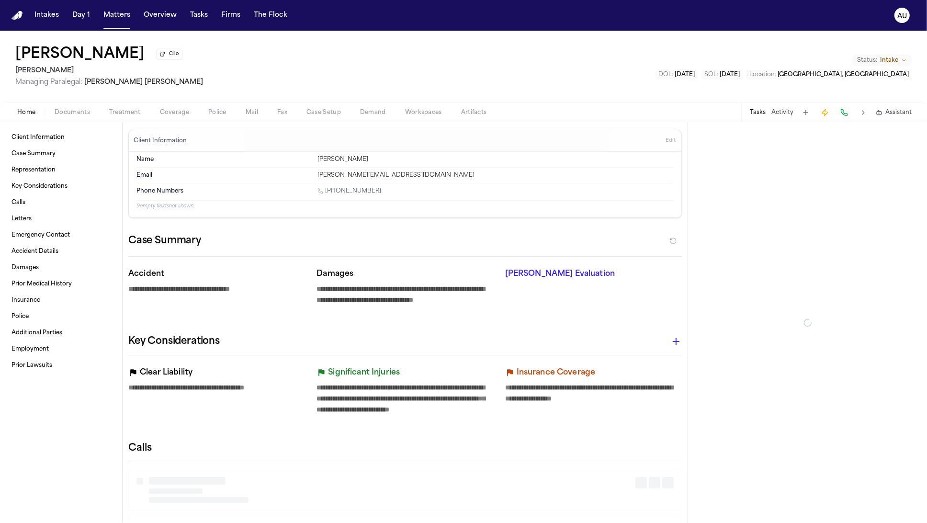
type textarea "*"
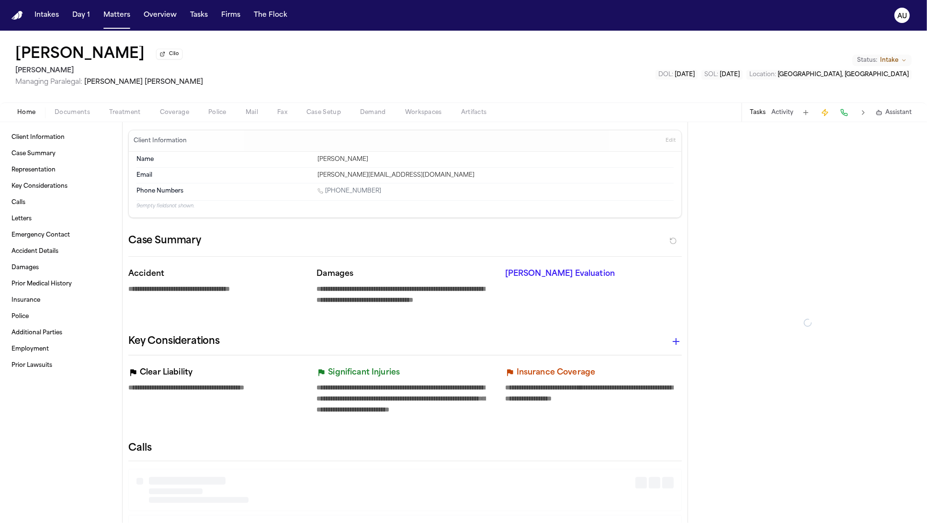
type textarea "*"
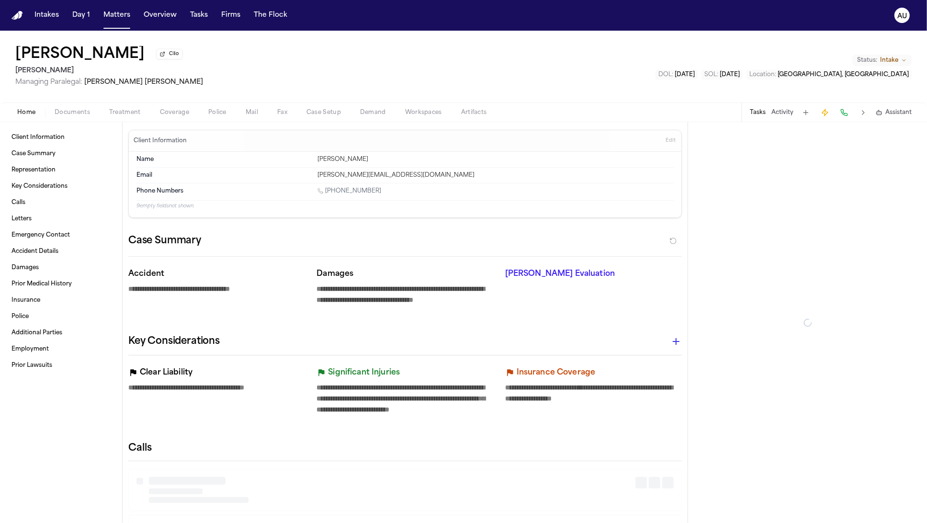
type textarea "*"
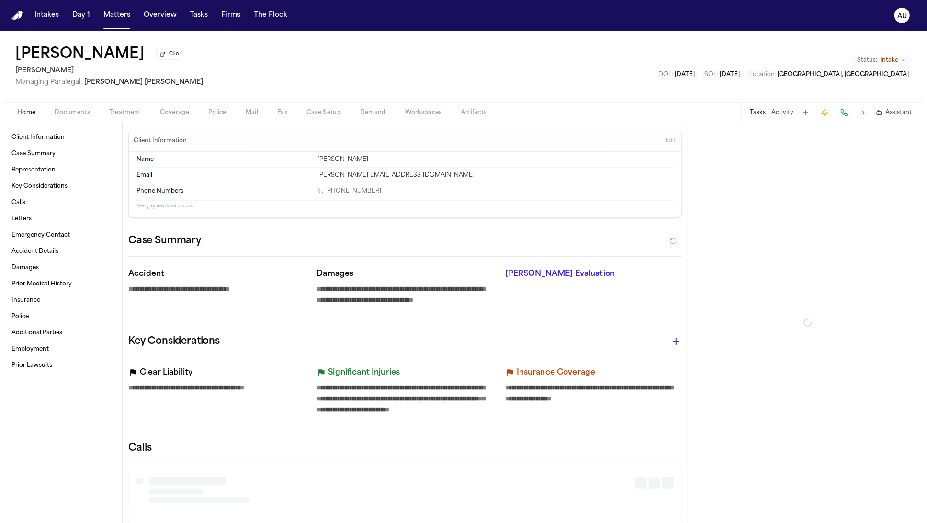
type textarea "*"
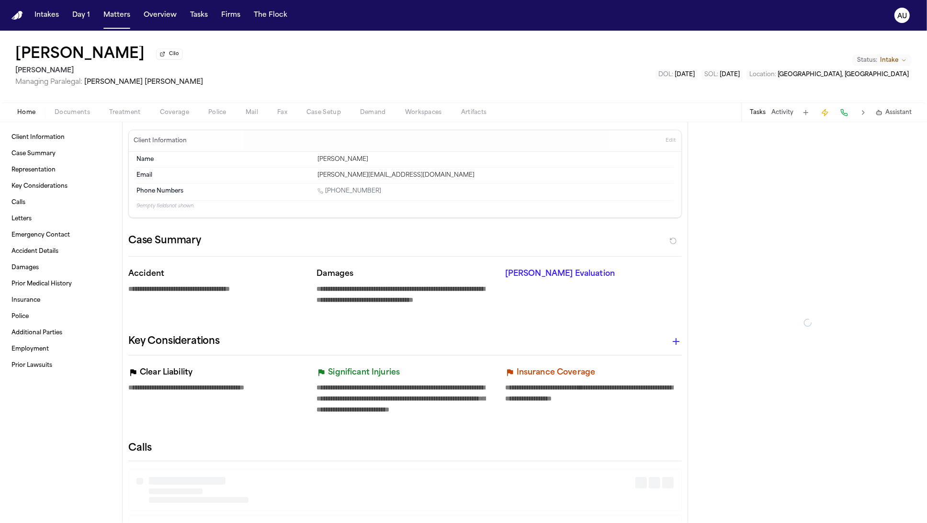
type textarea "*"
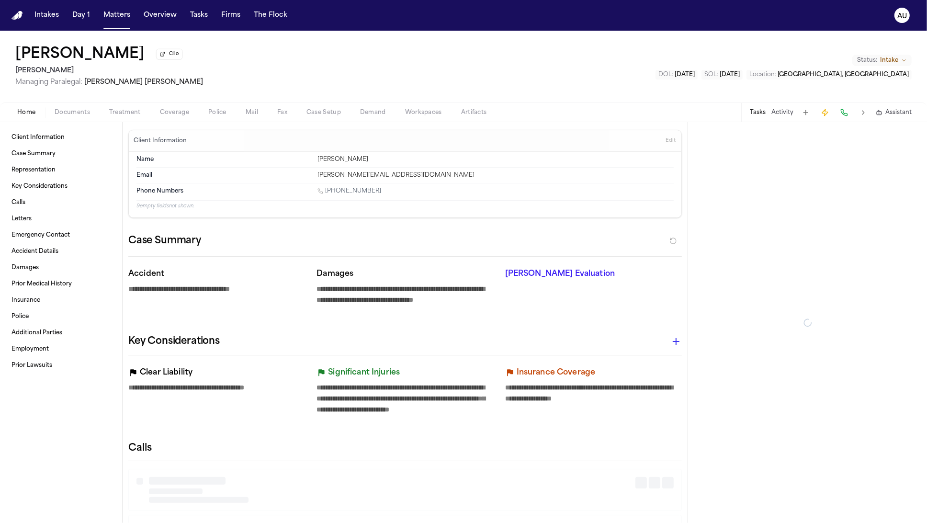
type textarea "*"
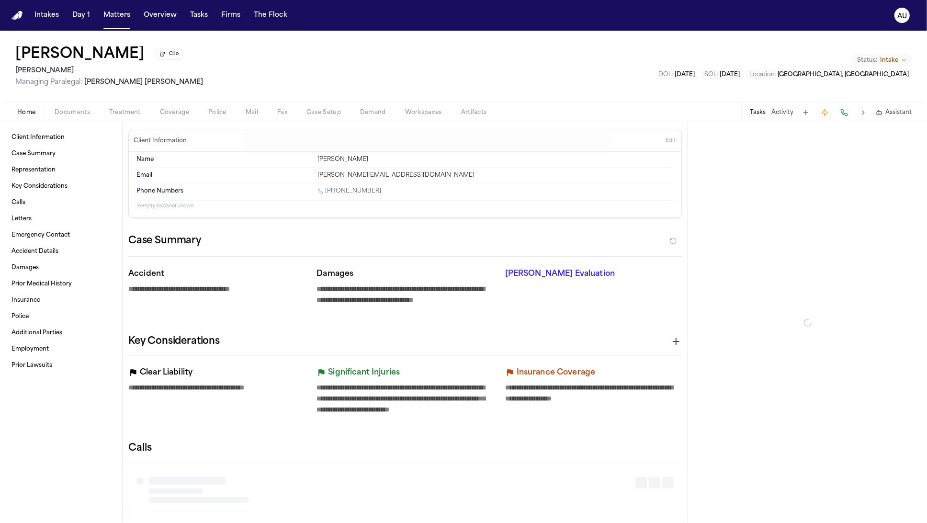
type textarea "*"
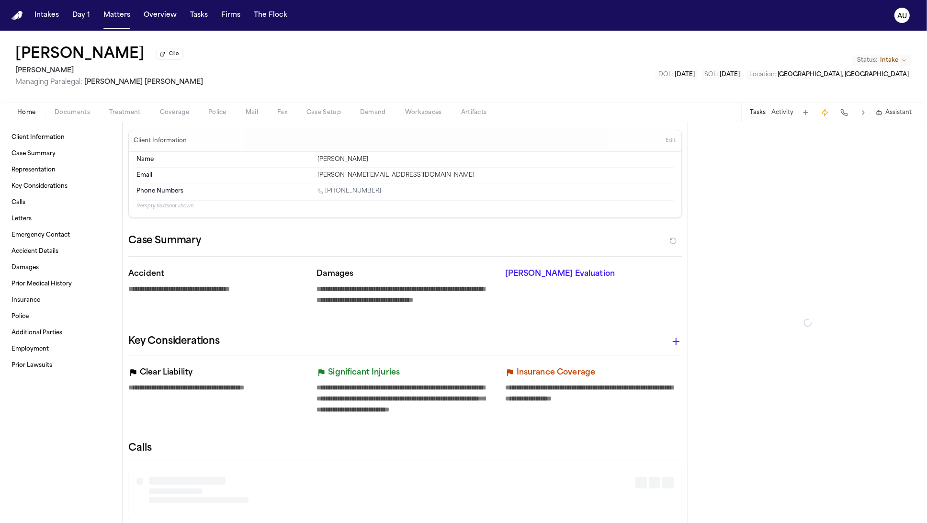
type textarea "*"
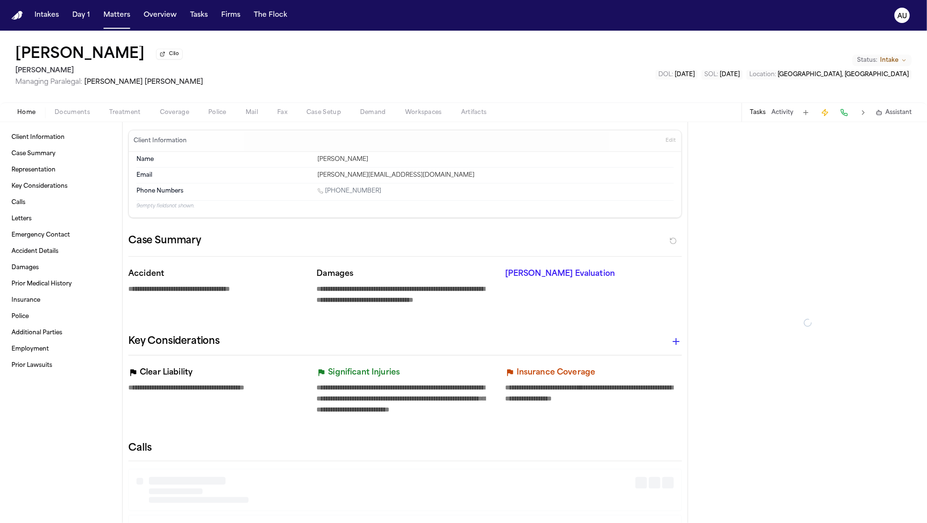
type textarea "*"
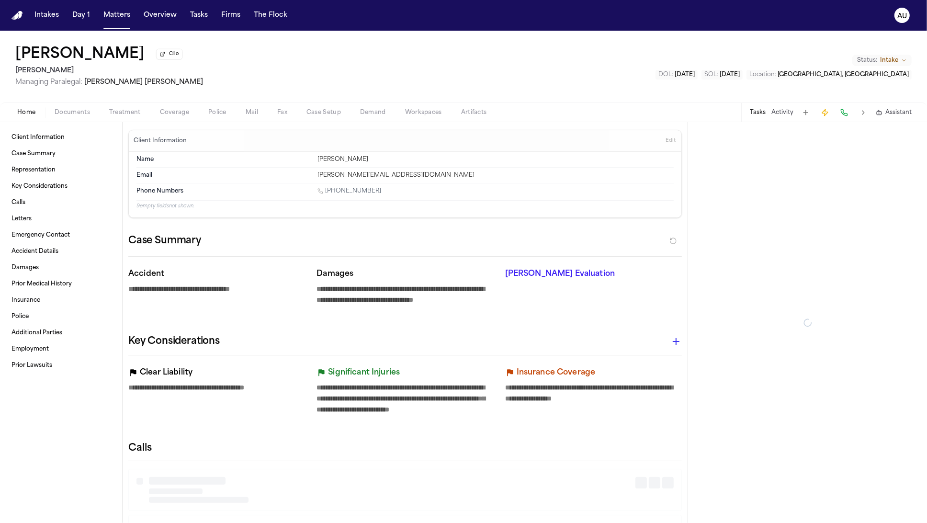
type textarea "*"
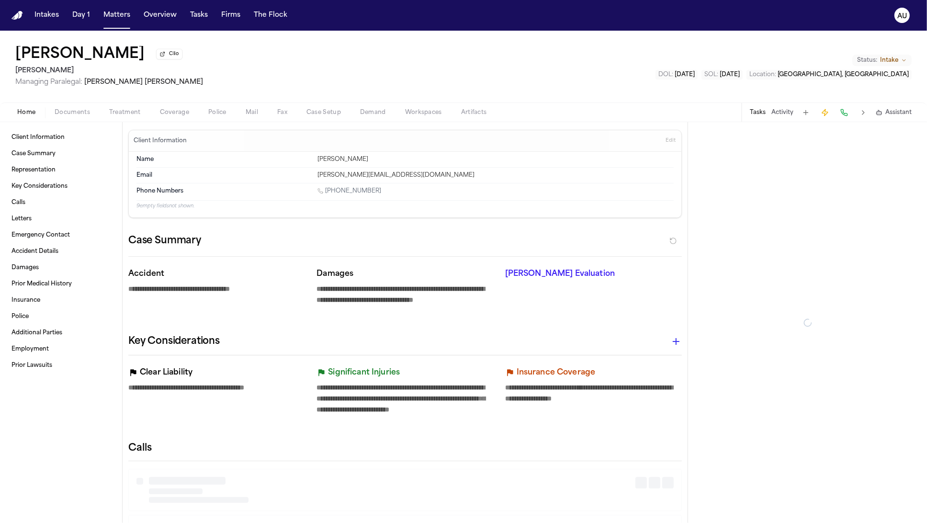
type textarea "*"
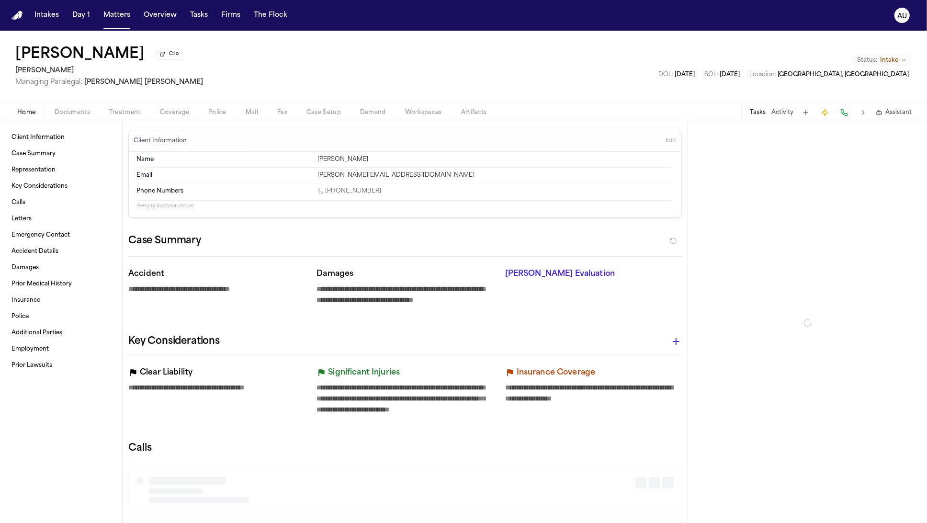
type textarea "*"
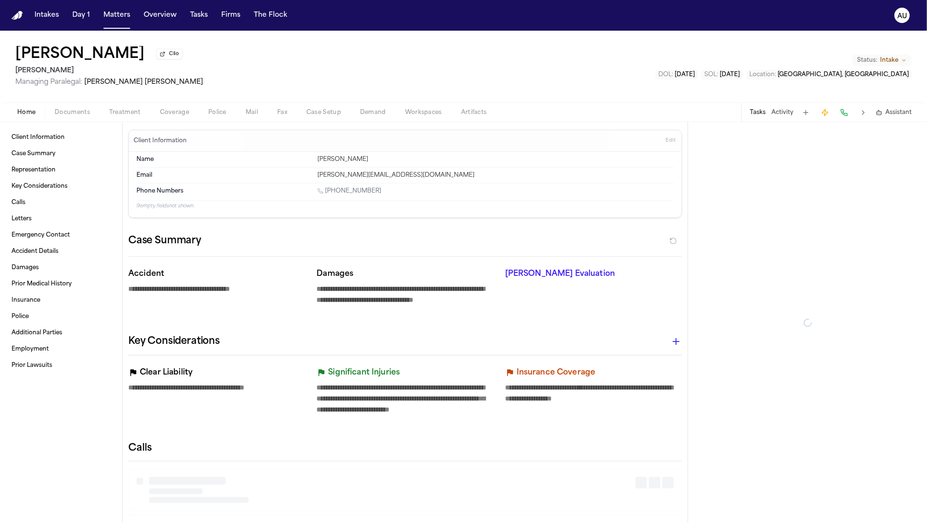
type textarea "*"
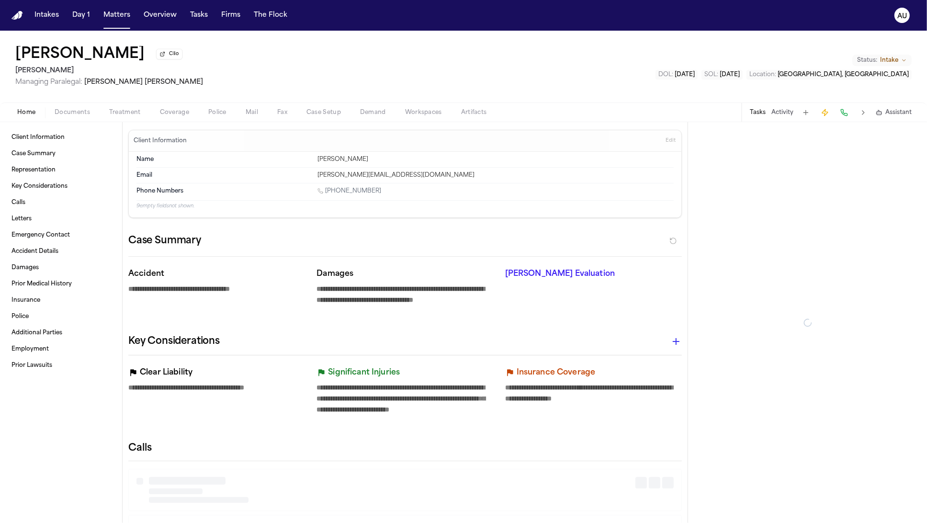
type textarea "*"
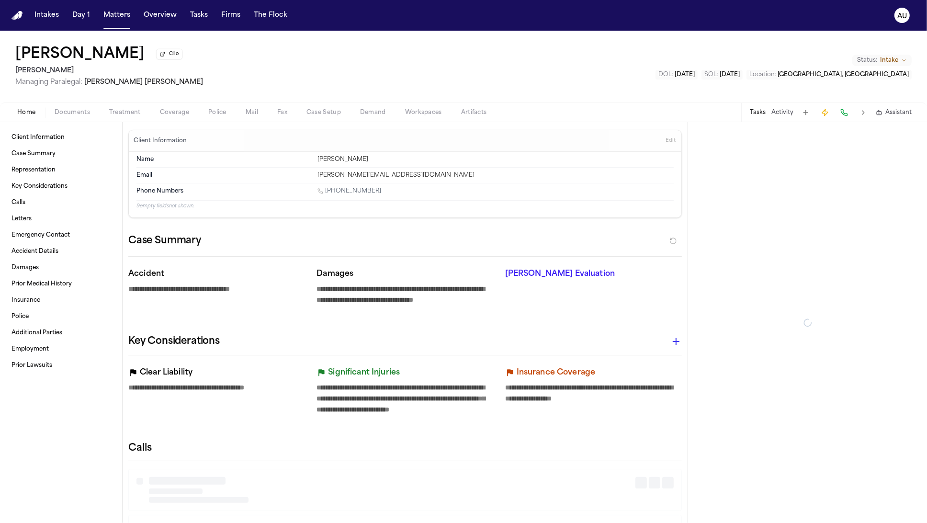
type textarea "*"
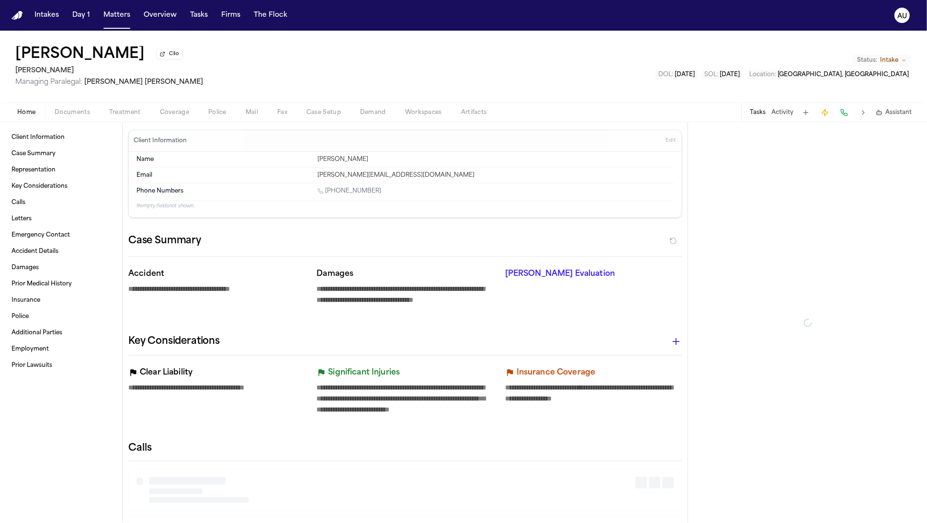
type textarea "*"
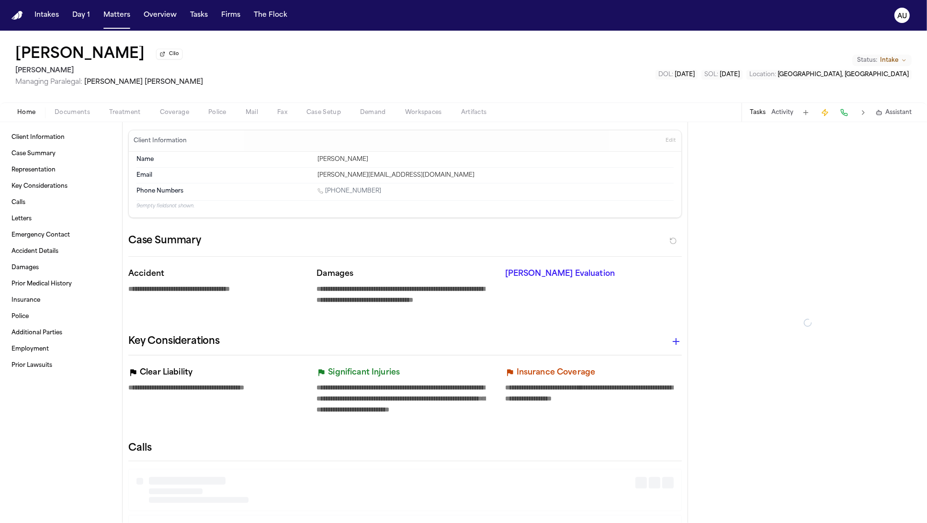
type textarea "*"
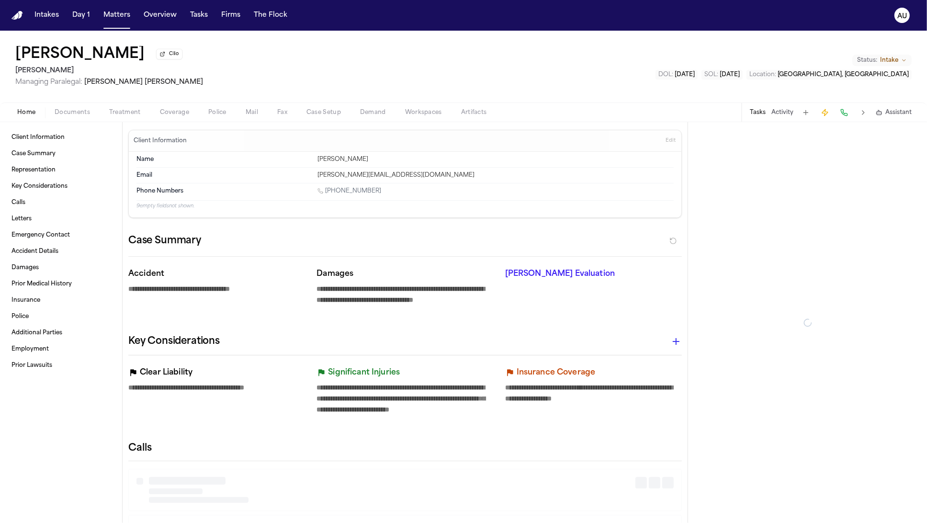
type textarea "*"
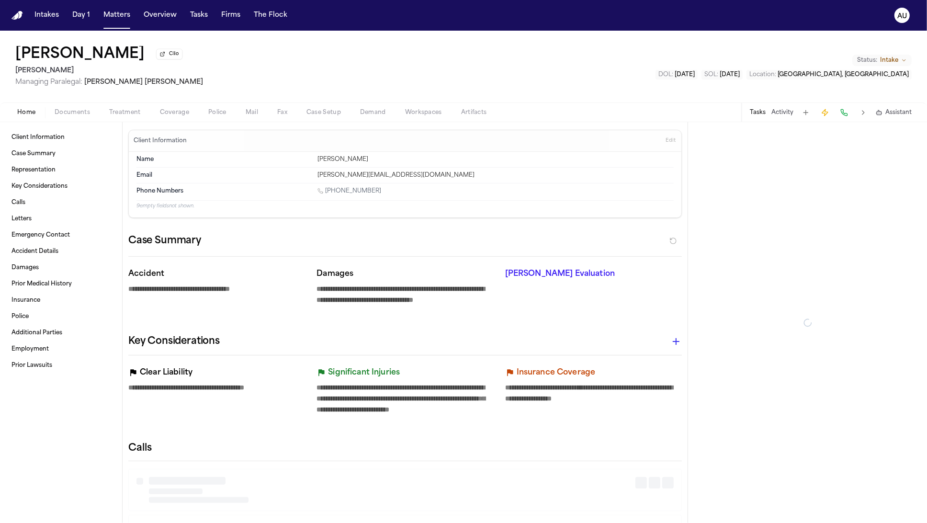
type textarea "*"
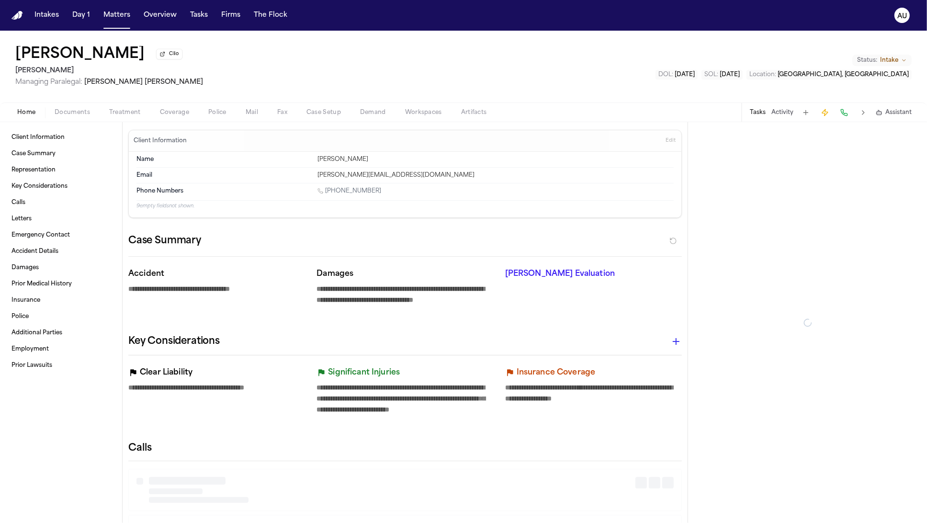
type textarea "*"
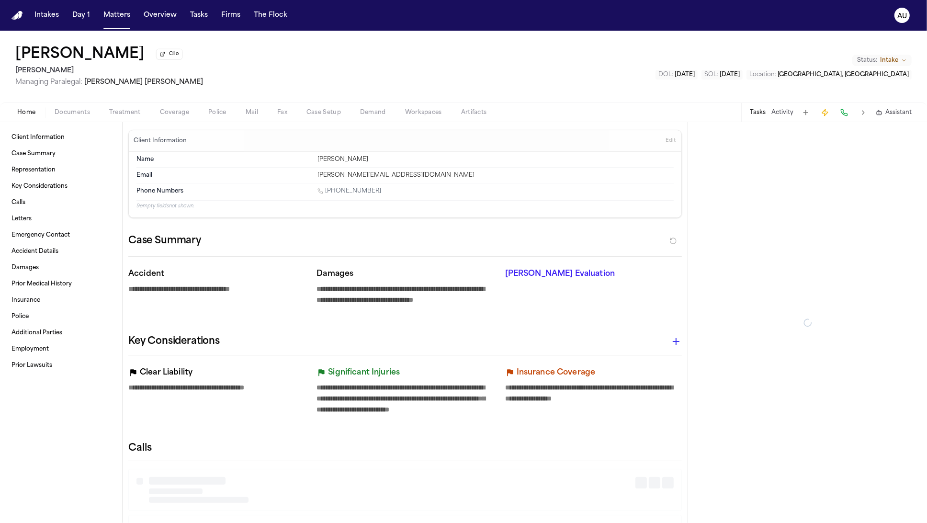
type textarea "*"
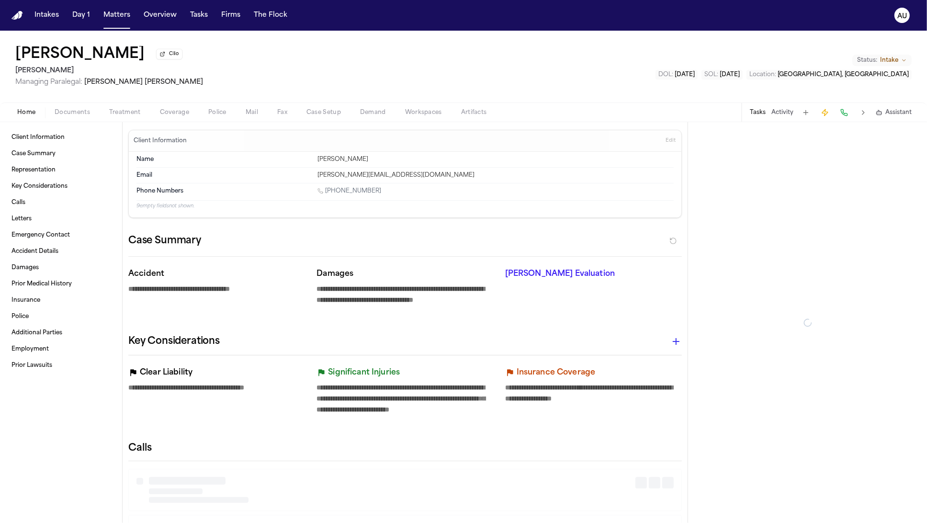
type textarea "*"
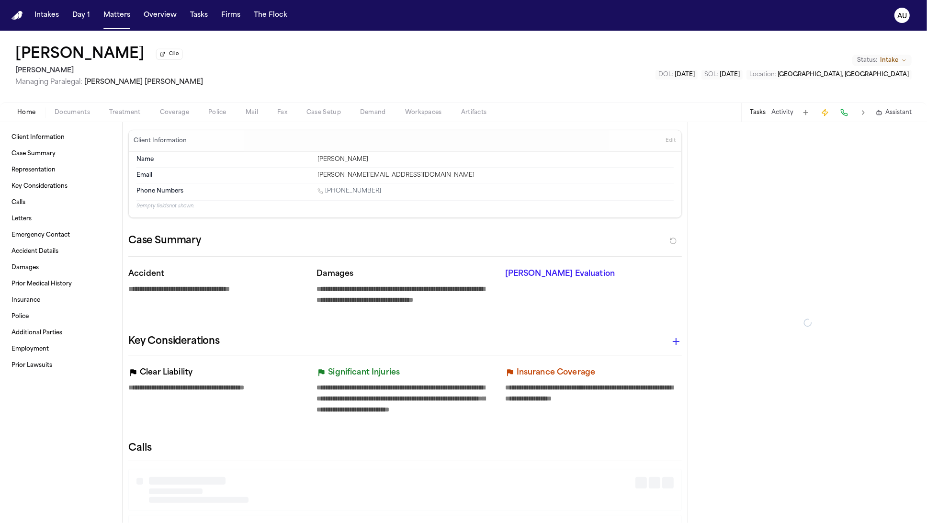
type textarea "*"
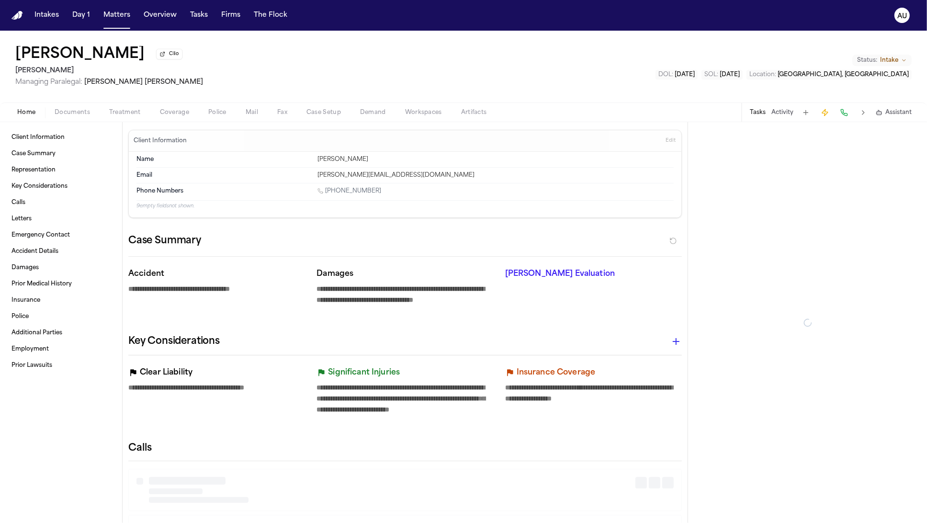
type textarea "*"
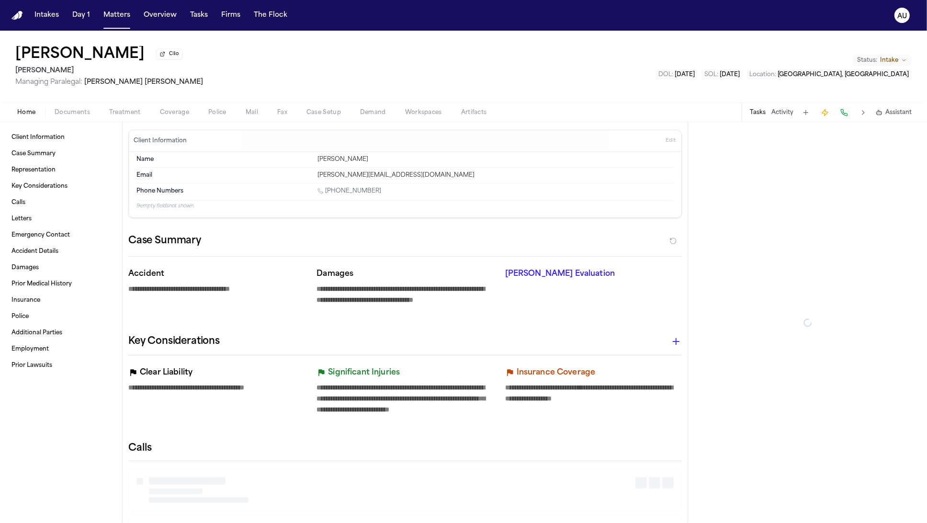
type textarea "*"
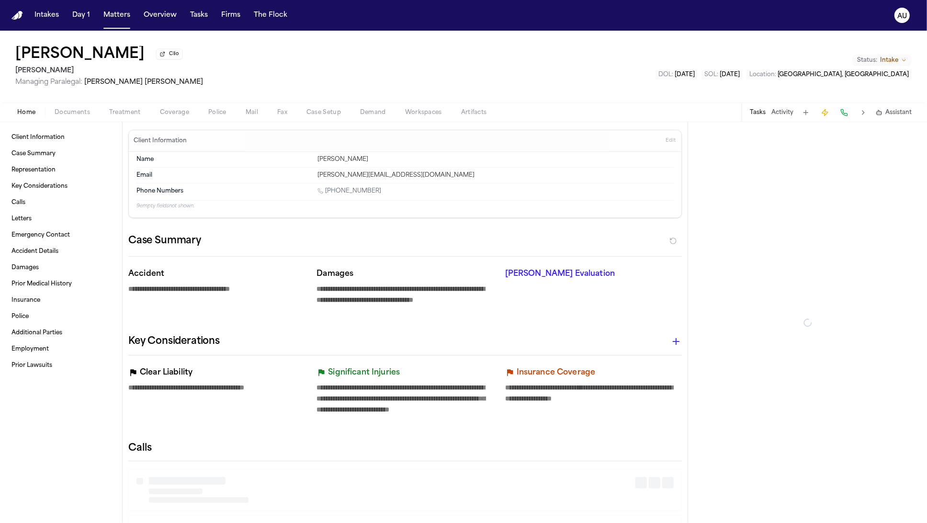
type textarea "*"
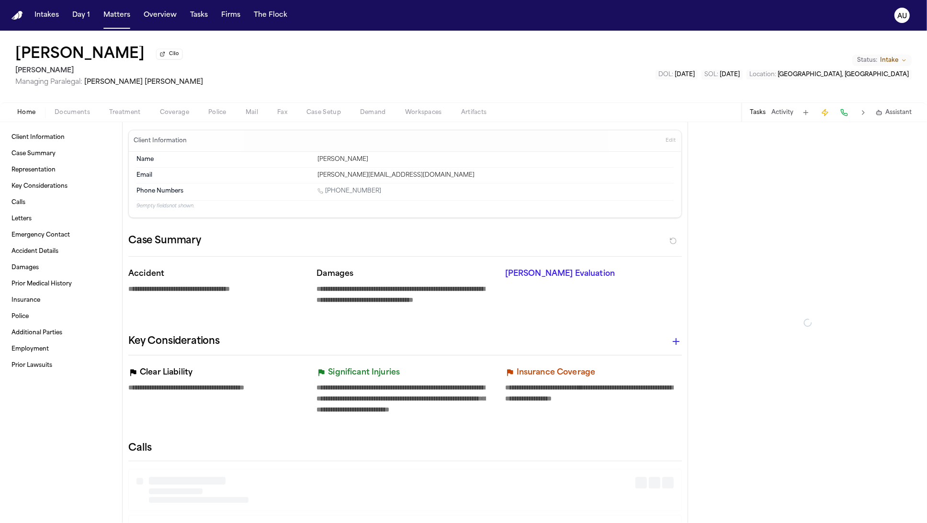
type textarea "*"
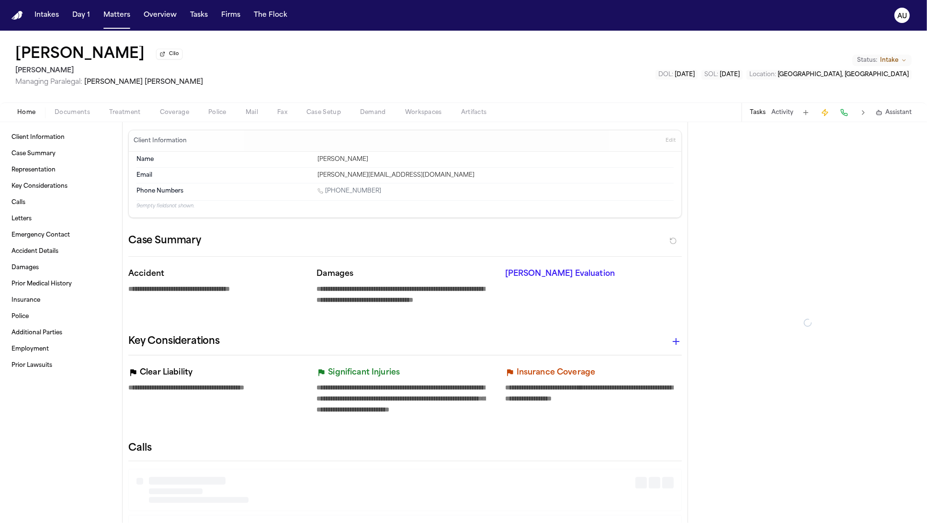
type textarea "*"
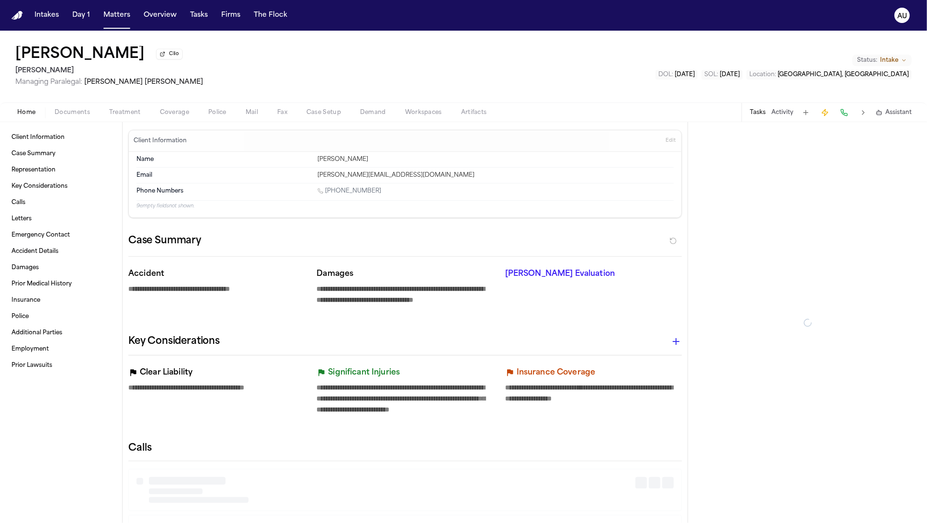
type textarea "*"
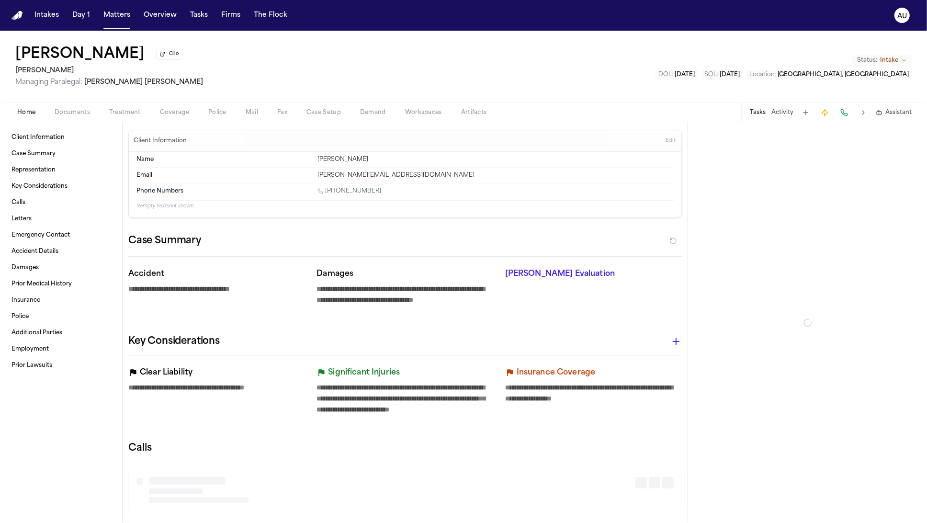
type textarea "*"
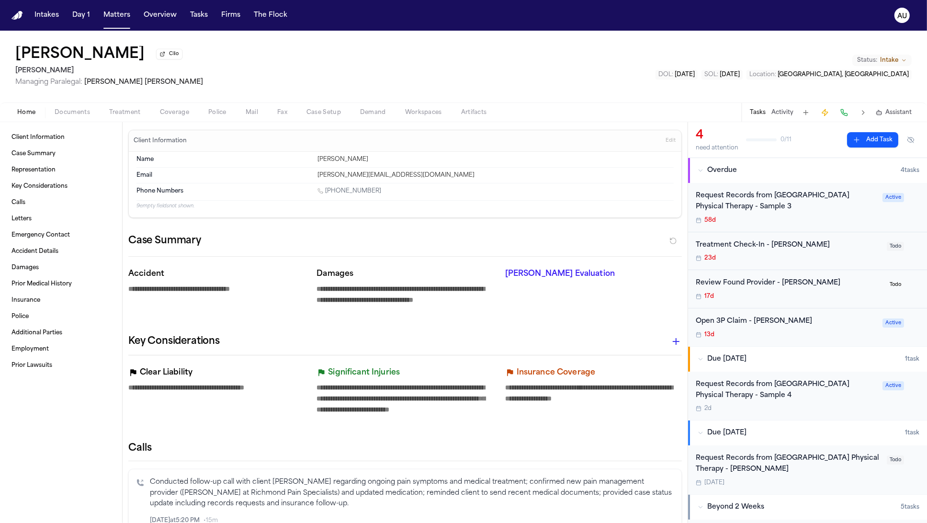
click at [99, 57] on h1 "[PERSON_NAME]" at bounding box center [79, 54] width 129 height 17
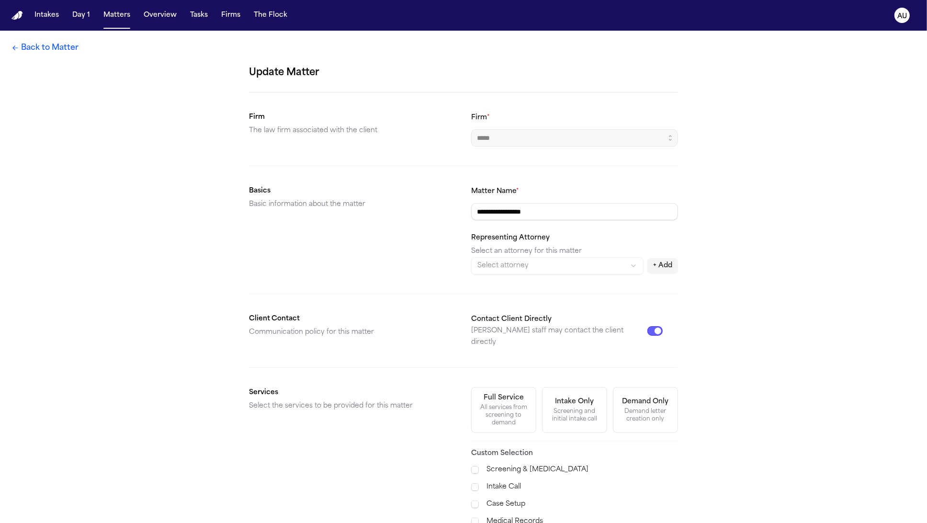
scroll to position [223, 0]
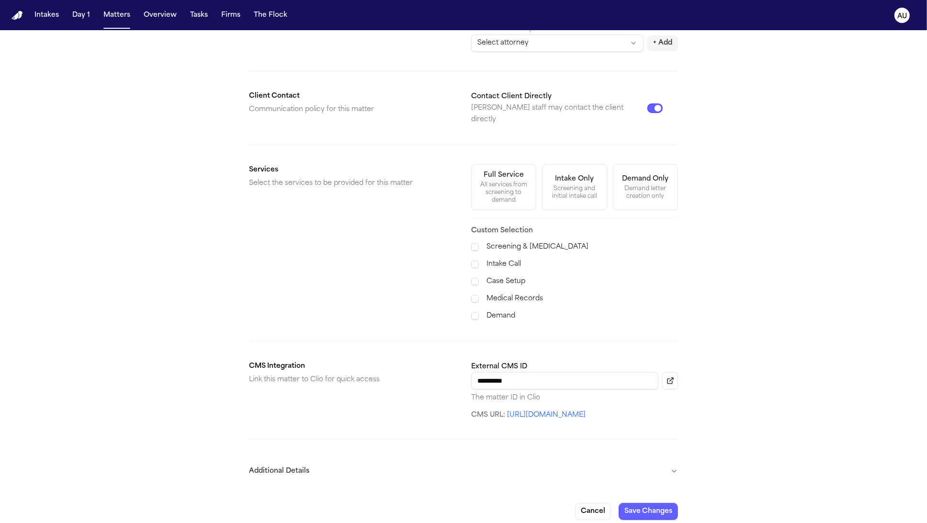
drag, startPoint x: 520, startPoint y: 386, endPoint x: 523, endPoint y: 374, distance: 12.7
click at [520, 393] on p "The matter ID in Clio" at bounding box center [574, 398] width 207 height 10
click at [523, 373] on input "**********" at bounding box center [564, 380] width 187 height 17
click at [646, 504] on button "Save Changes" at bounding box center [648, 511] width 59 height 17
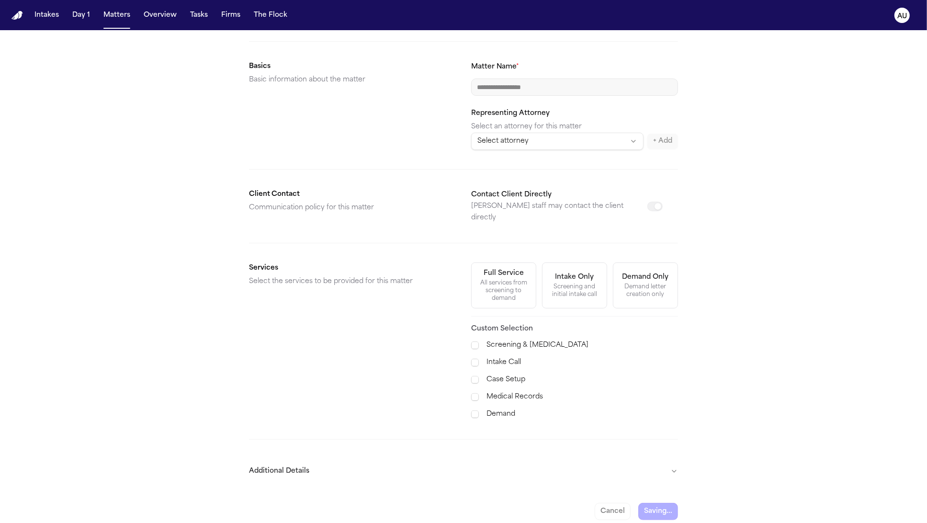
scroll to position [0, 0]
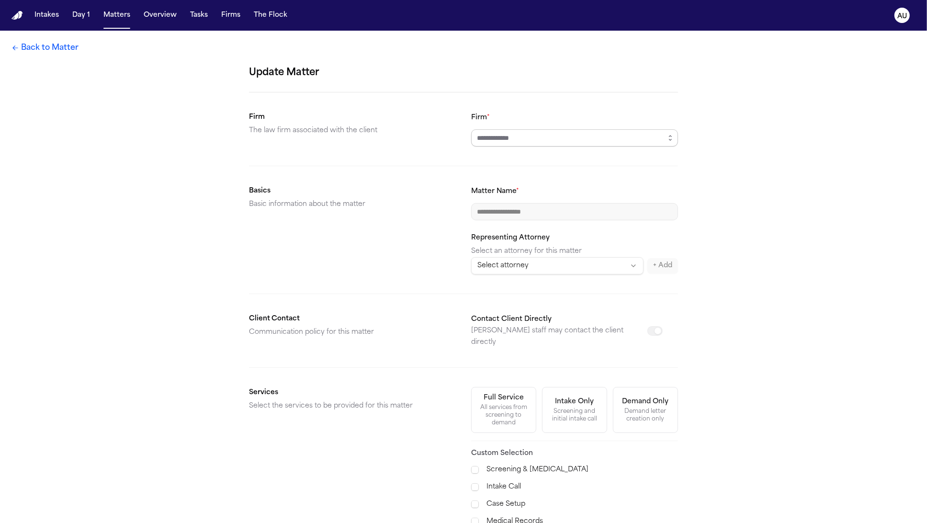
click at [503, 134] on input "Firm *" at bounding box center [574, 137] width 207 height 17
drag, startPoint x: 241, startPoint y: 100, endPoint x: 131, endPoint y: 47, distance: 122.3
click at [240, 100] on div "**********" at bounding box center [463, 344] width 927 height 626
click at [131, 15] on button "Matters" at bounding box center [117, 15] width 34 height 17
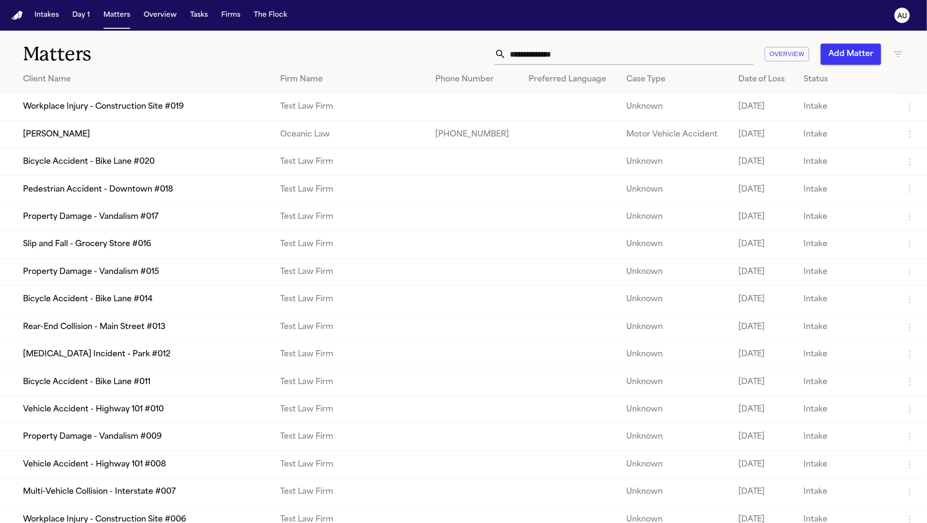
click at [148, 115] on td "Workplace Injury - Construction Site #019" at bounding box center [136, 106] width 273 height 27
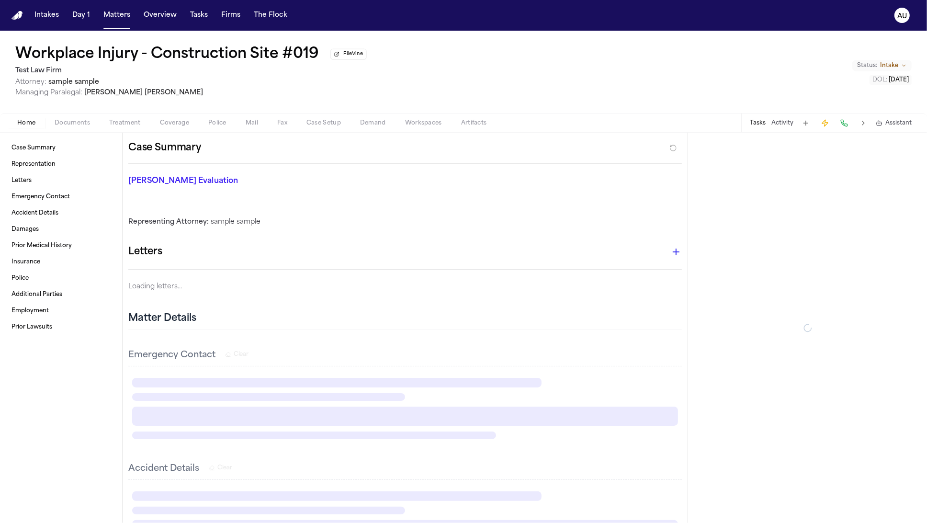
click at [84, 54] on h1 "Workplace Injury - Construction Site #019" at bounding box center [167, 54] width 304 height 17
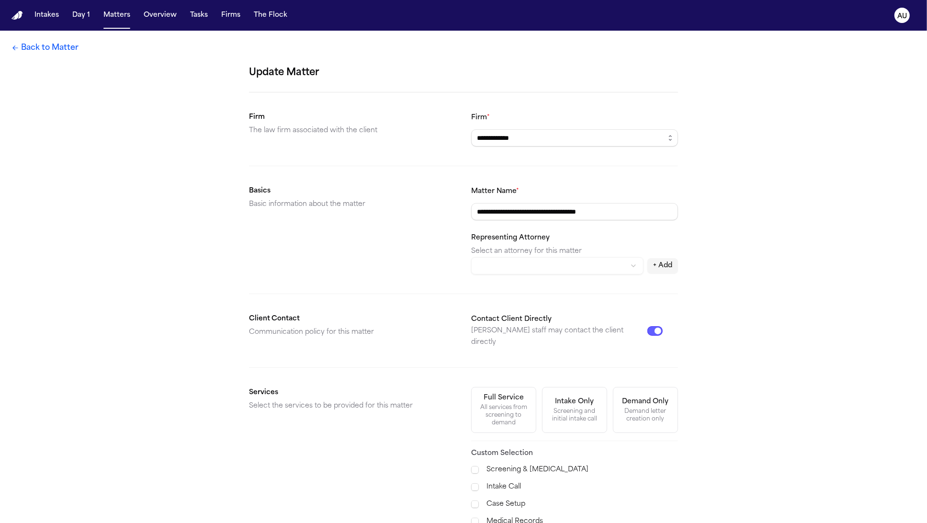
scroll to position [232, 0]
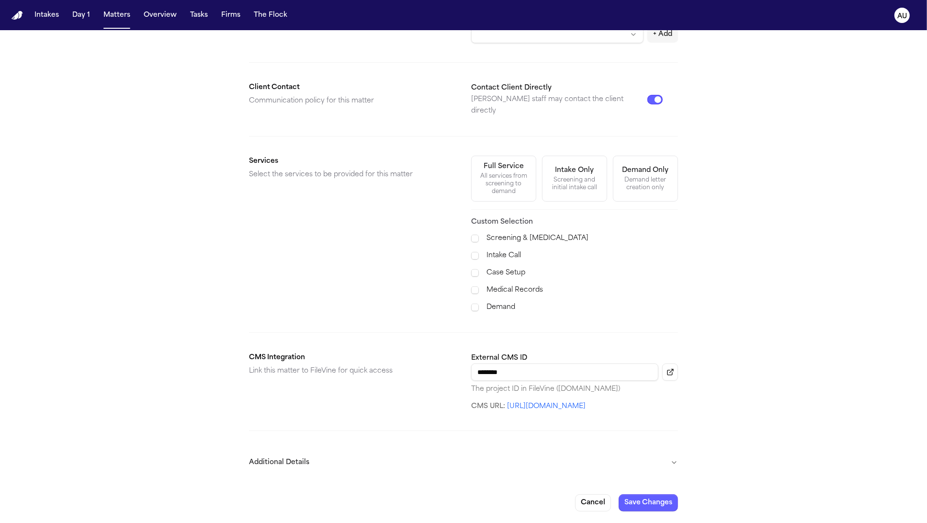
click at [520, 364] on input "********" at bounding box center [564, 372] width 187 height 17
click at [495, 365] on input "********" at bounding box center [564, 372] width 187 height 17
drag, startPoint x: 516, startPoint y: 365, endPoint x: 578, endPoint y: 366, distance: 61.8
click at [572, 364] on input "********" at bounding box center [564, 372] width 187 height 17
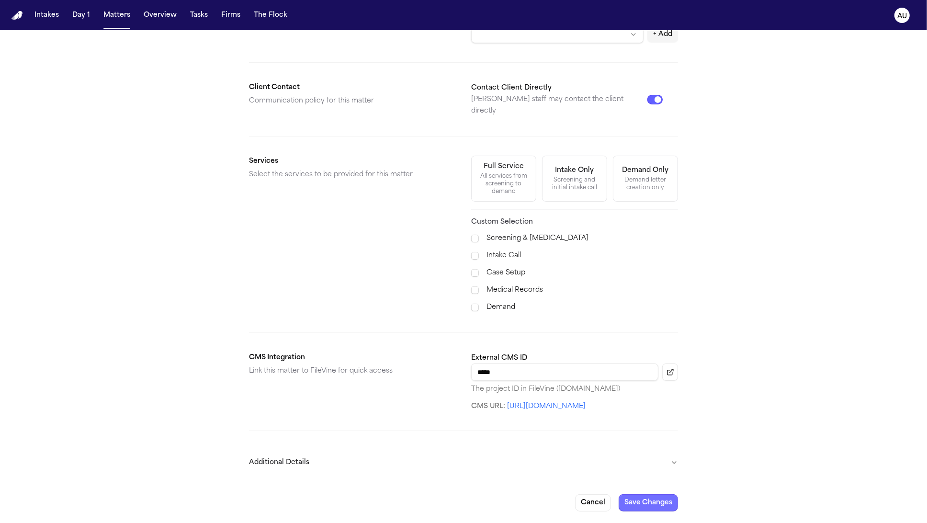
click at [644, 501] on button "Save Changes" at bounding box center [648, 502] width 59 height 17
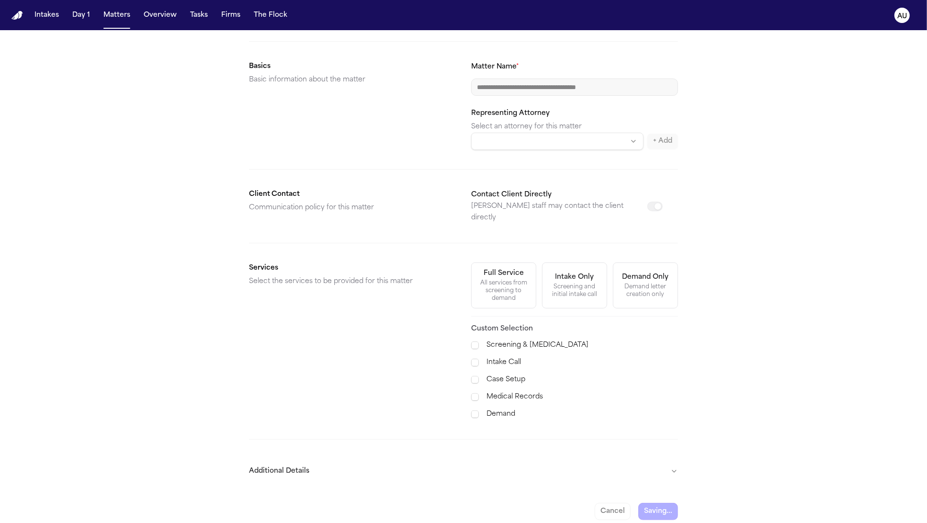
scroll to position [0, 0]
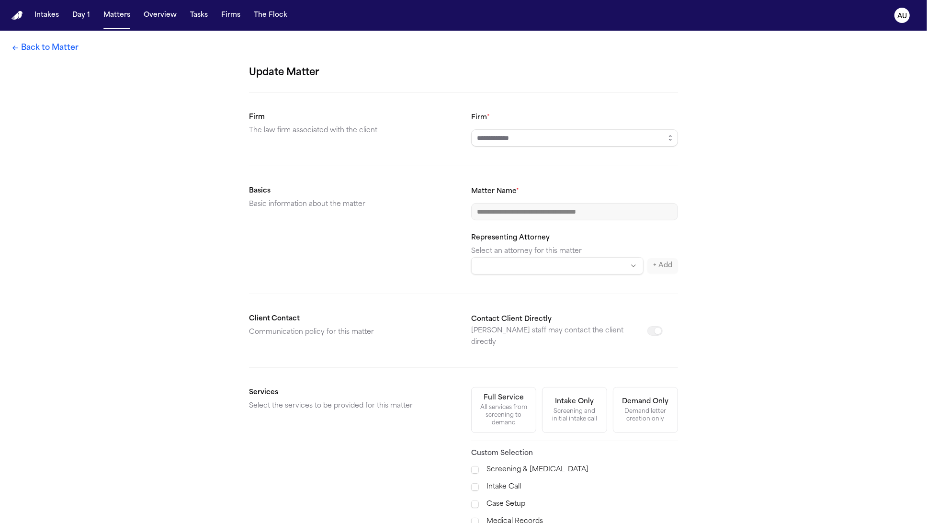
click at [577, 126] on div "Firm *" at bounding box center [574, 129] width 207 height 35
click at [573, 129] on input "Firm *" at bounding box center [574, 137] width 207 height 17
click at [156, 116] on div "**********" at bounding box center [463, 344] width 927 height 626
click at [39, 46] on link "Back to Matter" at bounding box center [44, 47] width 67 height 11
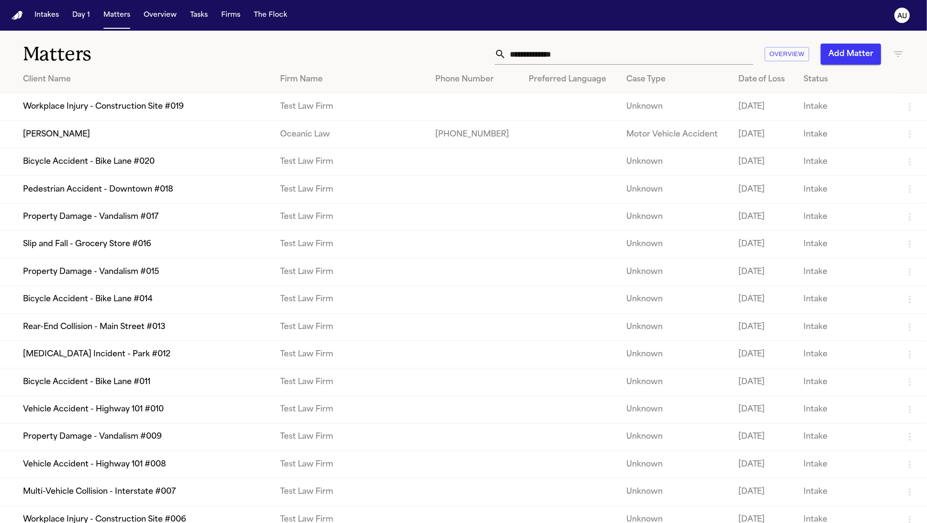
click at [175, 28] on nav "Intakes Day 1 Matters Overview Tasks Firms The Flock AU" at bounding box center [463, 15] width 927 height 31
click at [166, 33] on div "Matters Overview Add Matter" at bounding box center [463, 48] width 927 height 35
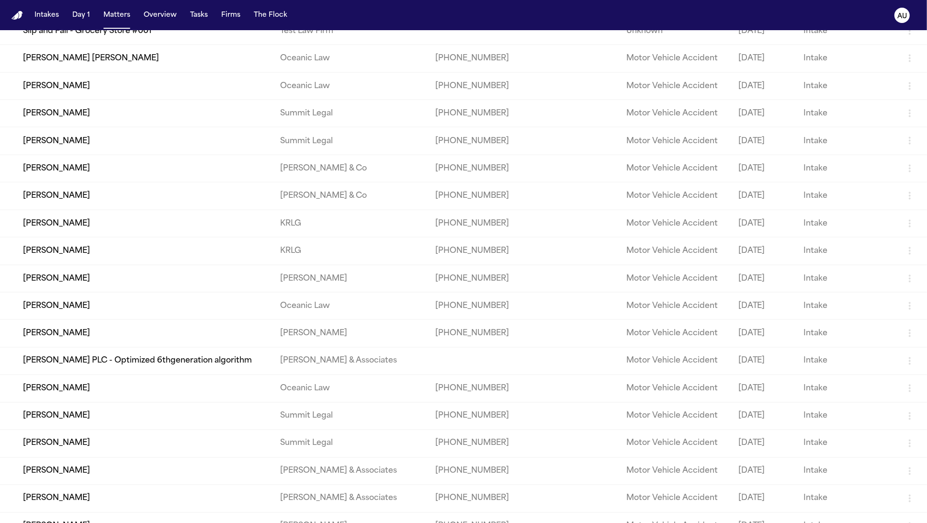
scroll to position [1623, 0]
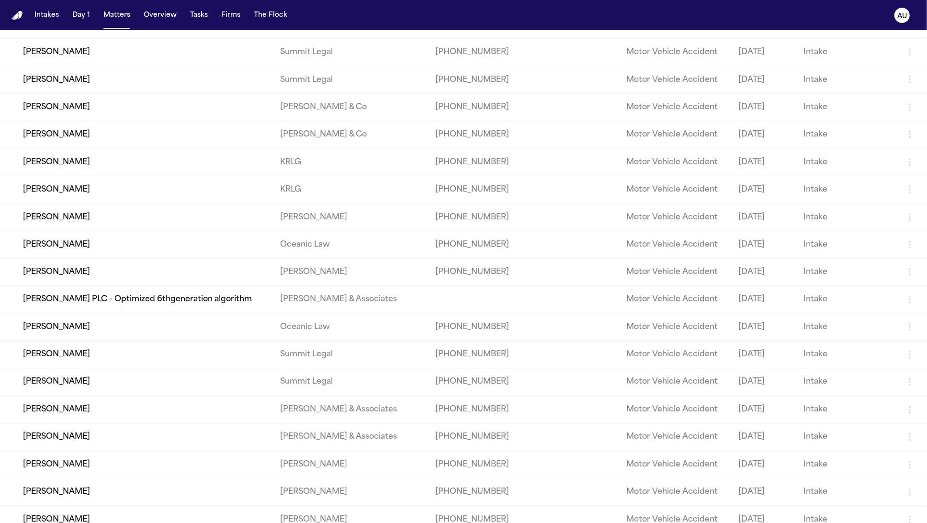
click at [203, 148] on td "[PERSON_NAME]" at bounding box center [136, 134] width 273 height 27
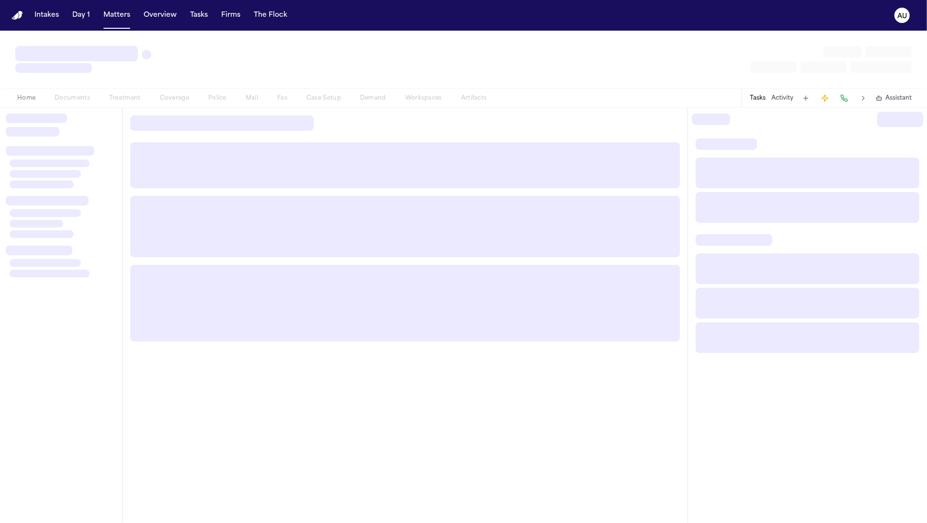
click at [323, 40] on div at bounding box center [463, 59] width 927 height 57
click at [322, 39] on div at bounding box center [463, 59] width 927 height 57
click at [304, 36] on div at bounding box center [463, 59] width 927 height 57
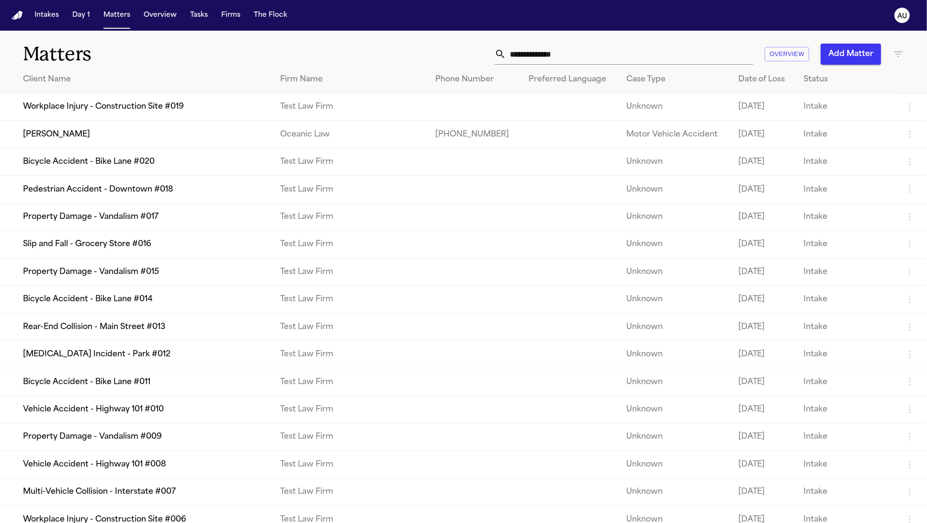
click at [177, 108] on td "Workplace Injury - Construction Site #019" at bounding box center [136, 106] width 273 height 27
click at [208, 159] on td "Bicycle Accident - Bike Lane #020" at bounding box center [136, 161] width 273 height 27
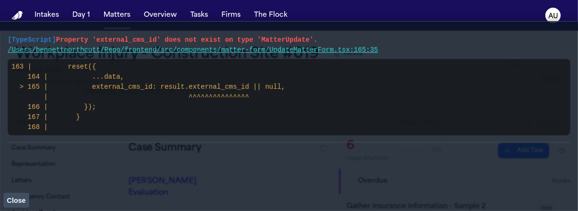
drag, startPoint x: 9, startPoint y: 39, endPoint x: 156, endPoint y: 152, distance: 185.2
click at [156, 152] on div "[TypeScript] Property 'external_cms_id' does not exist on type 'MatterUpdate'. …" at bounding box center [289, 116] width 562 height 174
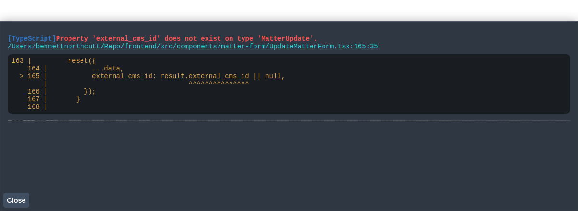
drag, startPoint x: 144, startPoint y: 132, endPoint x: 148, endPoint y: 125, distance: 7.7
click at [148, 125] on div "[TypeScript] Property 'external_cms_id' does not exist on type 'MatterUpdate'. …" at bounding box center [289, 116] width 562 height 174
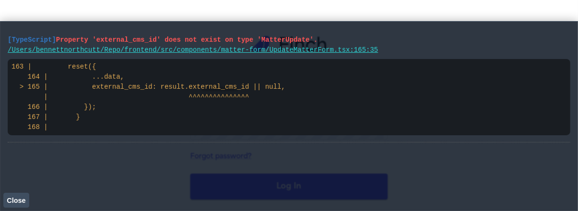
drag, startPoint x: 95, startPoint y: 137, endPoint x: 1, endPoint y: 41, distance: 133.8
click at [1, 41] on main "[TypeScript] Property 'external_cms_id' does not exist on type 'MatterUpdate'. …" at bounding box center [289, 116] width 578 height 190
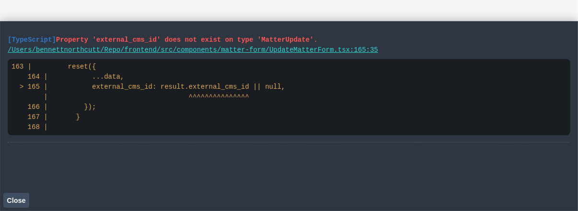
drag, startPoint x: 8, startPoint y: 41, endPoint x: 84, endPoint y: 136, distance: 121.9
click at [84, 136] on li "[TypeScript] Property 'external_cms_id' does not exist on type 'MatterUpdate'. …" at bounding box center [289, 85] width 562 height 113
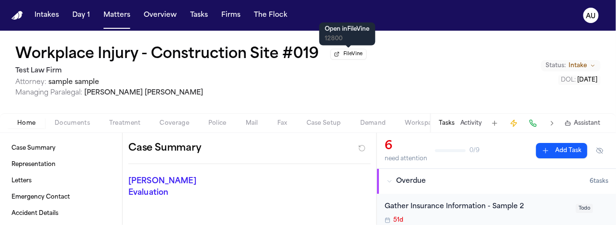
click at [347, 55] on button "FileVine" at bounding box center [349, 54] width 36 height 11
click at [157, 48] on h1 "Workplace Injury - Construction Site #019" at bounding box center [167, 54] width 304 height 17
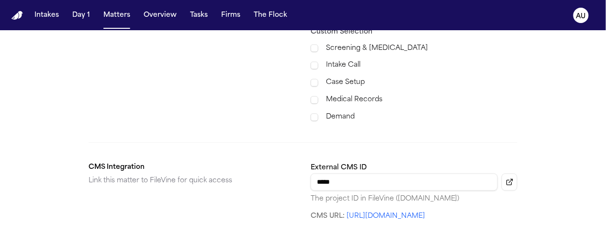
scroll to position [511, 0]
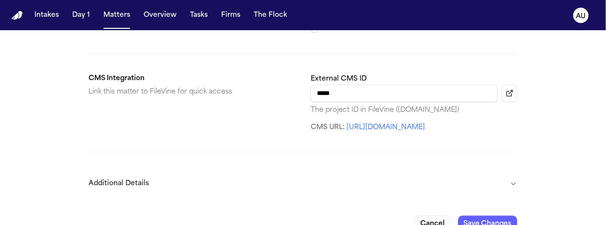
click at [348, 75] on label "External CMS ID" at bounding box center [339, 78] width 56 height 7
click at [348, 84] on input "*****" at bounding box center [404, 92] width 187 height 17
click at [349, 84] on input "*****" at bounding box center [404, 92] width 187 height 17
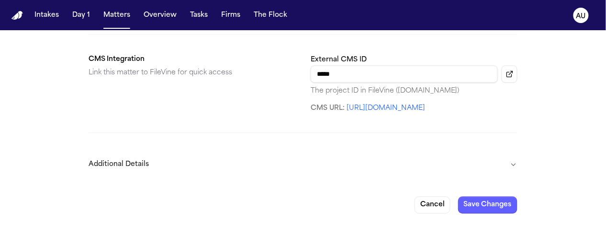
scroll to position [8, 0]
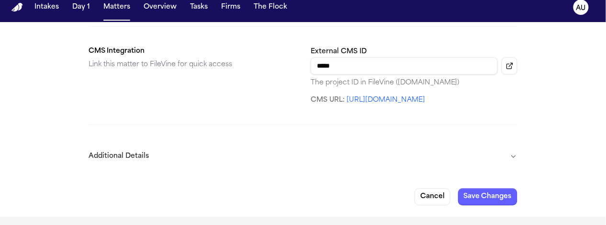
paste input "**********"
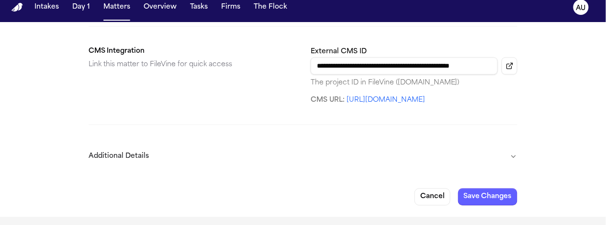
scroll to position [0, 0]
drag, startPoint x: 429, startPoint y: 57, endPoint x: 250, endPoint y: 49, distance: 179.3
click at [250, 49] on section "**********" at bounding box center [303, 75] width 429 height 59
type input "**********"
drag, startPoint x: 415, startPoint y: 59, endPoint x: 253, endPoint y: 55, distance: 162.4
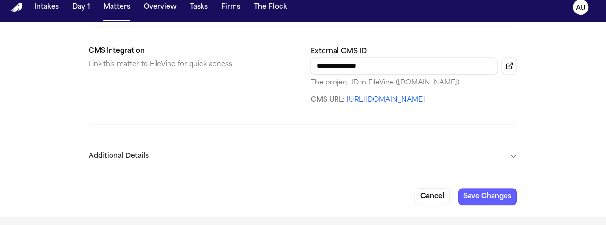
click at [253, 55] on section "**********" at bounding box center [303, 75] width 429 height 59
paste input "********"
type input "********"
click at [491, 195] on button "Save Changes" at bounding box center [487, 196] width 59 height 17
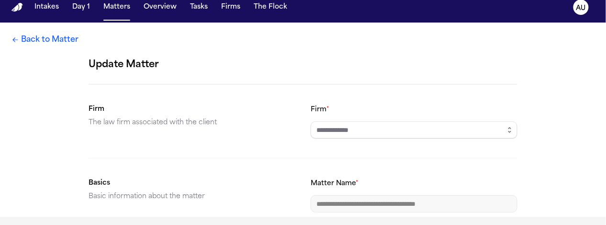
click at [355, 127] on input "Firm *" at bounding box center [414, 129] width 207 height 17
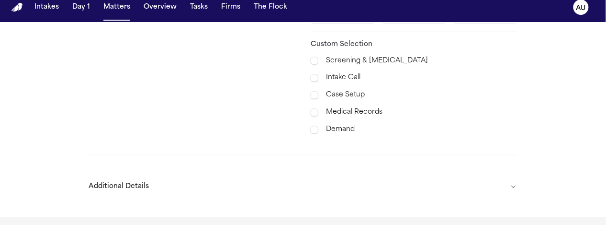
scroll to position [424, 0]
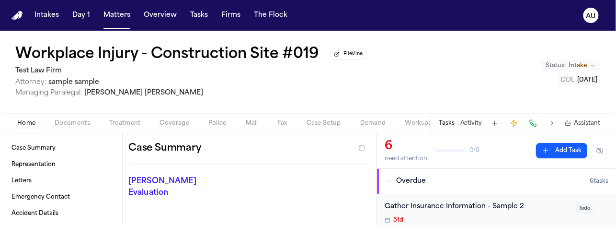
click at [87, 16] on button "Day 1" at bounding box center [80, 15] width 25 height 17
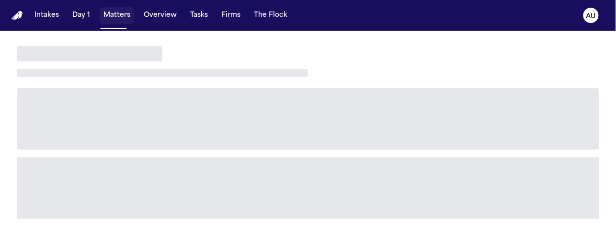
click at [122, 16] on button "Matters" at bounding box center [117, 15] width 34 height 17
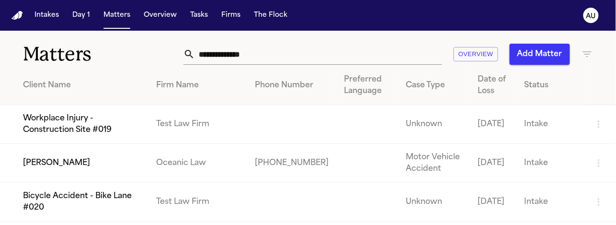
click at [108, 163] on td "[PERSON_NAME]" at bounding box center [74, 163] width 148 height 39
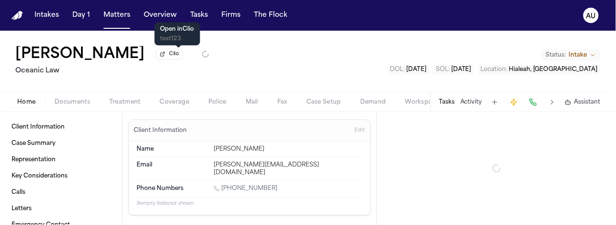
type textarea "*"
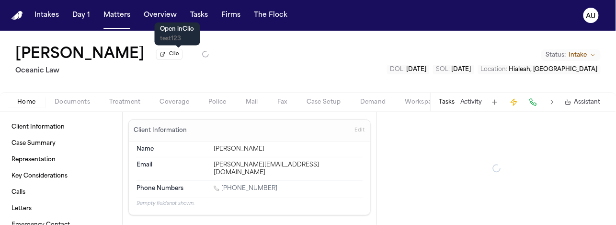
type textarea "*"
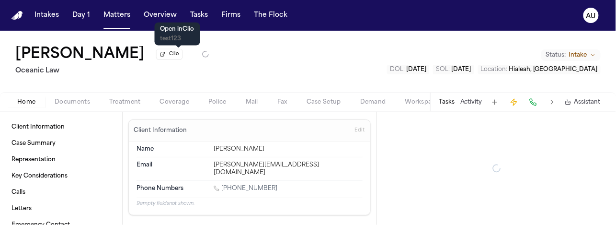
type textarea "*"
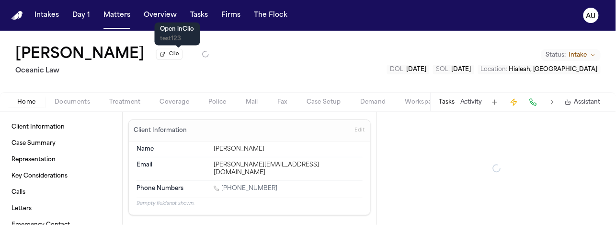
type textarea "*"
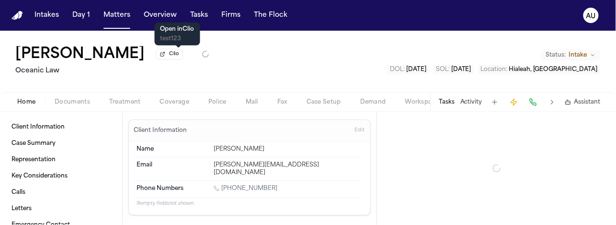
type textarea "*"
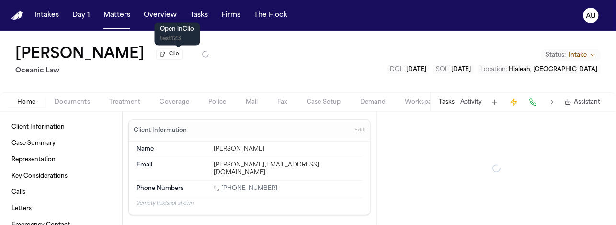
type textarea "*"
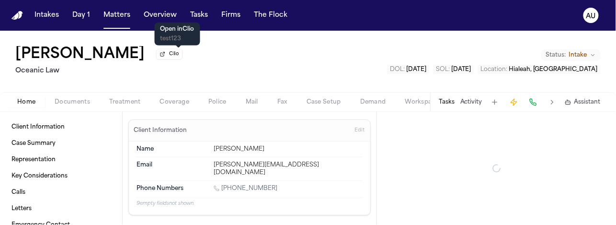
type textarea "*"
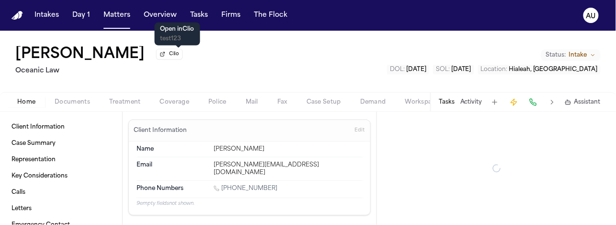
type textarea "*"
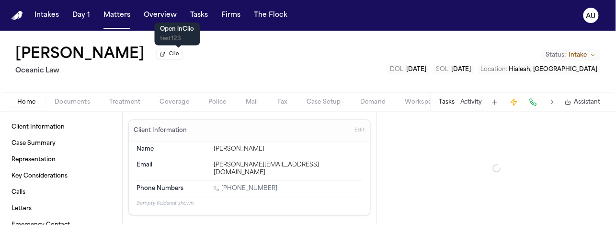
type textarea "*"
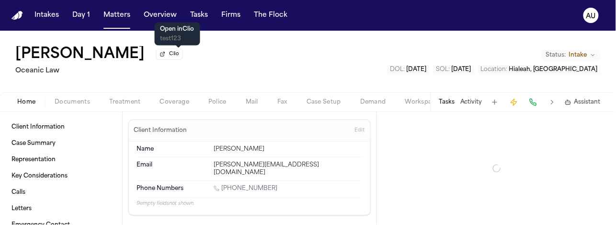
type textarea "*"
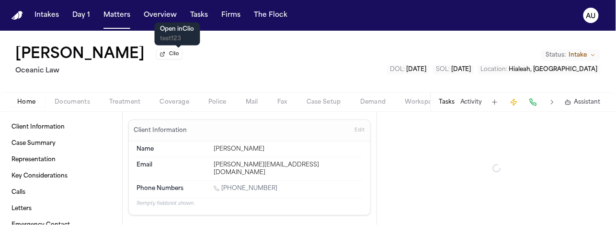
type textarea "*"
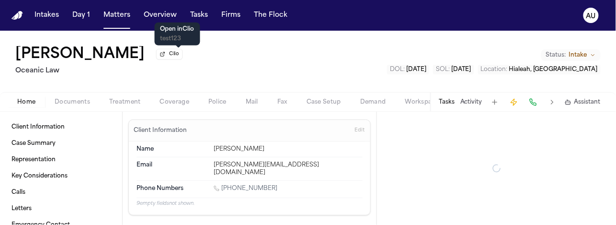
type textarea "*"
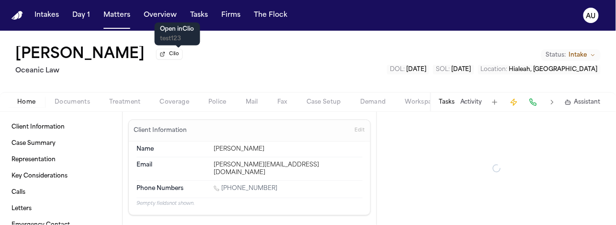
type textarea "*"
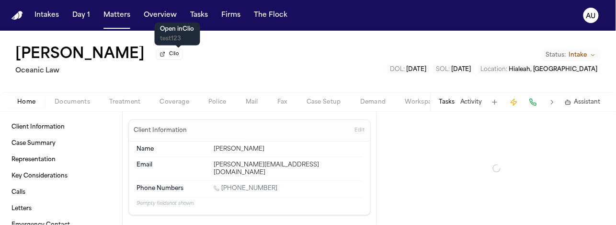
type textarea "*"
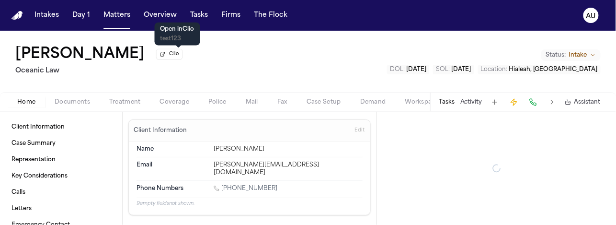
type textarea "*"
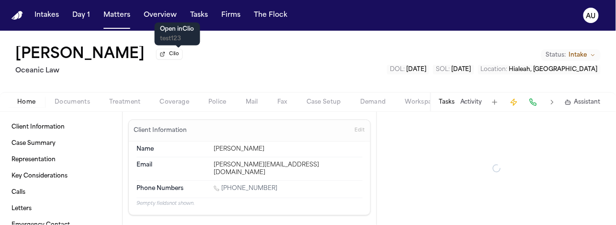
type textarea "*"
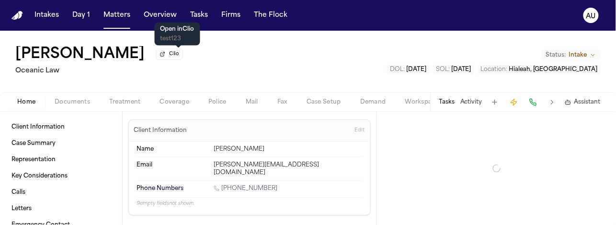
type textarea "*"
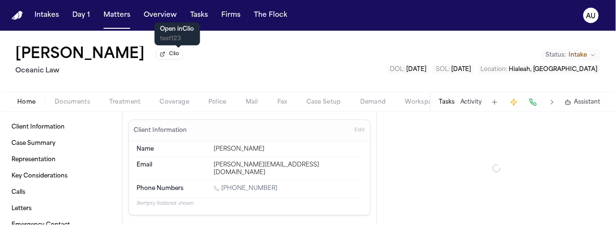
type textarea "*"
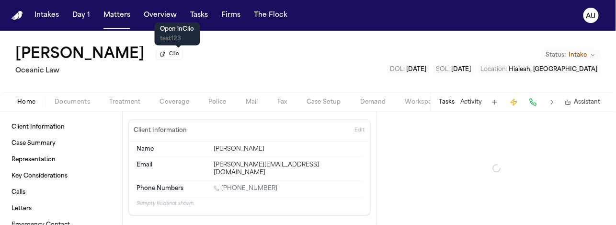
type textarea "*"
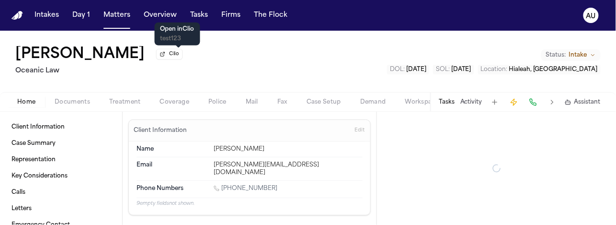
type textarea "*"
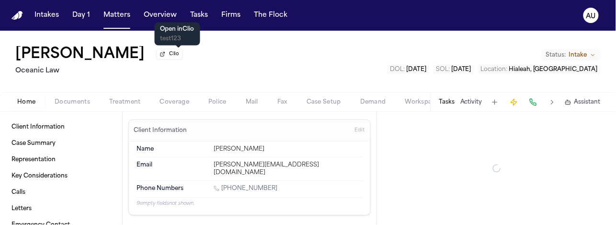
type textarea "*"
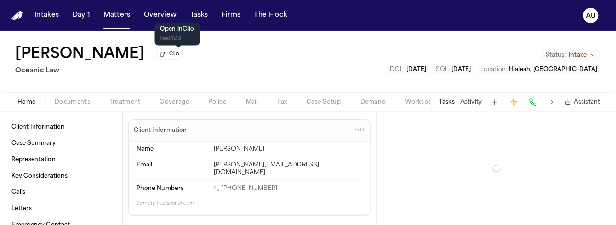
type textarea "*"
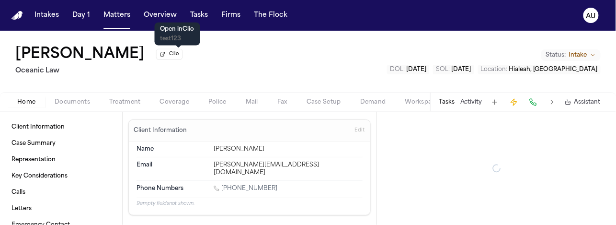
type textarea "*"
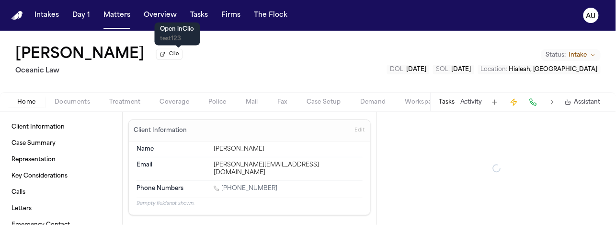
type textarea "*"
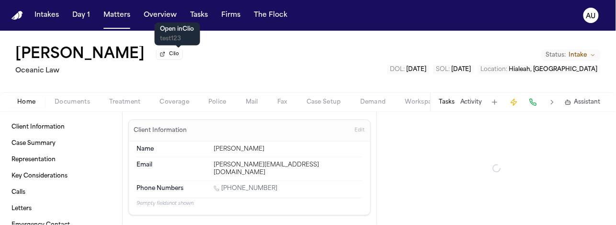
type textarea "*"
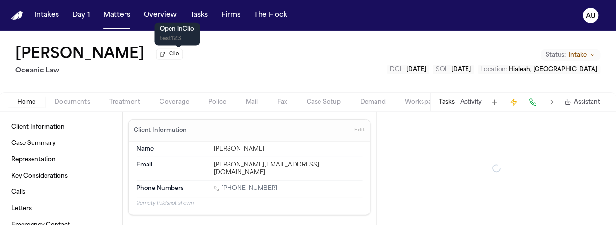
type textarea "*"
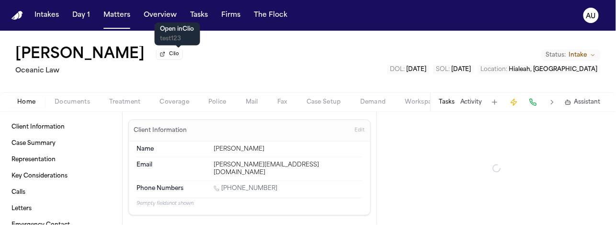
type textarea "*"
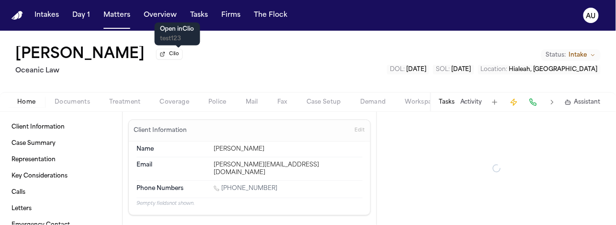
type textarea "*"
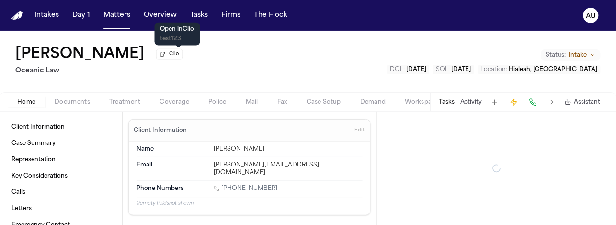
type textarea "*"
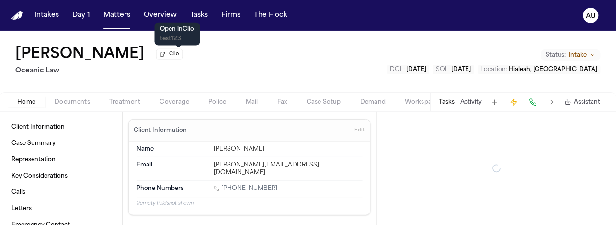
type textarea "*"
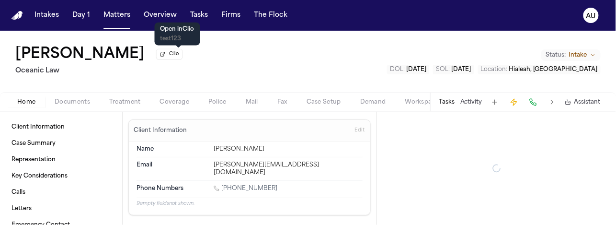
type textarea "*"
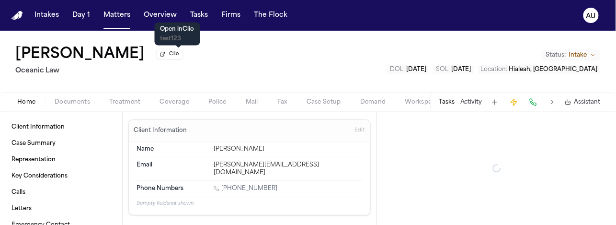
type textarea "*"
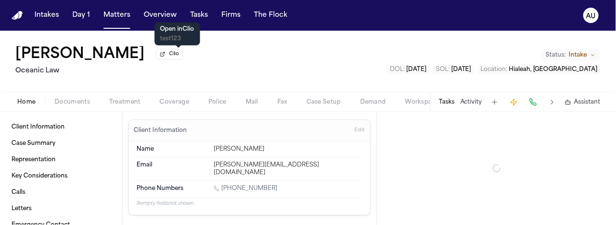
type textarea "*"
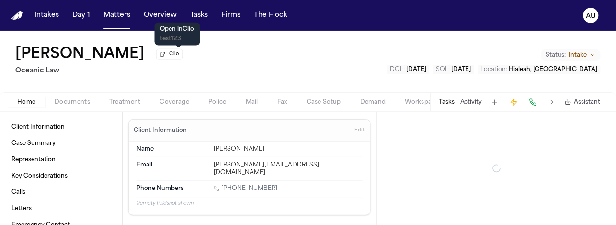
type textarea "*"
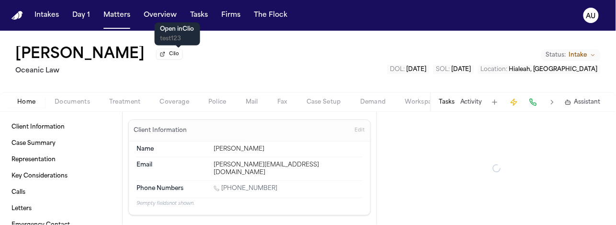
type textarea "*"
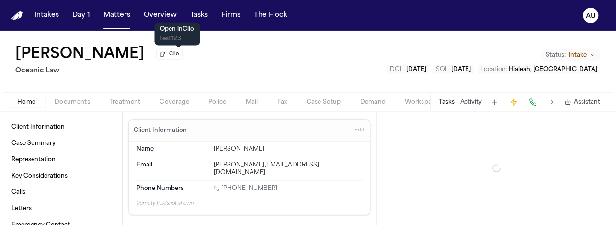
type textarea "*"
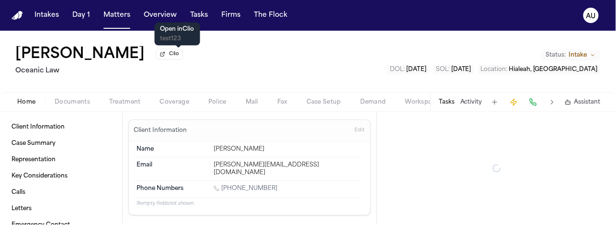
type textarea "*"
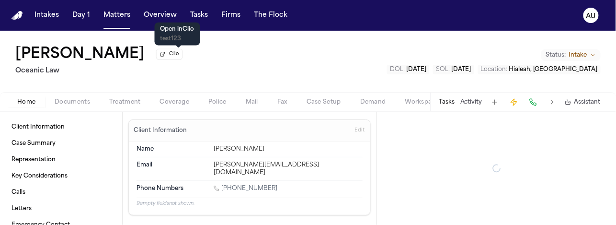
type textarea "*"
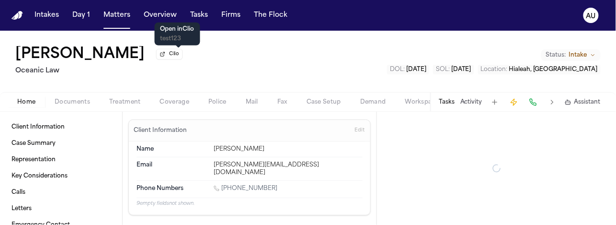
type textarea "*"
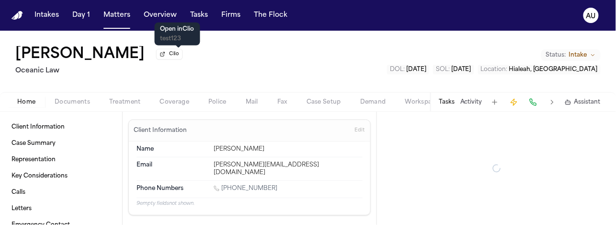
type textarea "*"
click at [179, 59] on button "Clio" at bounding box center [169, 54] width 26 height 11
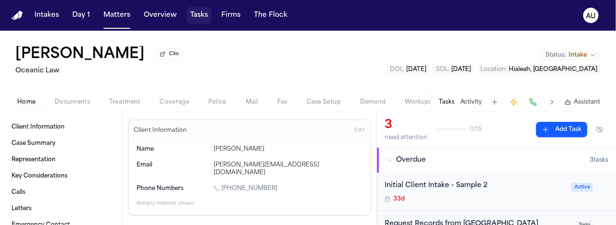
click at [192, 17] on button "Tasks" at bounding box center [198, 15] width 25 height 17
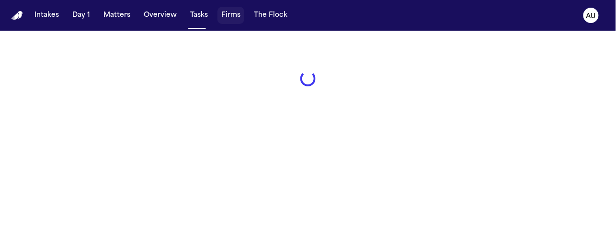
click at [234, 18] on button "Firms" at bounding box center [230, 15] width 27 height 17
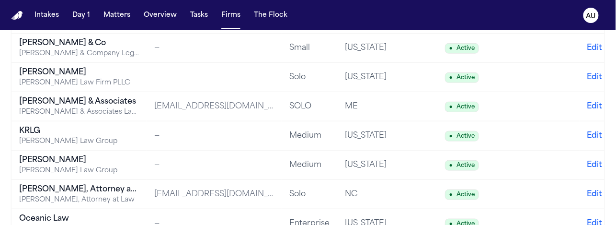
scroll to position [224, 0]
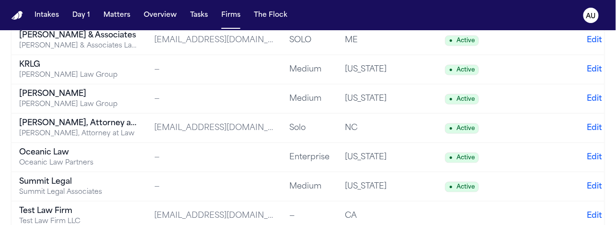
click at [91, 154] on div "Oceanic Law" at bounding box center [79, 152] width 120 height 11
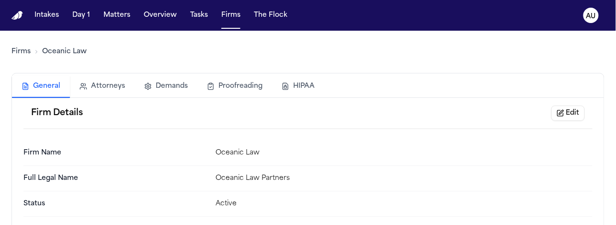
click at [567, 113] on button "Edit" at bounding box center [568, 112] width 34 height 15
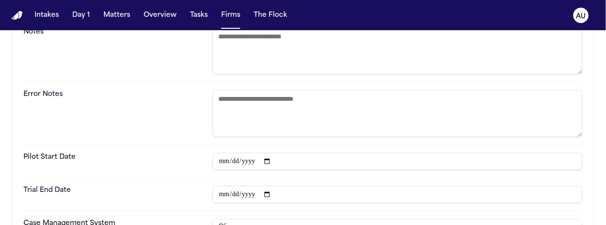
scroll to position [546, 0]
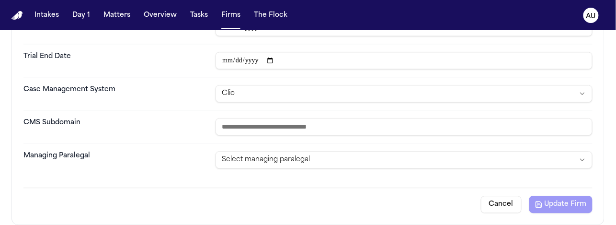
click at [266, 101] on html "**********" at bounding box center [308, 112] width 616 height 225
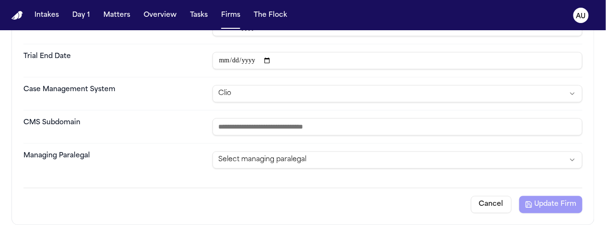
click at [265, 95] on html "**********" at bounding box center [303, 112] width 606 height 225
click at [264, 94] on html "**********" at bounding box center [303, 112] width 606 height 225
click at [270, 87] on html "**********" at bounding box center [303, 112] width 606 height 225
click at [267, 89] on html "**********" at bounding box center [303, 112] width 606 height 225
click at [286, 130] on input "text" at bounding box center [398, 126] width 370 height 17
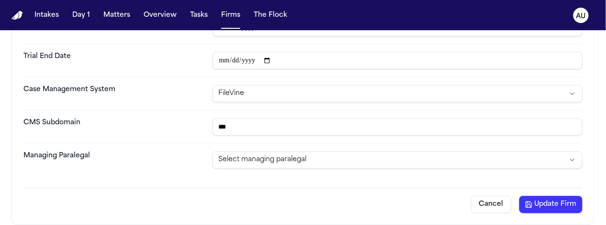
click at [534, 209] on button "Update Firm" at bounding box center [551, 203] width 63 height 17
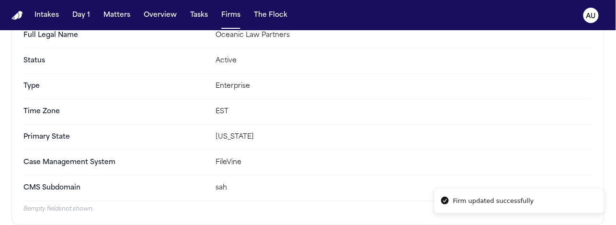
scroll to position [0, 0]
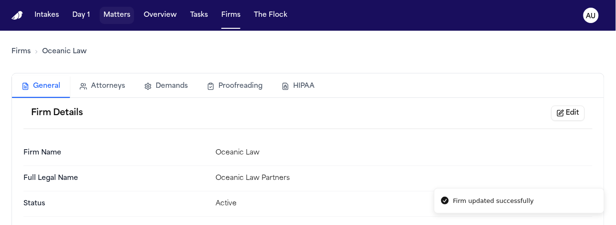
click at [115, 17] on button "Matters" at bounding box center [117, 15] width 34 height 17
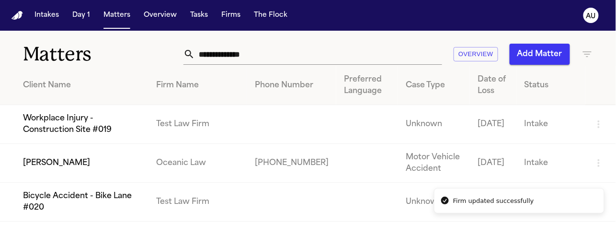
click at [114, 152] on td "Monica Yvette Rios" at bounding box center [74, 163] width 148 height 39
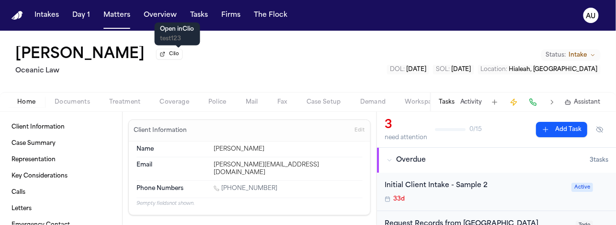
click at [177, 58] on button "Clio" at bounding box center [169, 54] width 26 height 11
click at [121, 17] on button "Matters" at bounding box center [117, 15] width 34 height 17
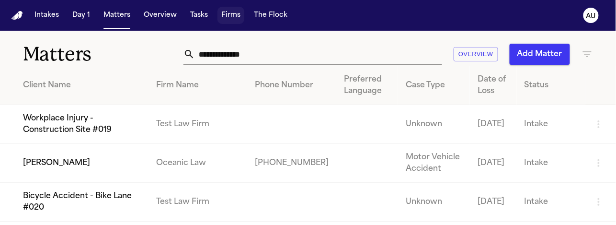
click at [220, 19] on button "Firms" at bounding box center [230, 15] width 27 height 17
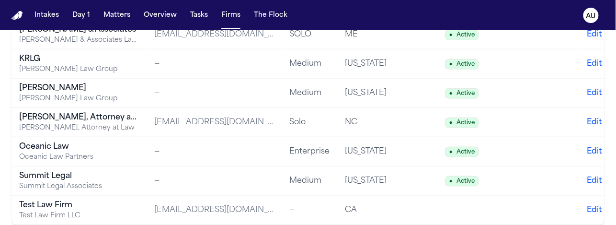
click at [89, 155] on div "Oceanic Law Partners" at bounding box center [79, 157] width 120 height 10
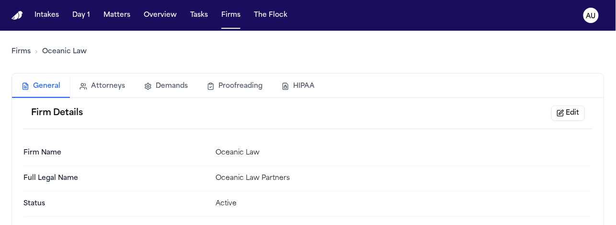
click at [117, 24] on nav "Intakes Day 1 Matters Overview Tasks Firms The Flock AU" at bounding box center [308, 15] width 616 height 31
click at [117, 17] on button "Matters" at bounding box center [117, 15] width 34 height 17
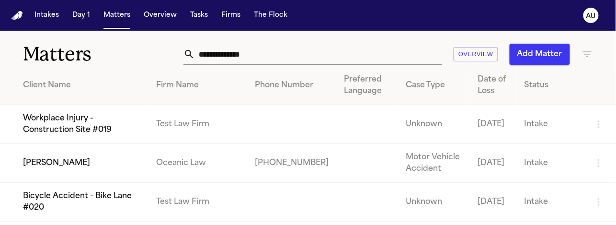
click at [111, 164] on td "Monica Yvette Rios" at bounding box center [74, 163] width 148 height 39
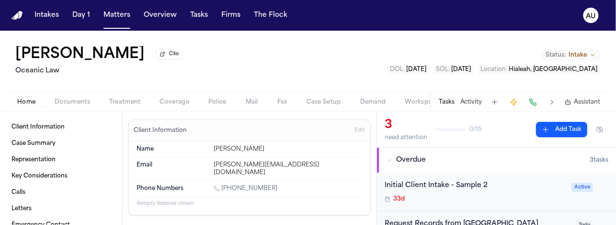
click at [173, 51] on div "Monica Yvette Rios Clio" at bounding box center [104, 54] width 179 height 17
click at [173, 55] on button "Clio" at bounding box center [169, 54] width 26 height 11
click at [87, 57] on h1 "Monica Yvette Rios" at bounding box center [79, 54] width 129 height 17
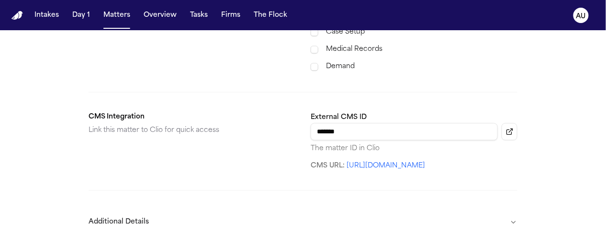
scroll to position [480, 0]
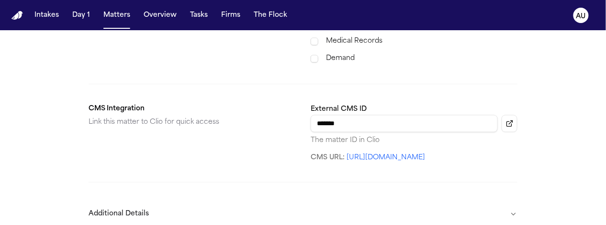
click at [367, 117] on input "*******" at bounding box center [404, 123] width 187 height 17
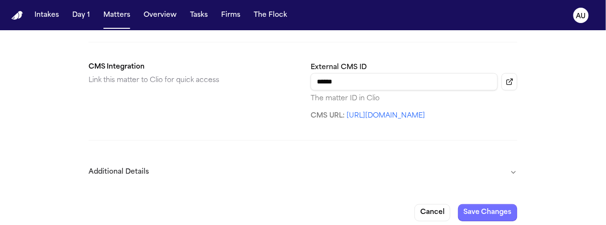
click at [488, 205] on button "Save Changes" at bounding box center [487, 212] width 59 height 17
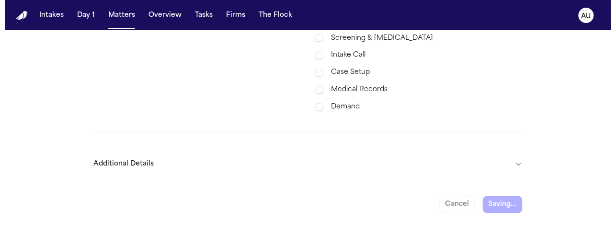
scroll to position [424, 0]
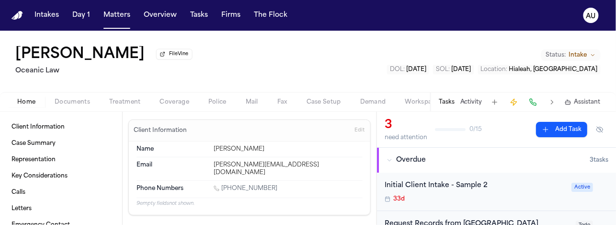
click at [187, 58] on button "FileVine" at bounding box center [174, 54] width 36 height 11
